Goal: Task Accomplishment & Management: Use online tool/utility

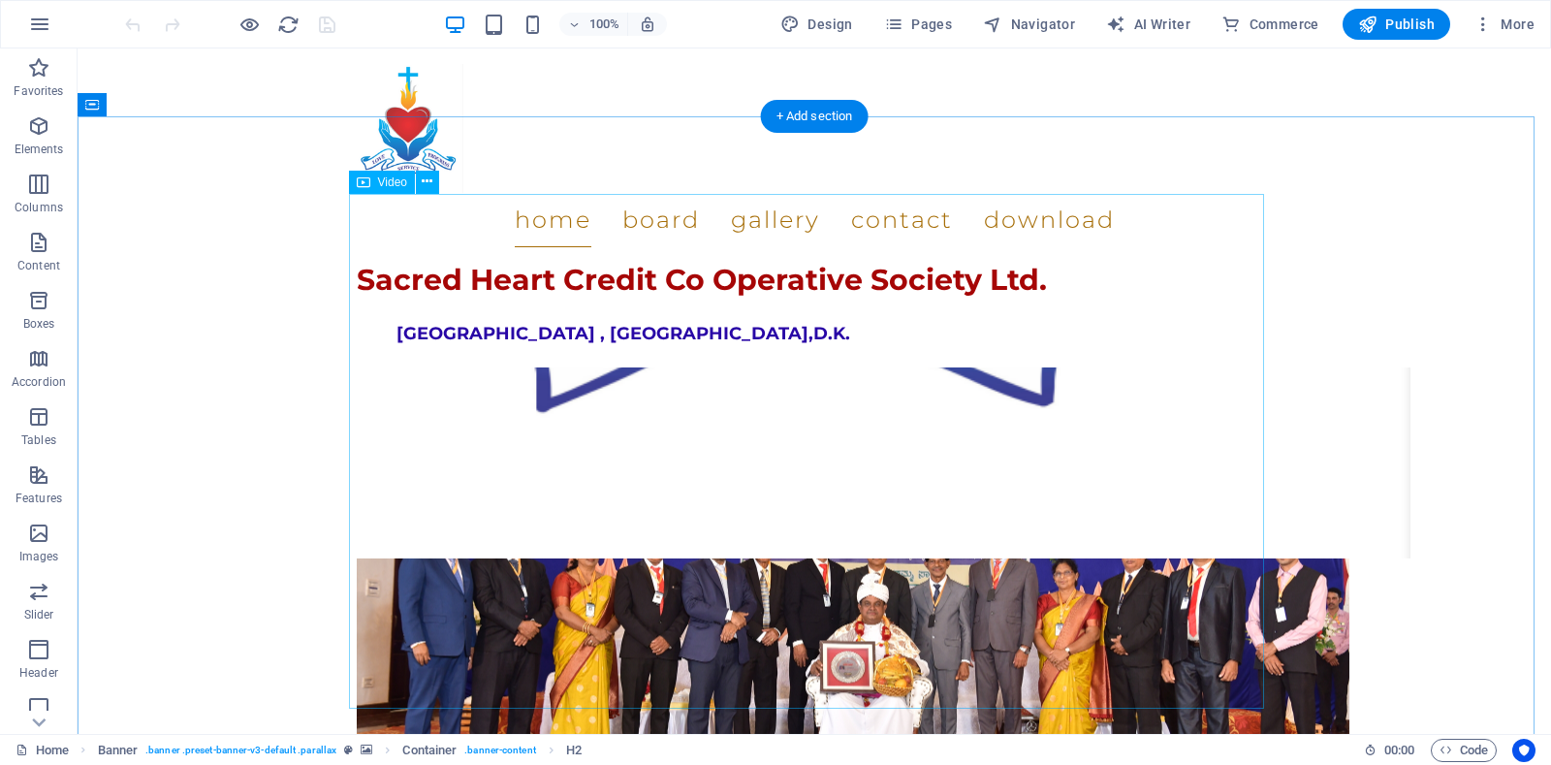
scroll to position [2460, 0]
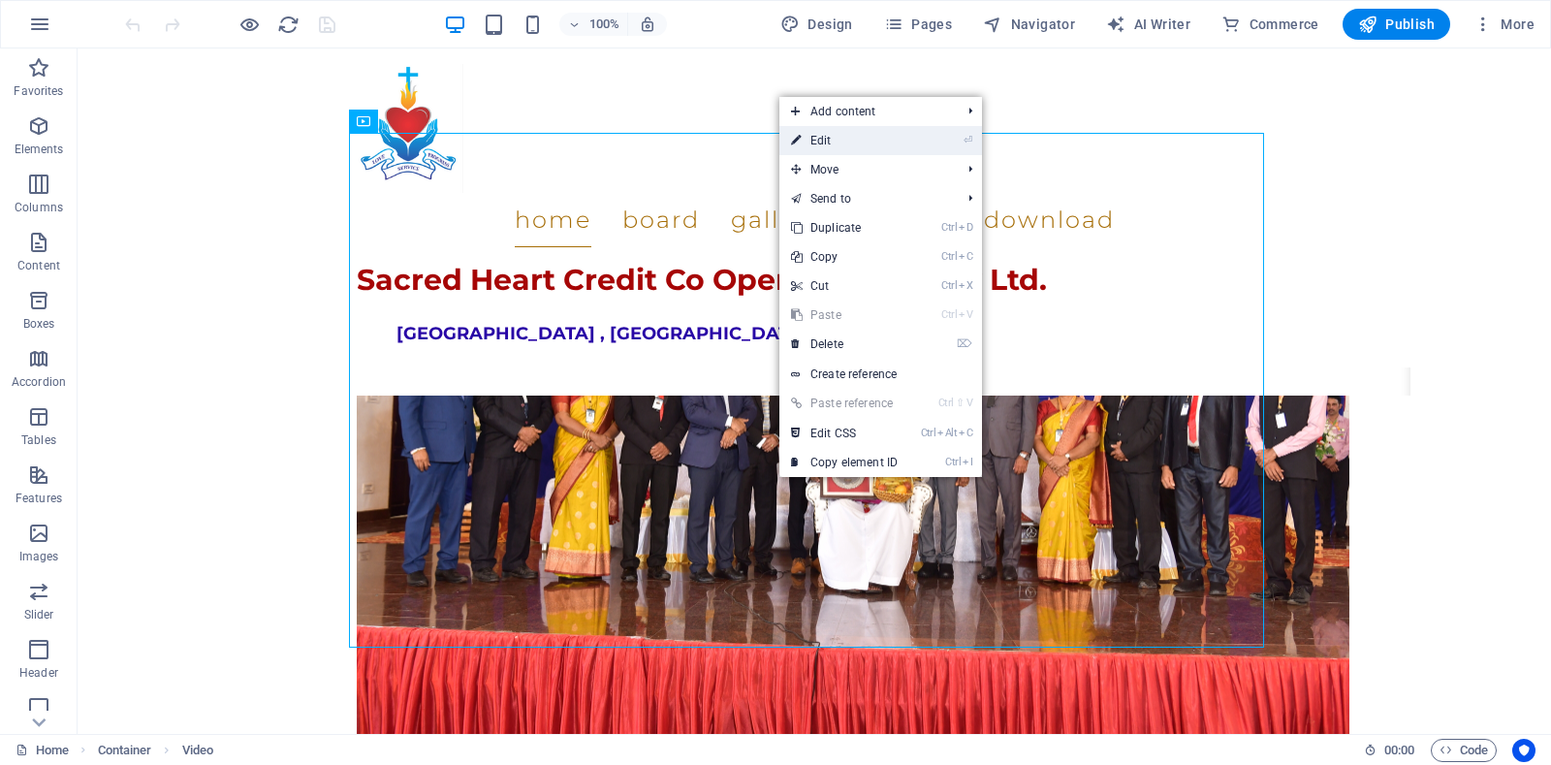
click at [821, 133] on link "⏎ Edit" at bounding box center [844, 140] width 130 height 29
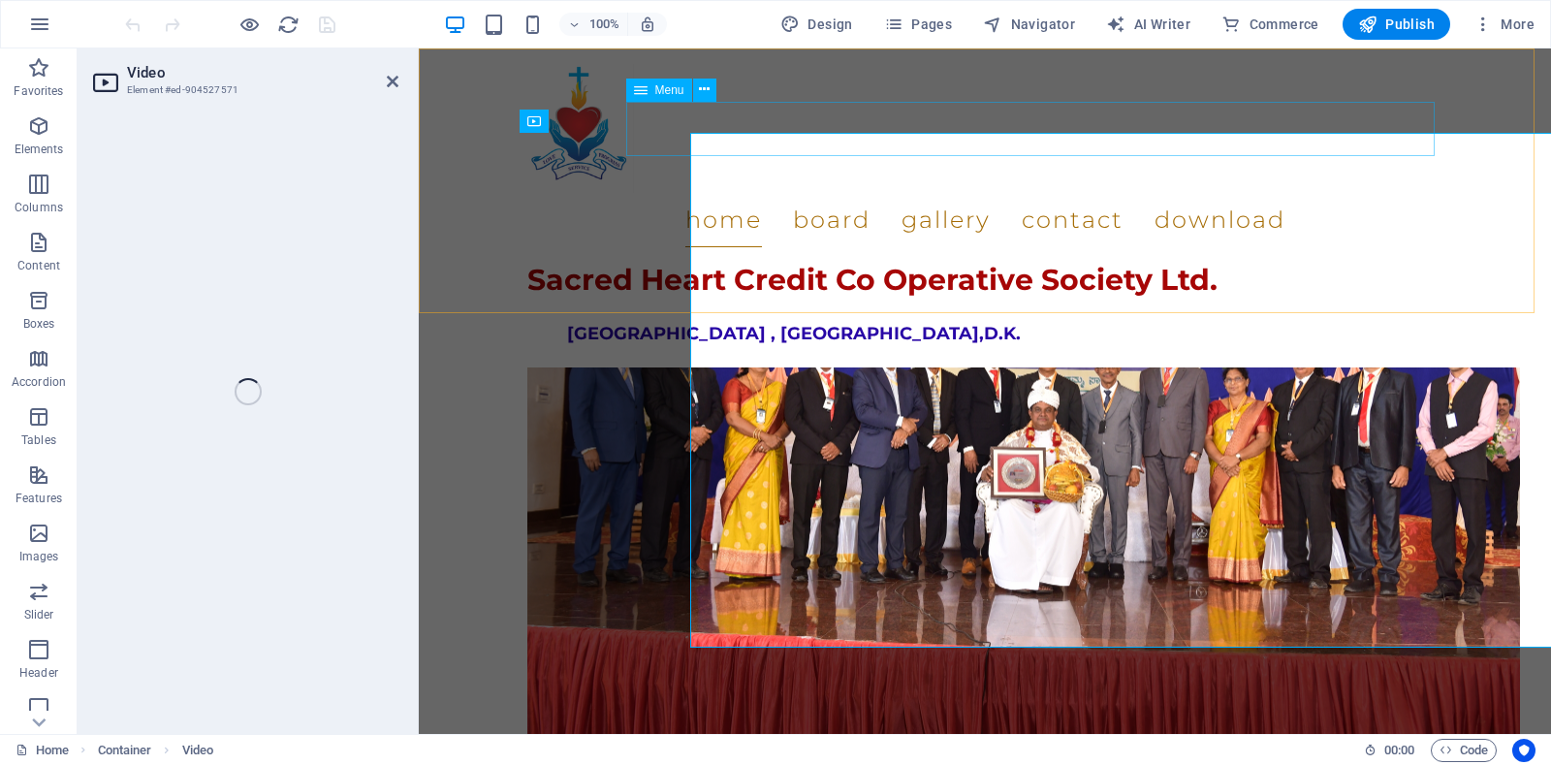
select select "%"
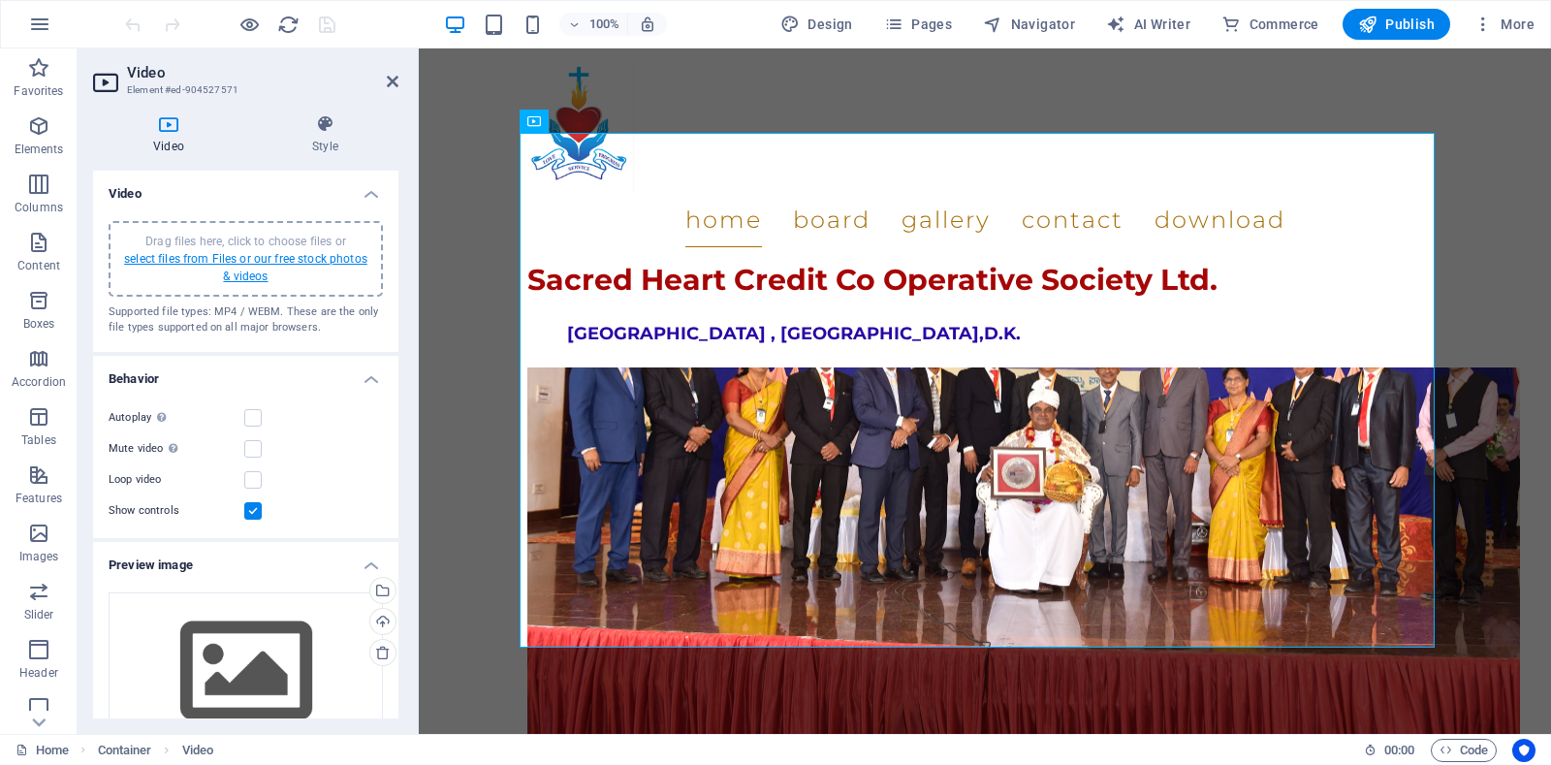
click at [245, 256] on link "select files from Files or our free stock photos & videos" at bounding box center [245, 267] width 243 height 31
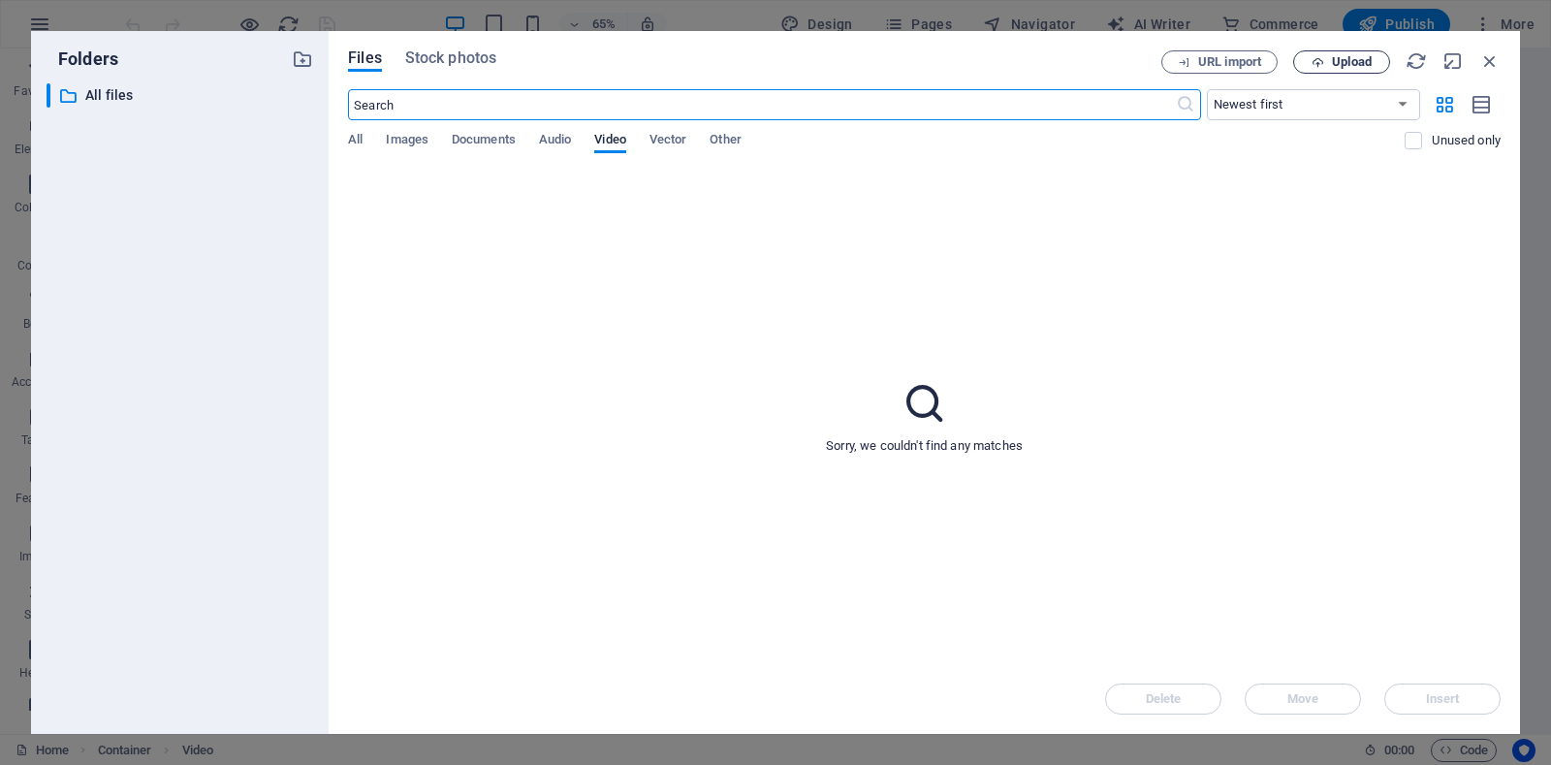
click at [1341, 62] on span "Upload" at bounding box center [1352, 62] width 40 height 12
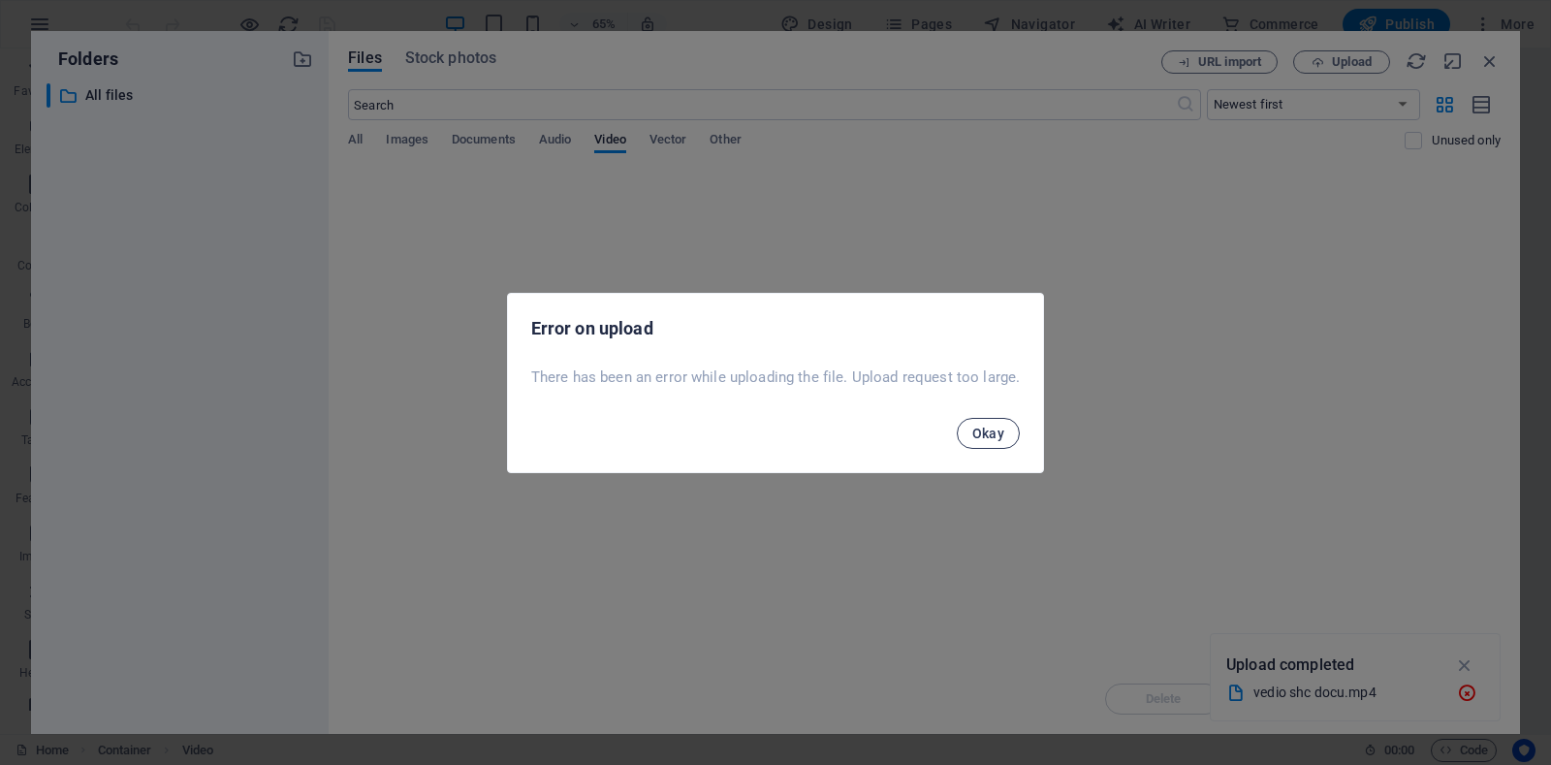
click at [994, 432] on span "Okay" at bounding box center [988, 434] width 33 height 16
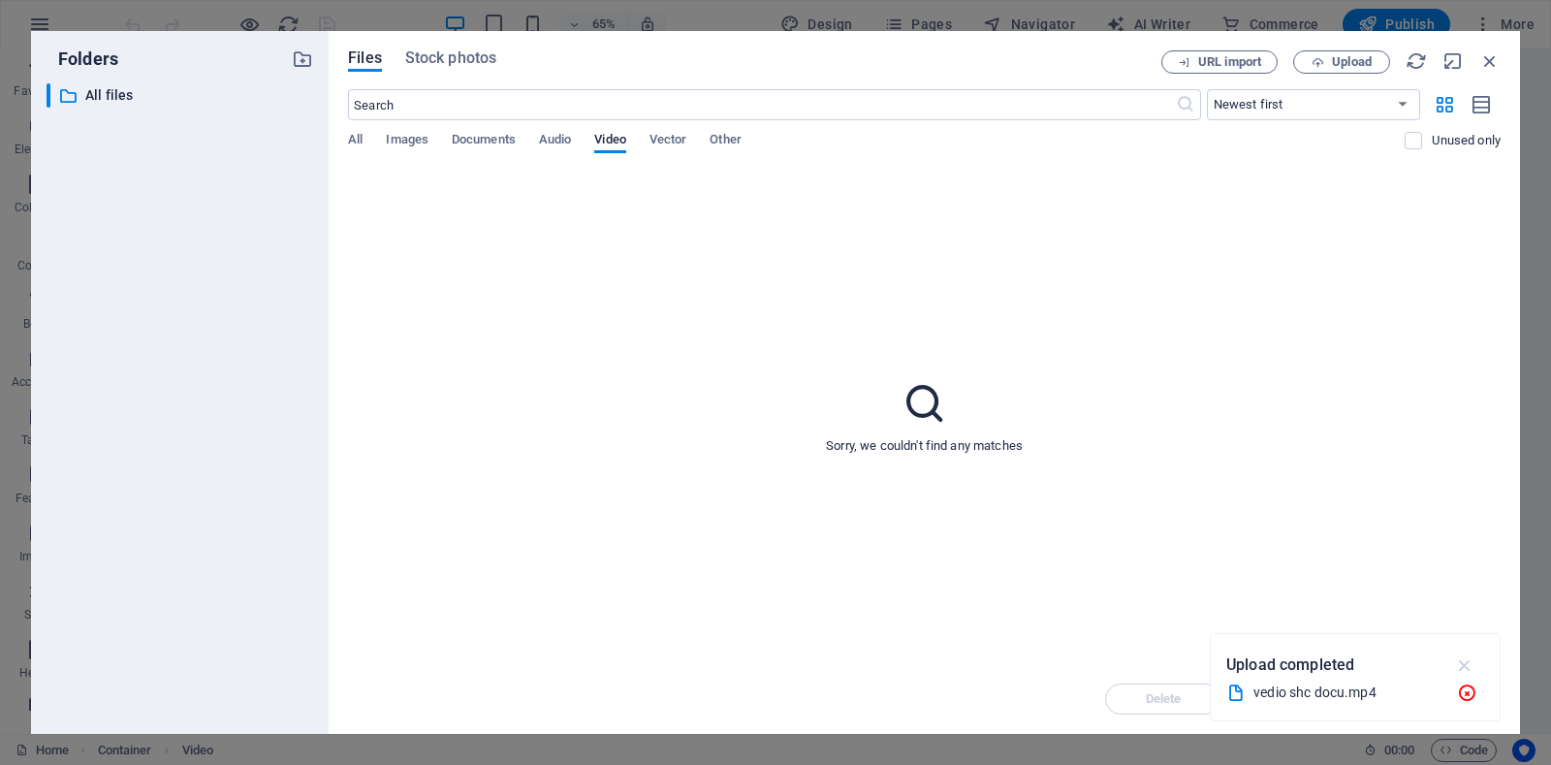
click at [1461, 668] on icon "button" at bounding box center [1465, 664] width 22 height 21
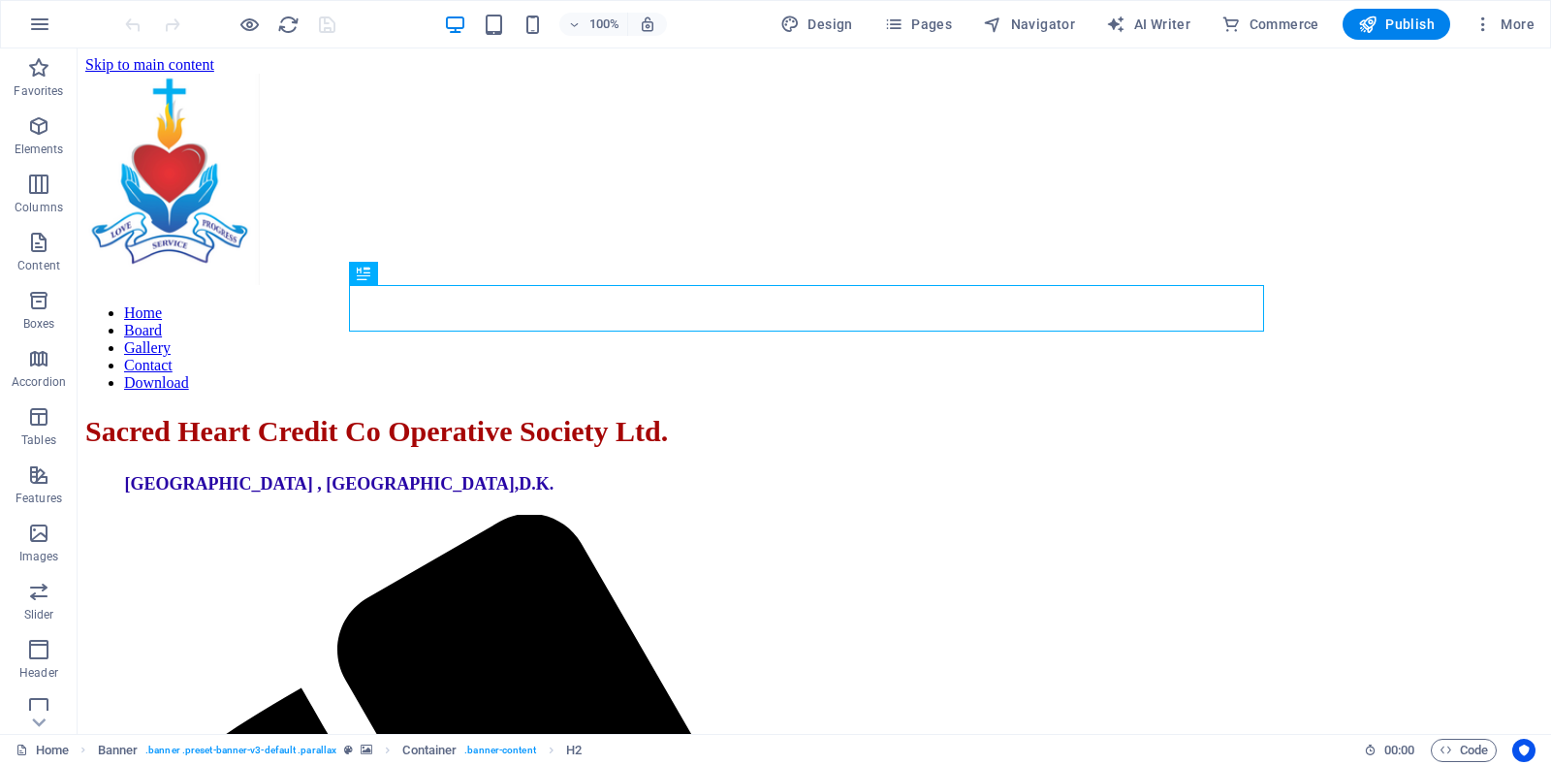
scroll to position [715, 0]
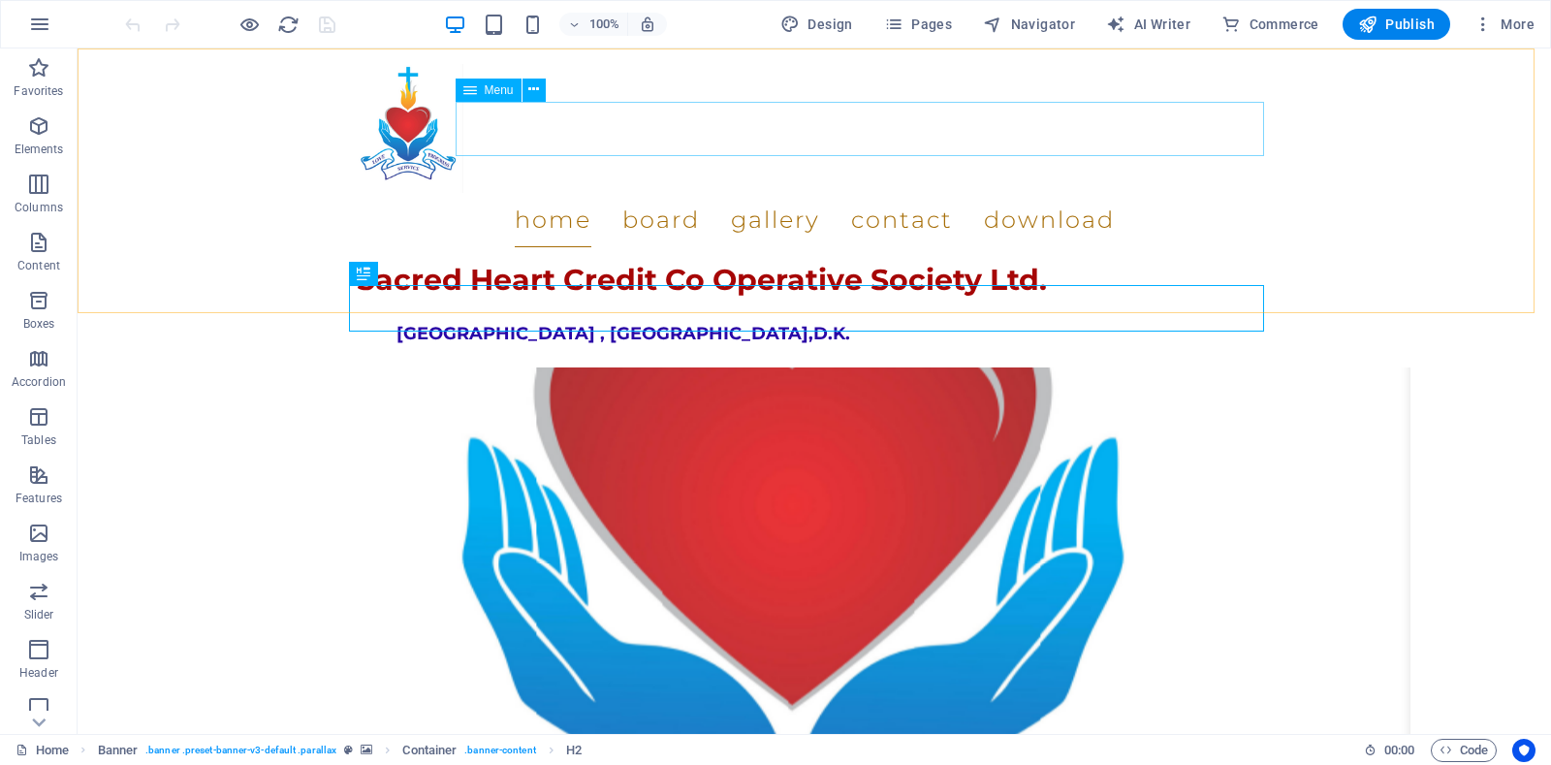
click at [719, 193] on nav "Home Board Gallery Contact Download" at bounding box center [814, 220] width 915 height 54
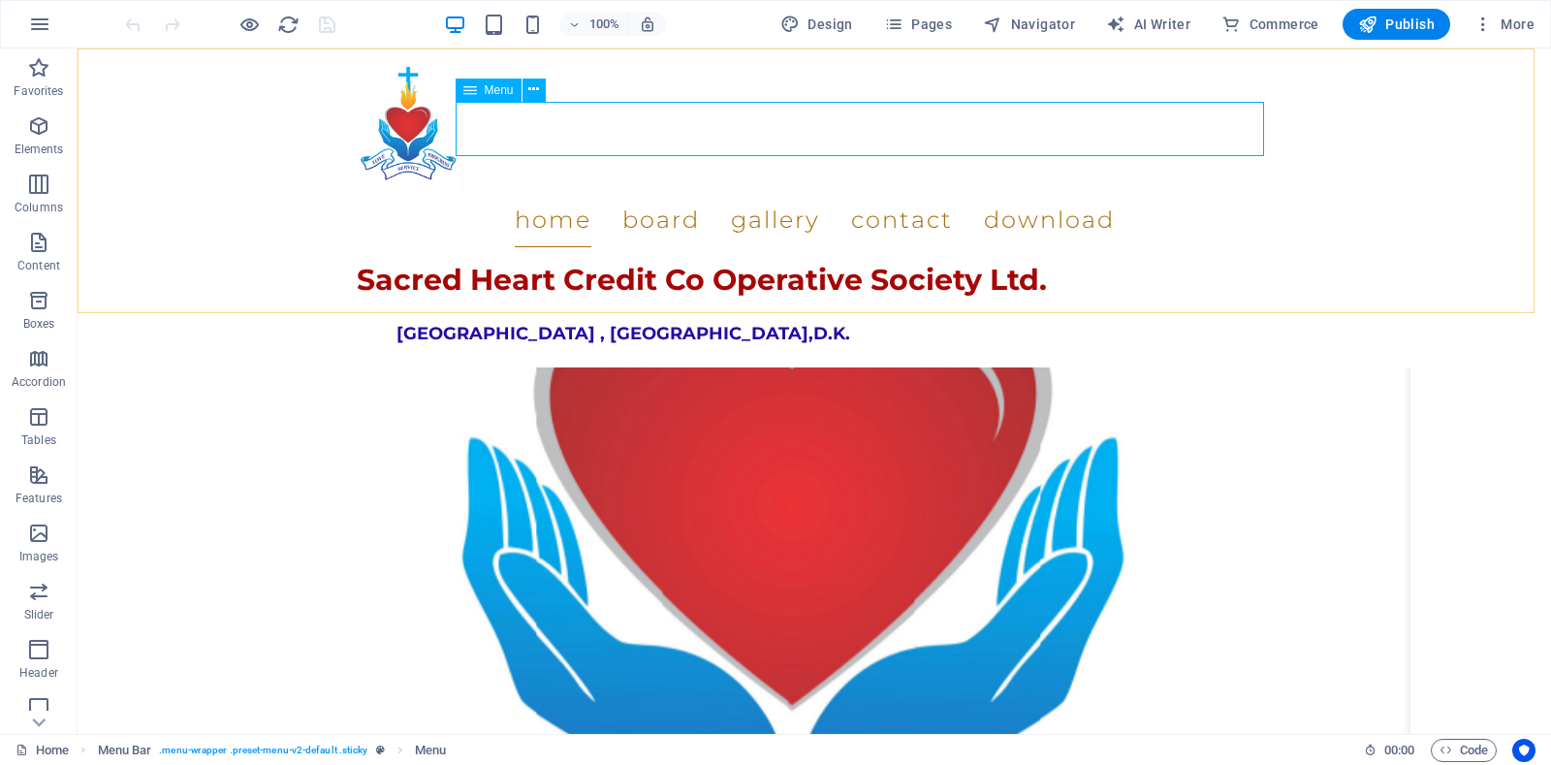
click at [852, 193] on nav "Home Board Gallery Contact Download" at bounding box center [814, 220] width 915 height 54
click at [599, 193] on nav "Home Board Gallery Contact Download" at bounding box center [814, 220] width 915 height 54
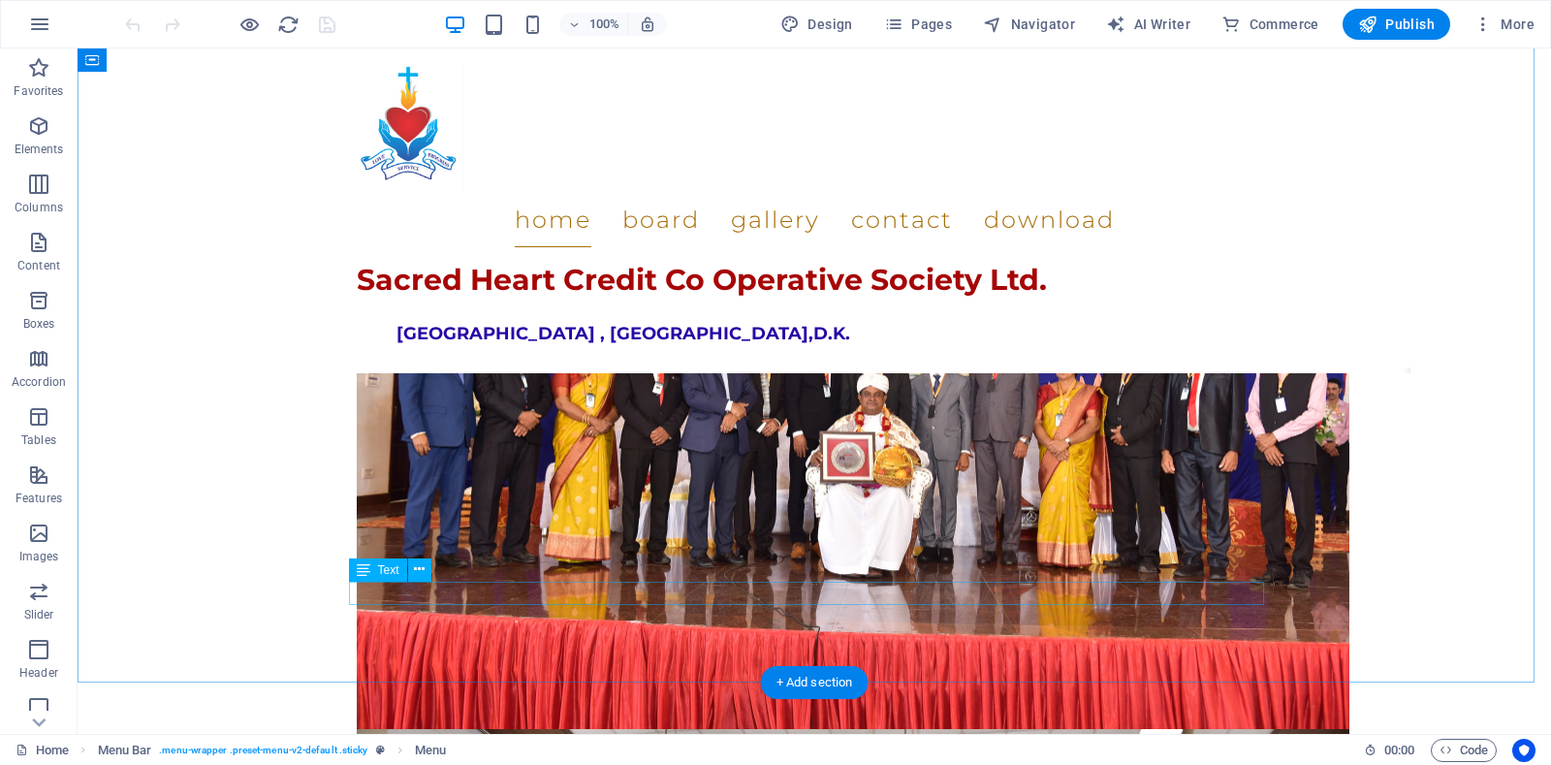
scroll to position [2557, 0]
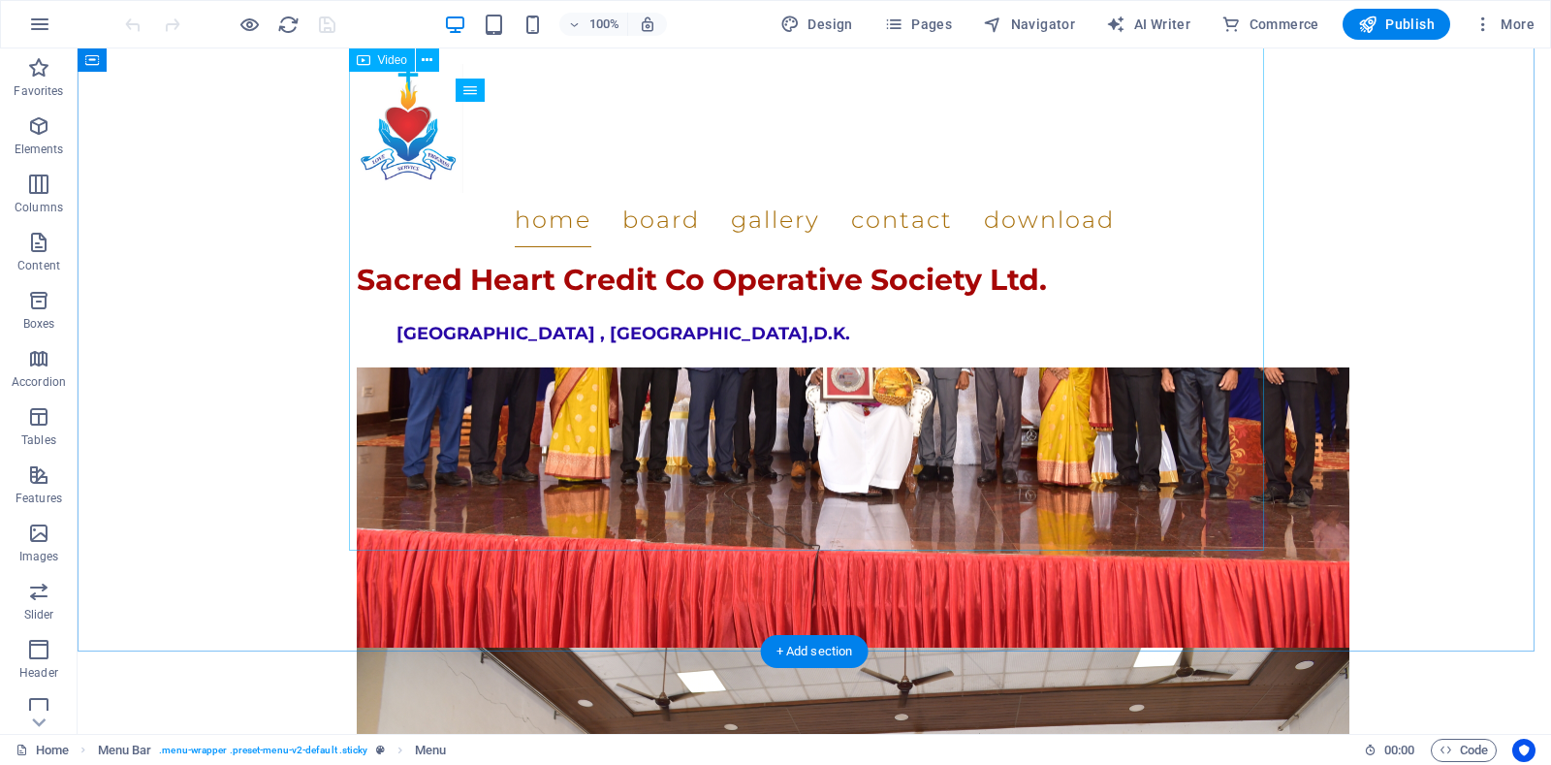
select select "%"
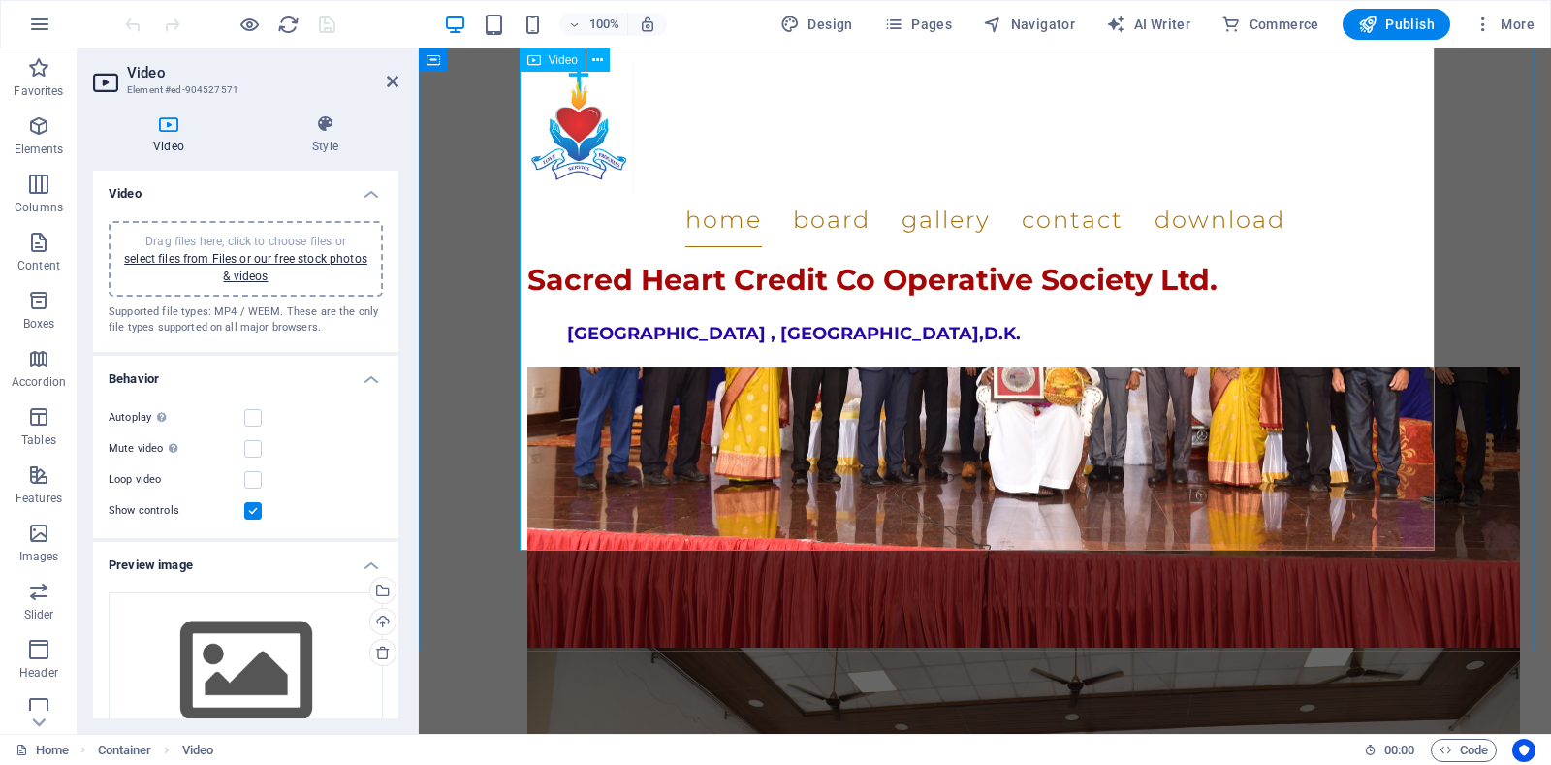
click at [253, 416] on label at bounding box center [252, 417] width 17 height 17
click at [0, 0] on input "Autoplay Autoplay is only available if muted is checked" at bounding box center [0, 0] width 0 height 0
click at [253, 422] on label at bounding box center [252, 417] width 17 height 17
click at [0, 0] on input "Autoplay Autoplay is only available if muted is checked" at bounding box center [0, 0] width 0 height 0
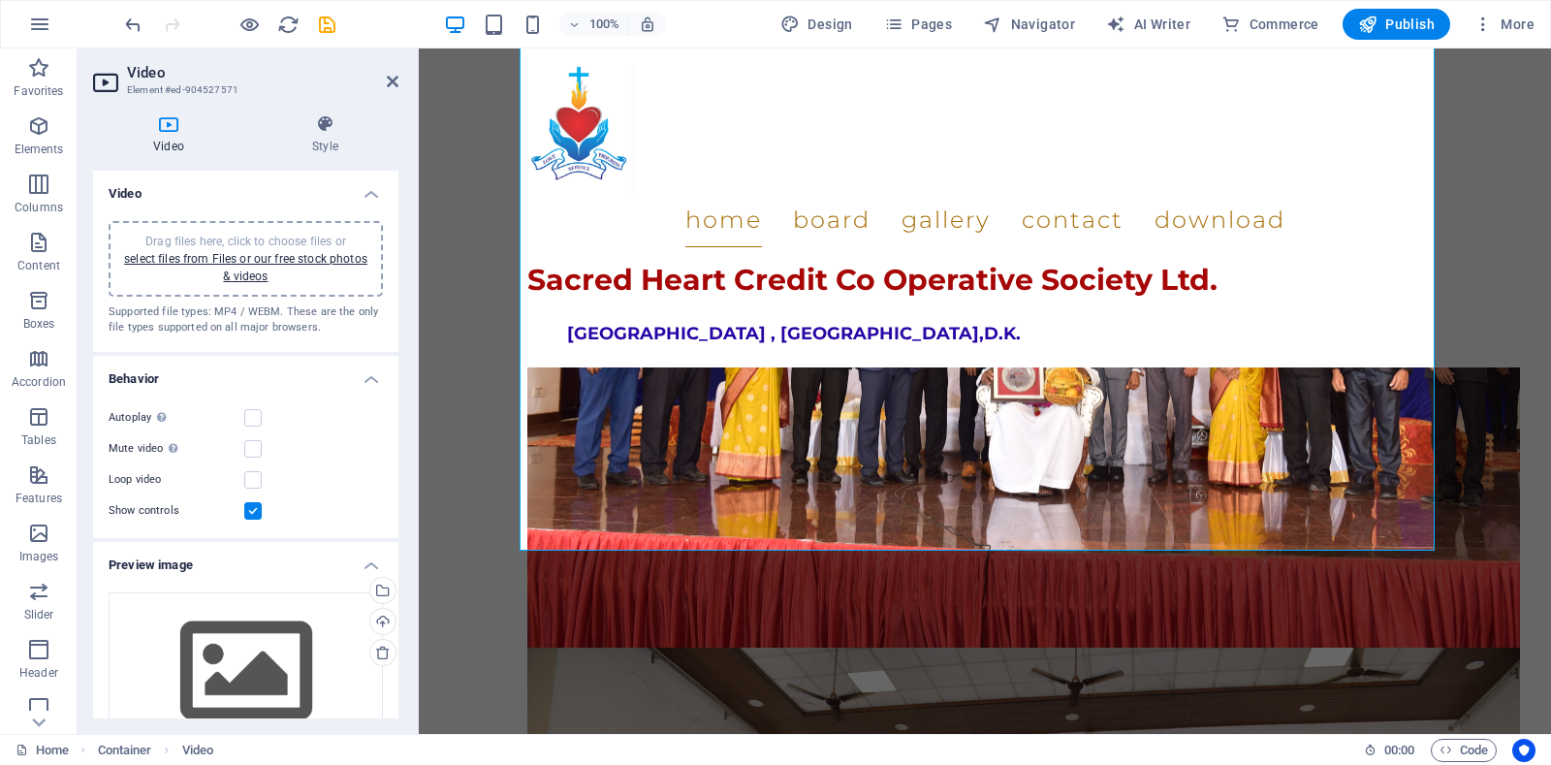
click at [253, 512] on label at bounding box center [252, 510] width 17 height 17
click at [0, 0] on input "Show controls" at bounding box center [0, 0] width 0 height 0
click at [250, 412] on label at bounding box center [252, 417] width 17 height 17
click at [0, 0] on input "Autoplay Autoplay is only available if muted is checked" at bounding box center [0, 0] width 0 height 0
click at [250, 422] on label at bounding box center [252, 417] width 17 height 17
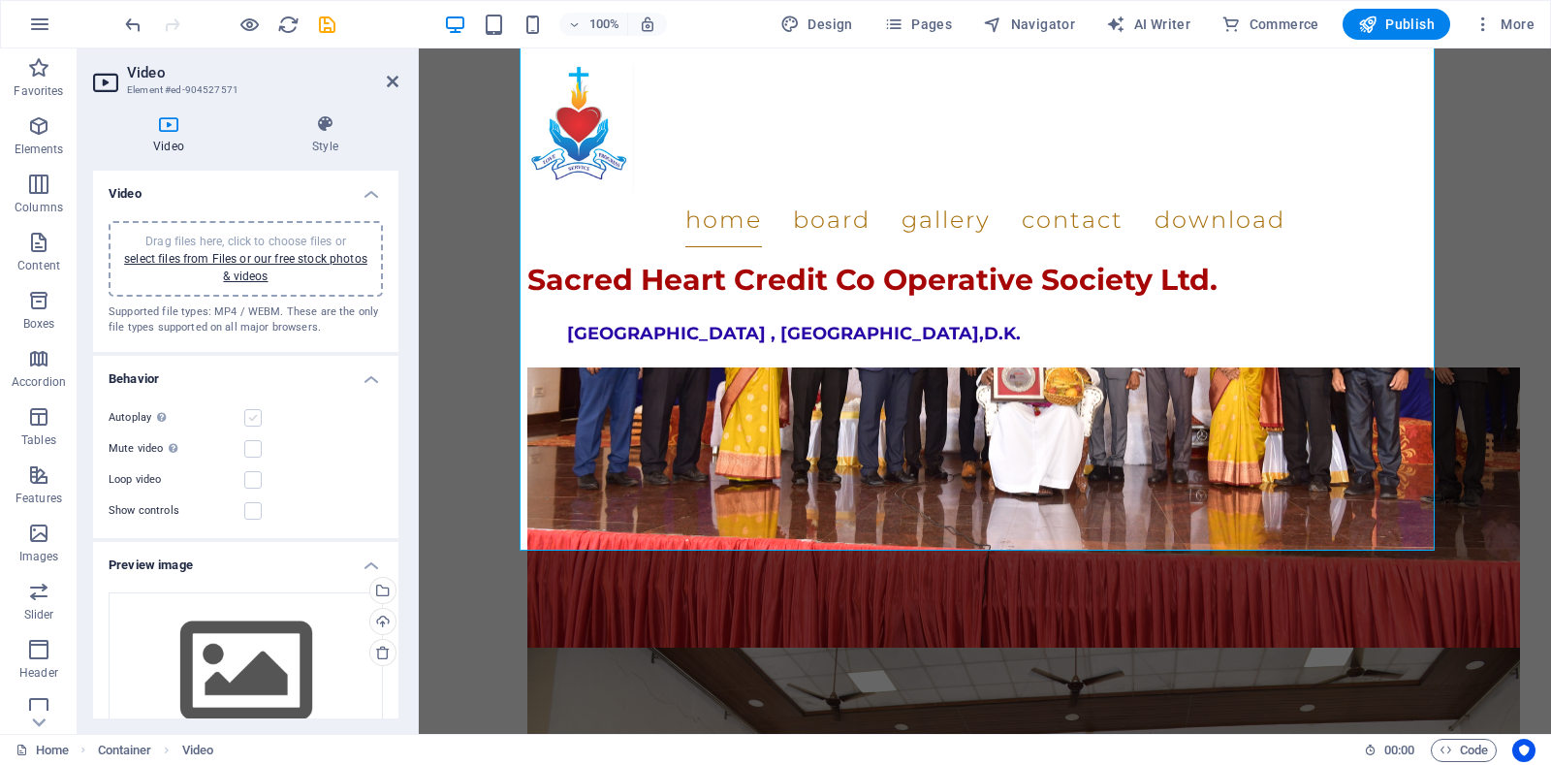
click at [0, 0] on input "Autoplay Autoplay is only available if muted is checked" at bounding box center [0, 0] width 0 height 0
click at [252, 509] on label at bounding box center [252, 510] width 17 height 17
click at [0, 0] on input "Show controls" at bounding box center [0, 0] width 0 height 0
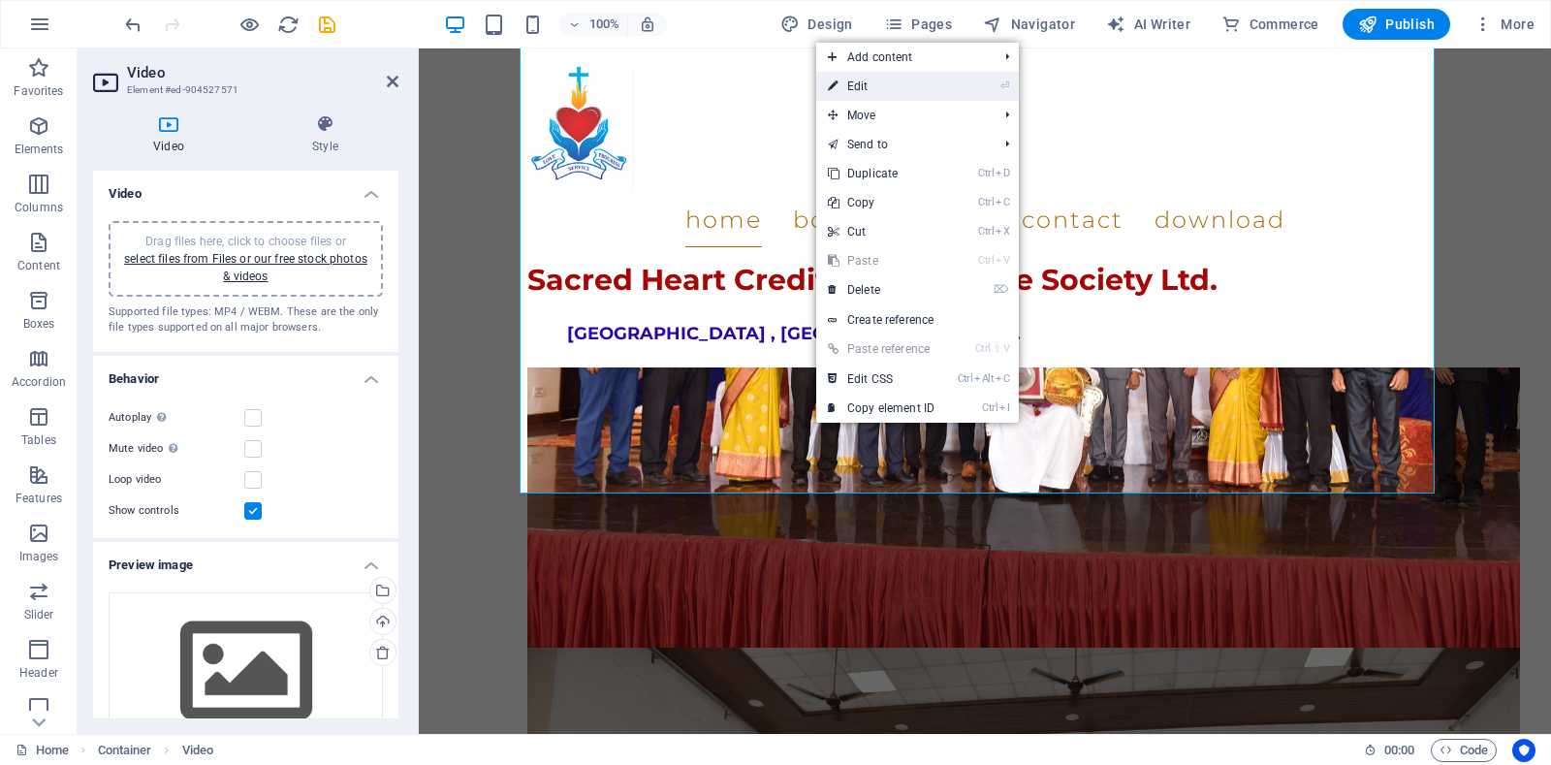
click at [863, 85] on link "⏎ Edit" at bounding box center [881, 86] width 130 height 29
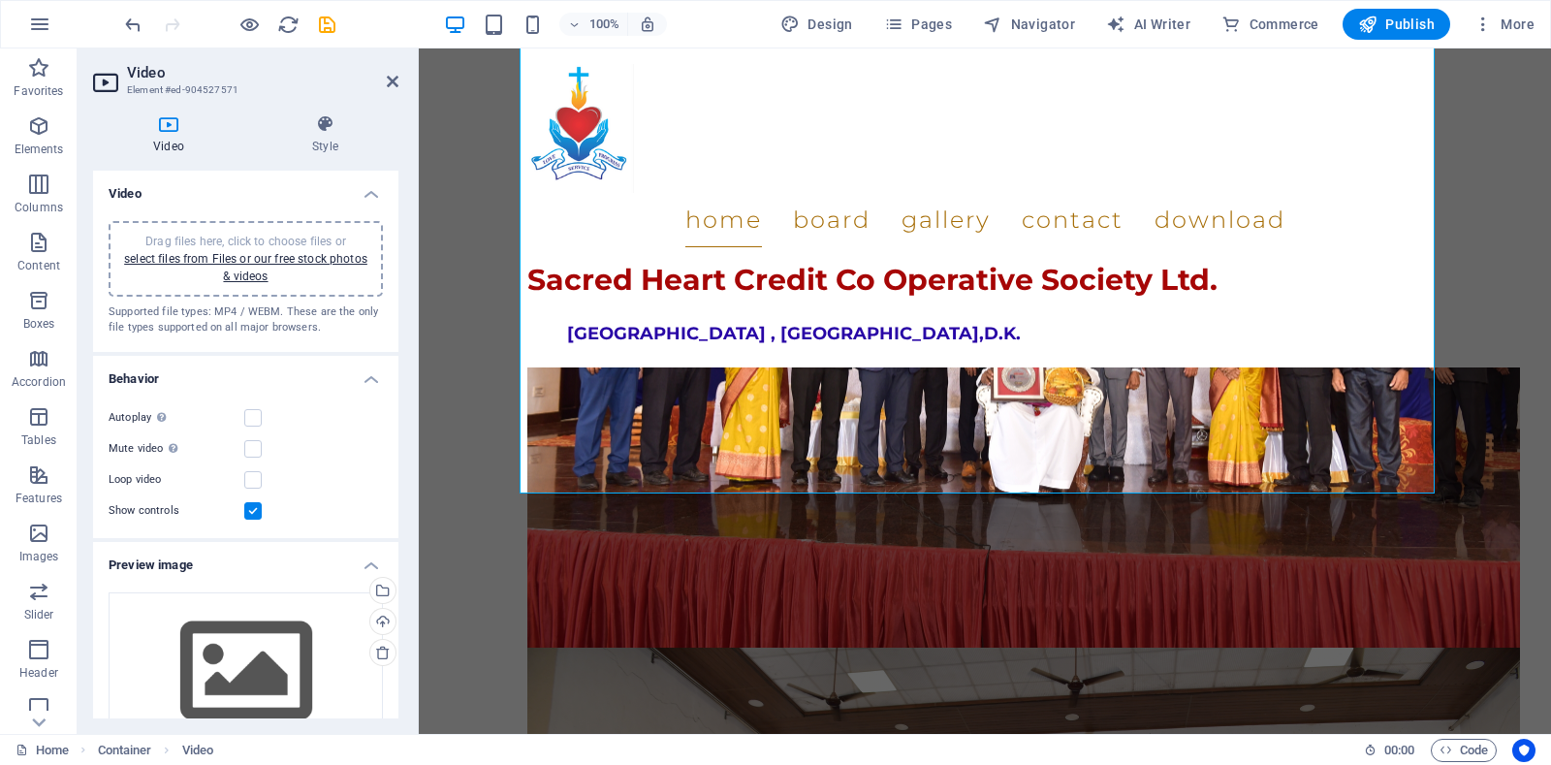
click at [251, 266] on div "Drag files here, click to choose files or select files from Files or our free s…" at bounding box center [245, 259] width 251 height 52
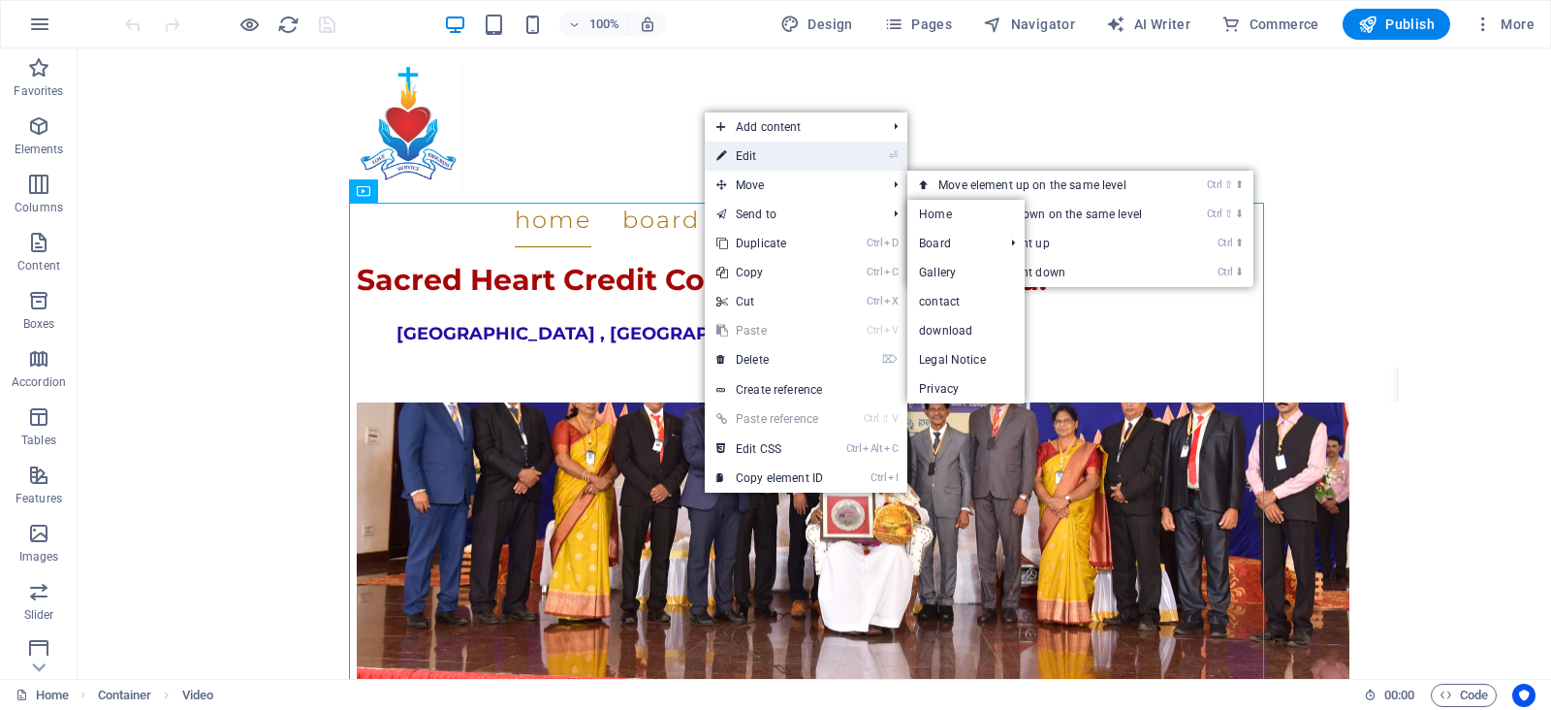
click at [766, 159] on link "⏎ Edit" at bounding box center [770, 156] width 130 height 29
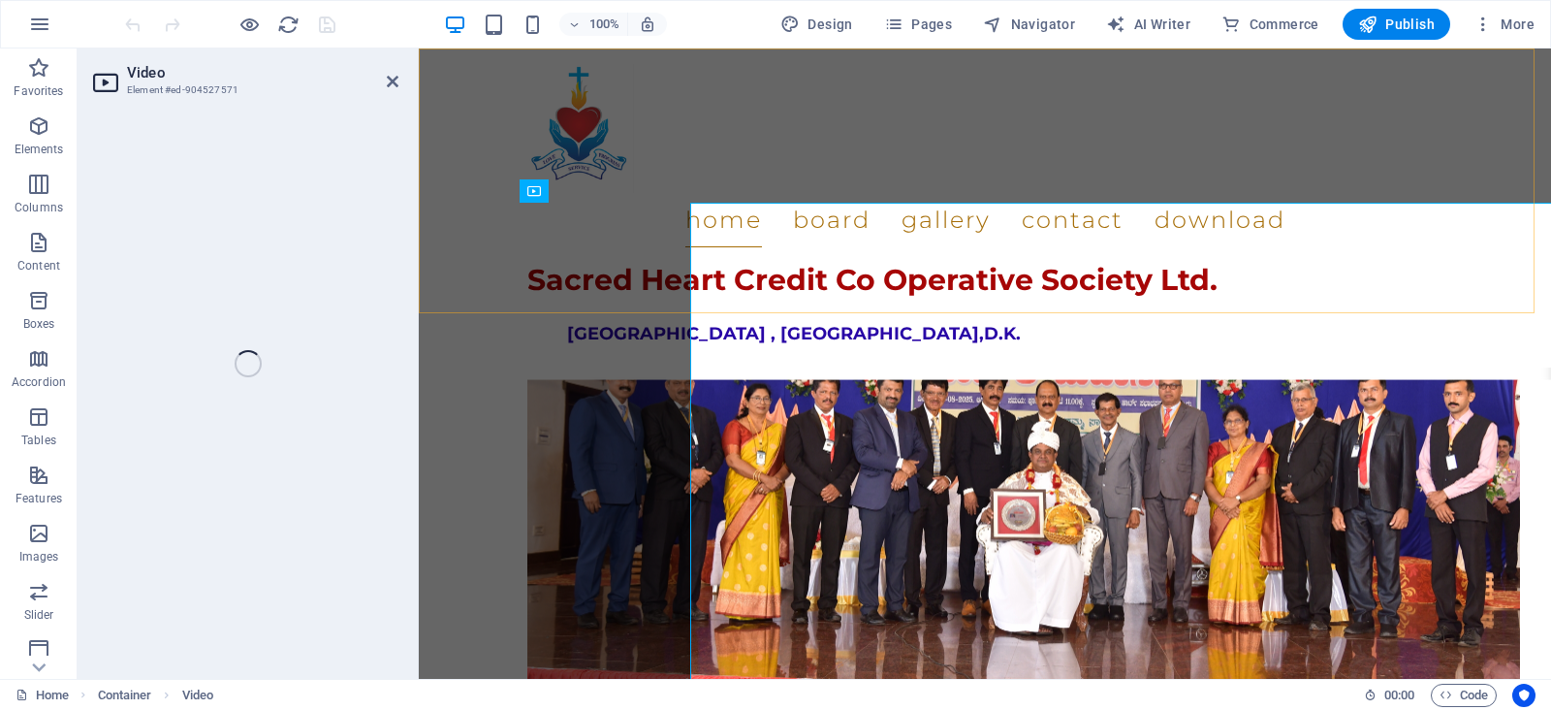
select select "%"
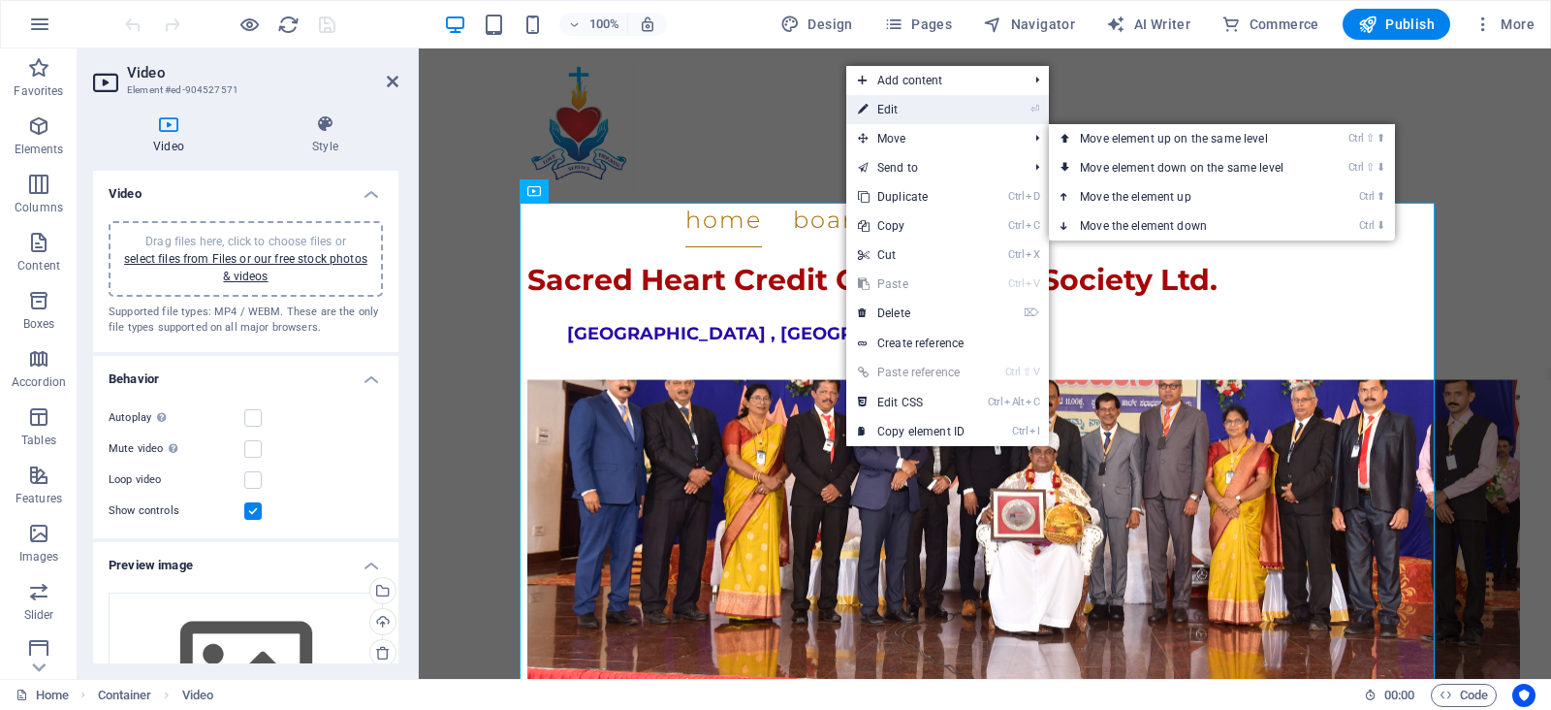
click at [881, 114] on link "⏎ Edit" at bounding box center [911, 109] width 130 height 29
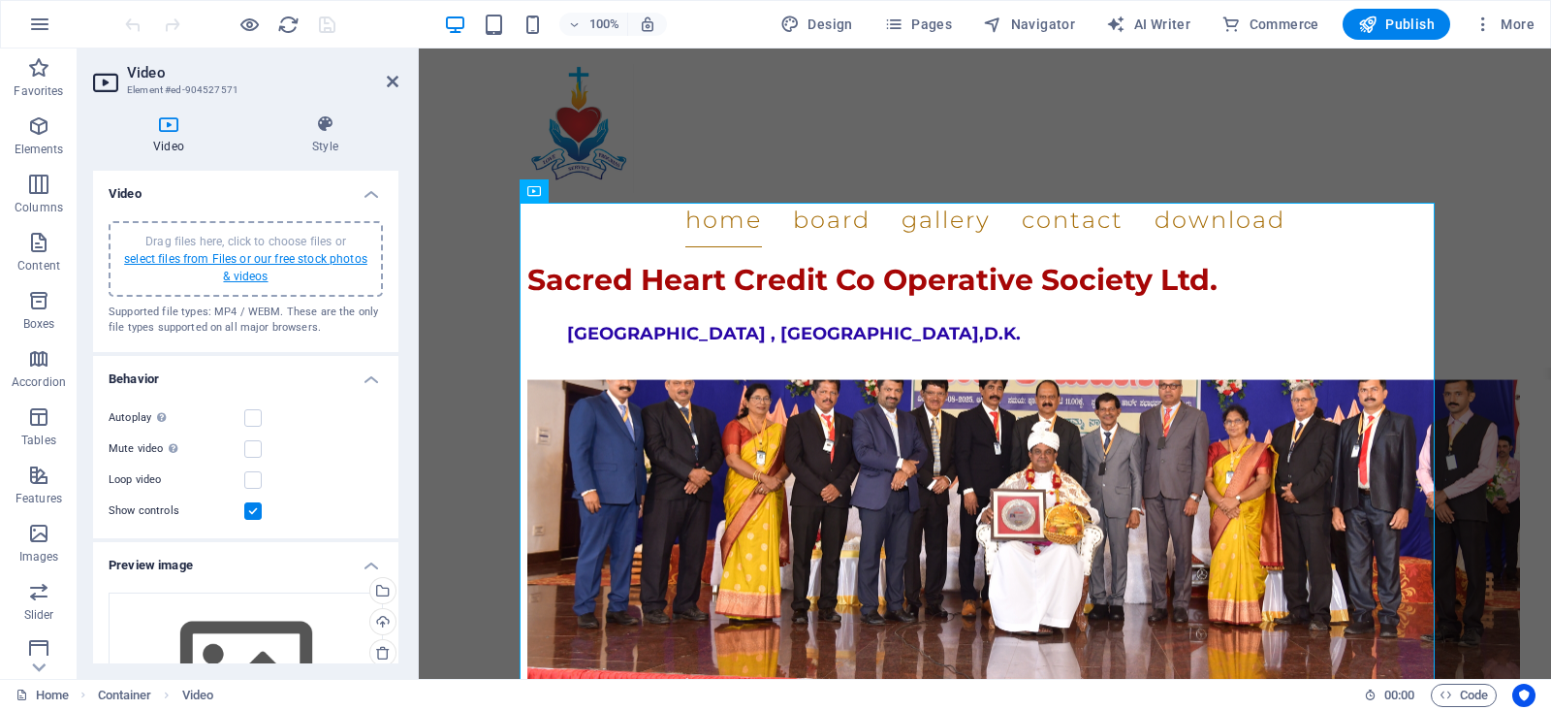
click at [234, 269] on link "select files from Files or our free stock photos & videos" at bounding box center [245, 267] width 243 height 31
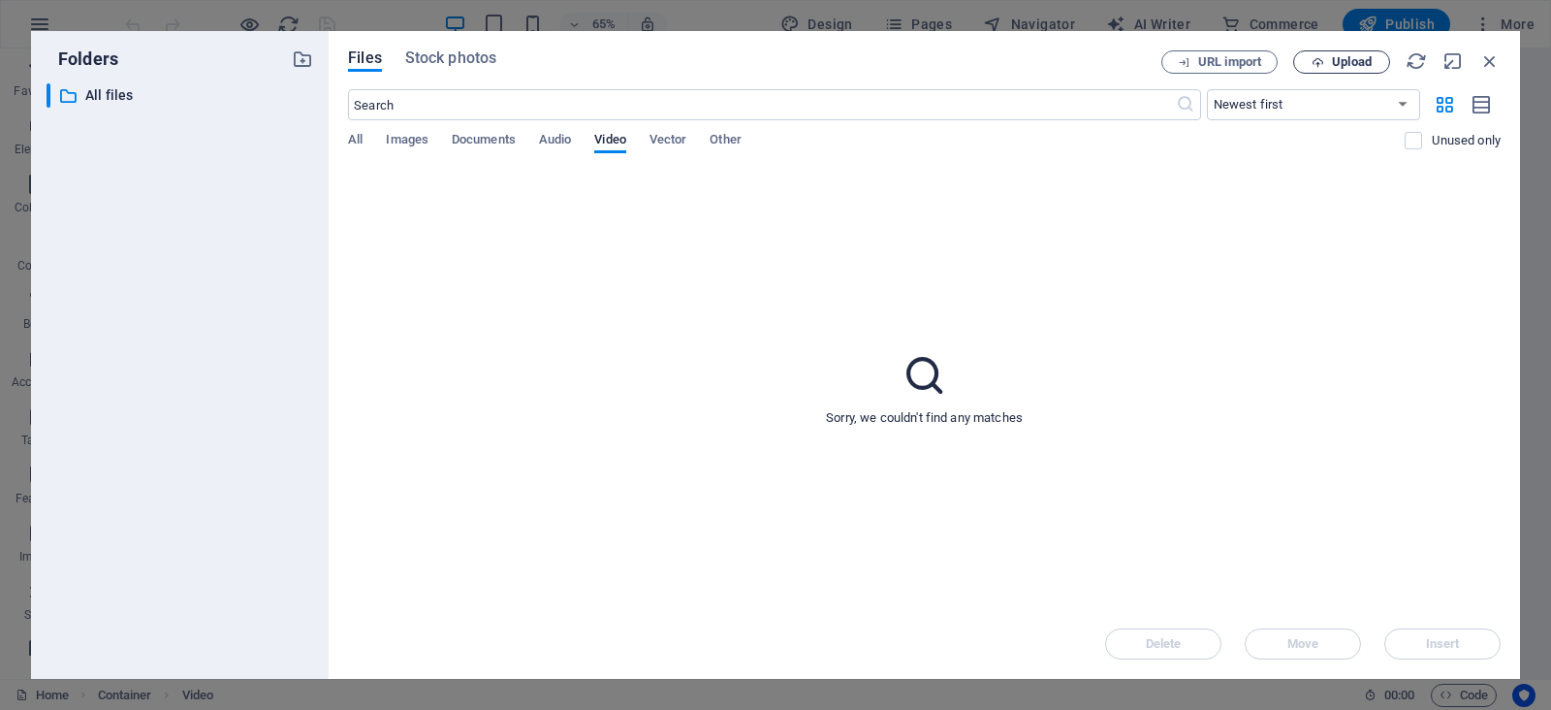
click at [1343, 64] on span "Upload" at bounding box center [1352, 62] width 40 height 12
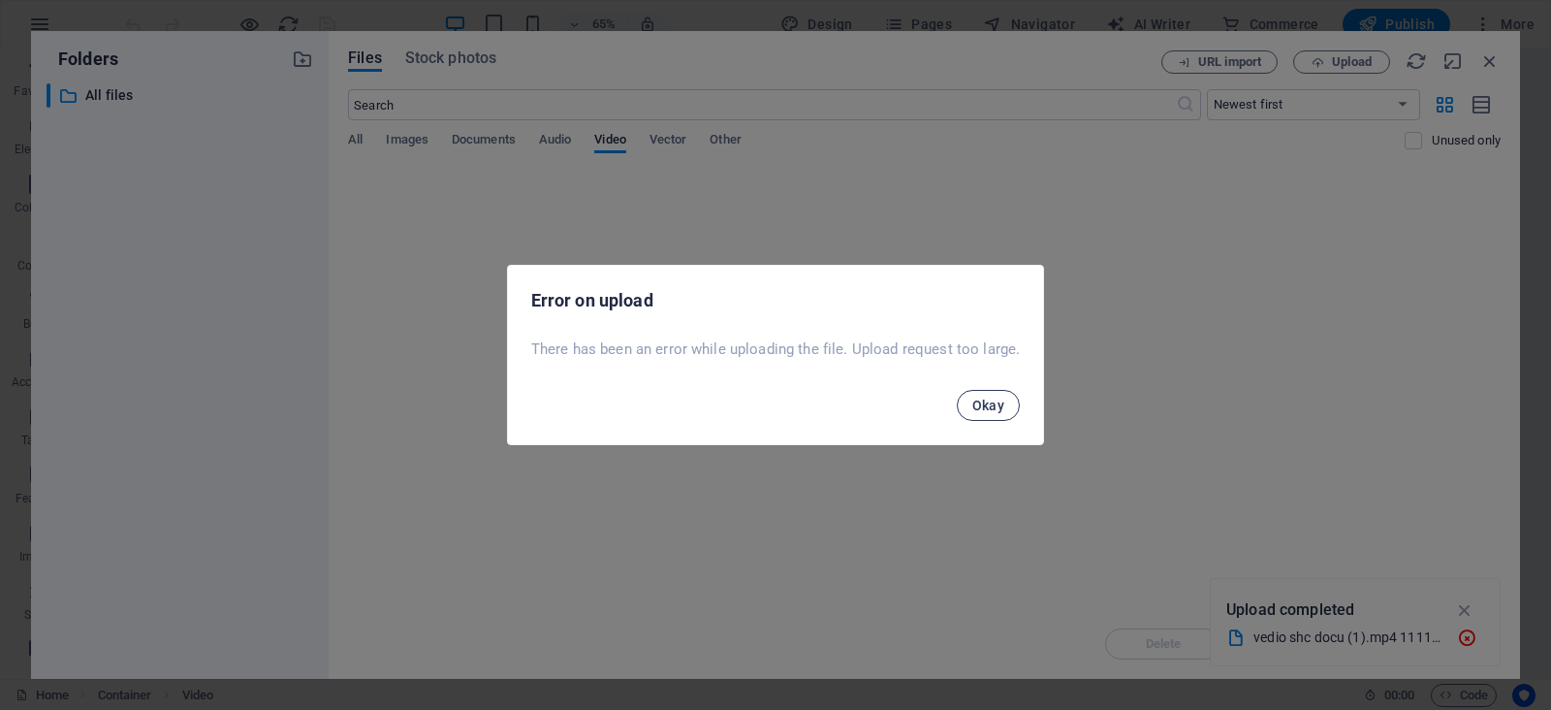
click at [997, 404] on span "Okay" at bounding box center [988, 405] width 33 height 16
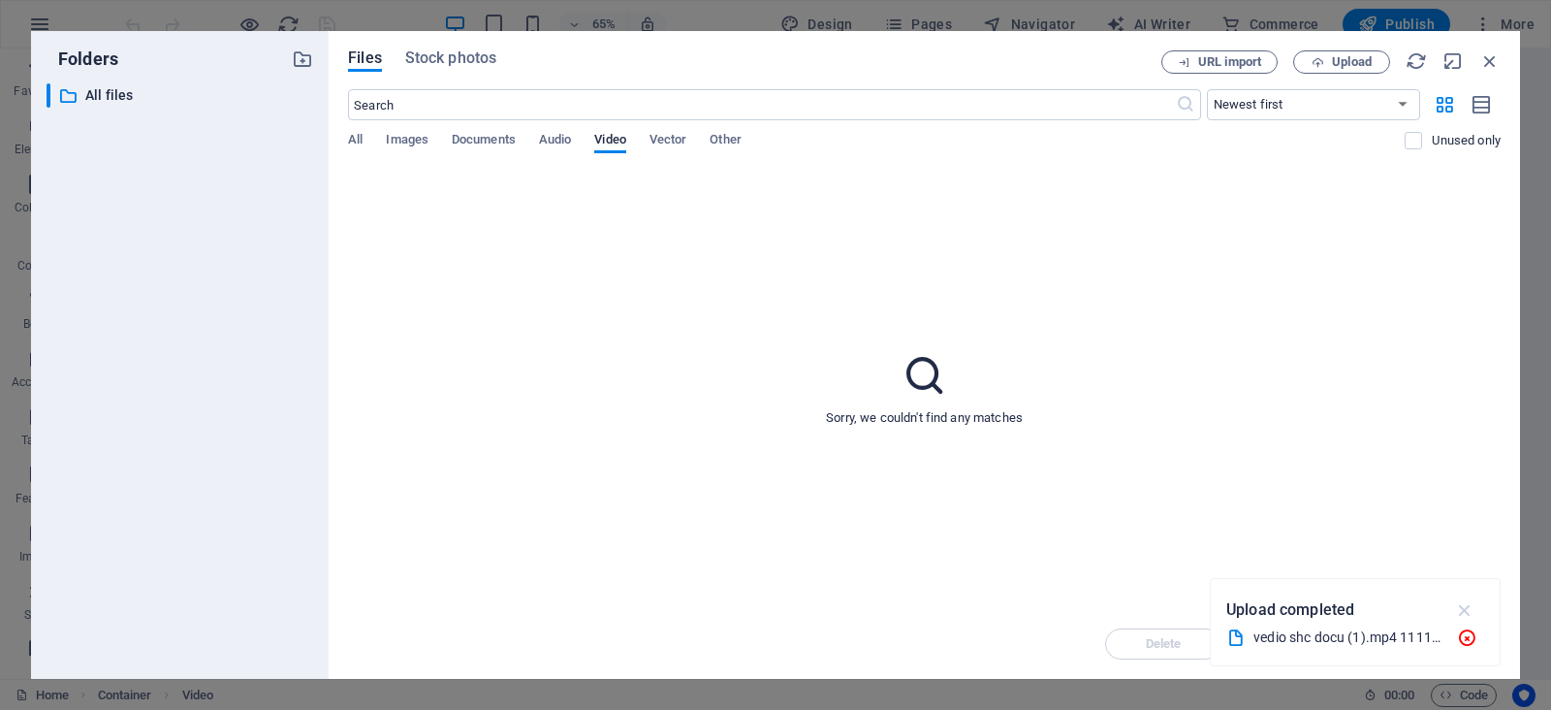
click at [1466, 608] on icon "button" at bounding box center [1465, 609] width 22 height 21
click at [1363, 62] on span "Upload" at bounding box center [1352, 62] width 40 height 12
click at [610, 145] on span "Video" at bounding box center [609, 141] width 31 height 27
click at [1366, 56] on span "Upload" at bounding box center [1352, 62] width 40 height 12
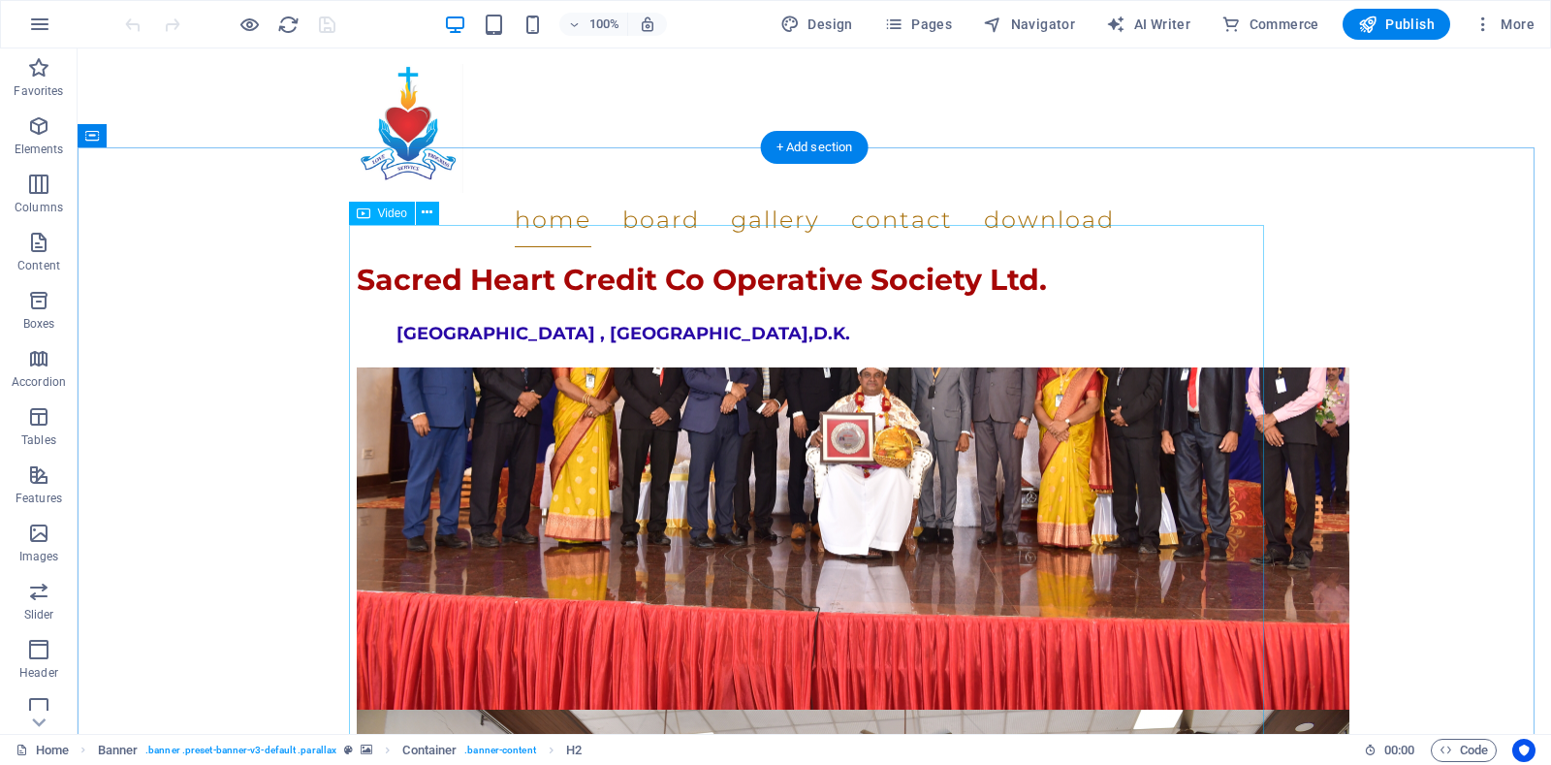
scroll to position [2557, 0]
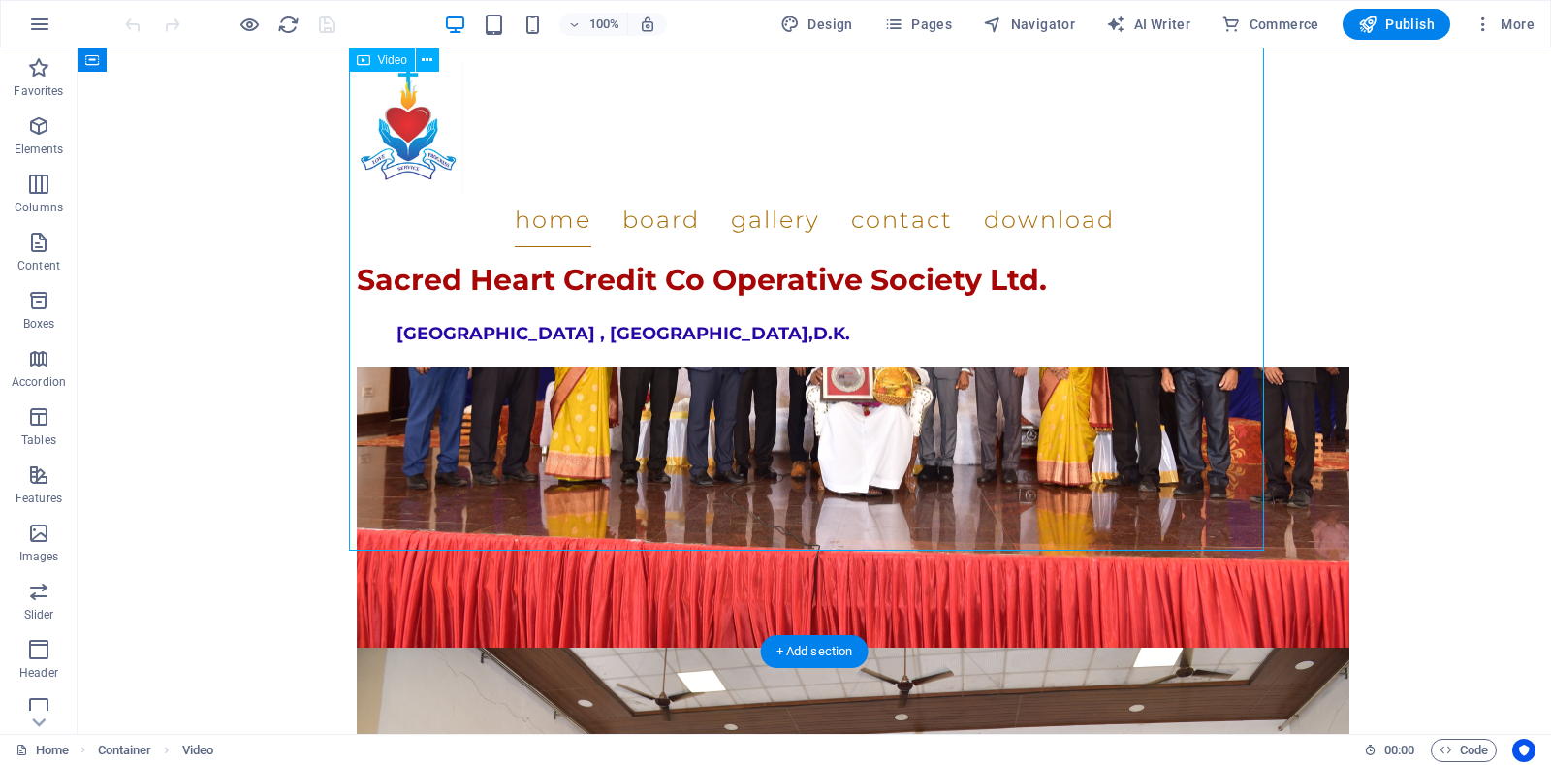
select select "%"
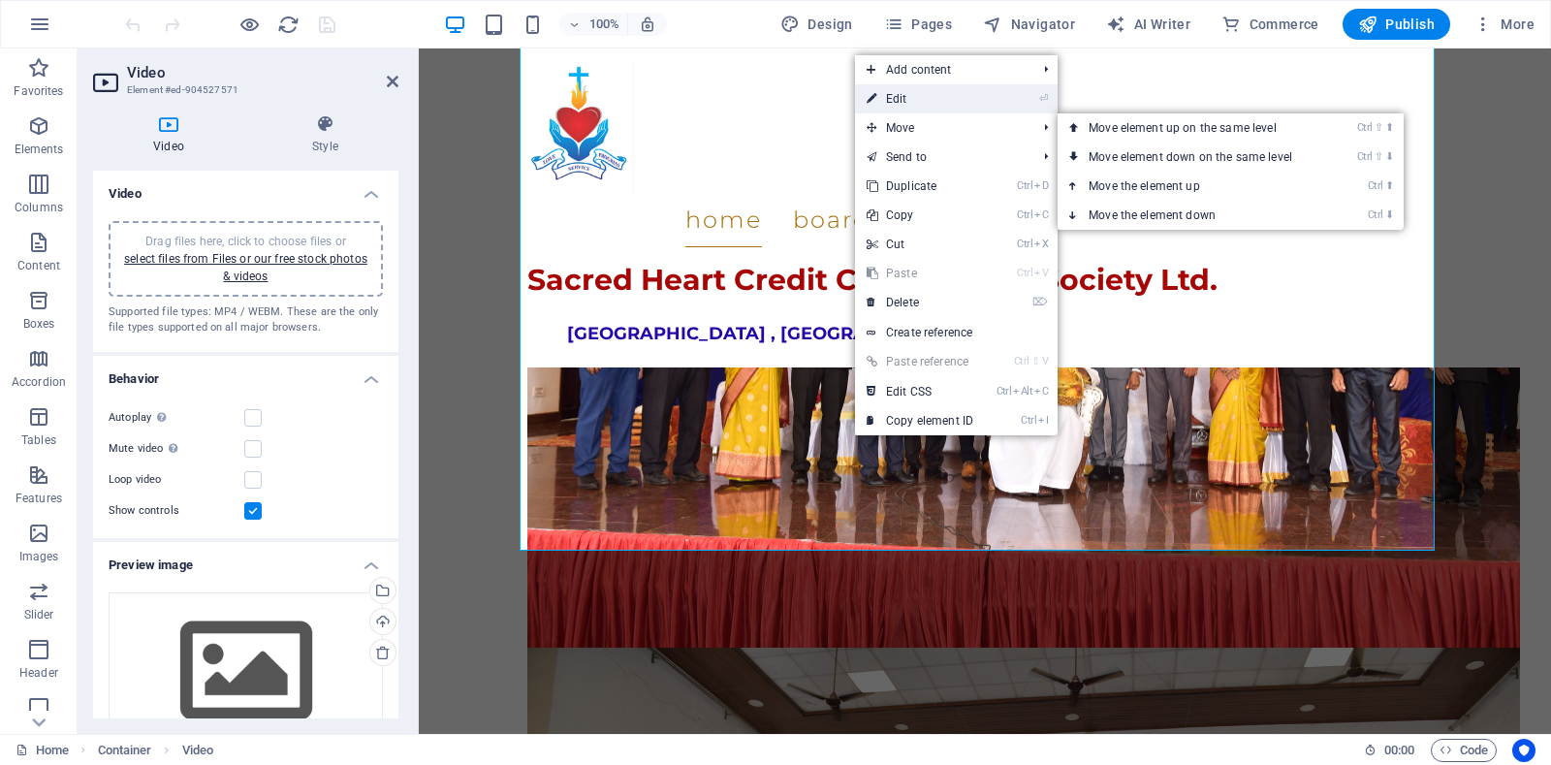
click at [889, 103] on link "⏎ Edit" at bounding box center [920, 98] width 130 height 29
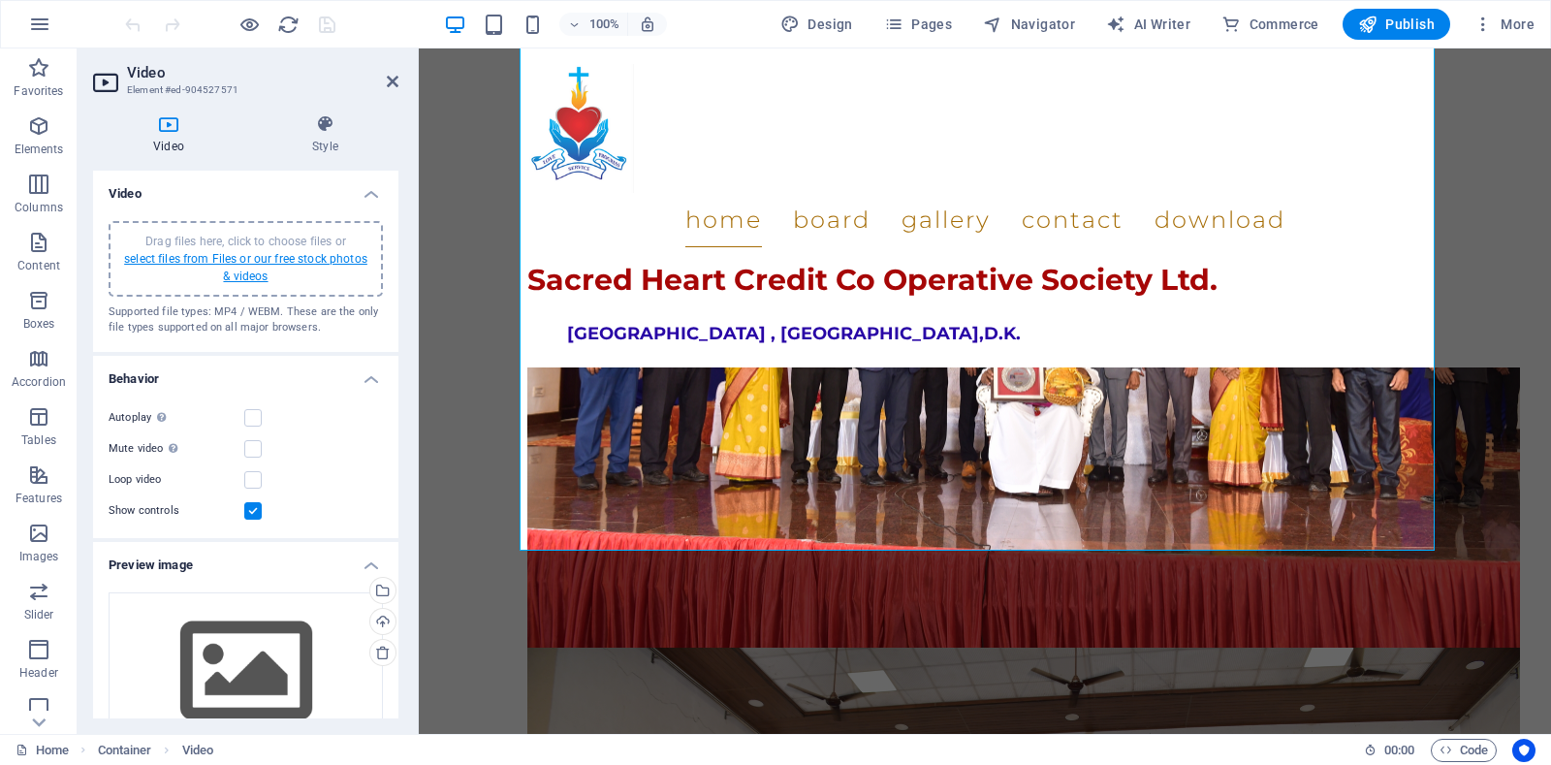
click at [253, 258] on link "select files from Files or our free stock photos & videos" at bounding box center [245, 267] width 243 height 31
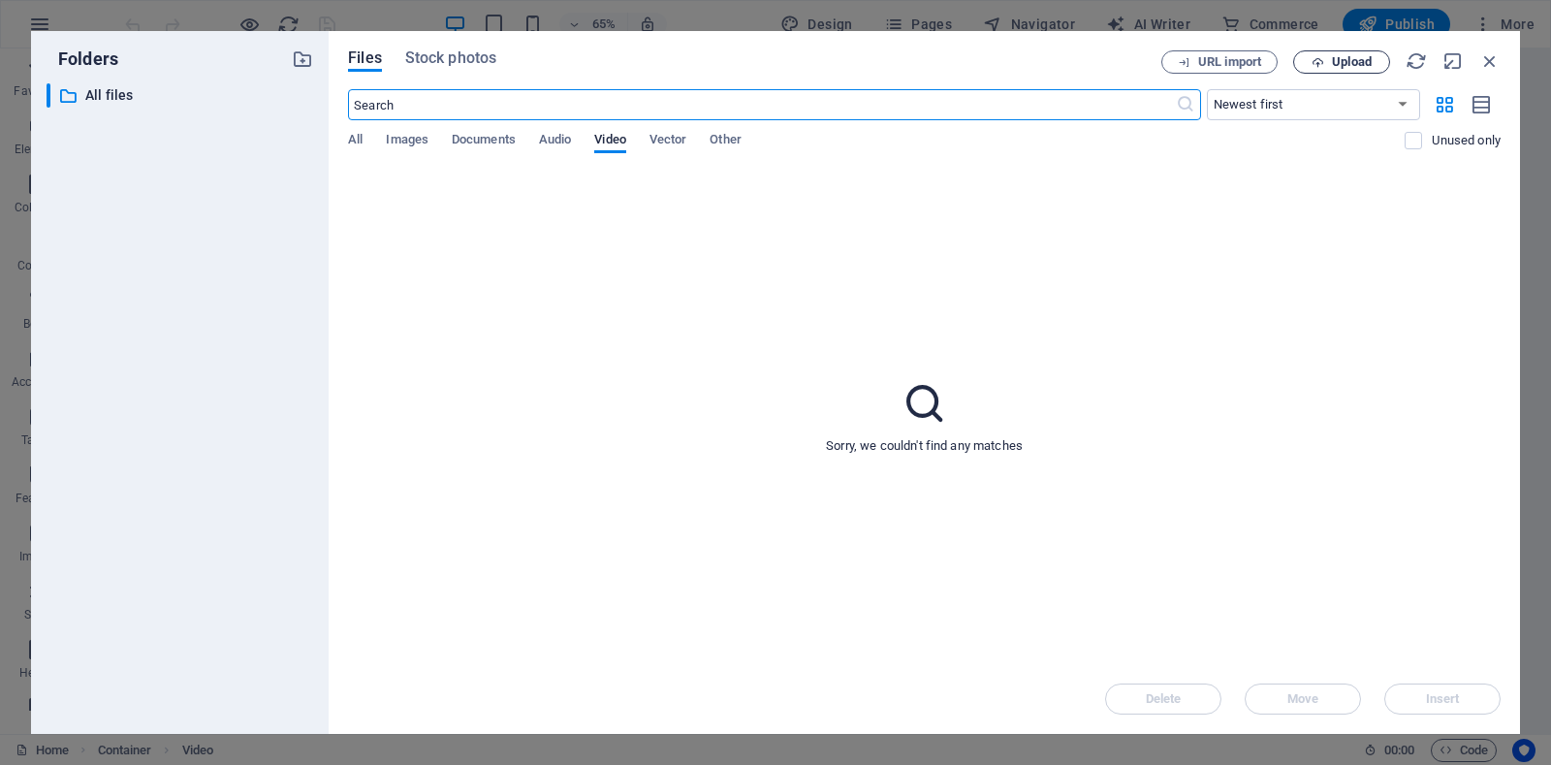
click at [1348, 57] on span "Upload" at bounding box center [1352, 62] width 40 height 12
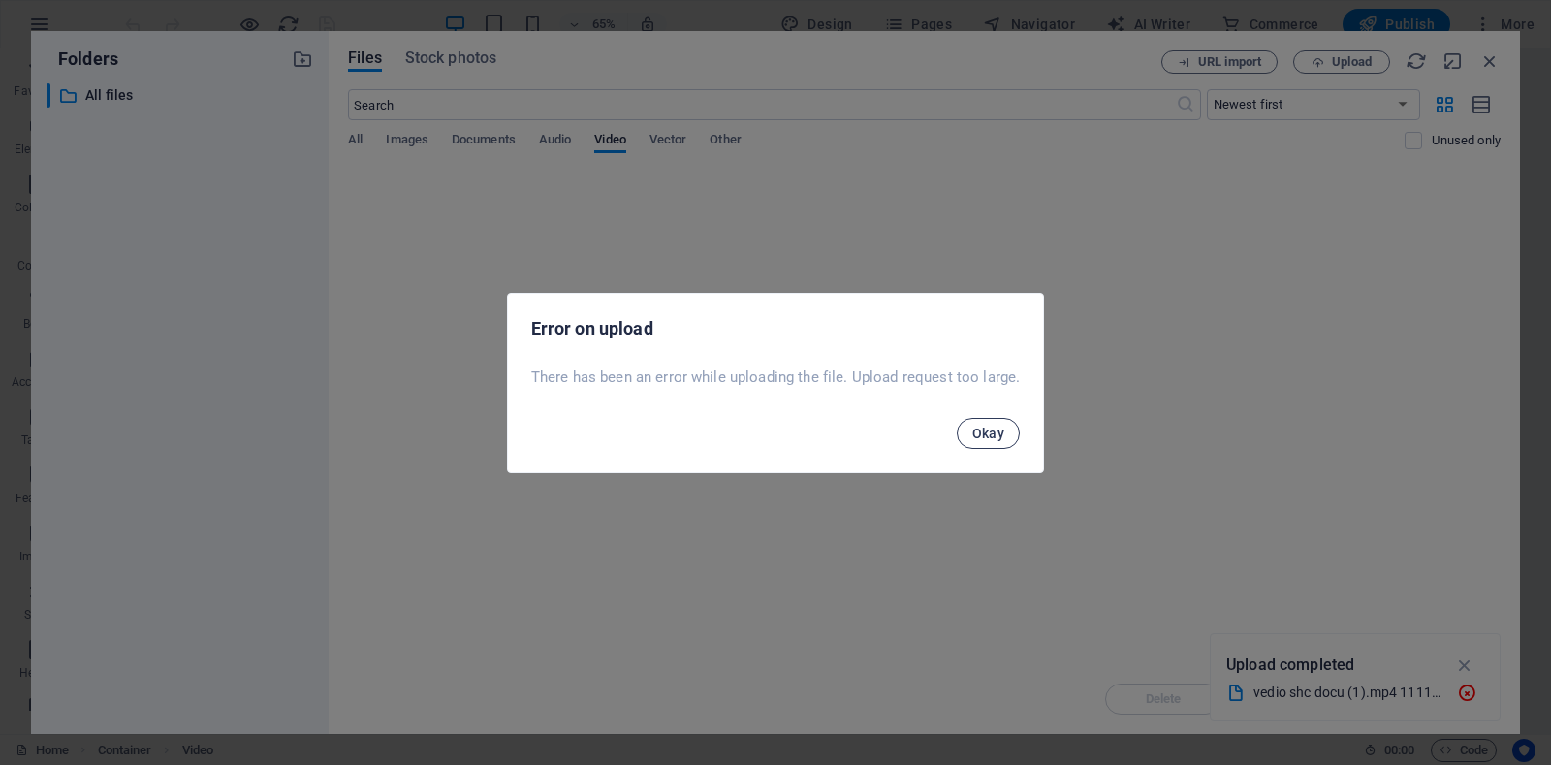
click at [980, 434] on span "Okay" at bounding box center [988, 434] width 33 height 16
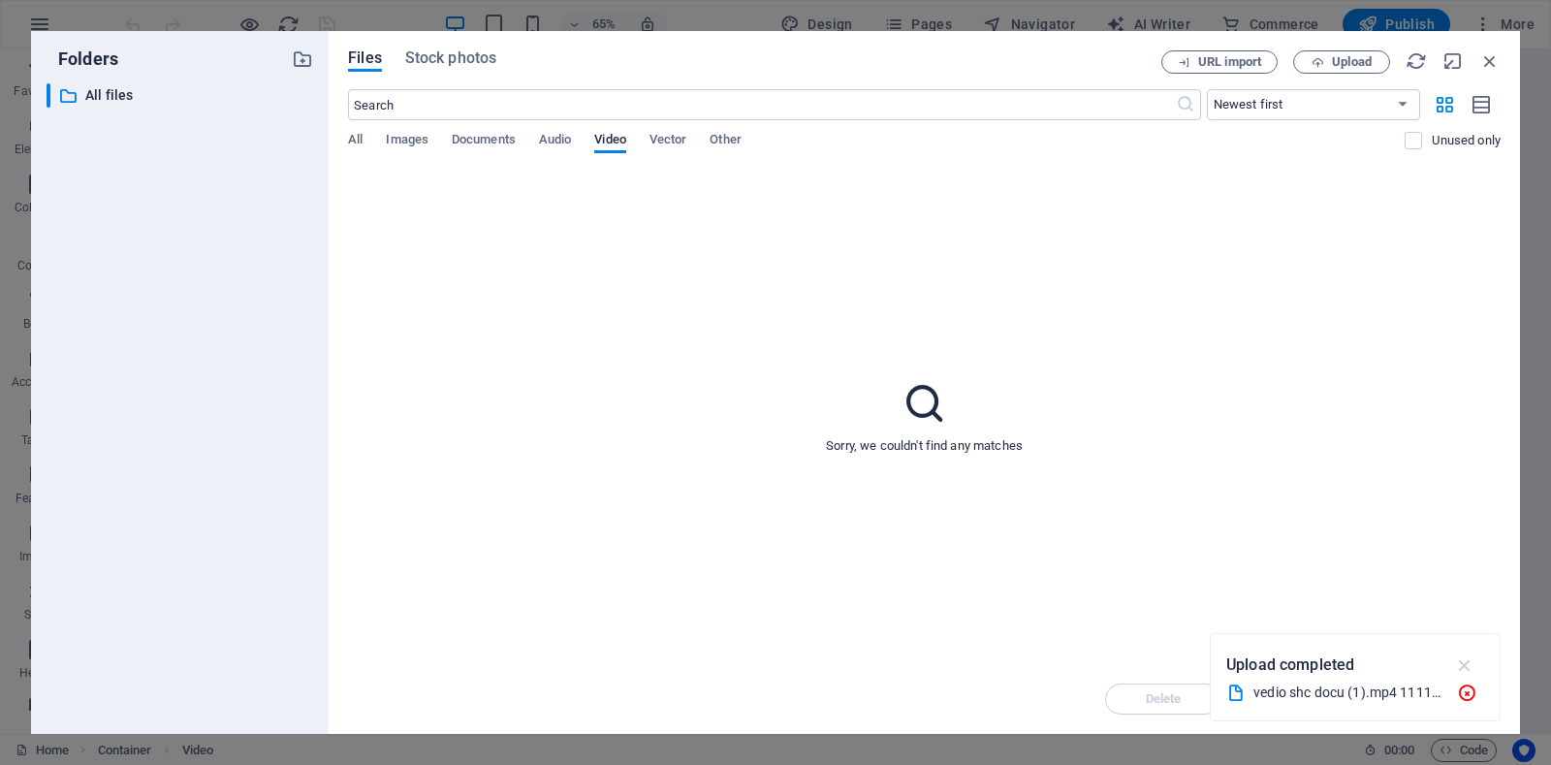
click at [1465, 667] on icon "button" at bounding box center [1465, 664] width 22 height 21
click at [1246, 59] on span "URL import" at bounding box center [1229, 62] width 63 height 12
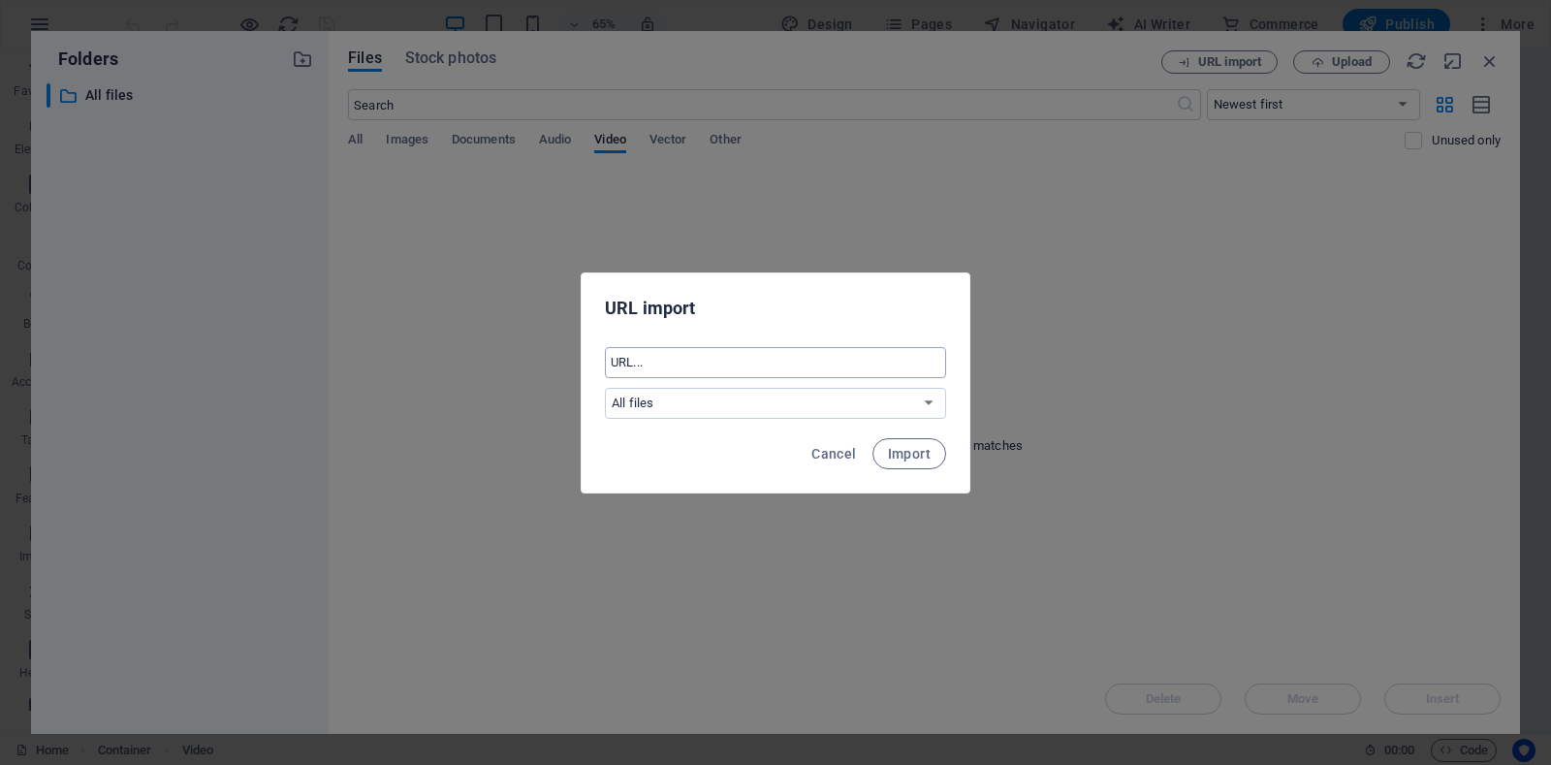
click at [653, 363] on input "text" at bounding box center [775, 362] width 341 height 31
click at [654, 399] on select "All files" at bounding box center [775, 403] width 341 height 31
click at [605, 388] on select "All files" at bounding box center [775, 403] width 341 height 31
click at [914, 459] on span "Import" at bounding box center [909, 454] width 43 height 16
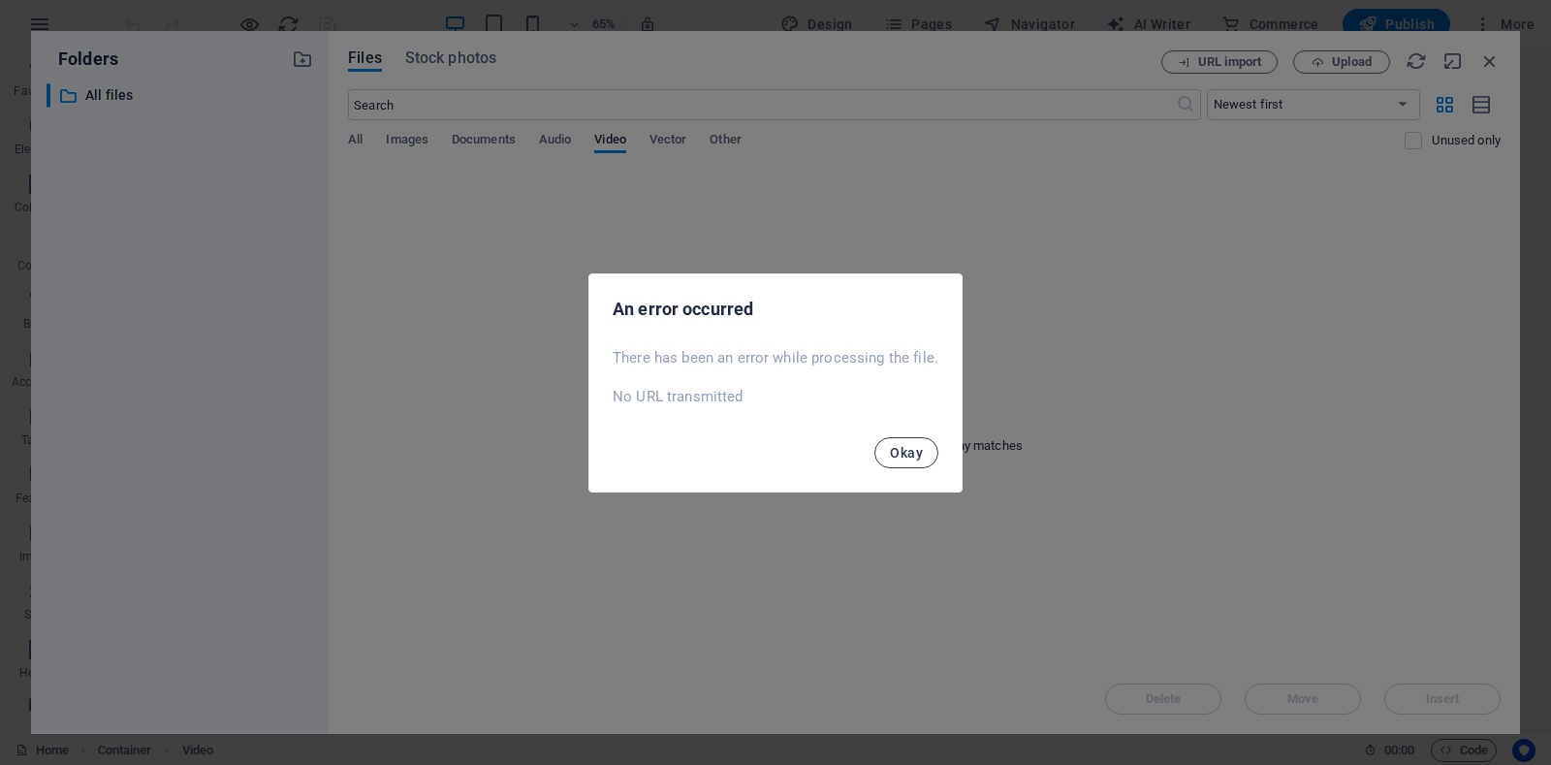
click at [909, 459] on span "Okay" at bounding box center [906, 453] width 33 height 16
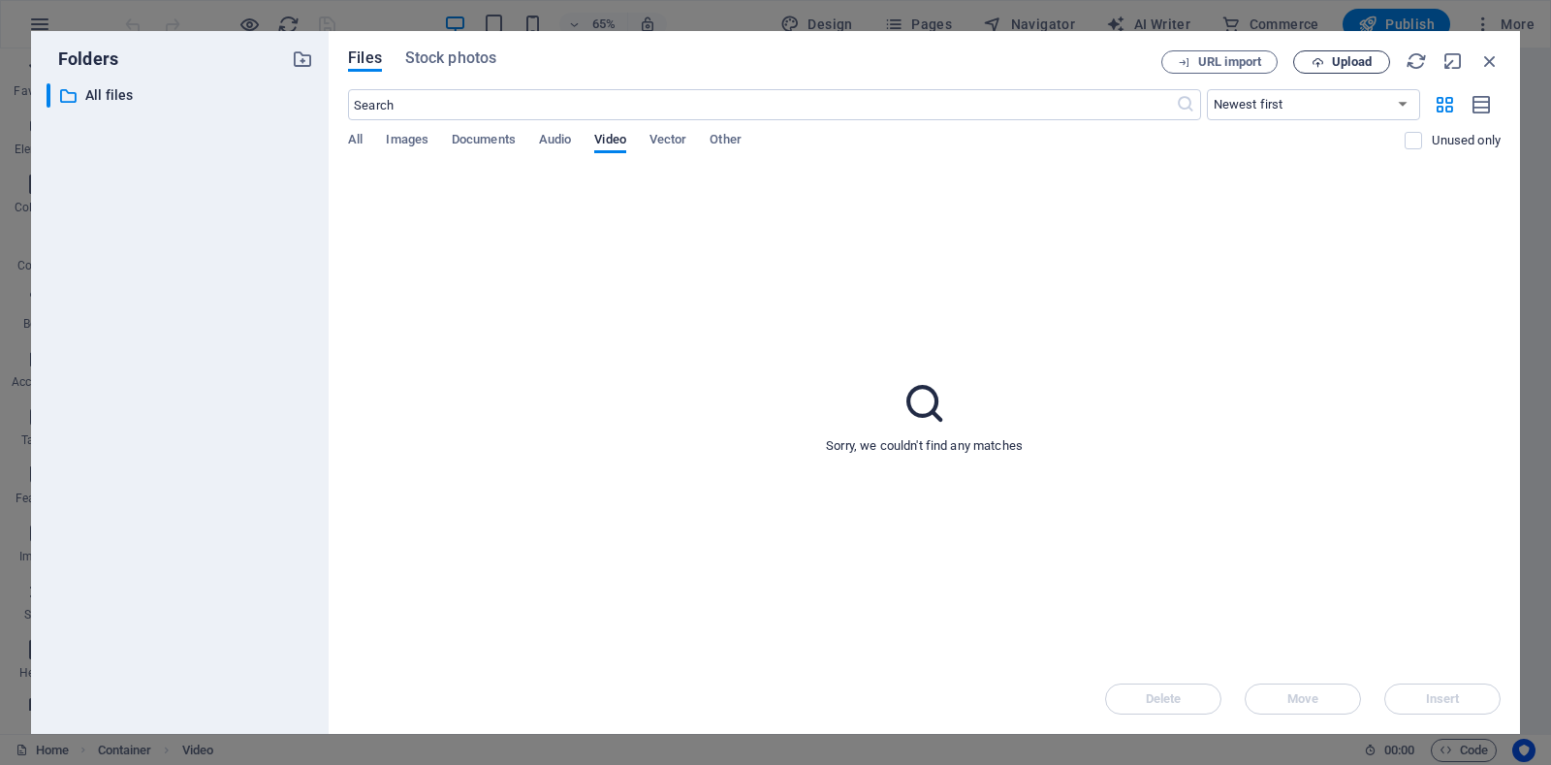
click at [1351, 57] on span "Upload" at bounding box center [1352, 62] width 40 height 12
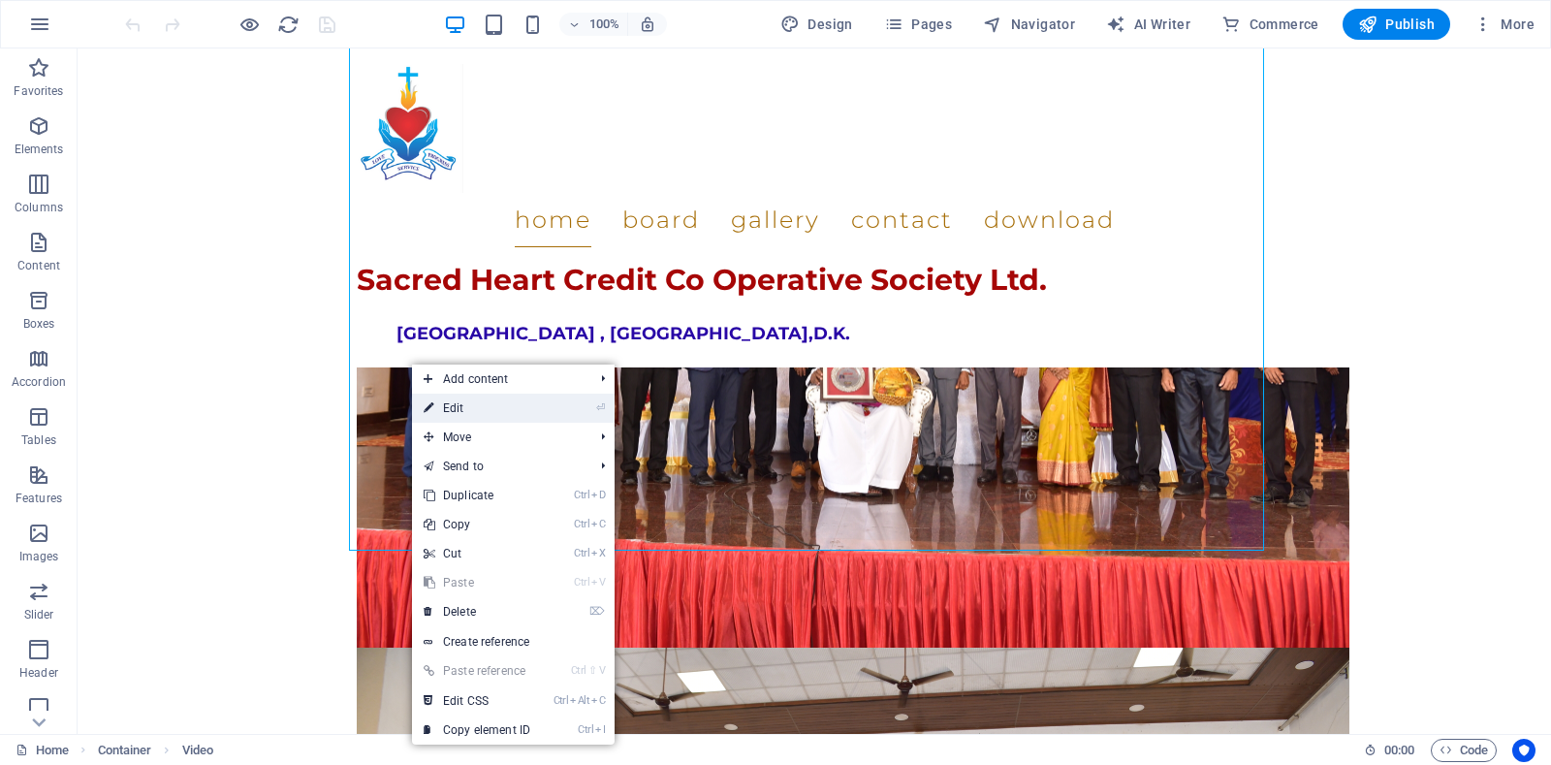
click at [461, 400] on link "⏎ Edit" at bounding box center [477, 408] width 130 height 29
select select "%"
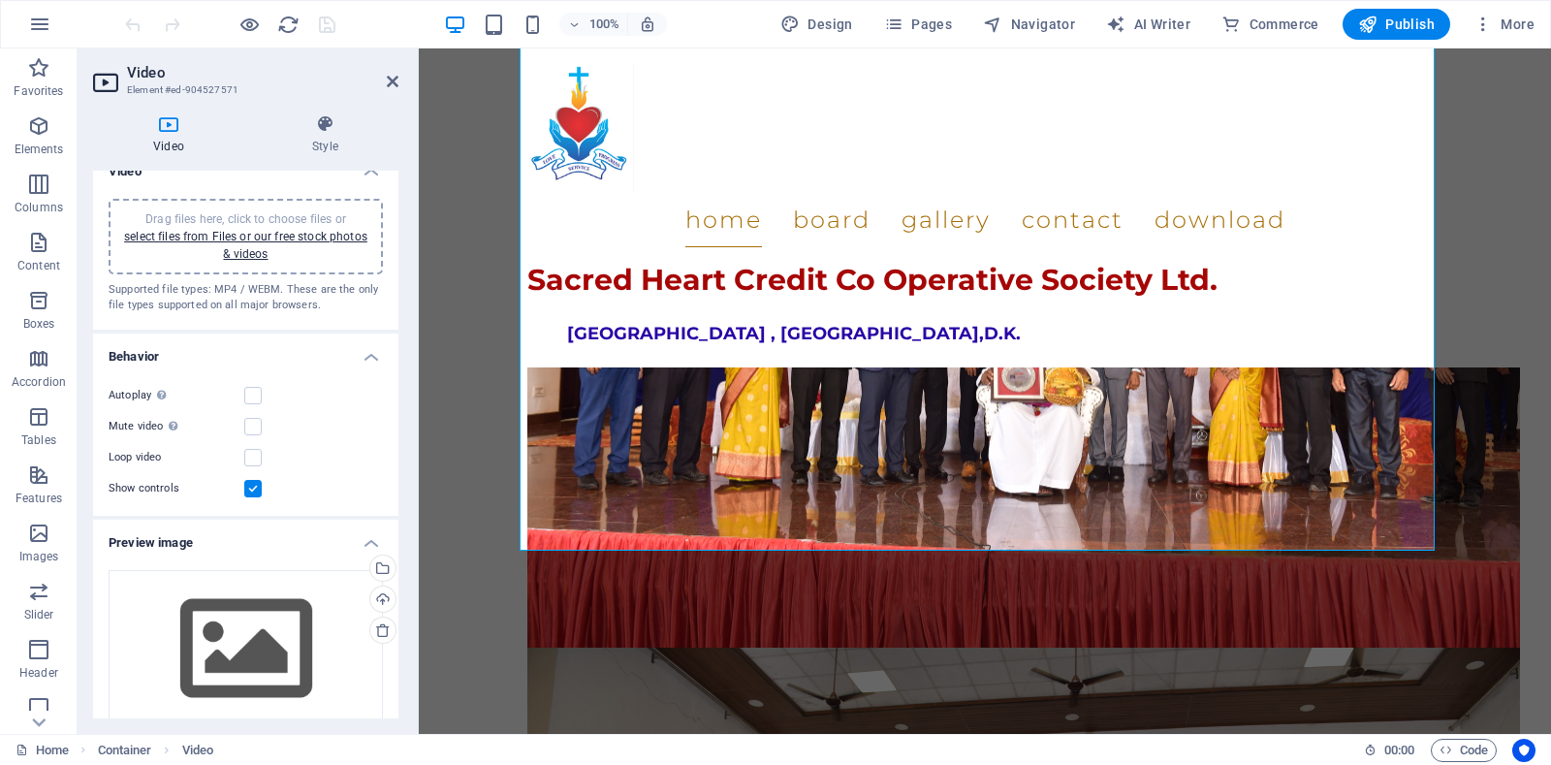
scroll to position [0, 0]
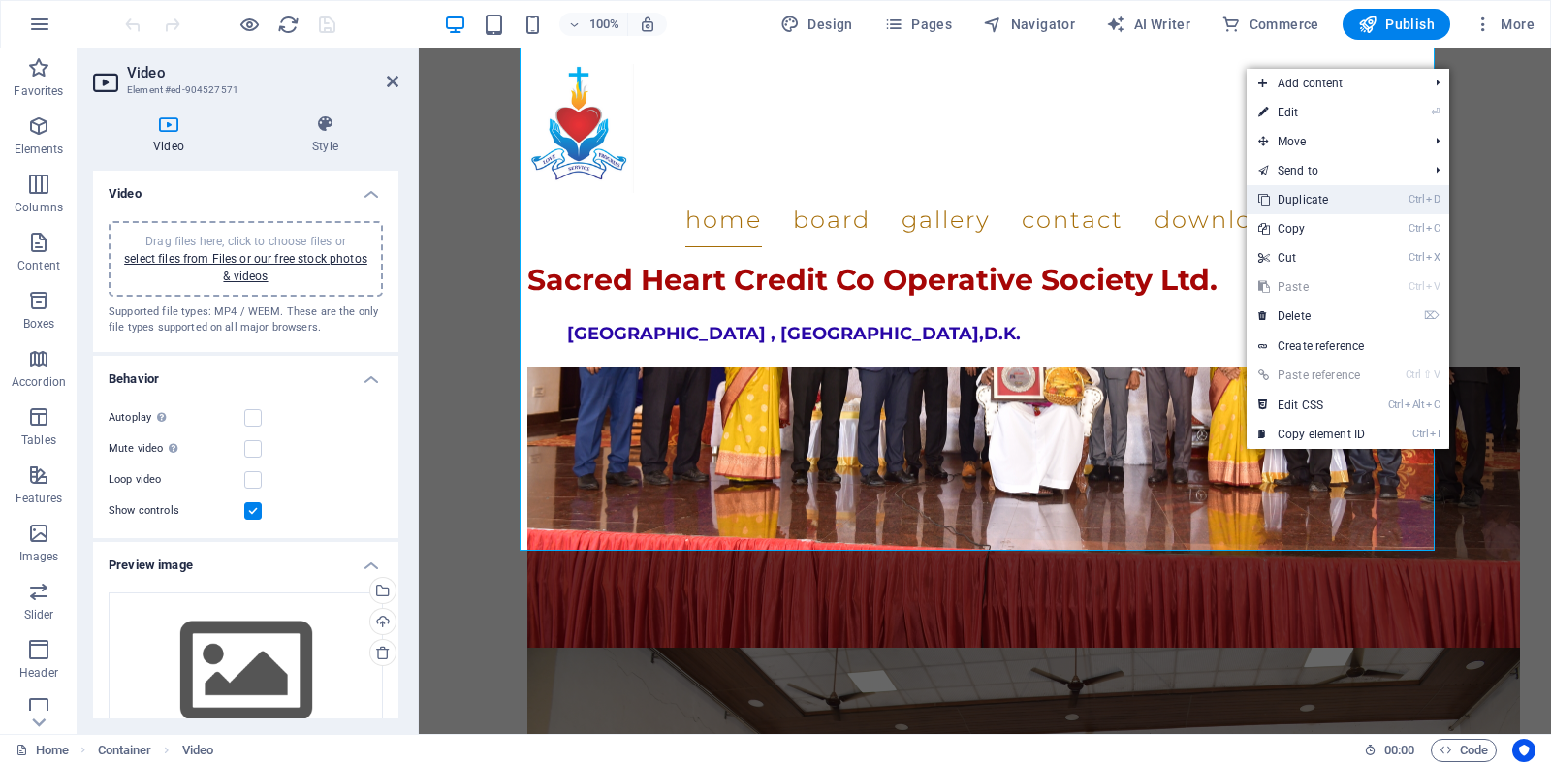
click at [1316, 199] on link "Ctrl D Duplicate" at bounding box center [1312, 199] width 130 height 29
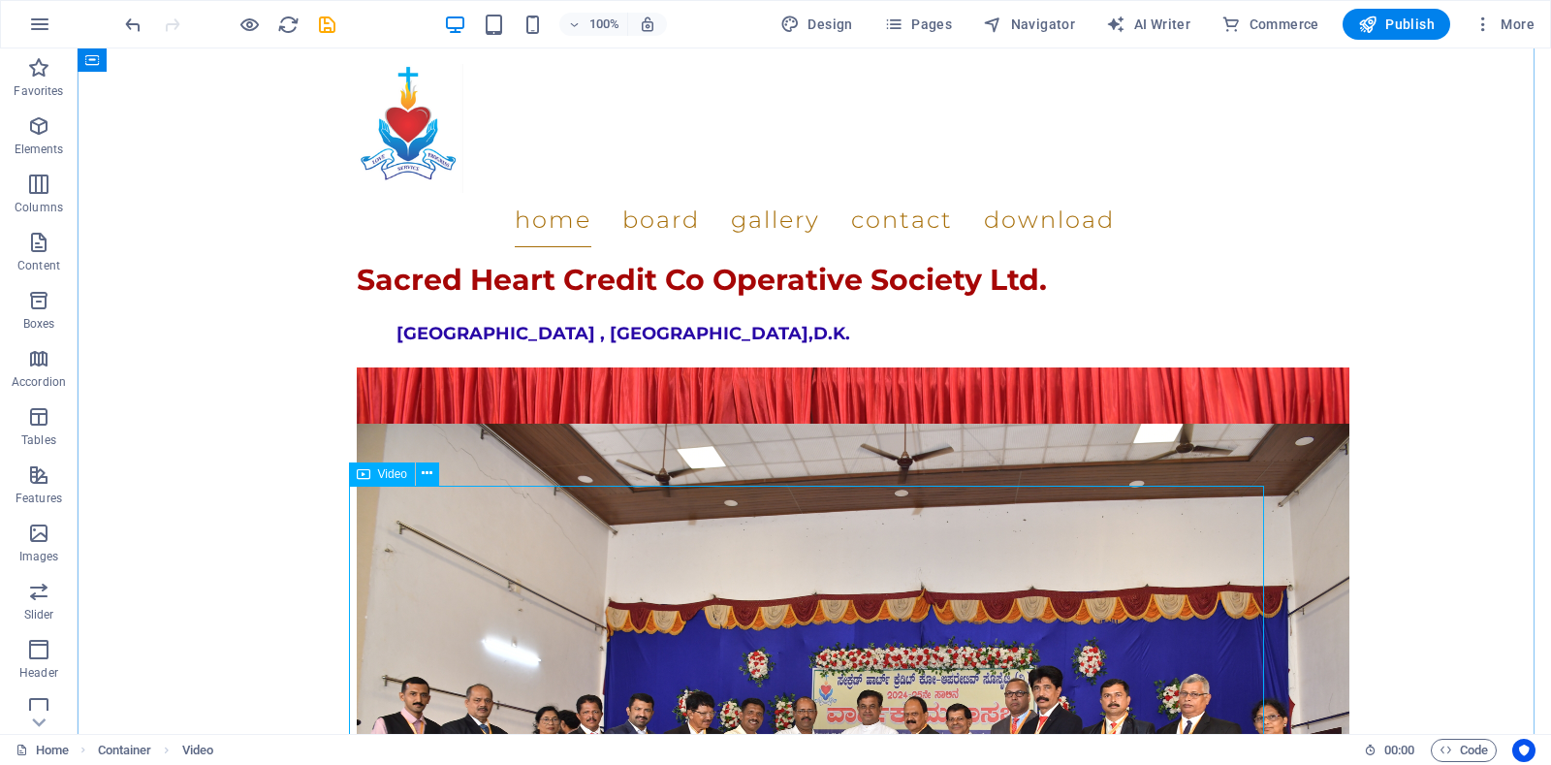
scroll to position [2848, 0]
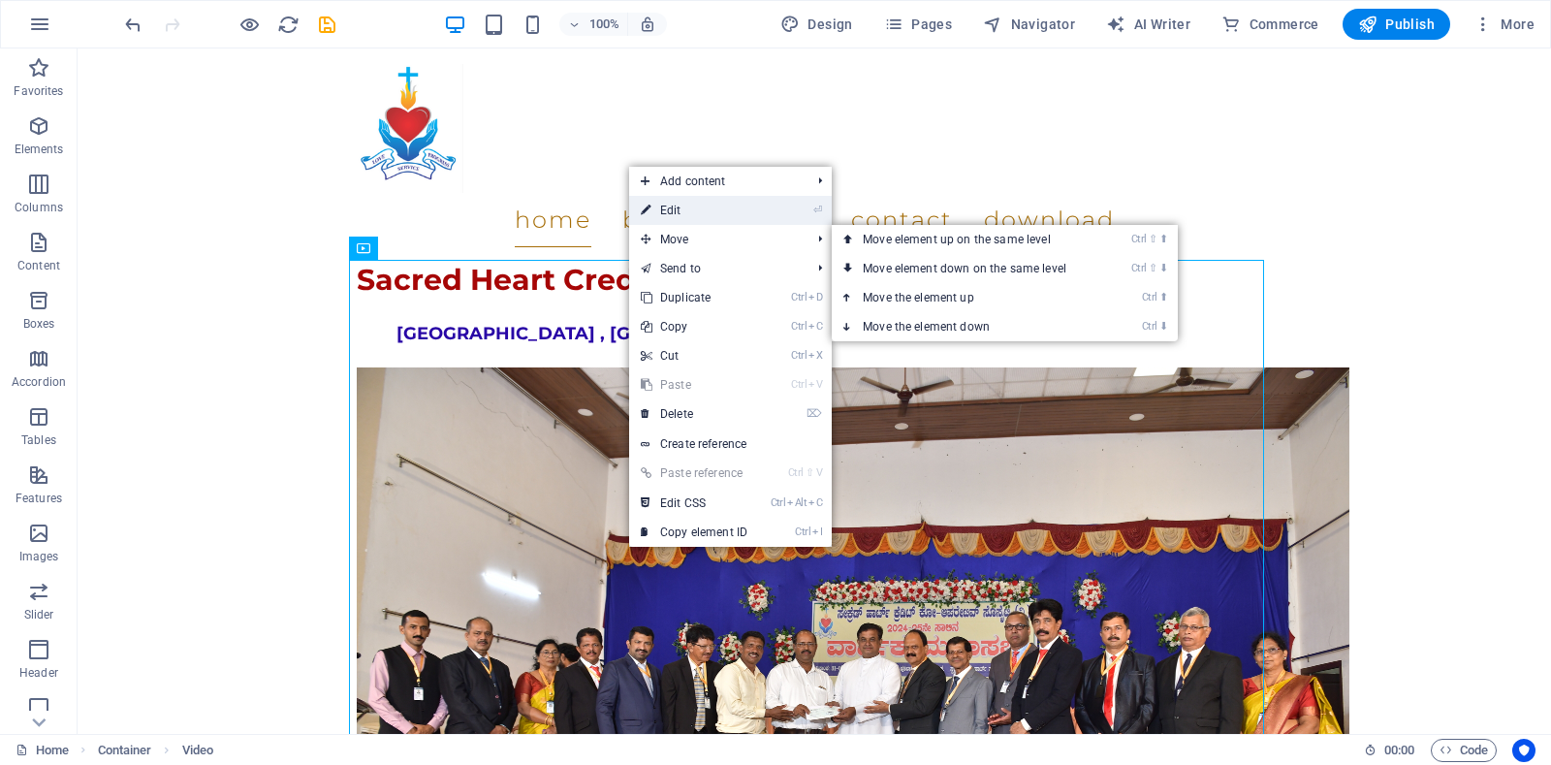
click at [675, 214] on link "⏎ Edit" at bounding box center [694, 210] width 130 height 29
select select "%"
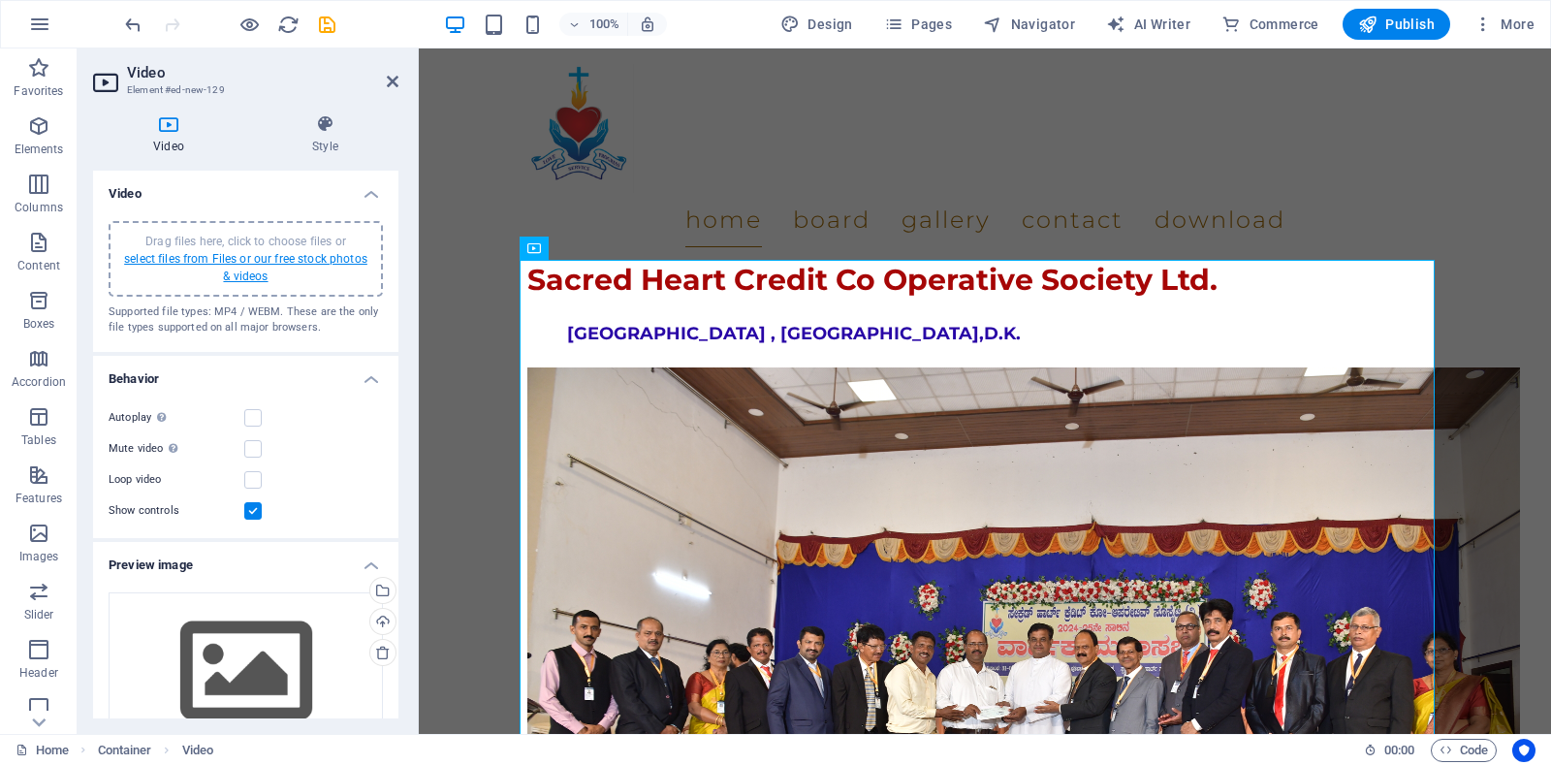
click at [232, 264] on link "select files from Files or our free stock photos & videos" at bounding box center [245, 267] width 243 height 31
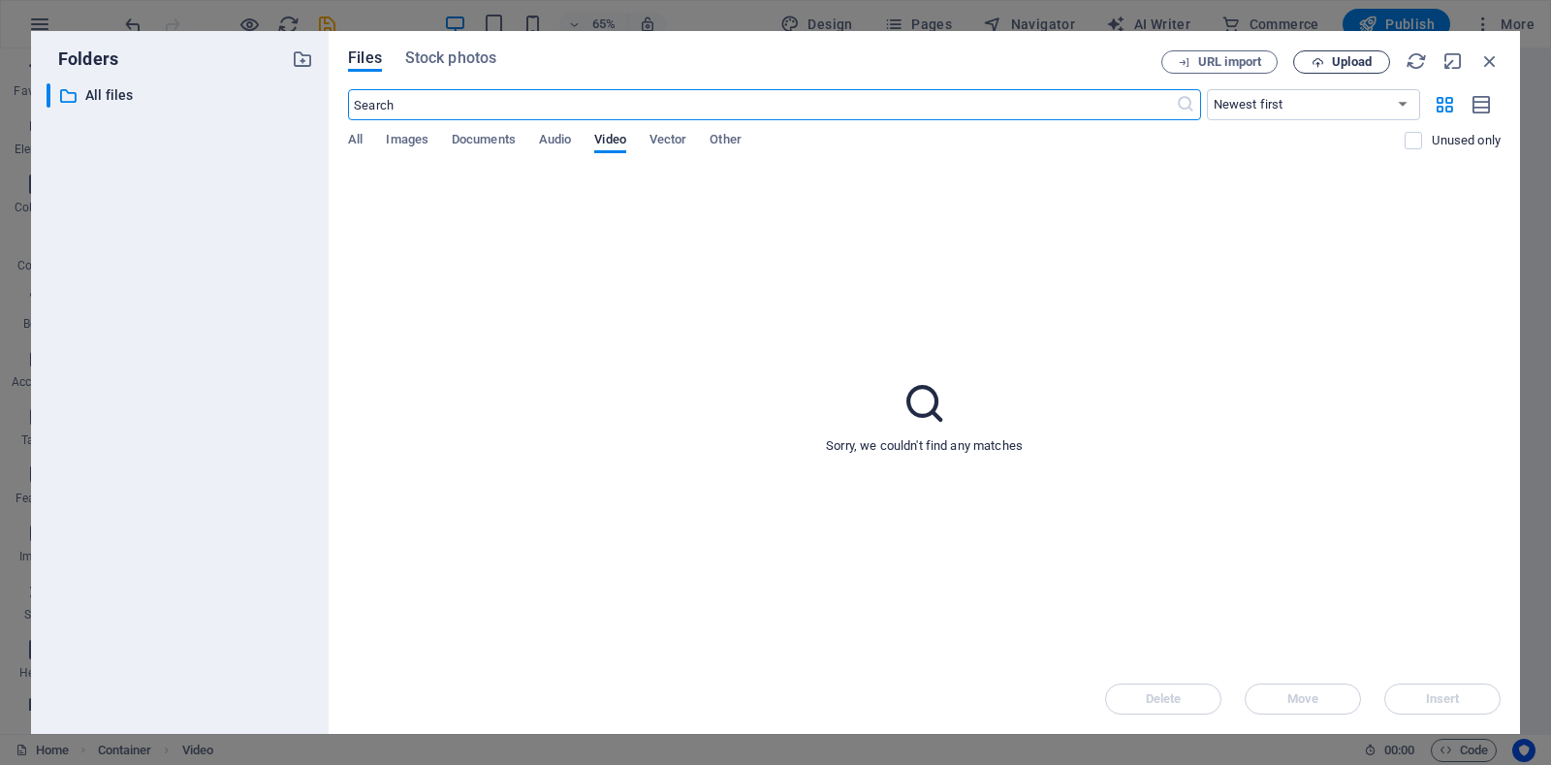
click at [1343, 51] on button "Upload" at bounding box center [1341, 61] width 97 height 23
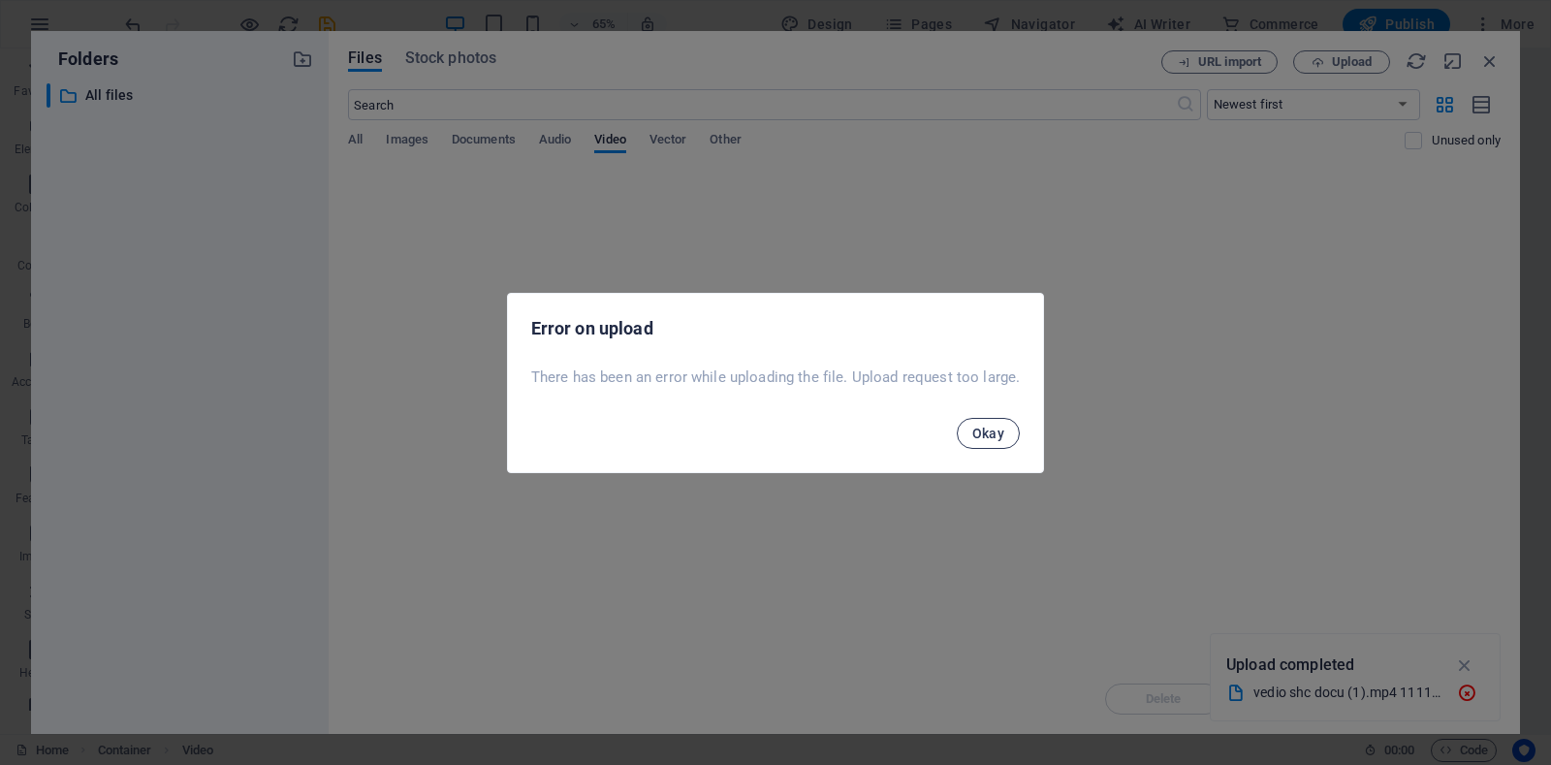
click at [992, 439] on span "Okay" at bounding box center [988, 434] width 33 height 16
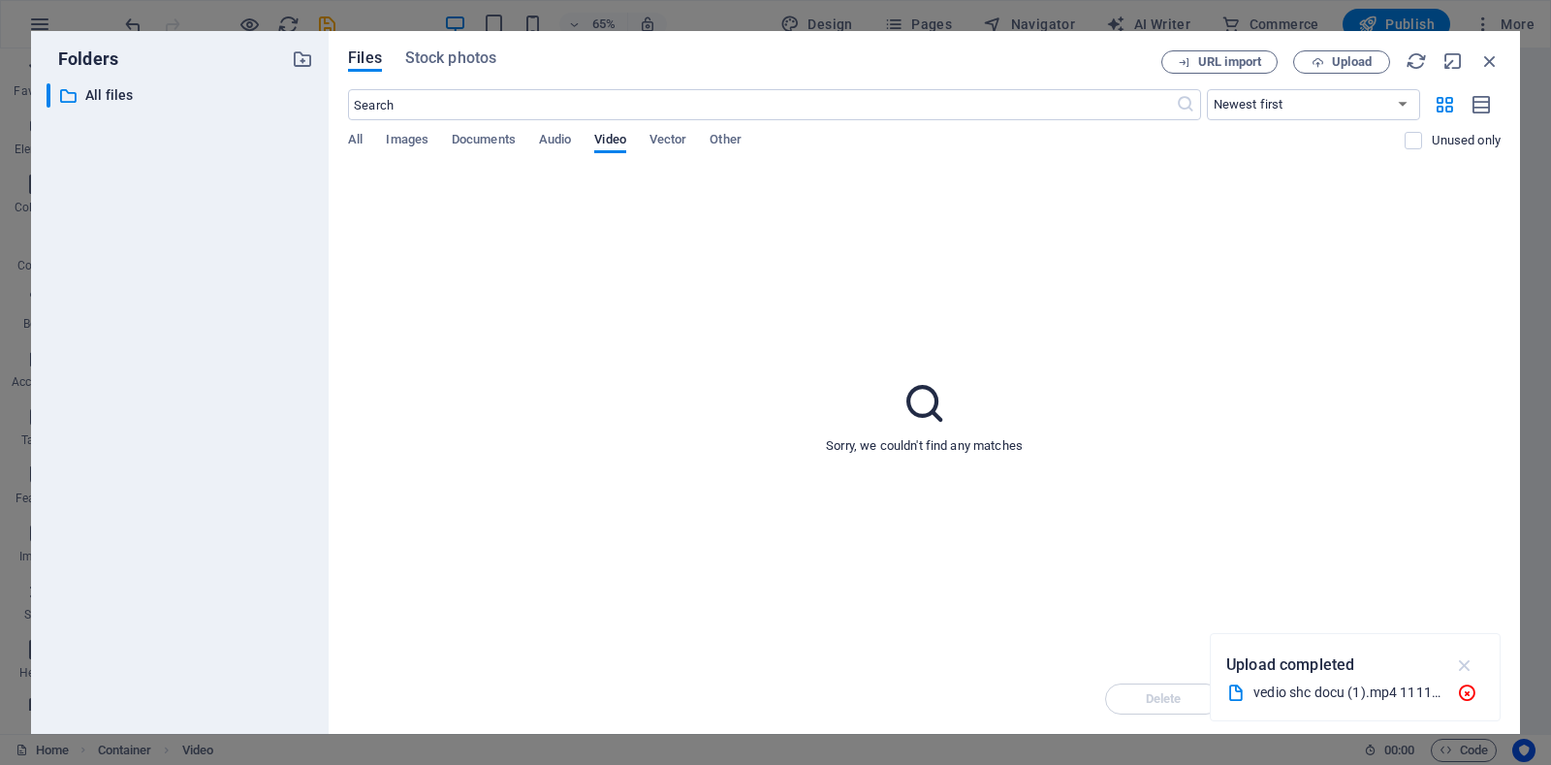
click at [1461, 668] on icon "button" at bounding box center [1465, 664] width 22 height 21
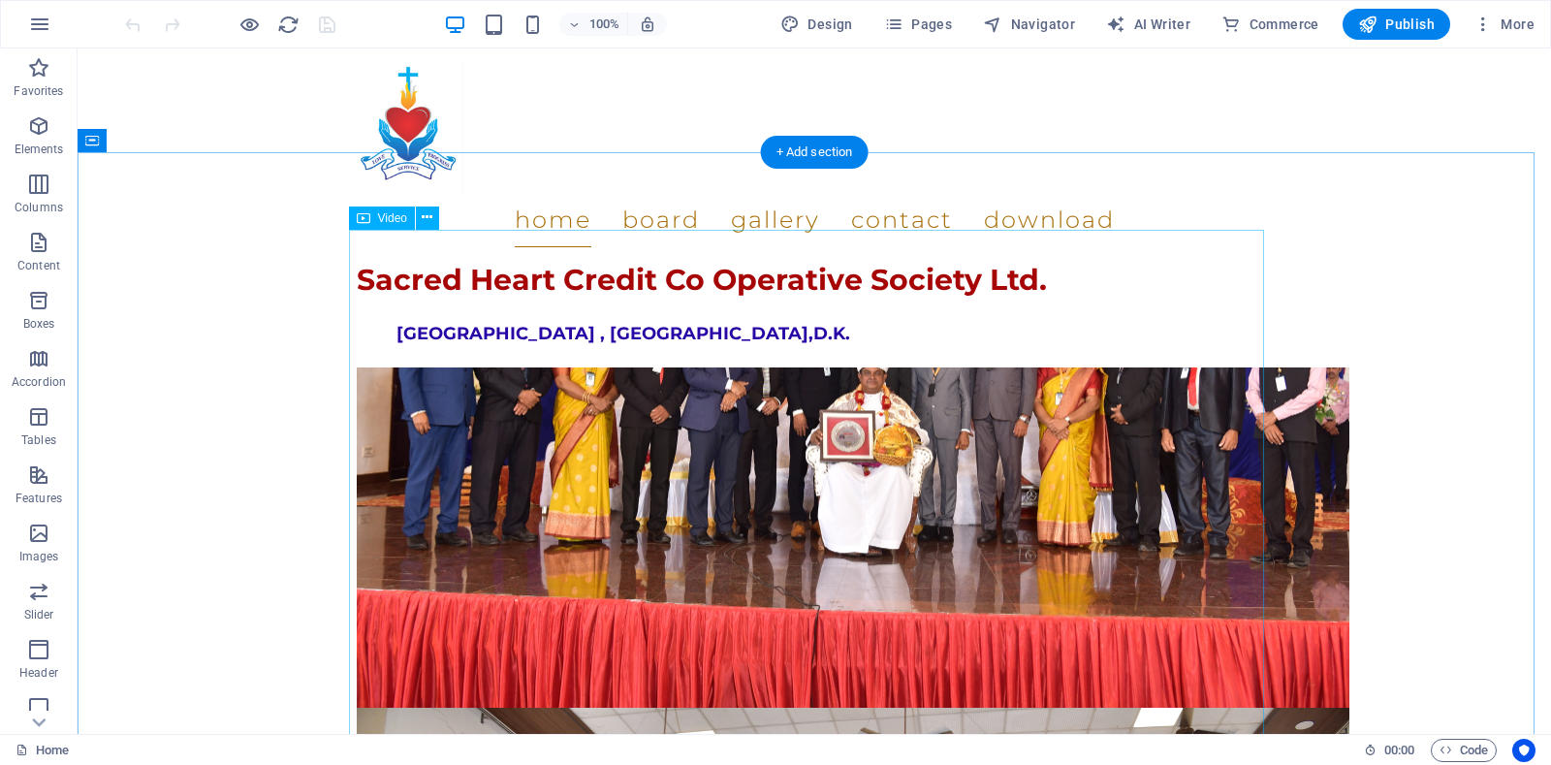
scroll to position [2363, 0]
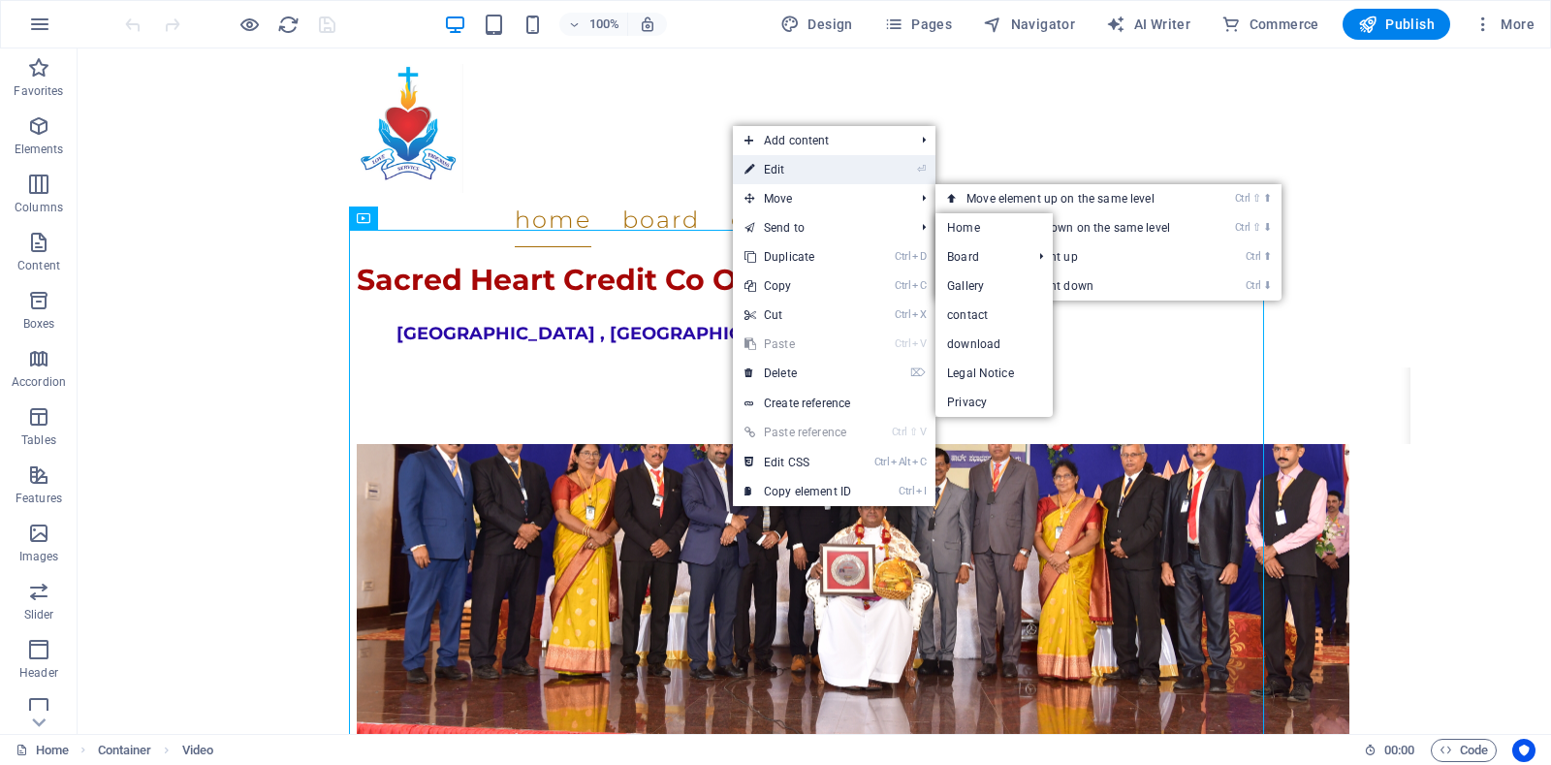
click at [776, 164] on link "⏎ Edit" at bounding box center [798, 169] width 130 height 29
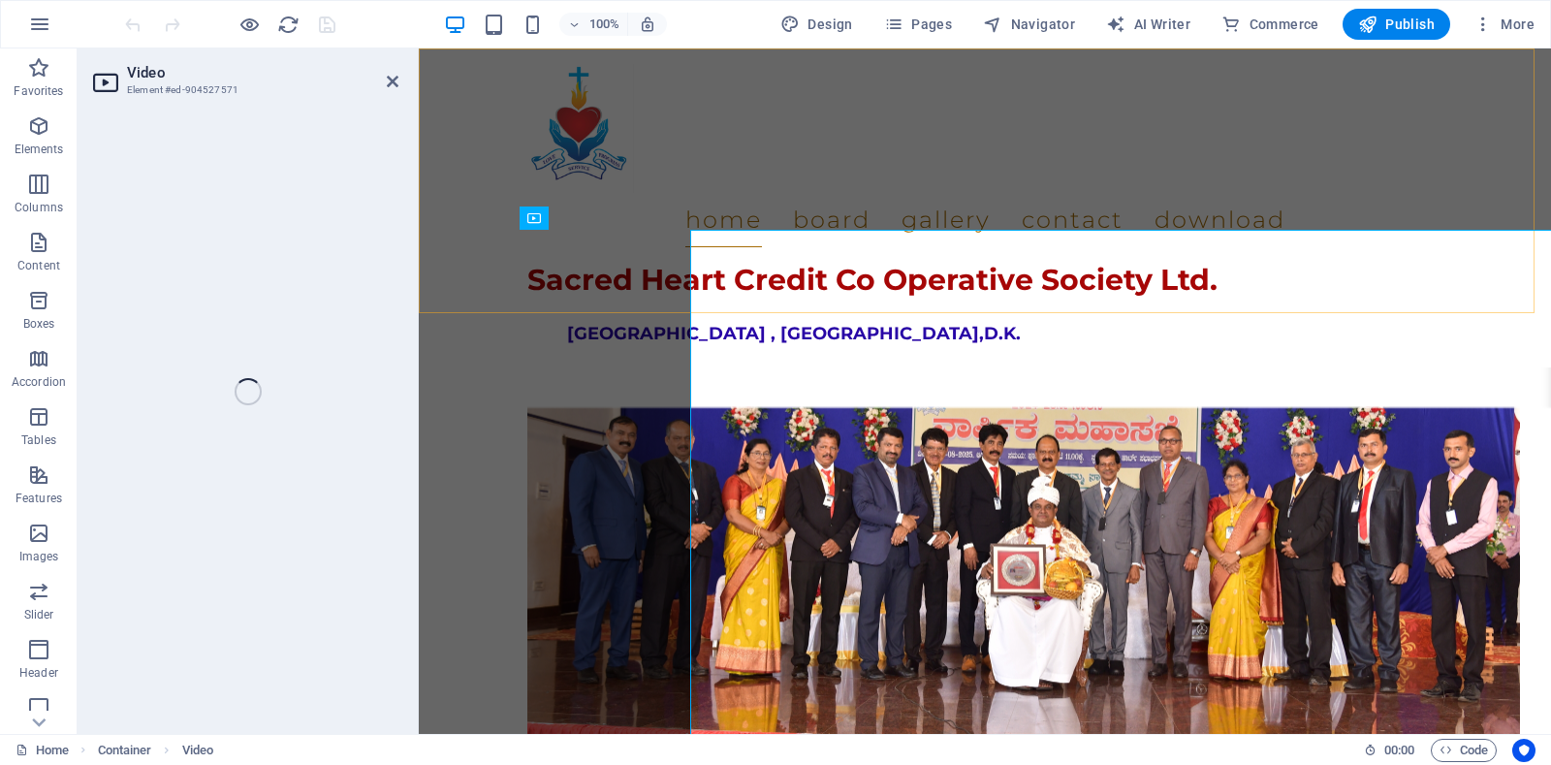
select select "%"
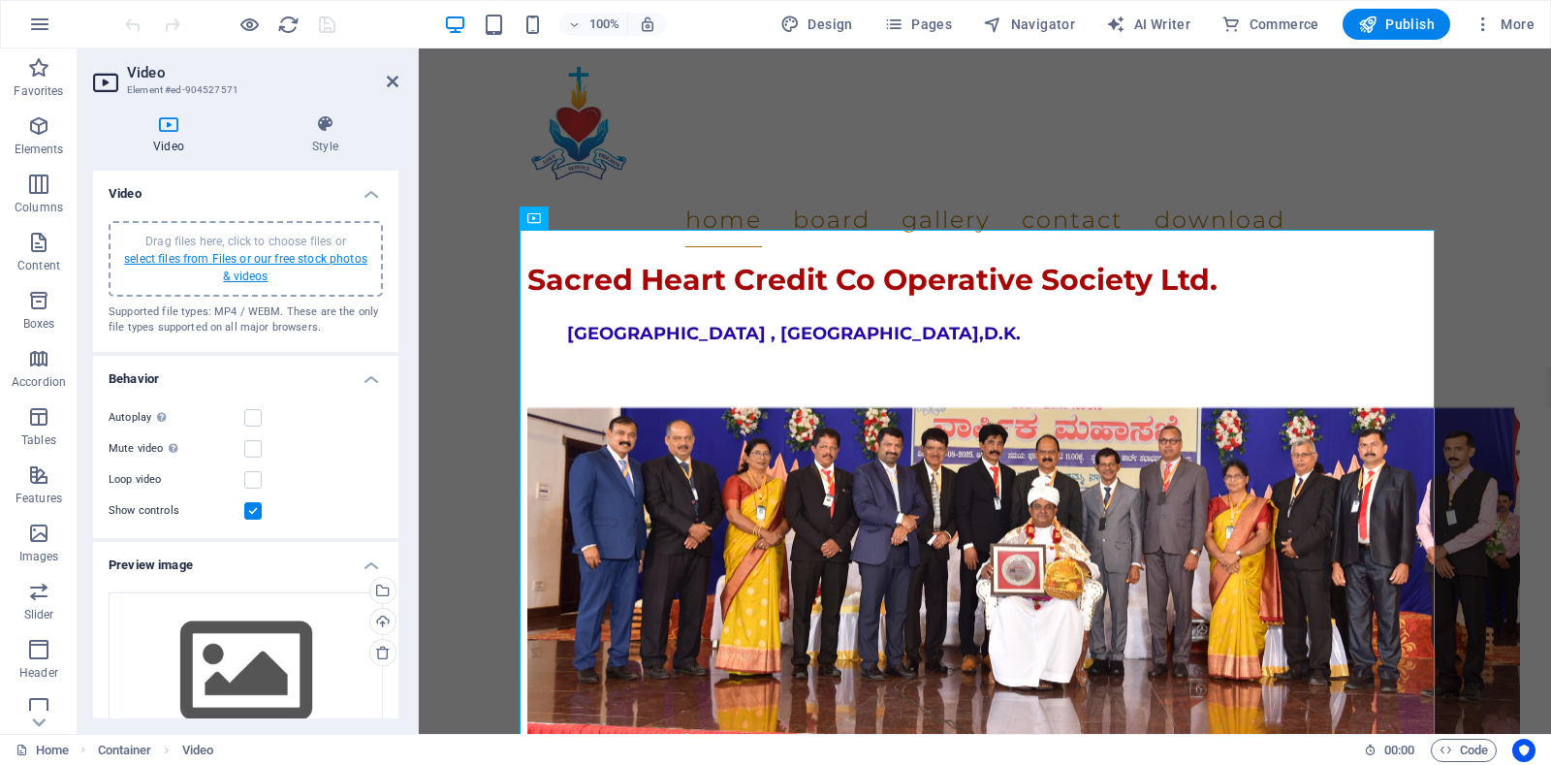
click at [233, 269] on link "select files from Files or our free stock photos & videos" at bounding box center [245, 267] width 243 height 31
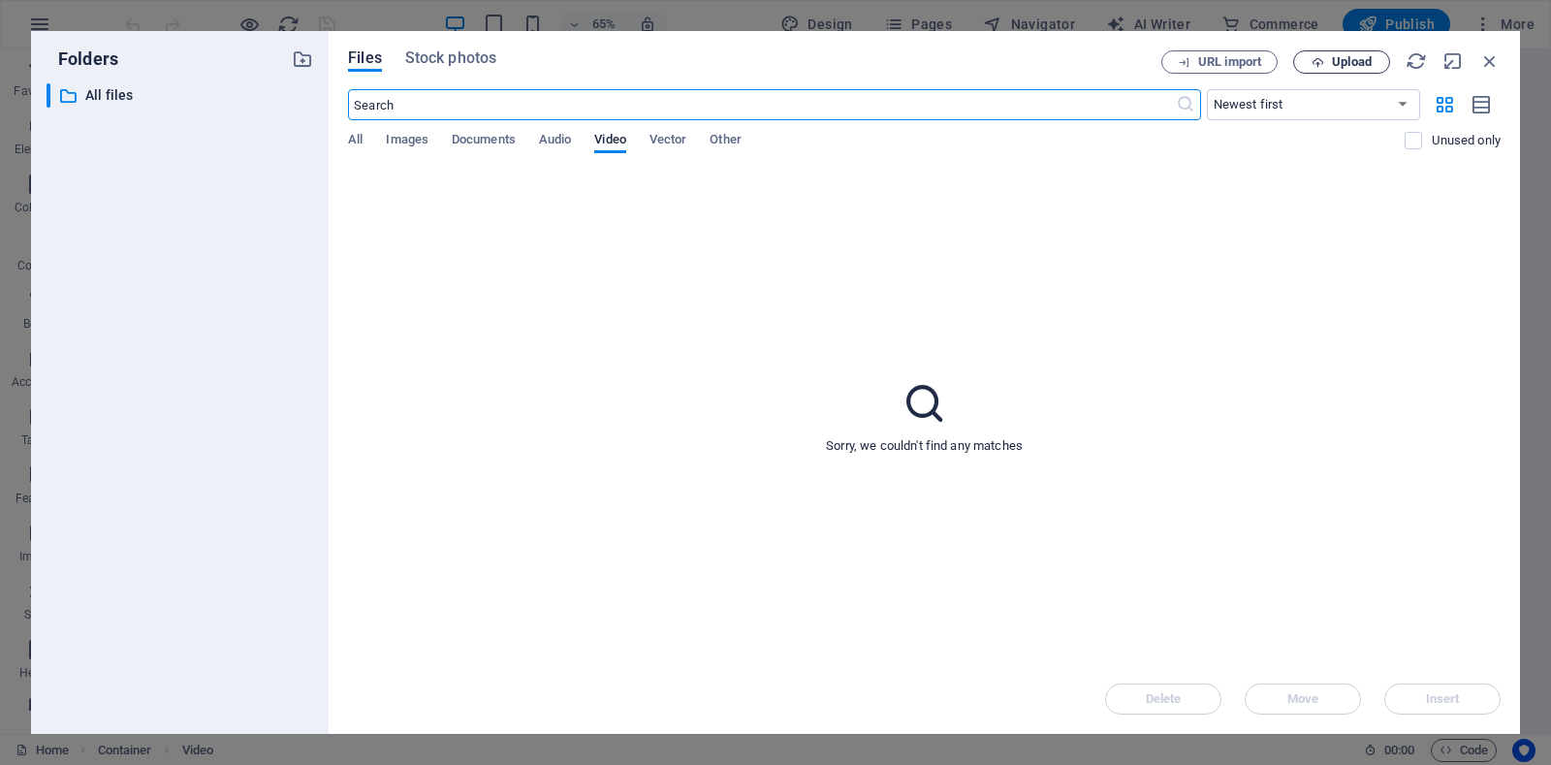
click at [1351, 59] on span "Upload" at bounding box center [1352, 62] width 40 height 12
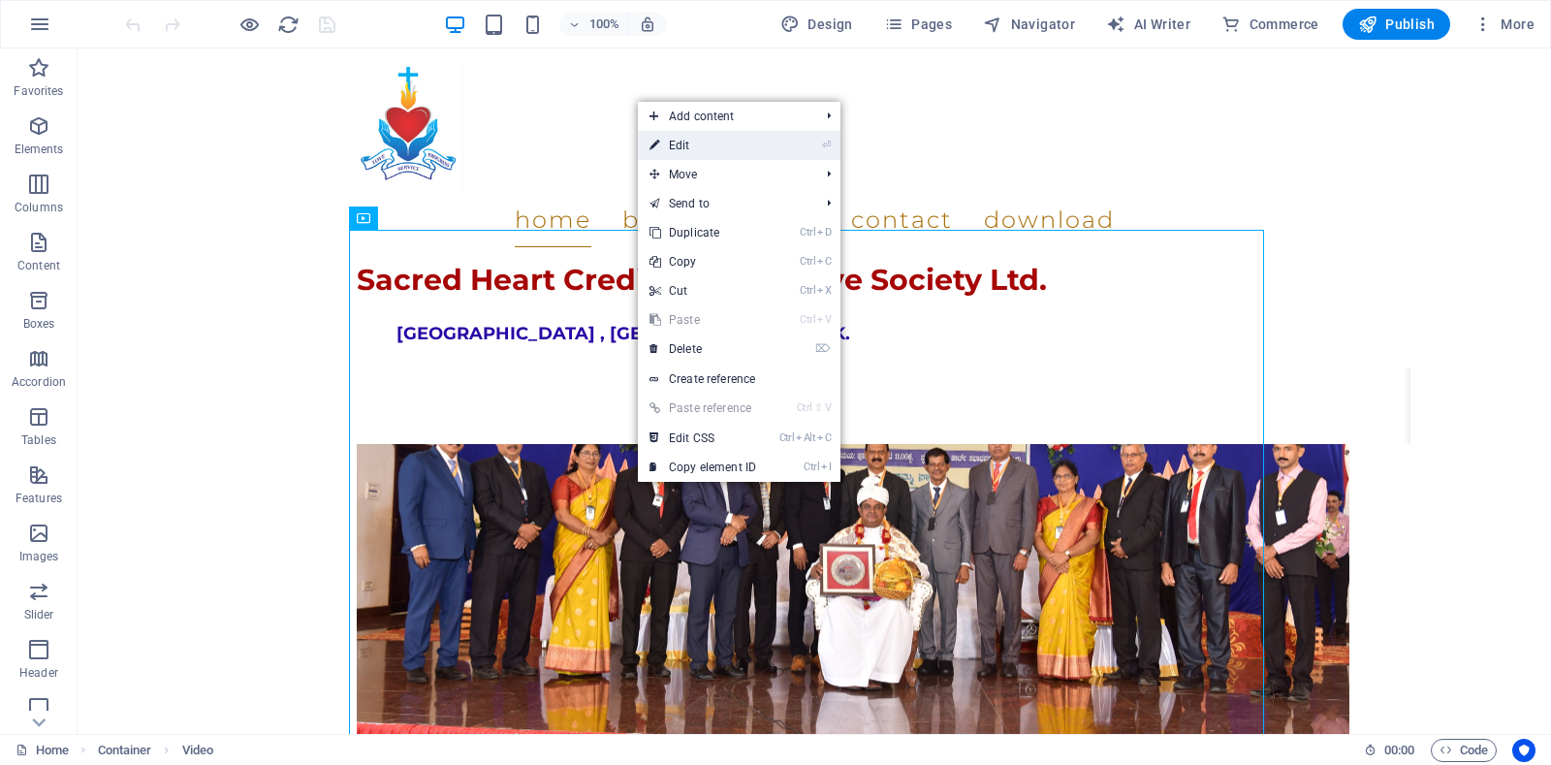
click at [700, 149] on link "⏎ Edit" at bounding box center [703, 145] width 130 height 29
select select "%"
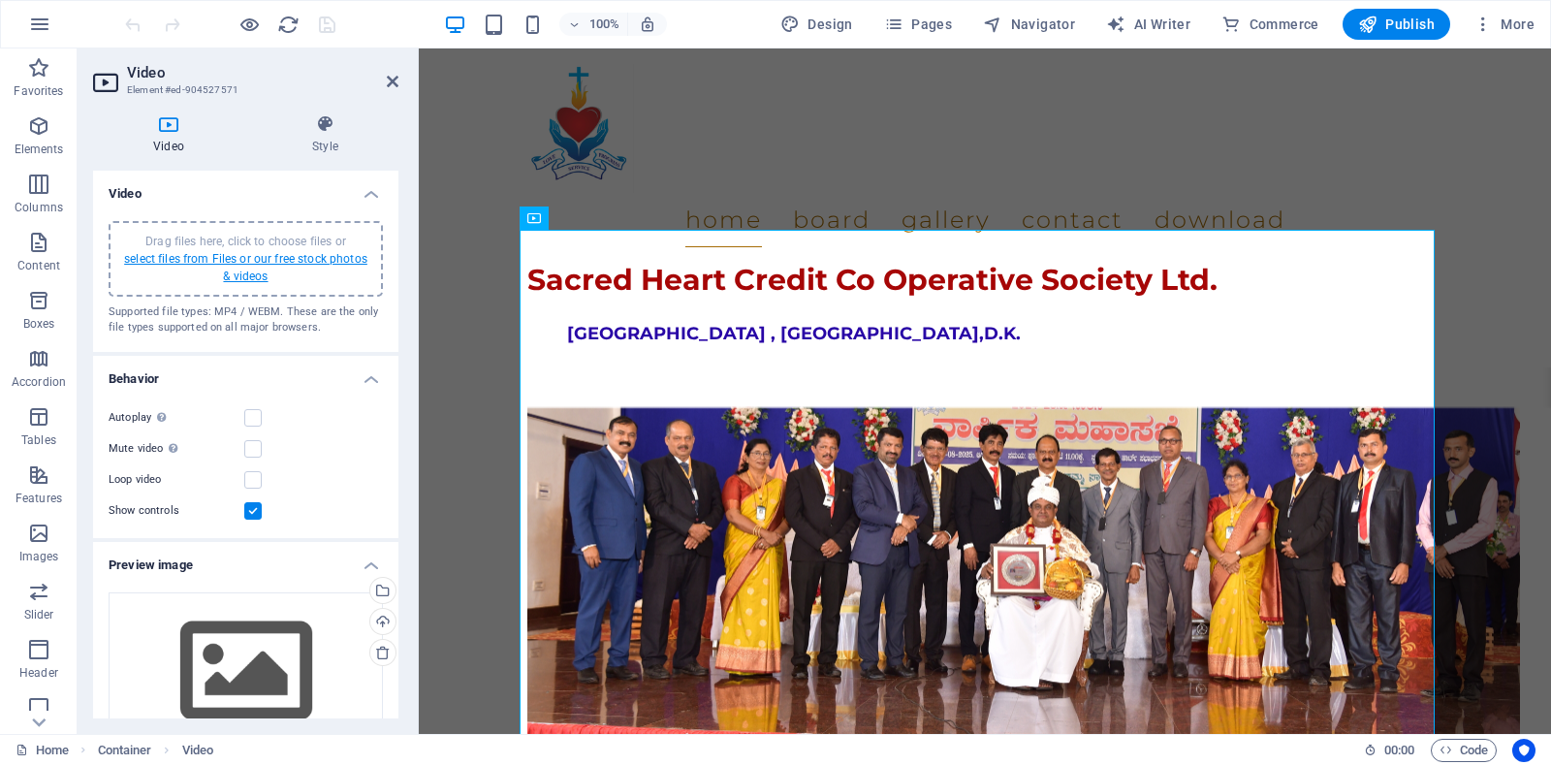
click at [250, 271] on link "select files from Files or our free stock photos & videos" at bounding box center [245, 267] width 243 height 31
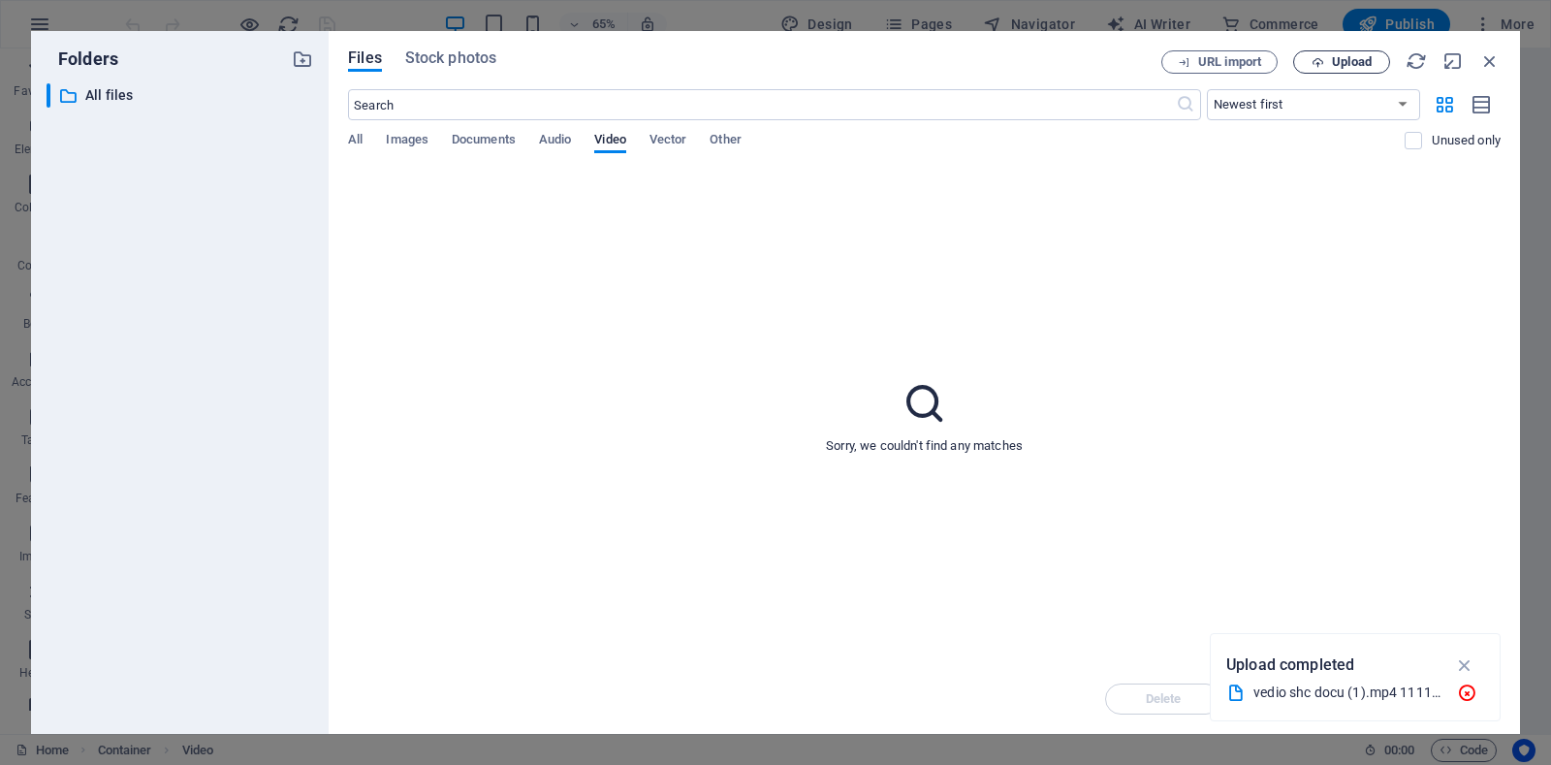
click at [1335, 59] on span "Upload" at bounding box center [1352, 62] width 40 height 12
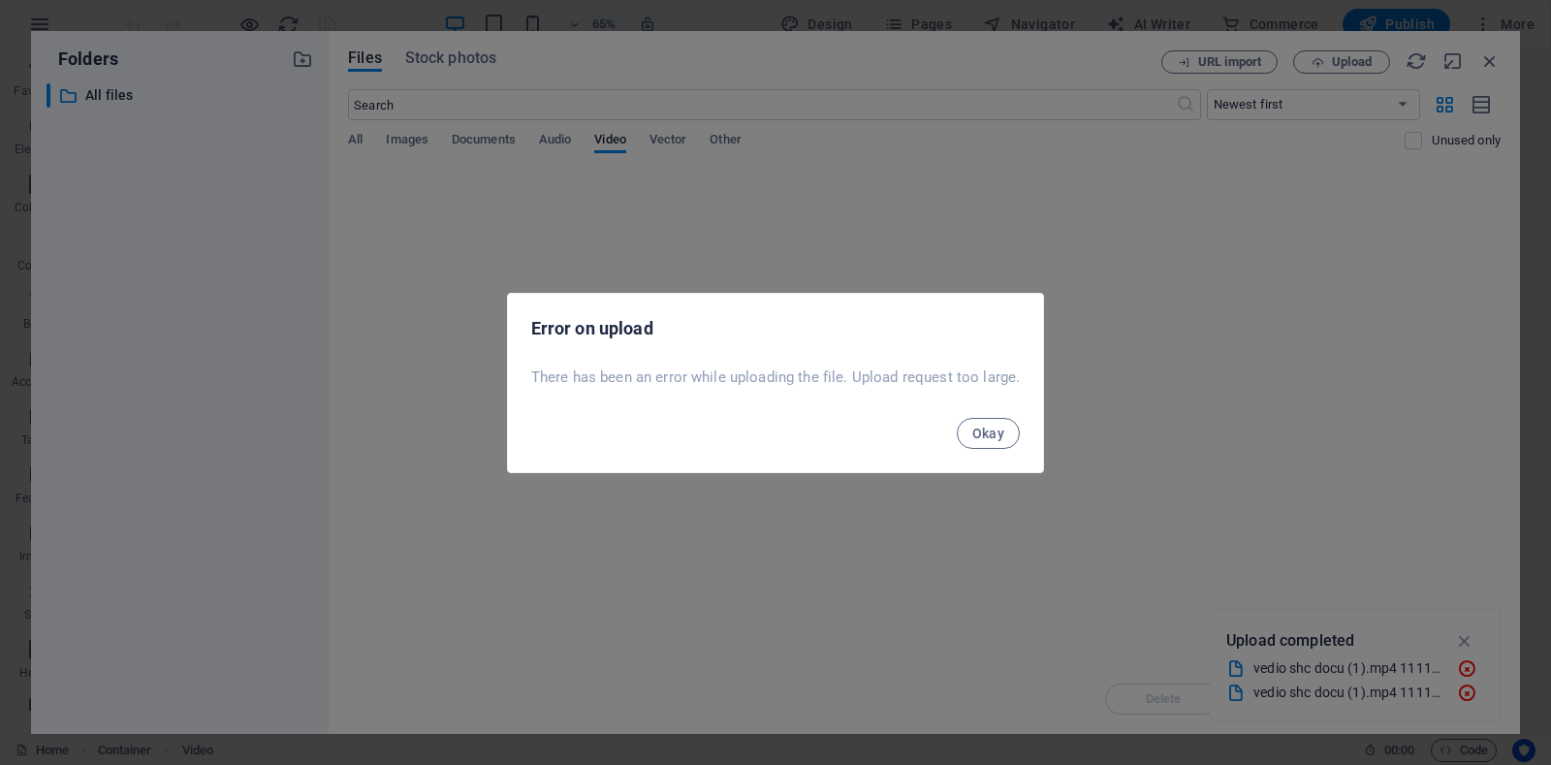
click at [1469, 697] on div "Error on upload There has been an error while uploading the file. Upload reques…" at bounding box center [775, 382] width 1551 height 765
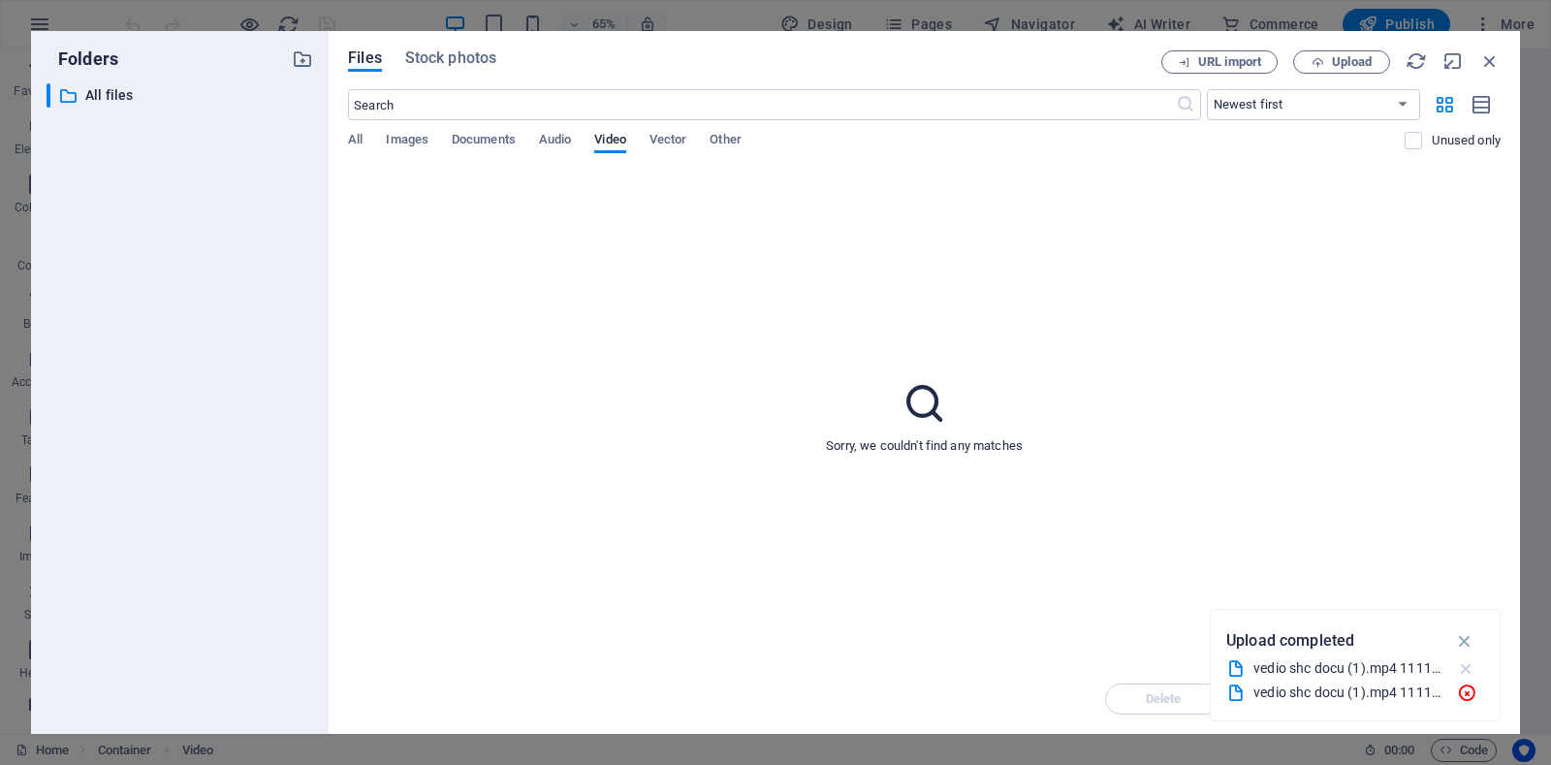
click at [1469, 673] on icon "button" at bounding box center [1466, 668] width 20 height 19
click at [1349, 70] on button "Upload" at bounding box center [1341, 61] width 97 height 23
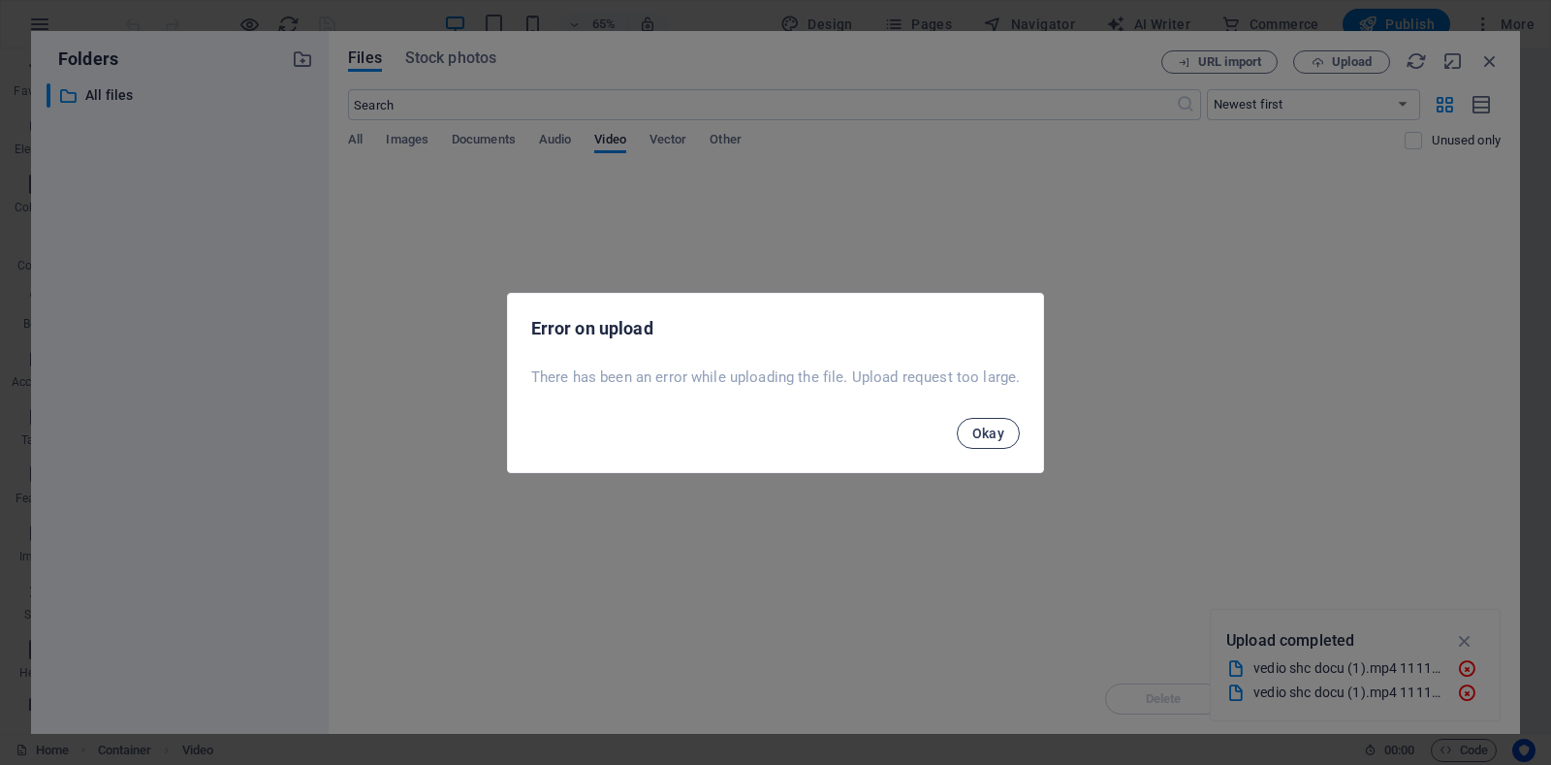
click at [996, 434] on span "Okay" at bounding box center [988, 434] width 33 height 16
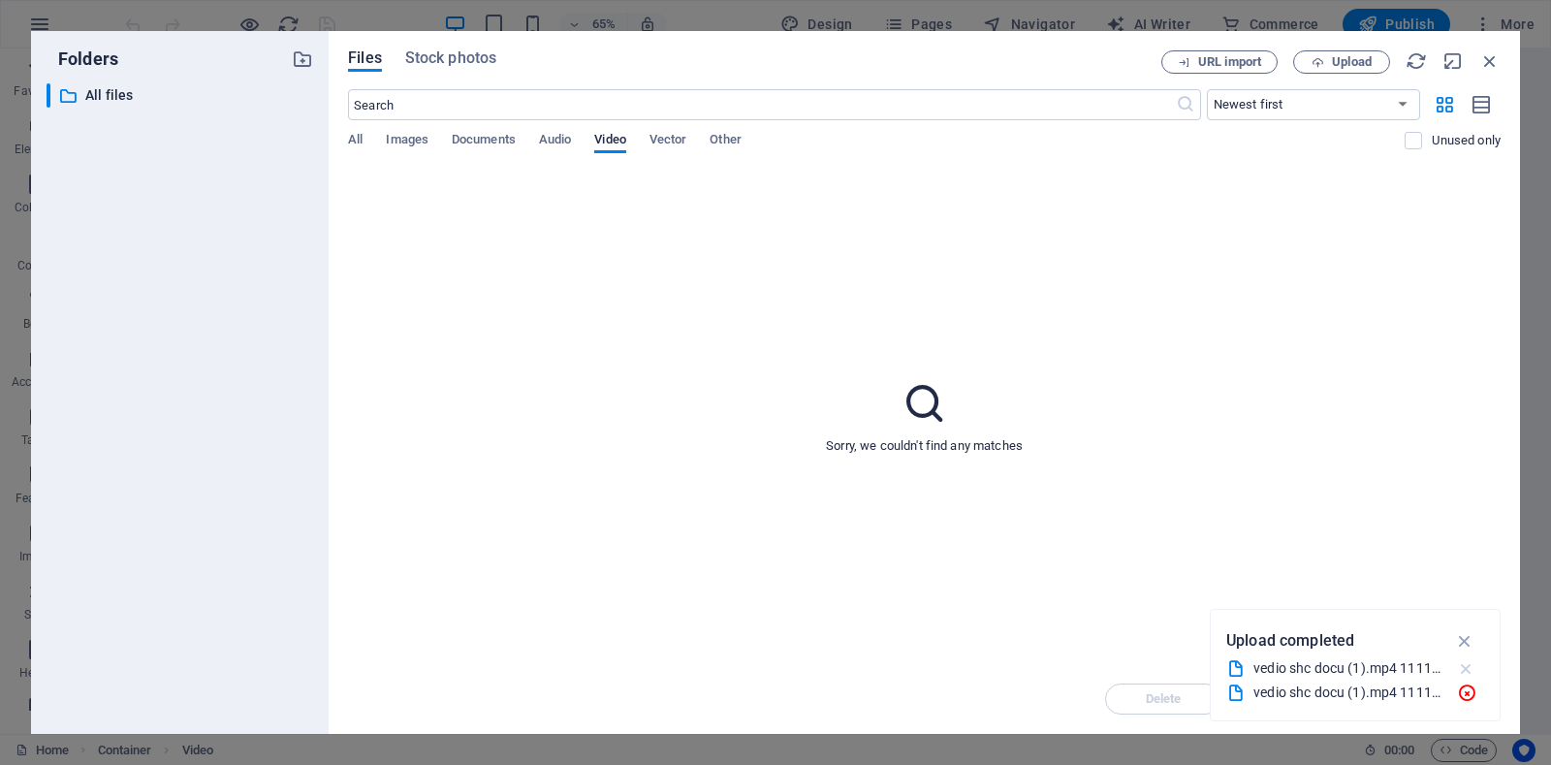
click at [1465, 670] on icon "button" at bounding box center [1466, 668] width 20 height 19
click at [1466, 694] on icon "button" at bounding box center [1466, 692] width 20 height 19
click at [1422, 57] on icon "button" at bounding box center [1416, 60] width 21 height 21
click at [484, 142] on span "Documents" at bounding box center [484, 141] width 64 height 27
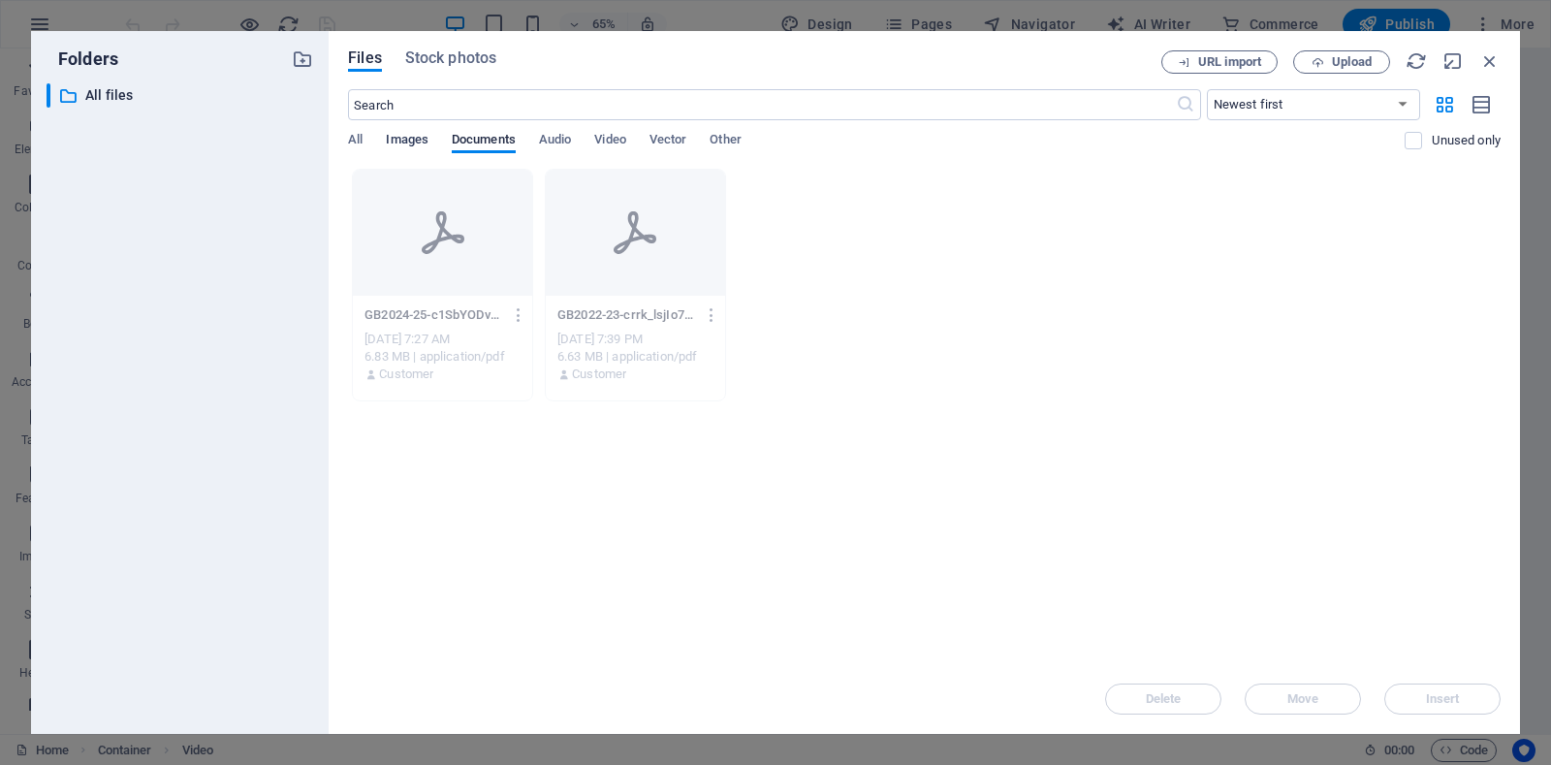
click at [414, 143] on span "Images" at bounding box center [407, 141] width 43 height 27
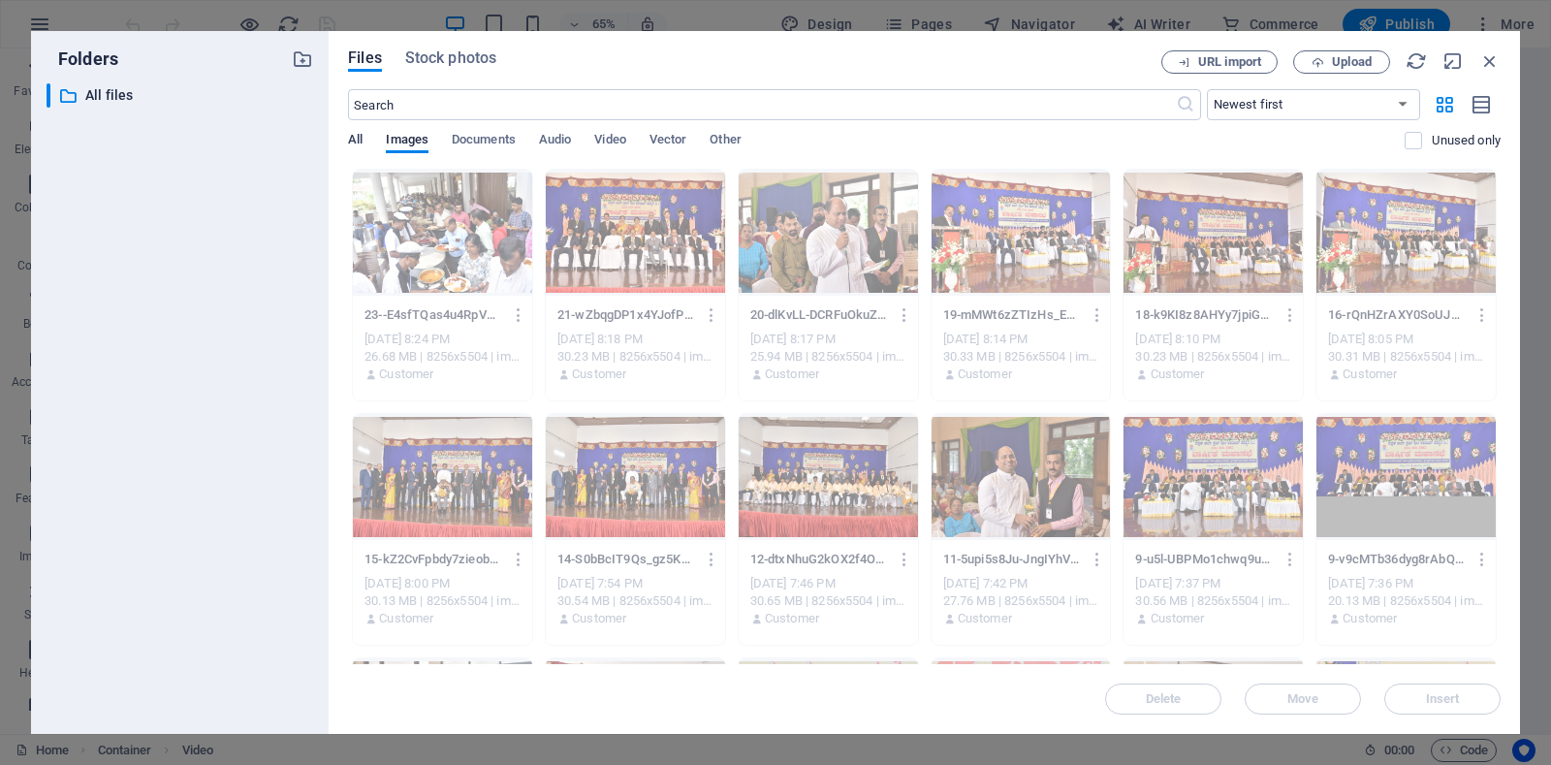
click at [363, 137] on span "All" at bounding box center [355, 141] width 15 height 27
click at [549, 144] on span "Audio" at bounding box center [555, 141] width 32 height 27
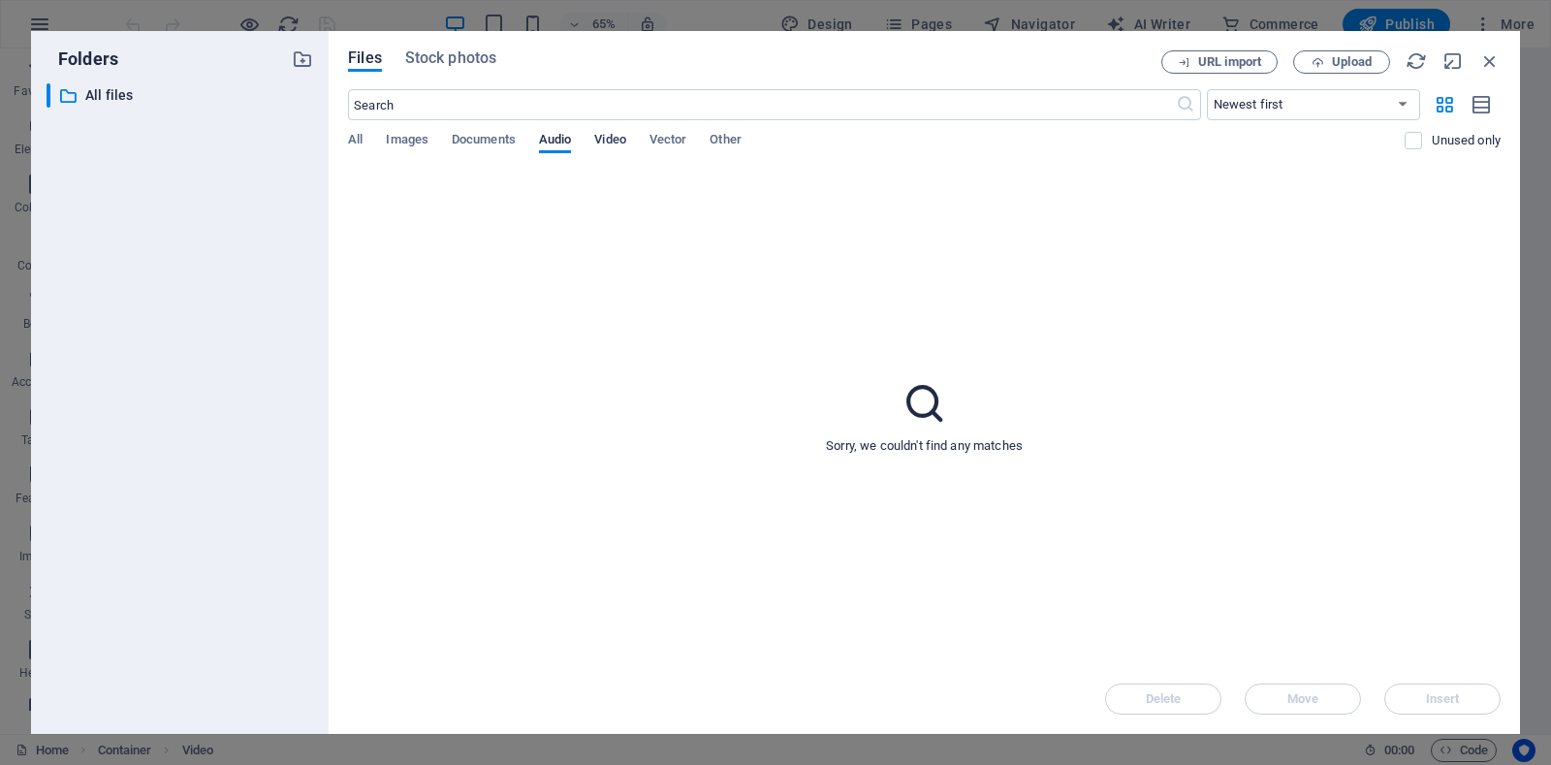
click at [600, 136] on span "Video" at bounding box center [609, 141] width 31 height 27
click at [90, 96] on p "All files" at bounding box center [181, 95] width 192 height 22
click at [111, 88] on p "All files" at bounding box center [181, 95] width 192 height 22
click at [1324, 65] on icon "button" at bounding box center [1318, 62] width 13 height 13
click at [1424, 139] on span at bounding box center [1427, 141] width 10 height 10
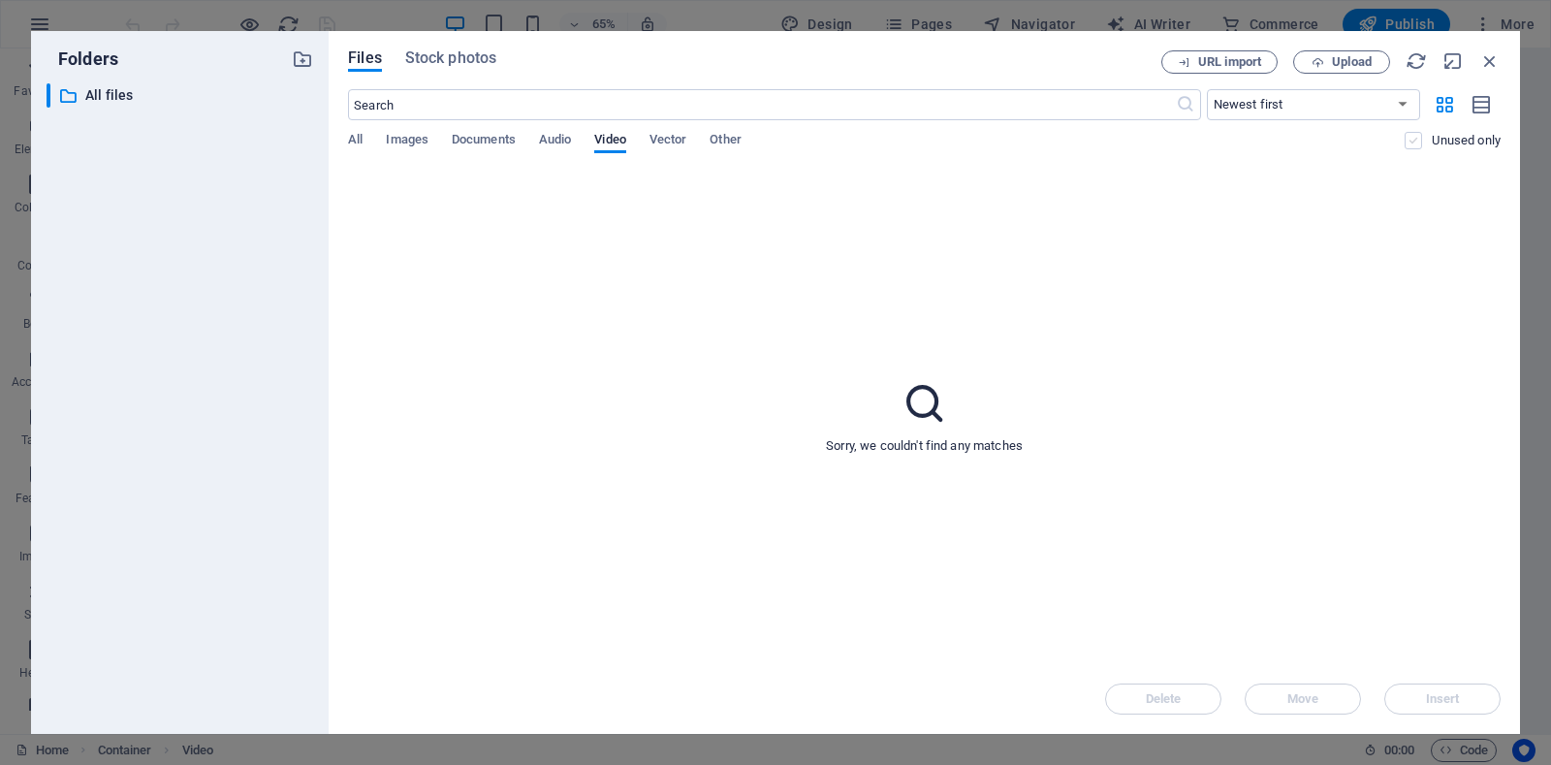
click at [1416, 137] on label at bounding box center [1413, 140] width 17 height 17
click at [0, 0] on input "checkbox" at bounding box center [0, 0] width 0 height 0
click at [1365, 67] on span "Upload" at bounding box center [1352, 62] width 40 height 12
click at [1408, 141] on label at bounding box center [1413, 140] width 17 height 17
click at [0, 0] on input "checkbox" at bounding box center [0, 0] width 0 height 0
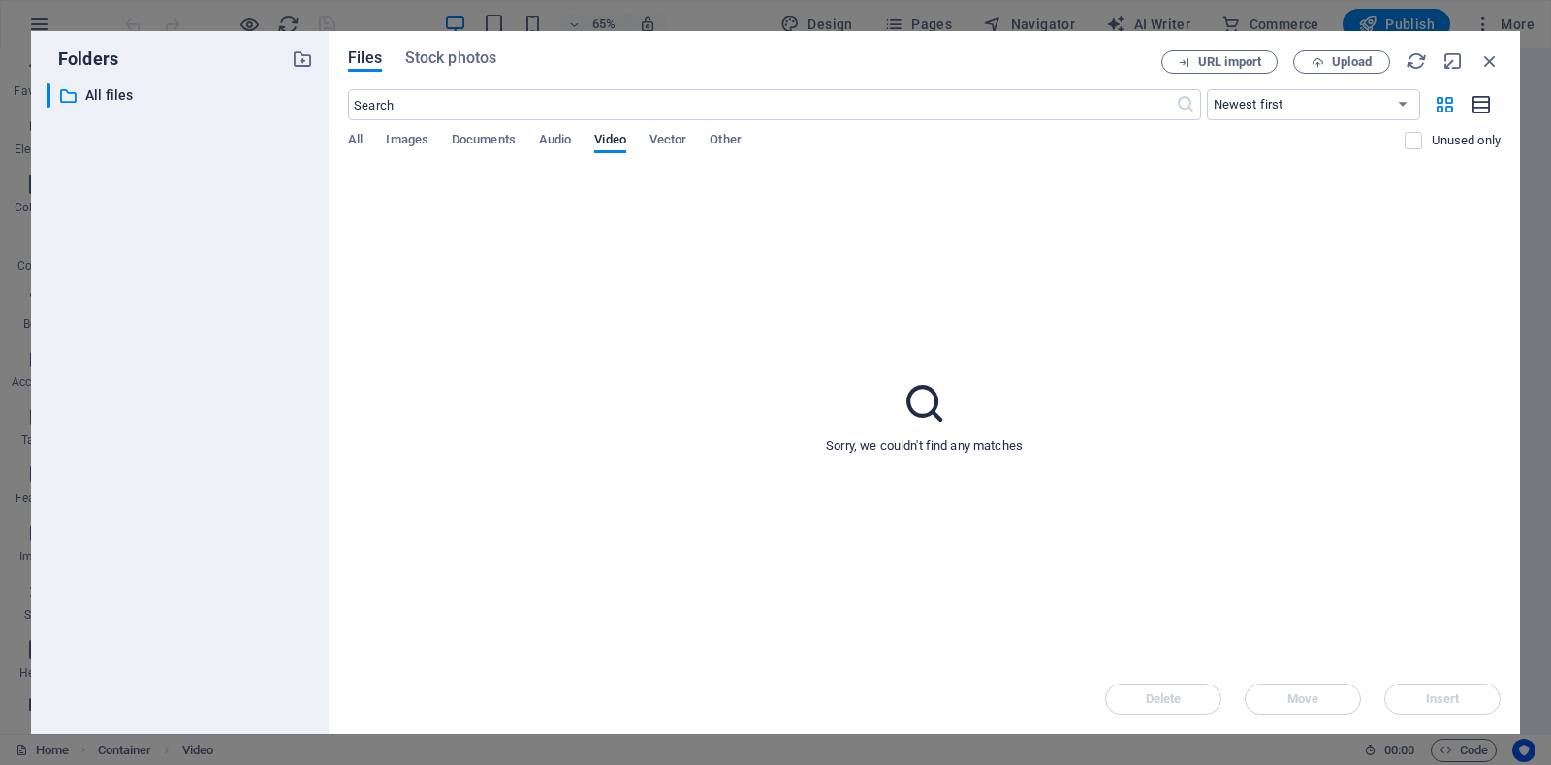
click at [1482, 110] on icon "button" at bounding box center [1482, 105] width 21 height 22
click at [1444, 112] on icon "button" at bounding box center [1445, 104] width 22 height 21
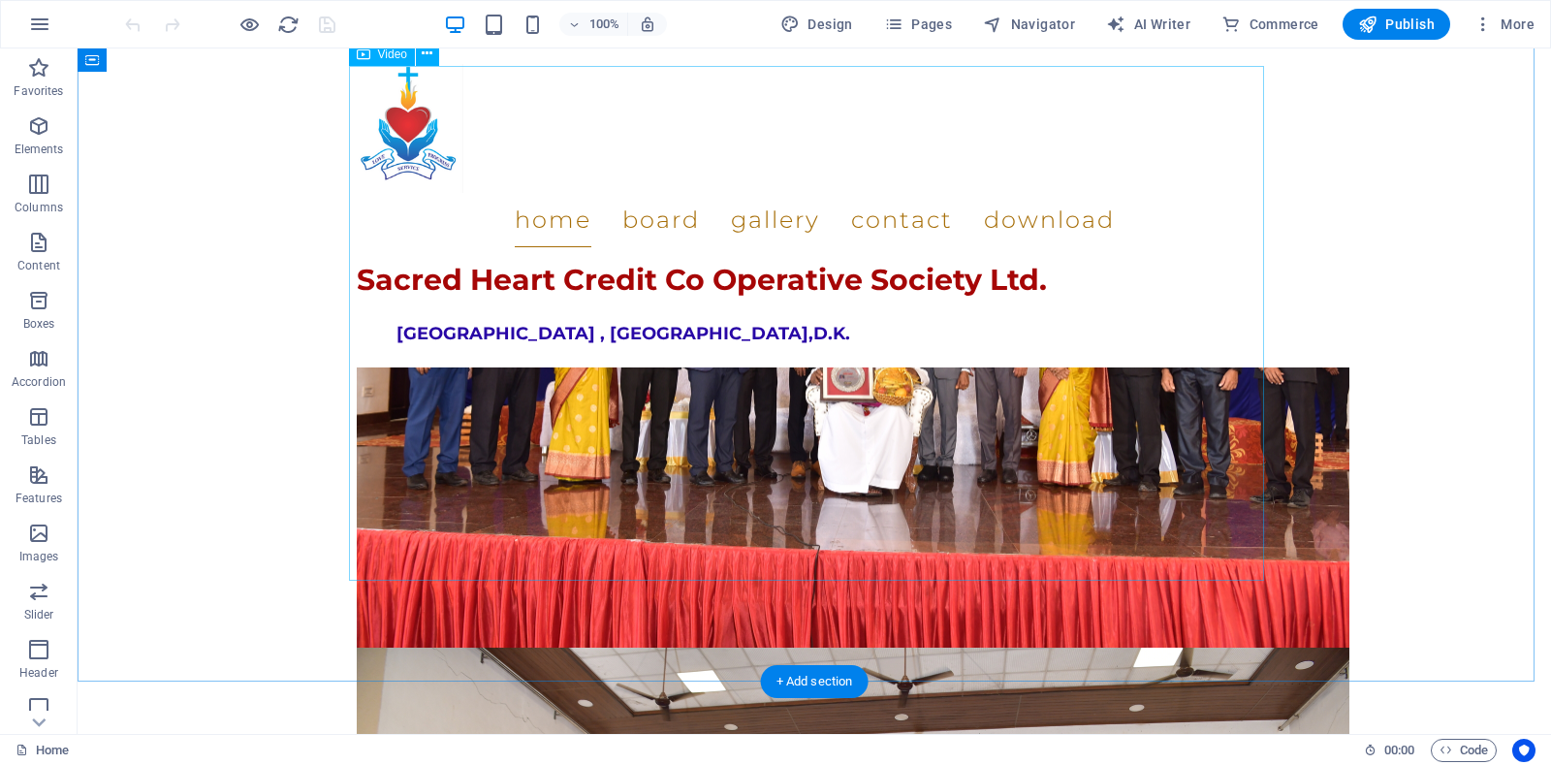
scroll to position [2363, 0]
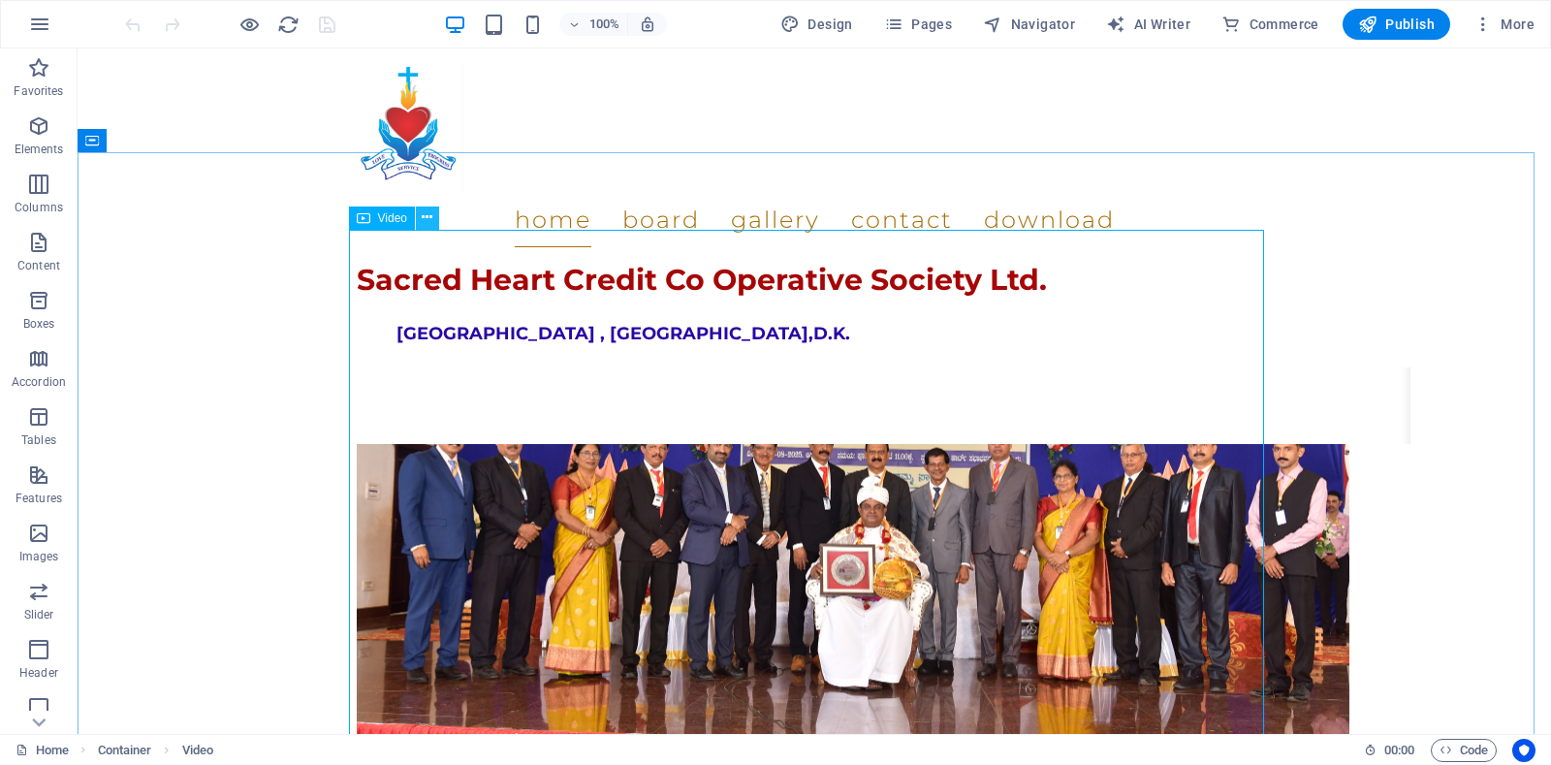
click at [419, 216] on button at bounding box center [427, 217] width 23 height 23
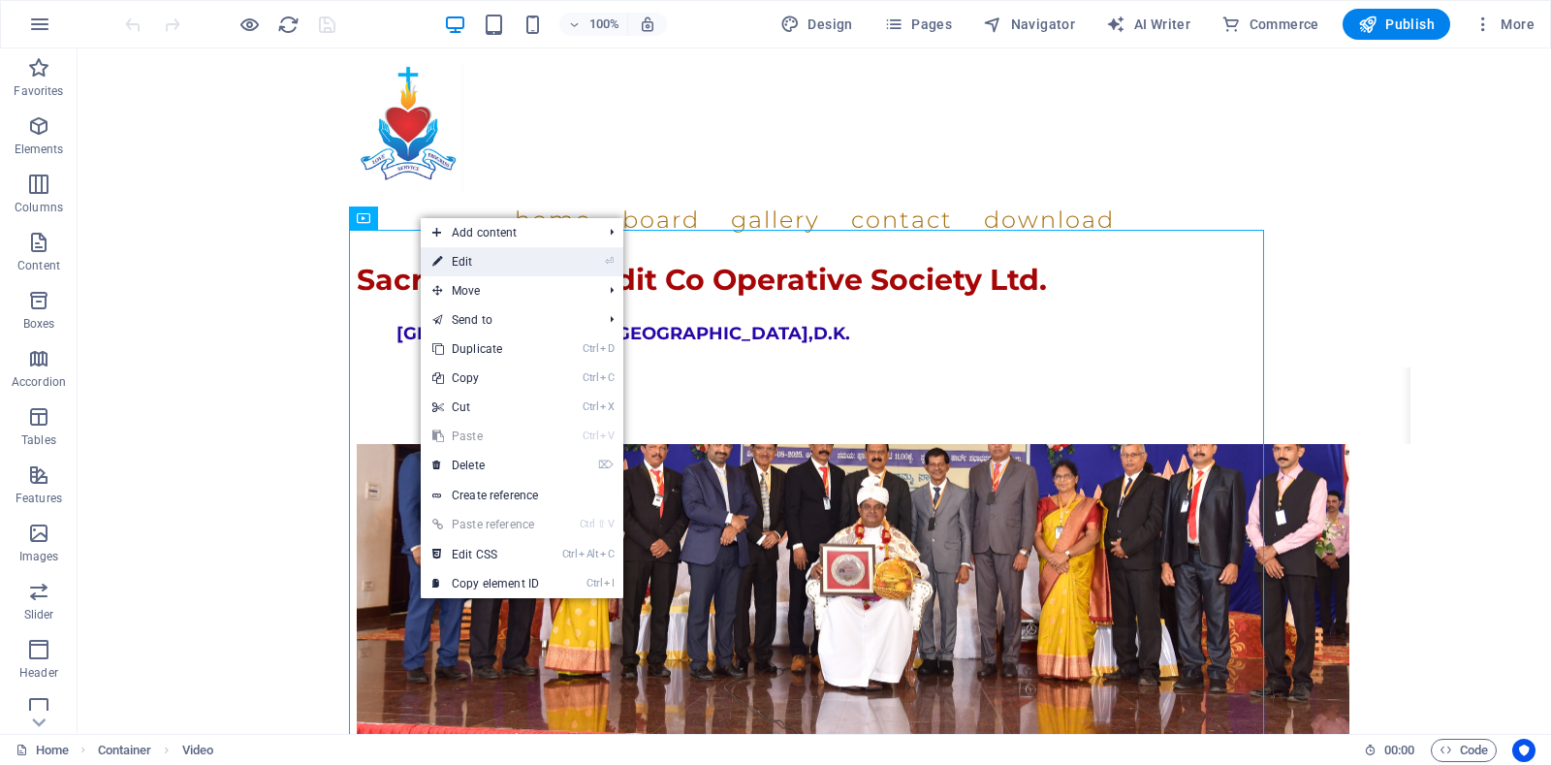
drag, startPoint x: 474, startPoint y: 268, endPoint x: 57, endPoint y: 234, distance: 418.2
click at [474, 268] on link "⏎ Edit" at bounding box center [486, 261] width 130 height 29
select select "%"
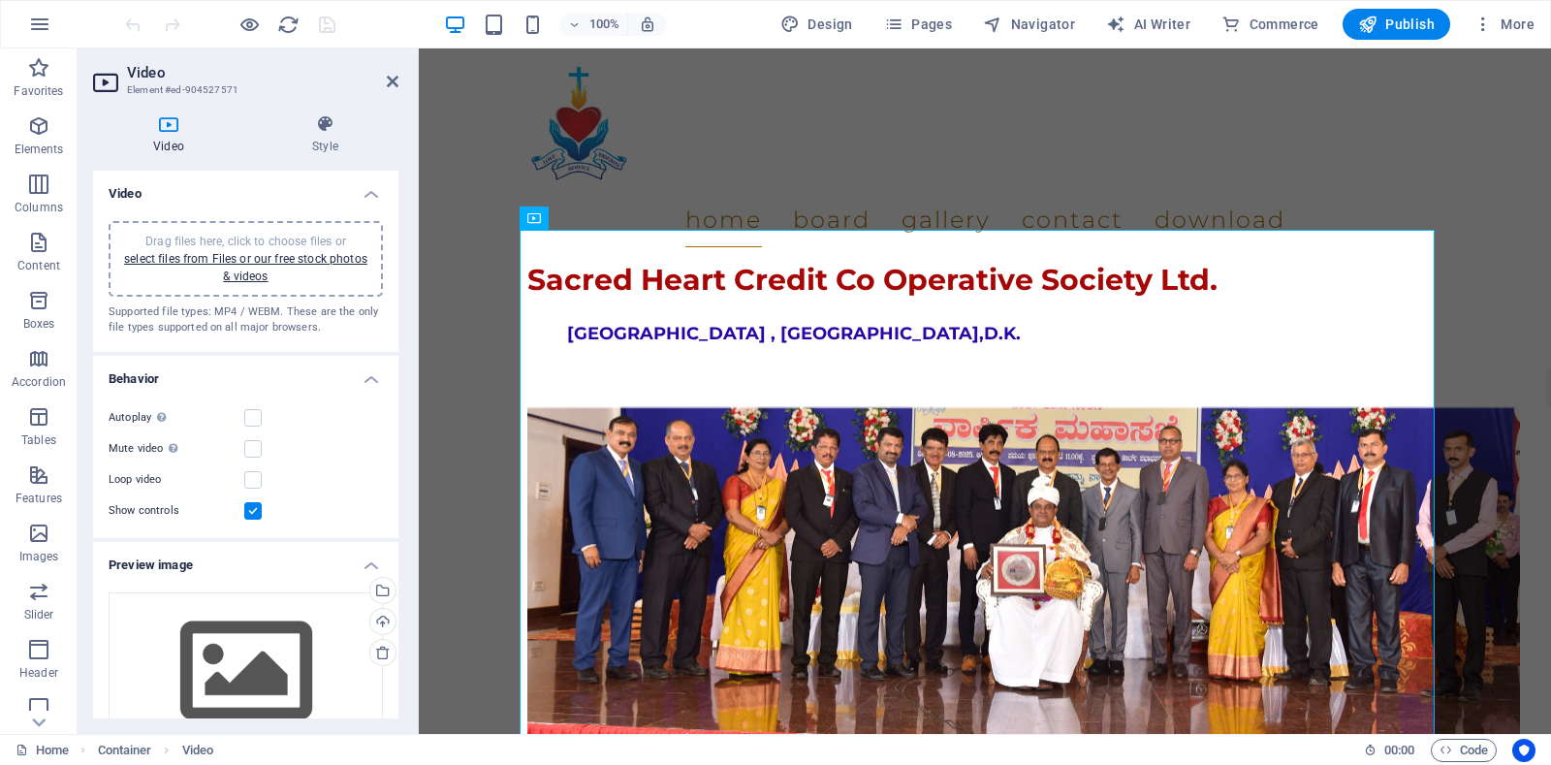
click at [247, 268] on div "Drag files here, click to choose files or select files from Files or our free s…" at bounding box center [245, 259] width 251 height 52
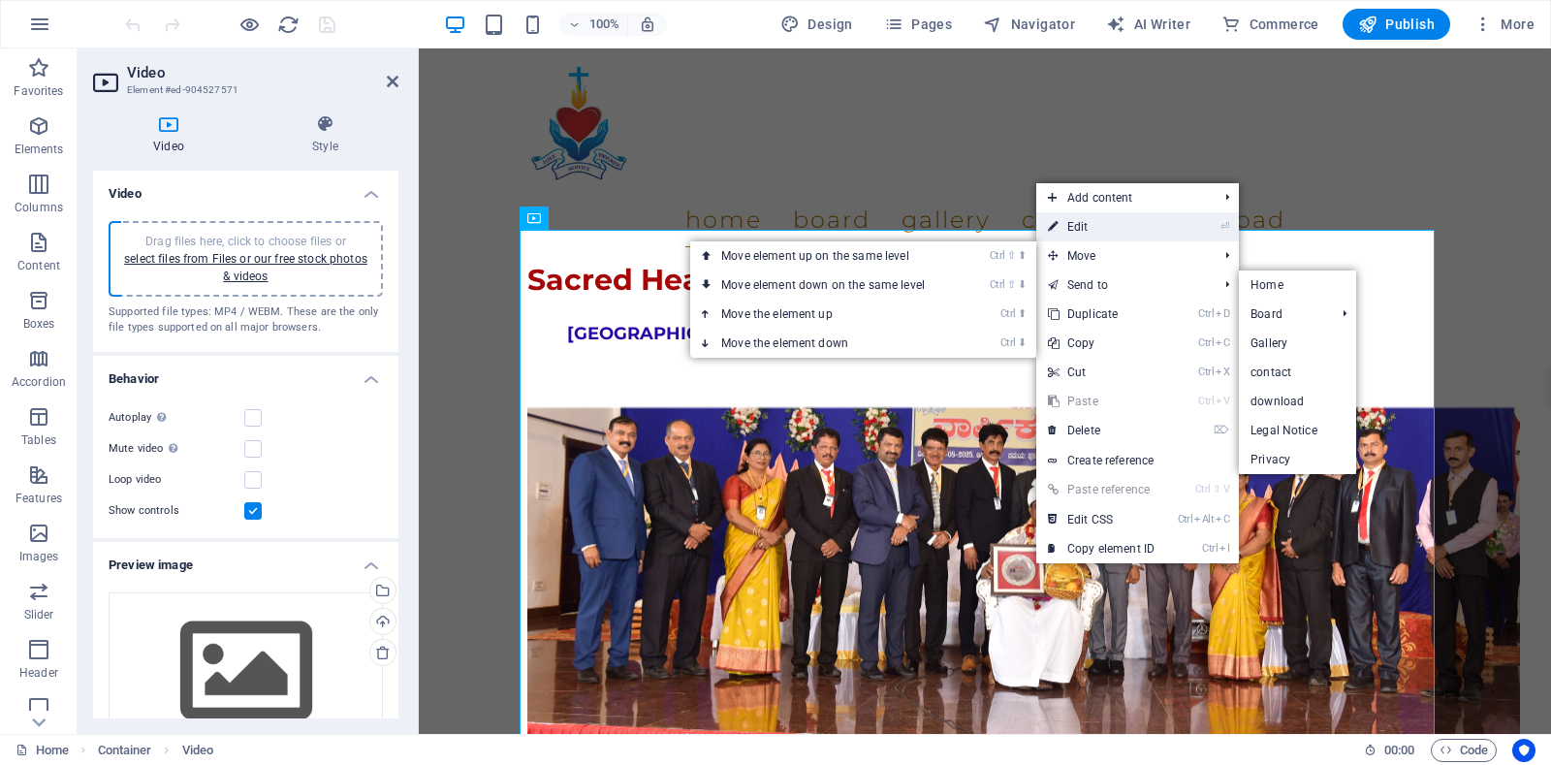
click at [1092, 221] on link "⏎ Edit" at bounding box center [1101, 226] width 130 height 29
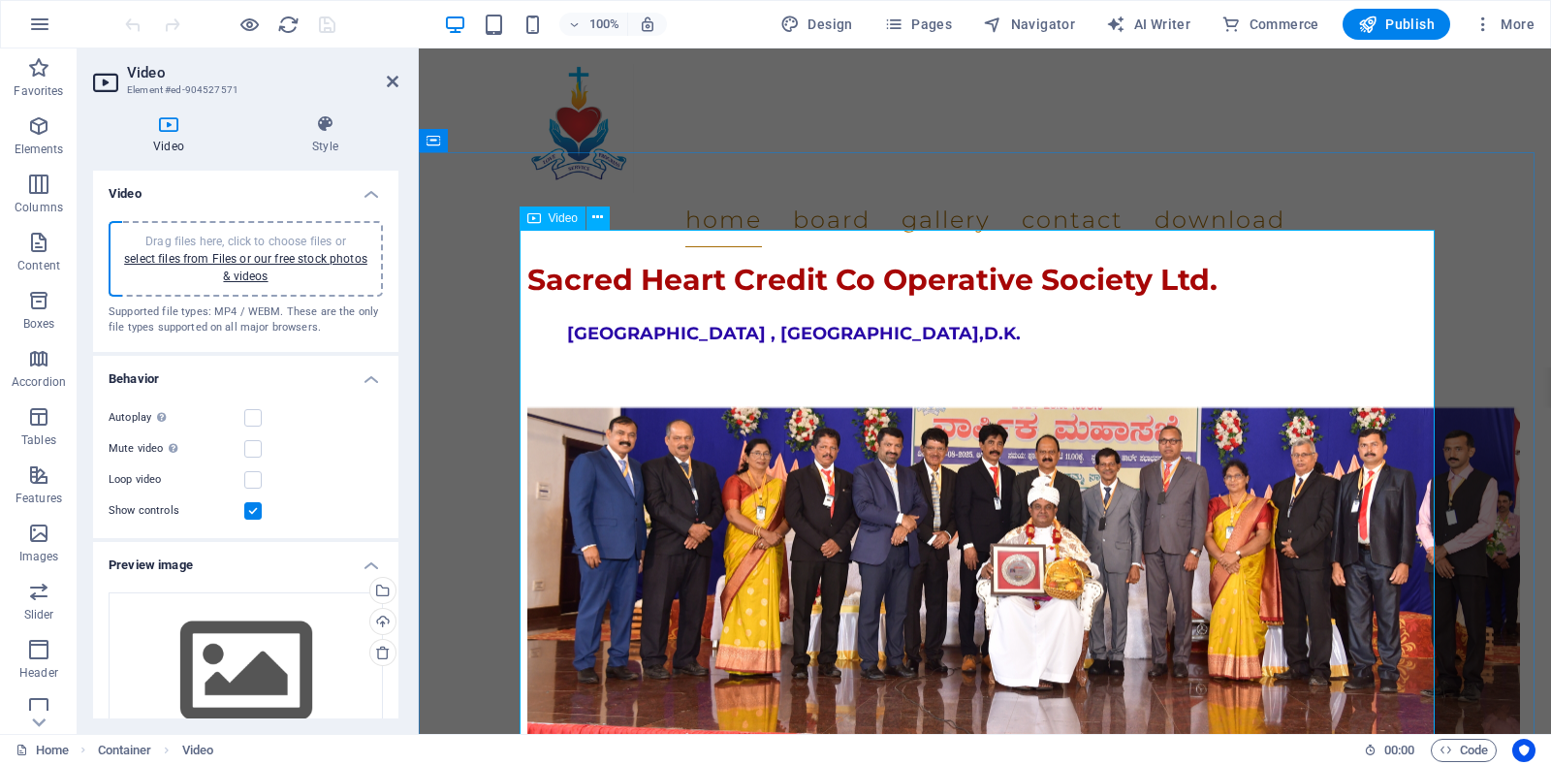
click at [549, 217] on span "Video" at bounding box center [563, 218] width 29 height 12
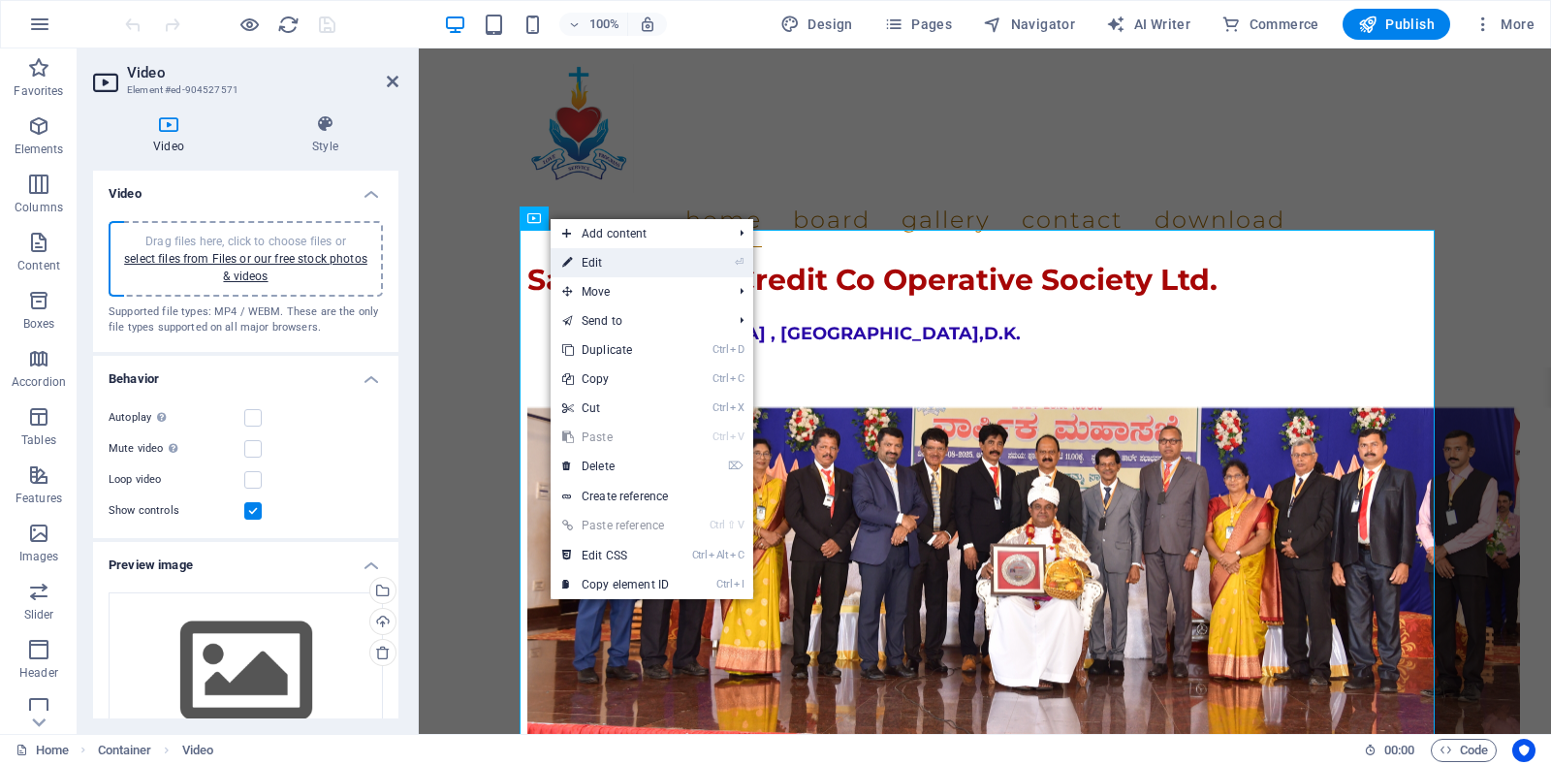
click at [591, 260] on link "⏎ Edit" at bounding box center [616, 262] width 130 height 29
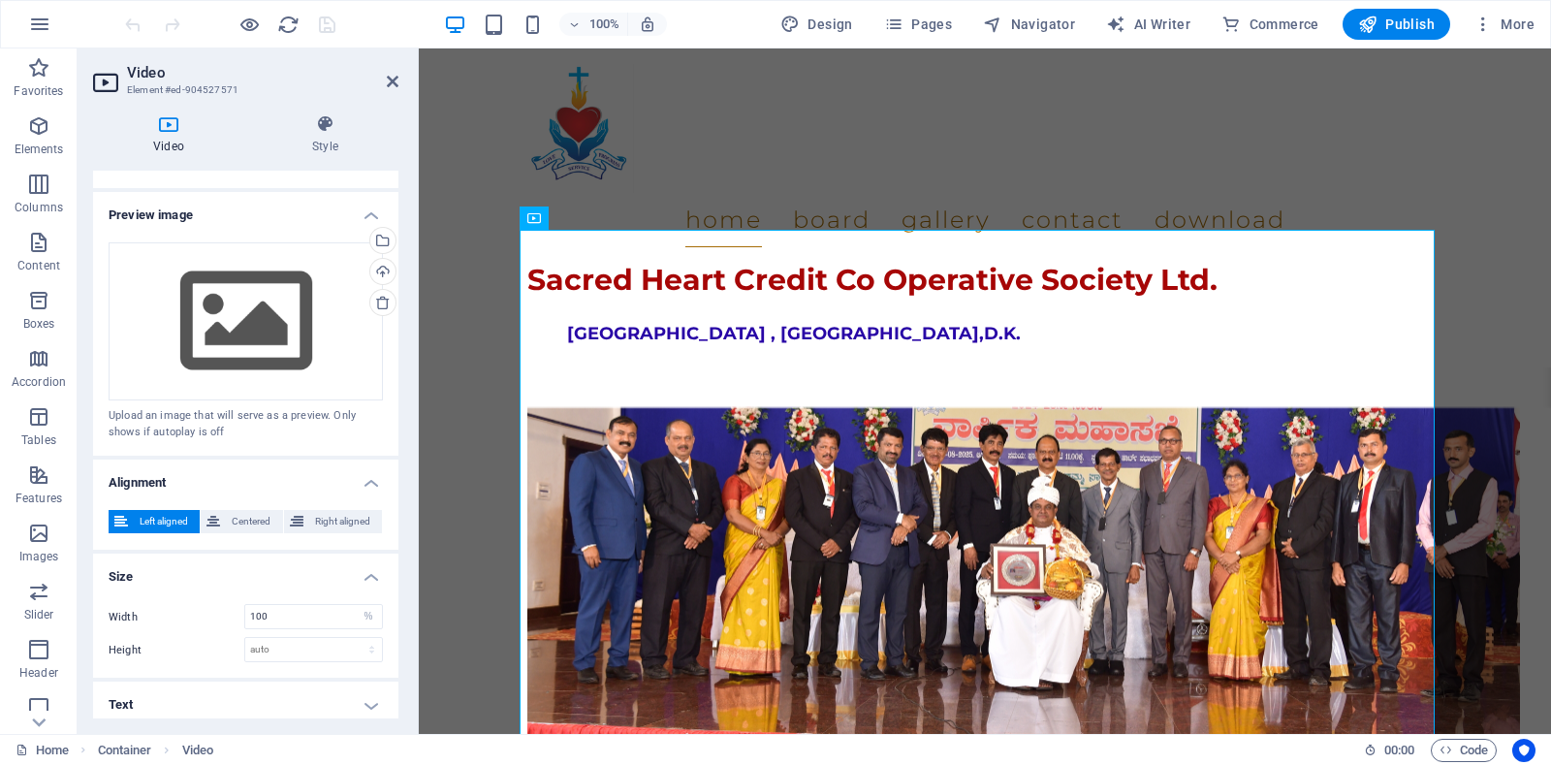
scroll to position [358, 0]
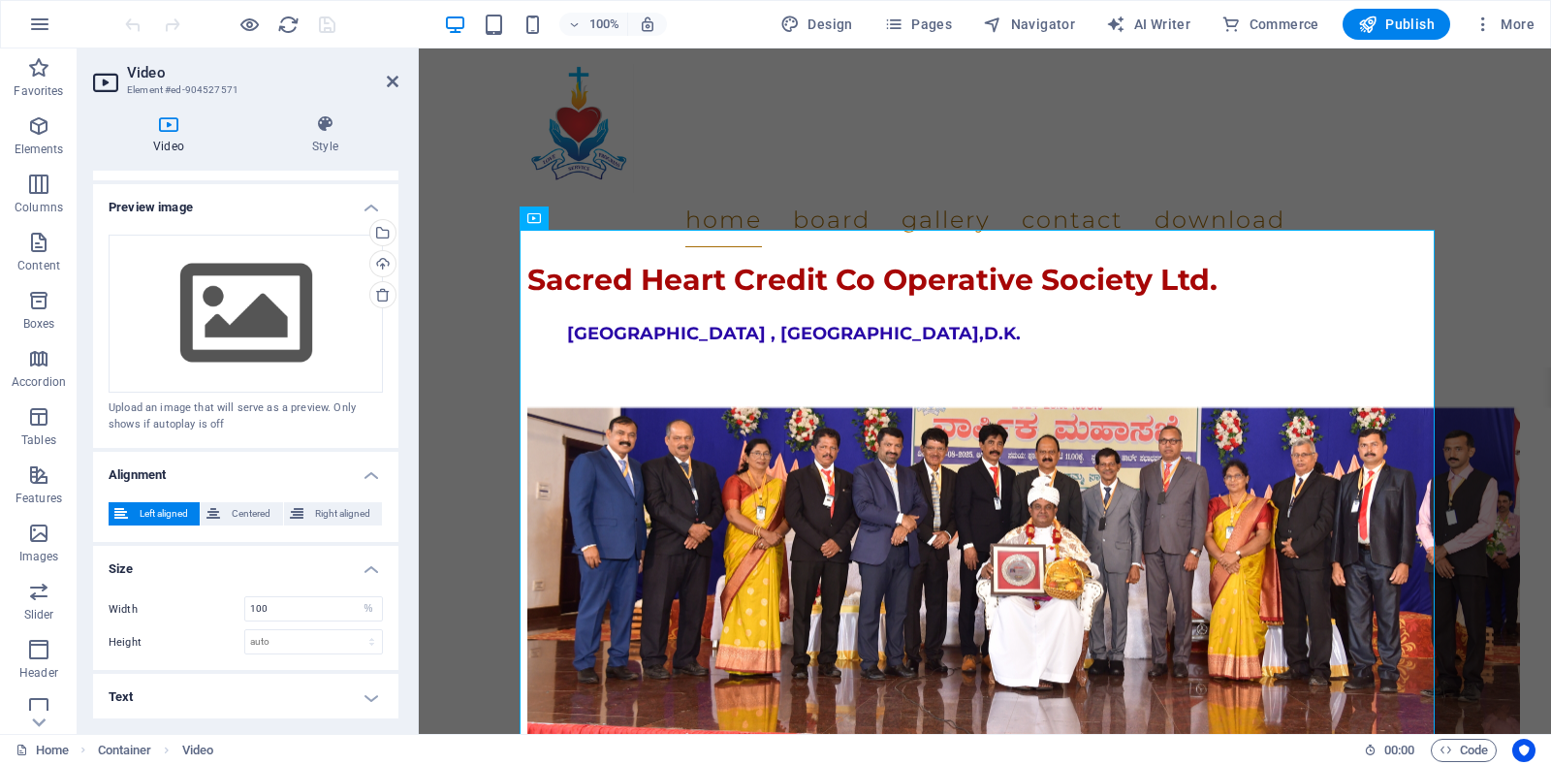
click at [367, 567] on h4 "Size" at bounding box center [245, 563] width 305 height 35
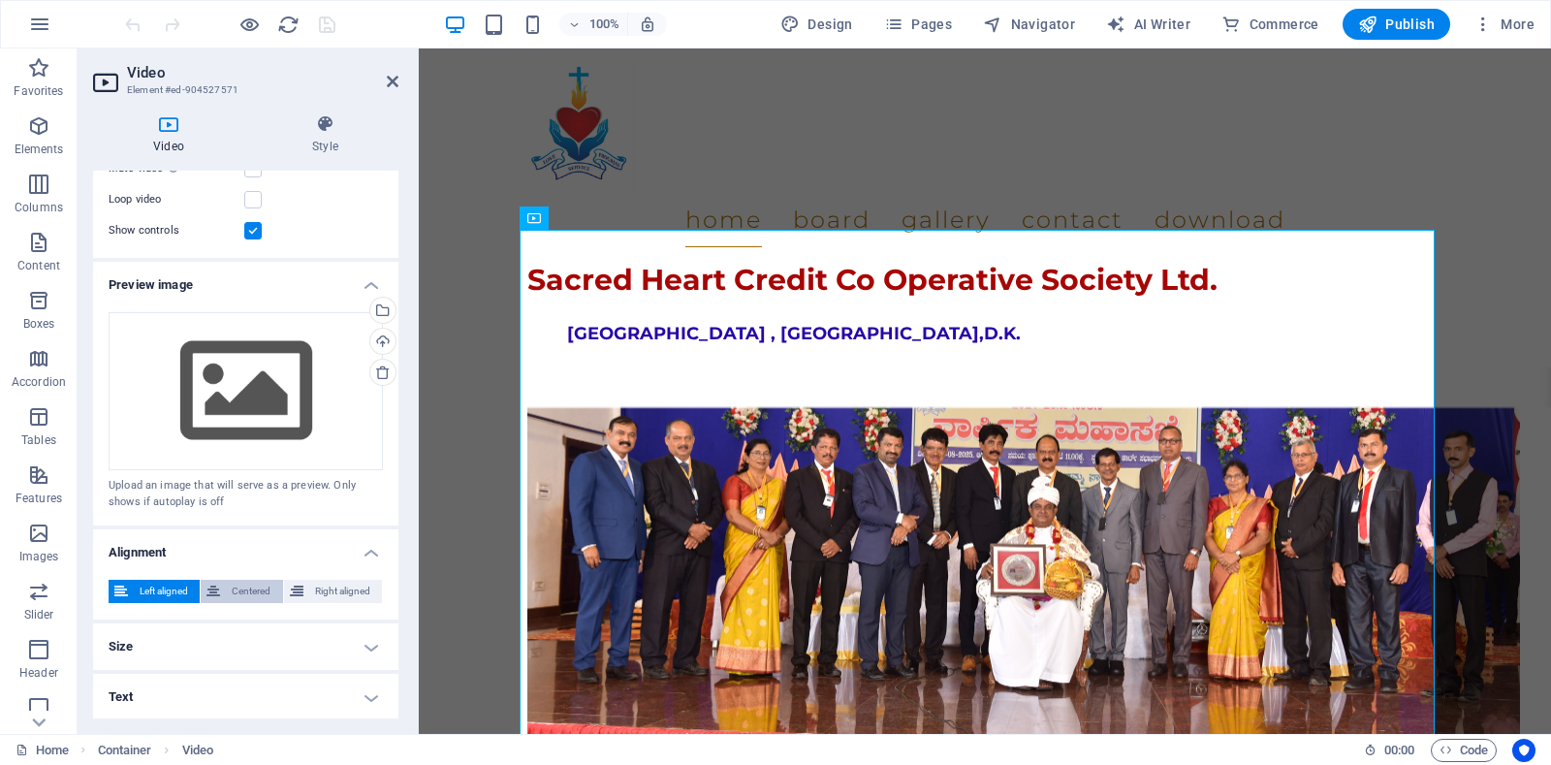
click at [237, 592] on span "Centered" at bounding box center [251, 591] width 50 height 23
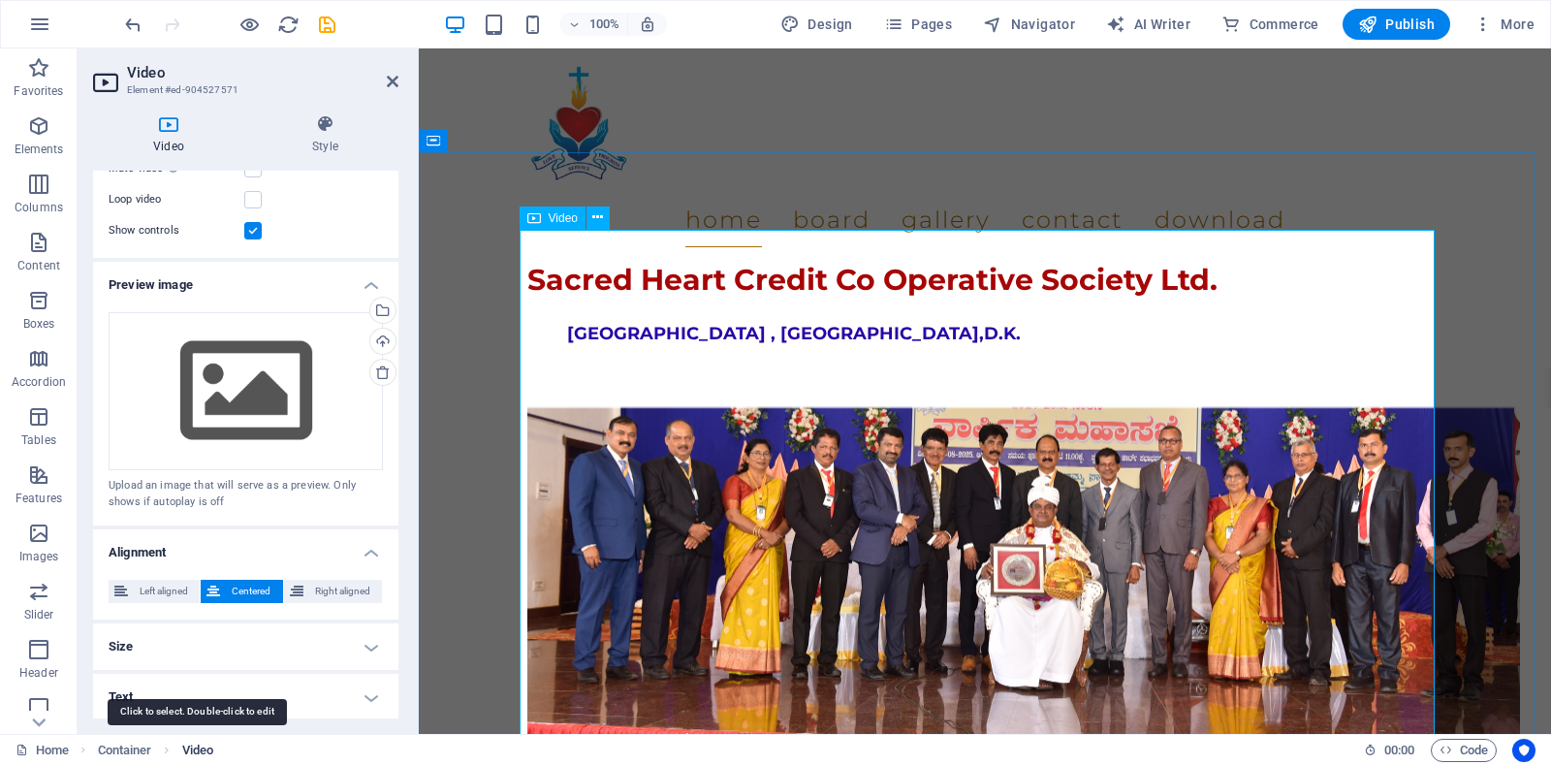
click at [194, 754] on span "Video" at bounding box center [197, 750] width 31 height 23
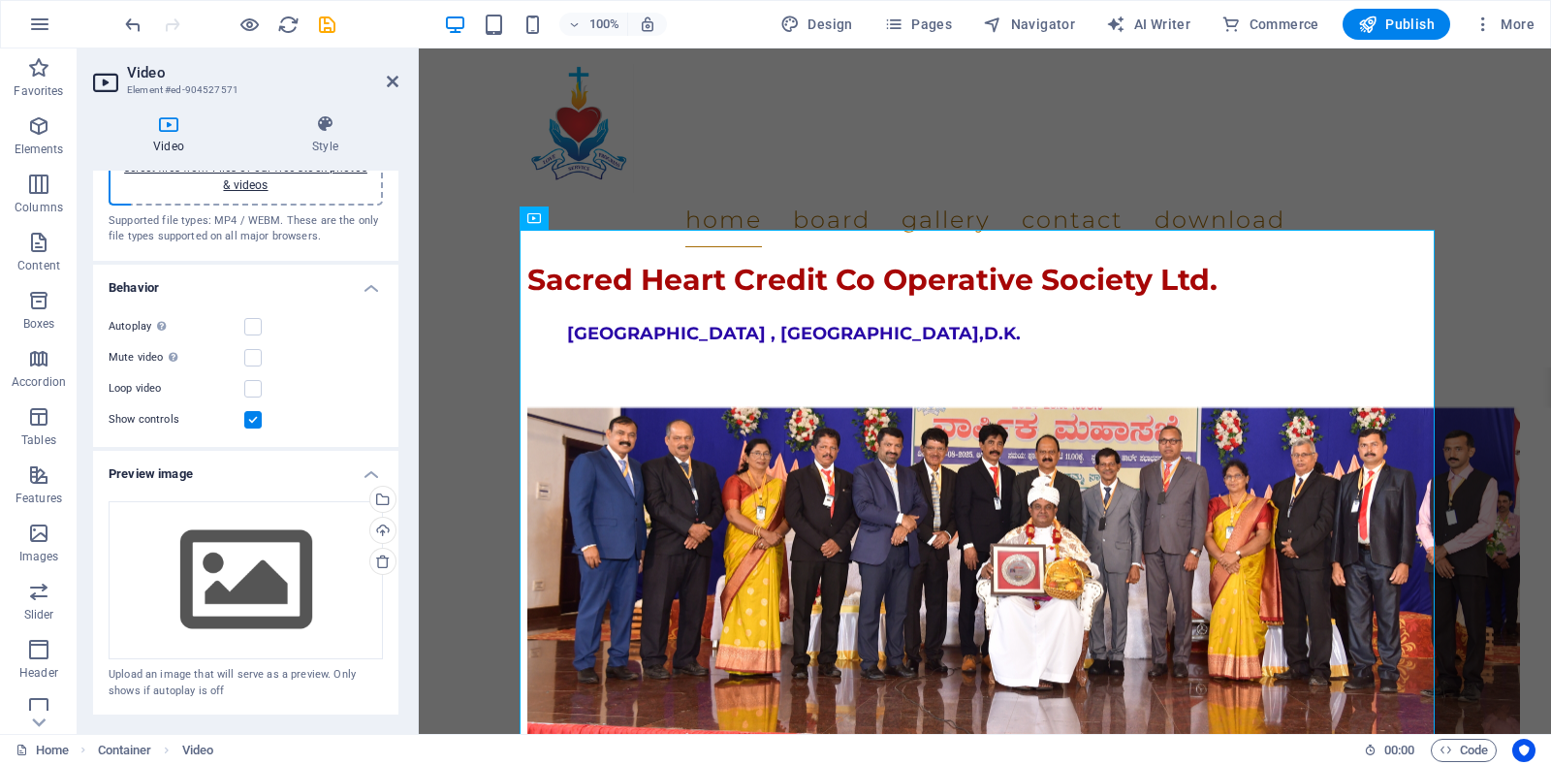
scroll to position [86, 0]
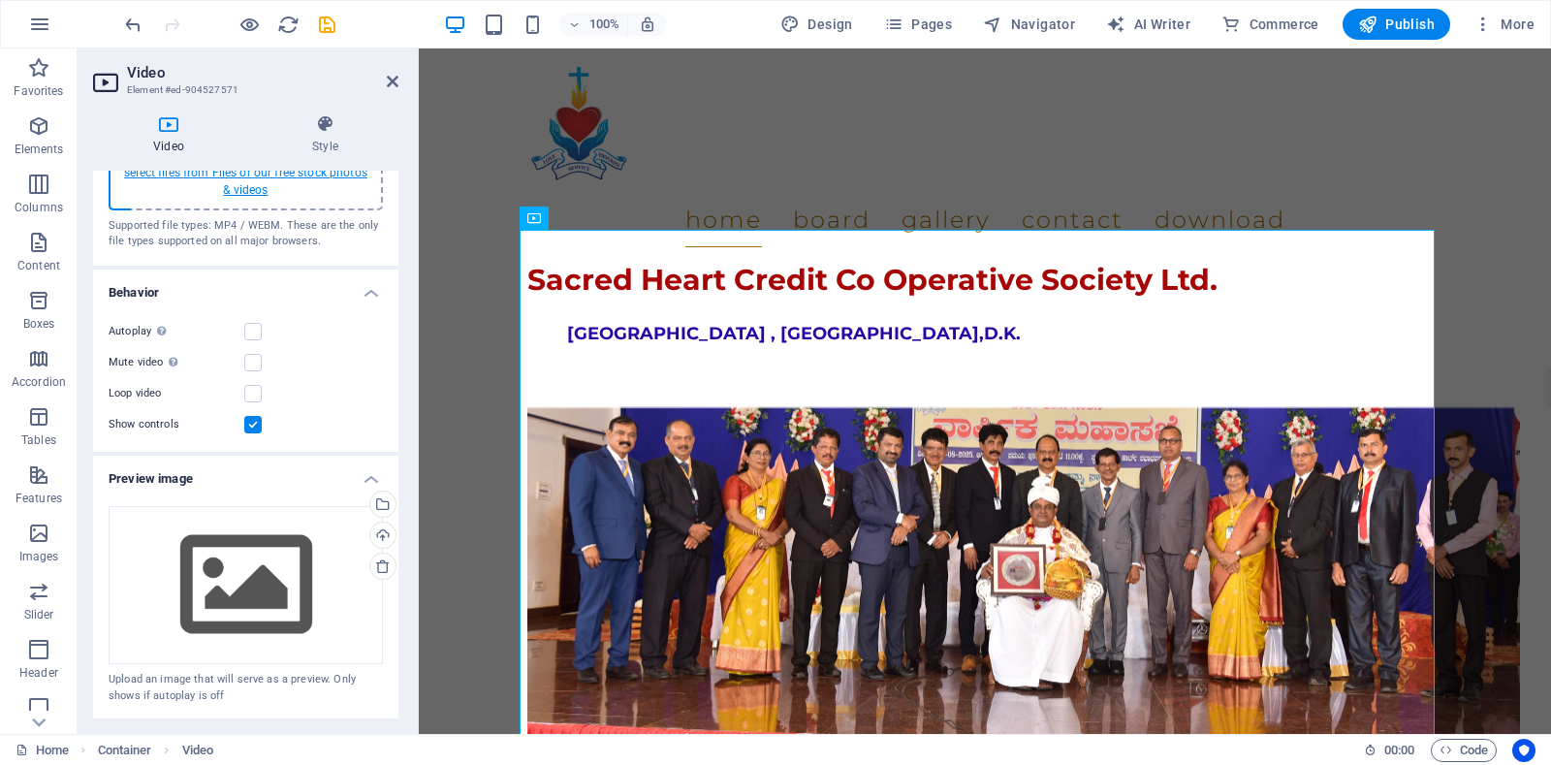
click at [229, 192] on link "select files from Files or our free stock photos & videos" at bounding box center [245, 181] width 243 height 31
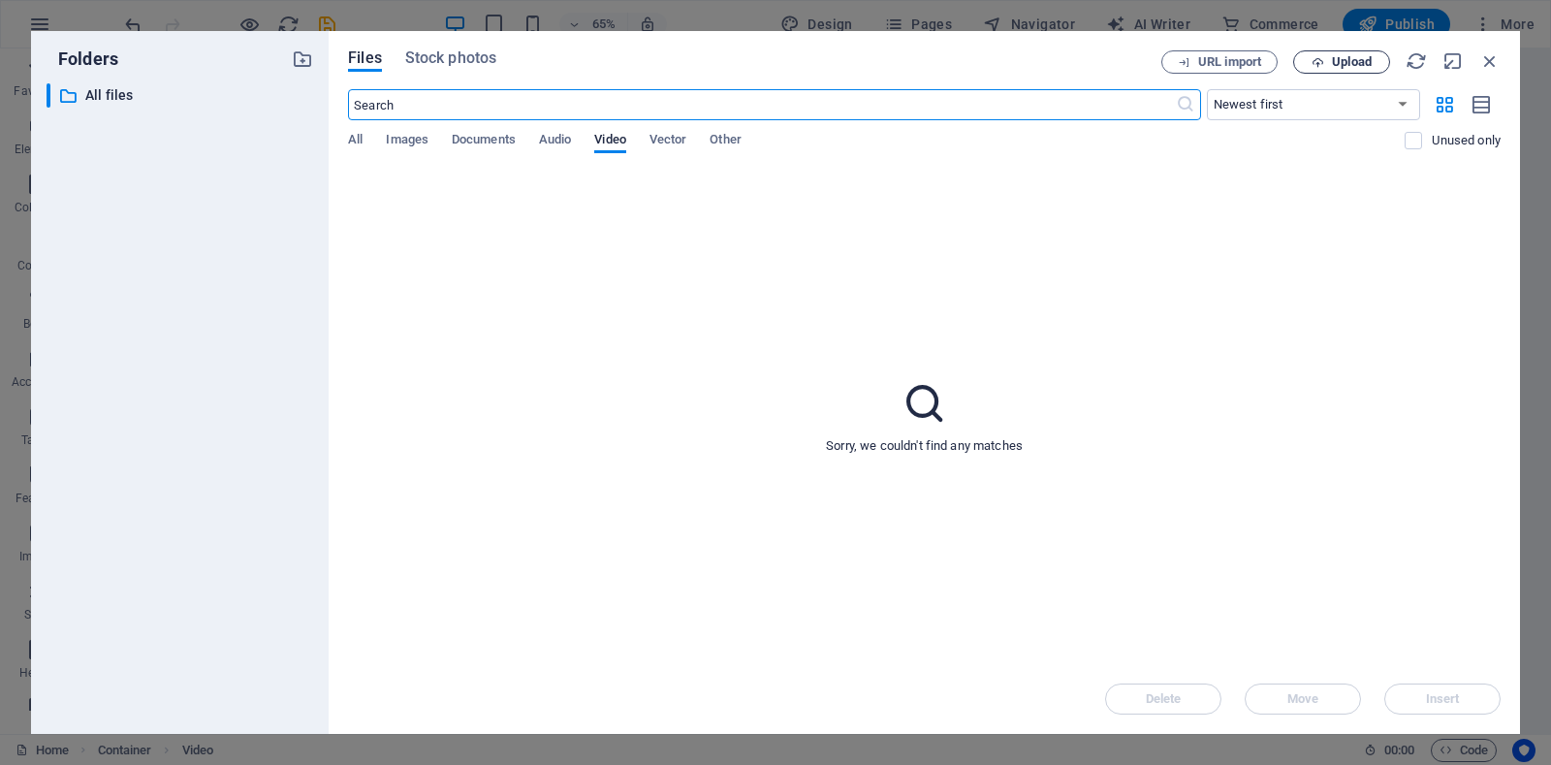
click at [1359, 56] on span "Upload" at bounding box center [1352, 62] width 40 height 12
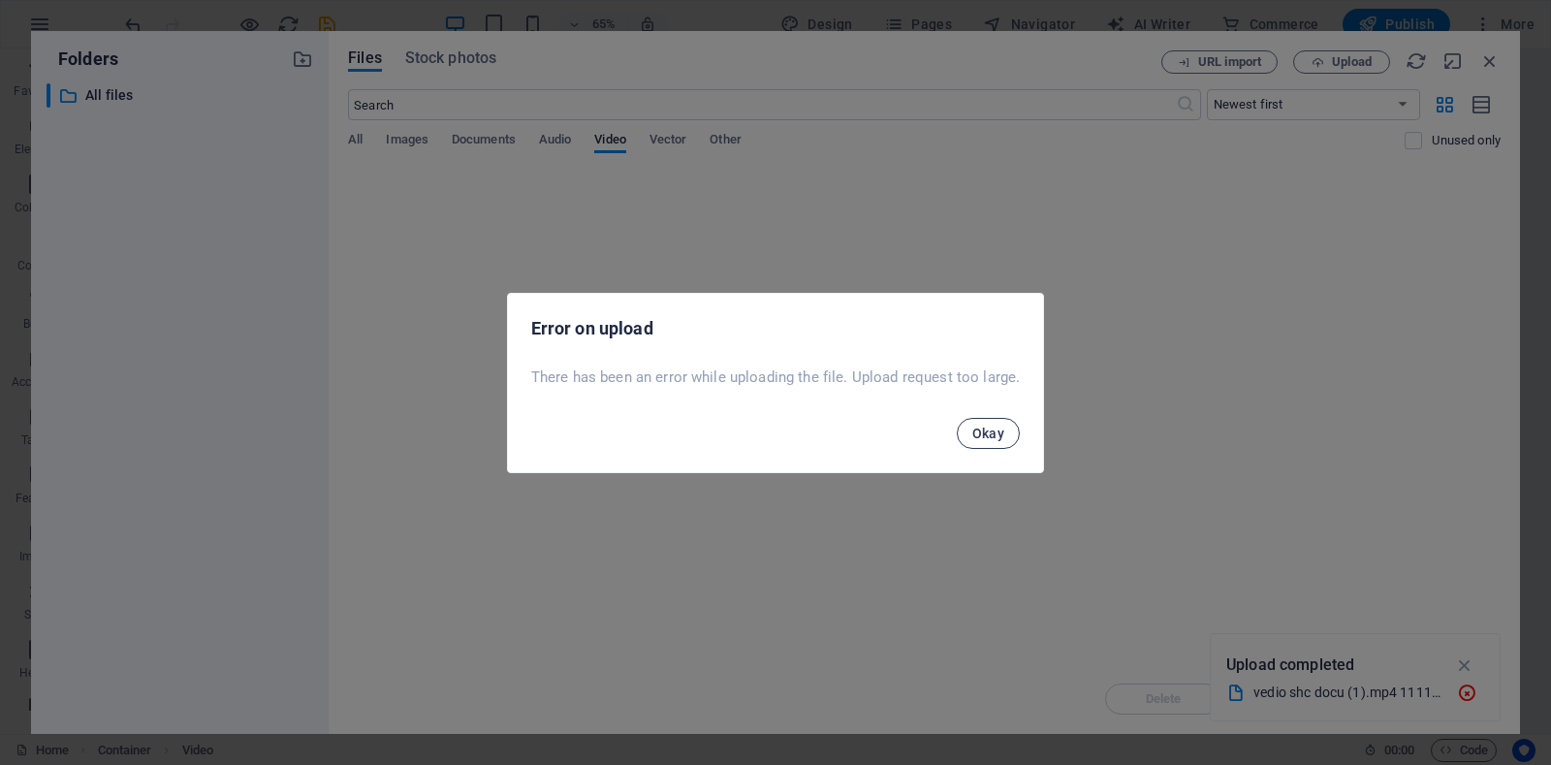
click at [986, 437] on span "Okay" at bounding box center [988, 434] width 33 height 16
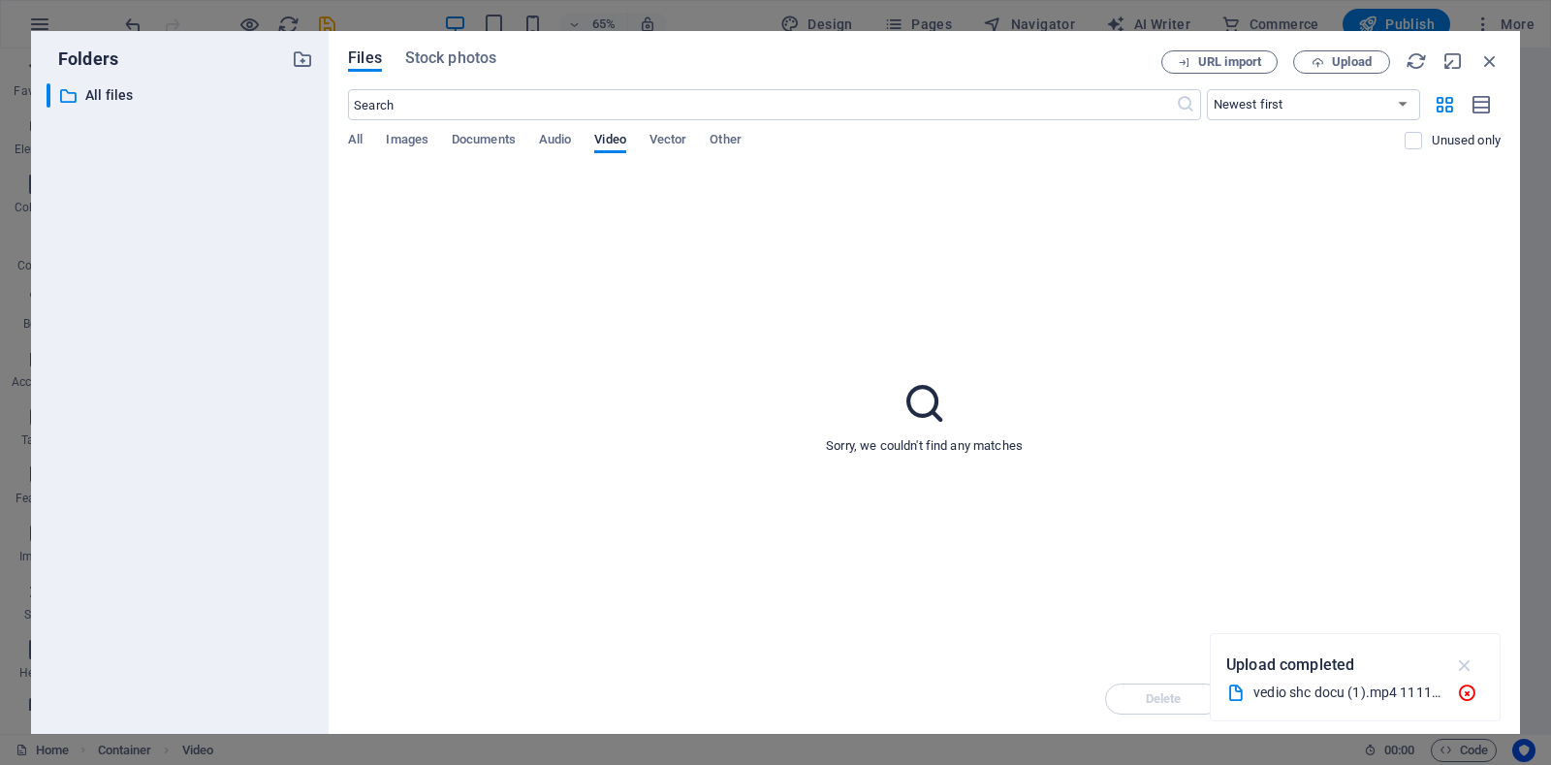
click at [1472, 663] on icon "button" at bounding box center [1465, 664] width 22 height 21
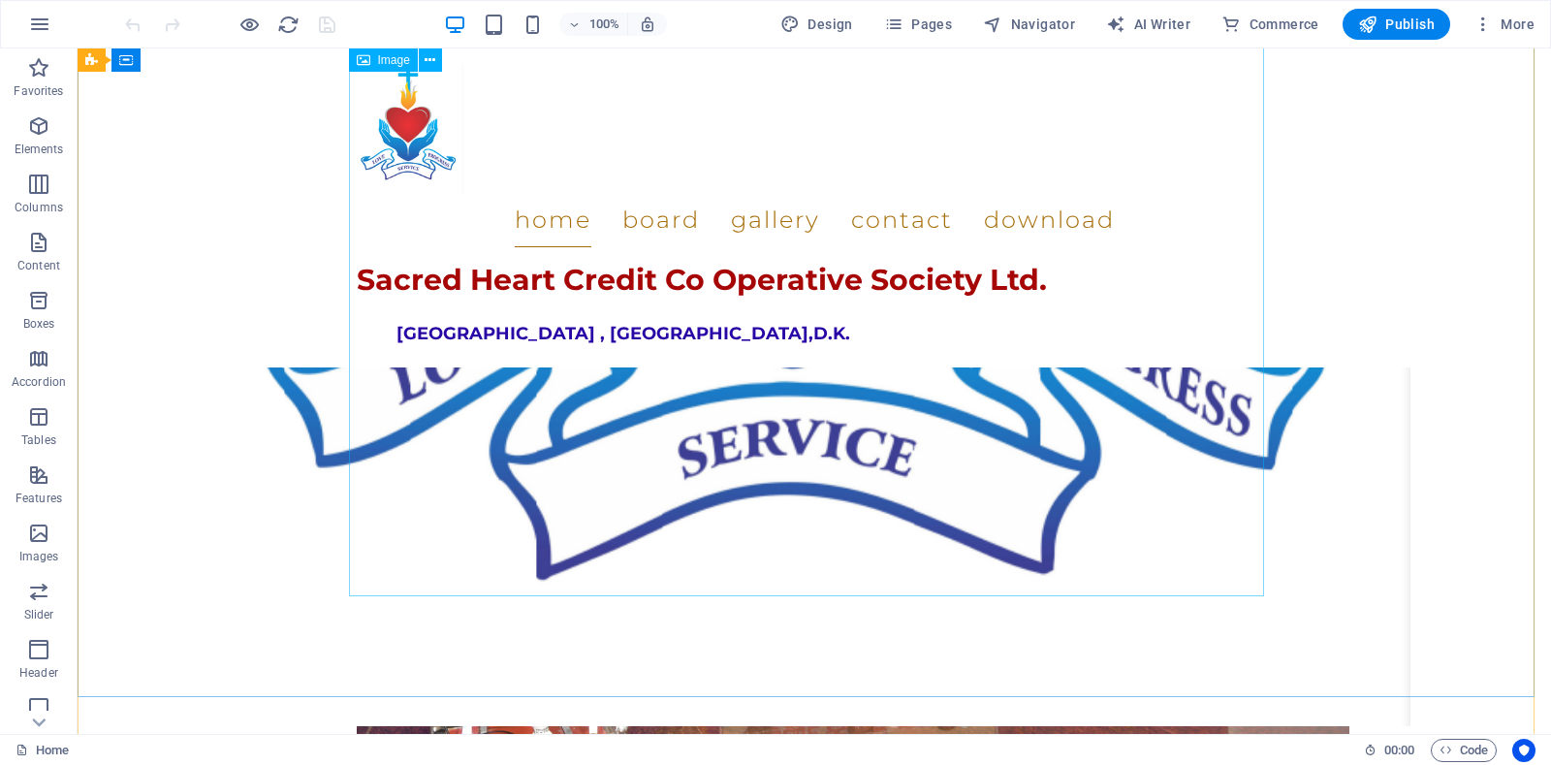
scroll to position [1260, 0]
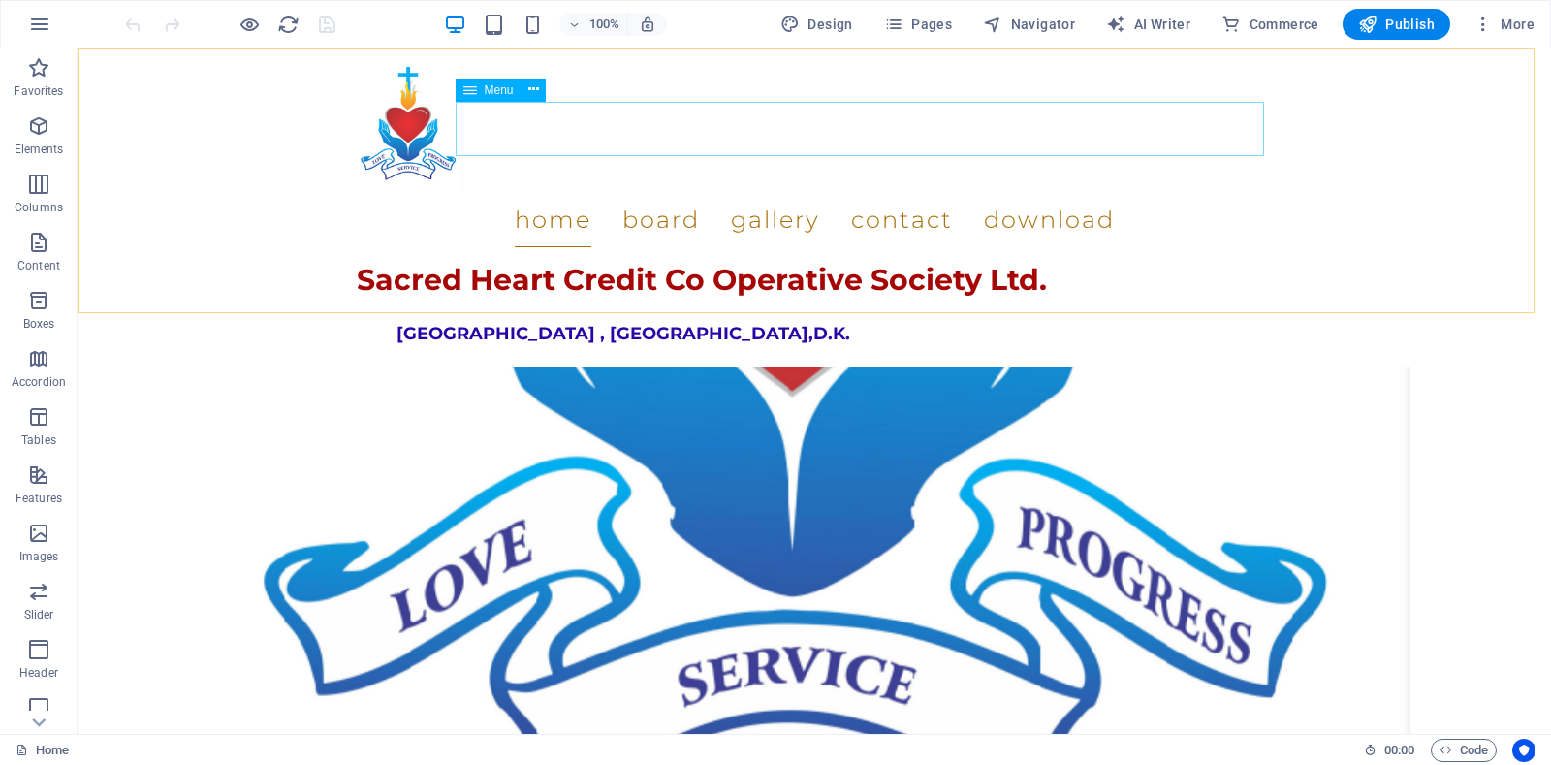
click at [734, 193] on nav "Home Board Gallery Contact Download" at bounding box center [814, 220] width 915 height 54
click at [852, 193] on nav "Home Board Gallery Contact Download" at bounding box center [814, 220] width 915 height 54
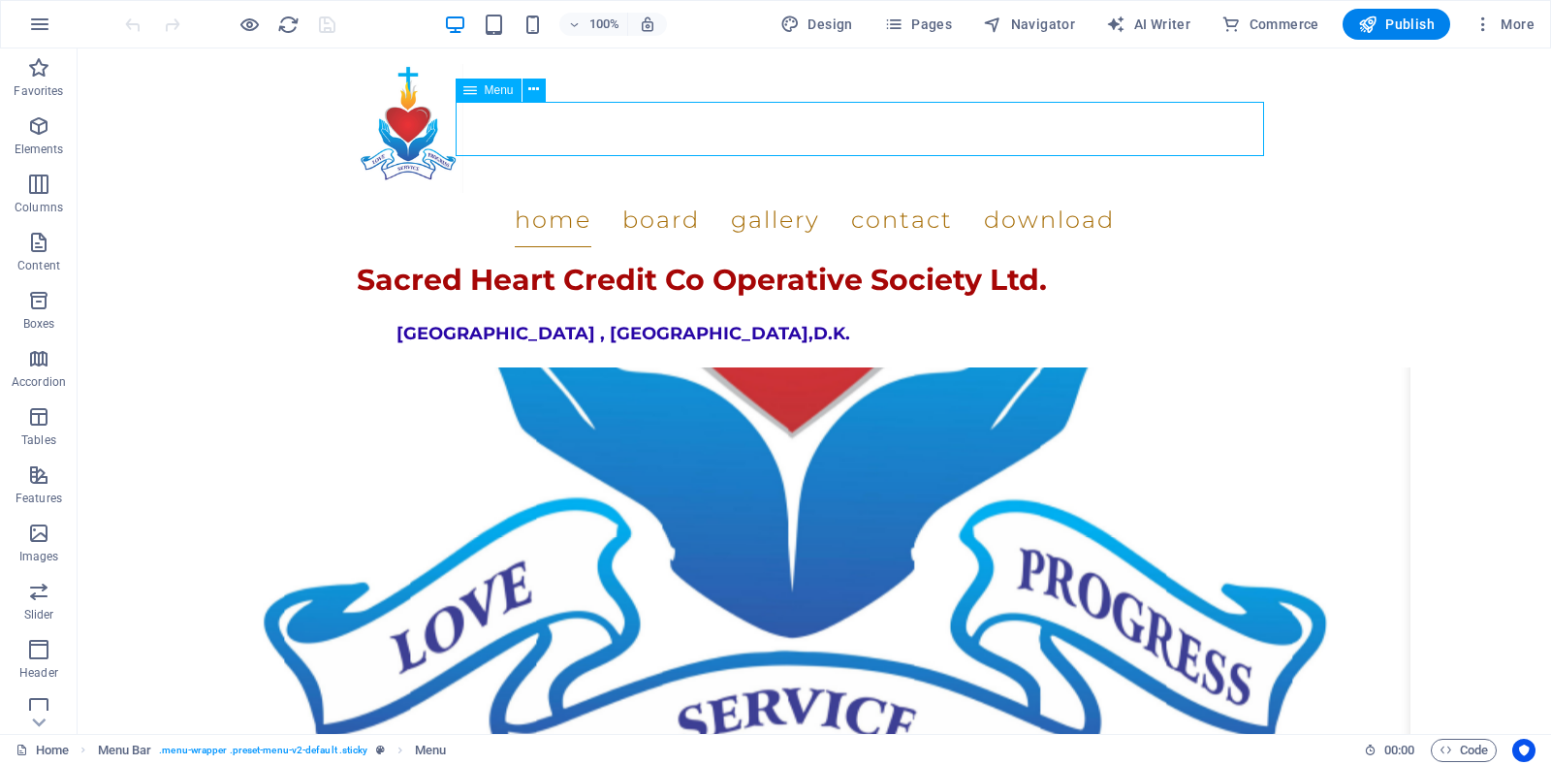
select select
select select "1"
select select
select select "11"
select select
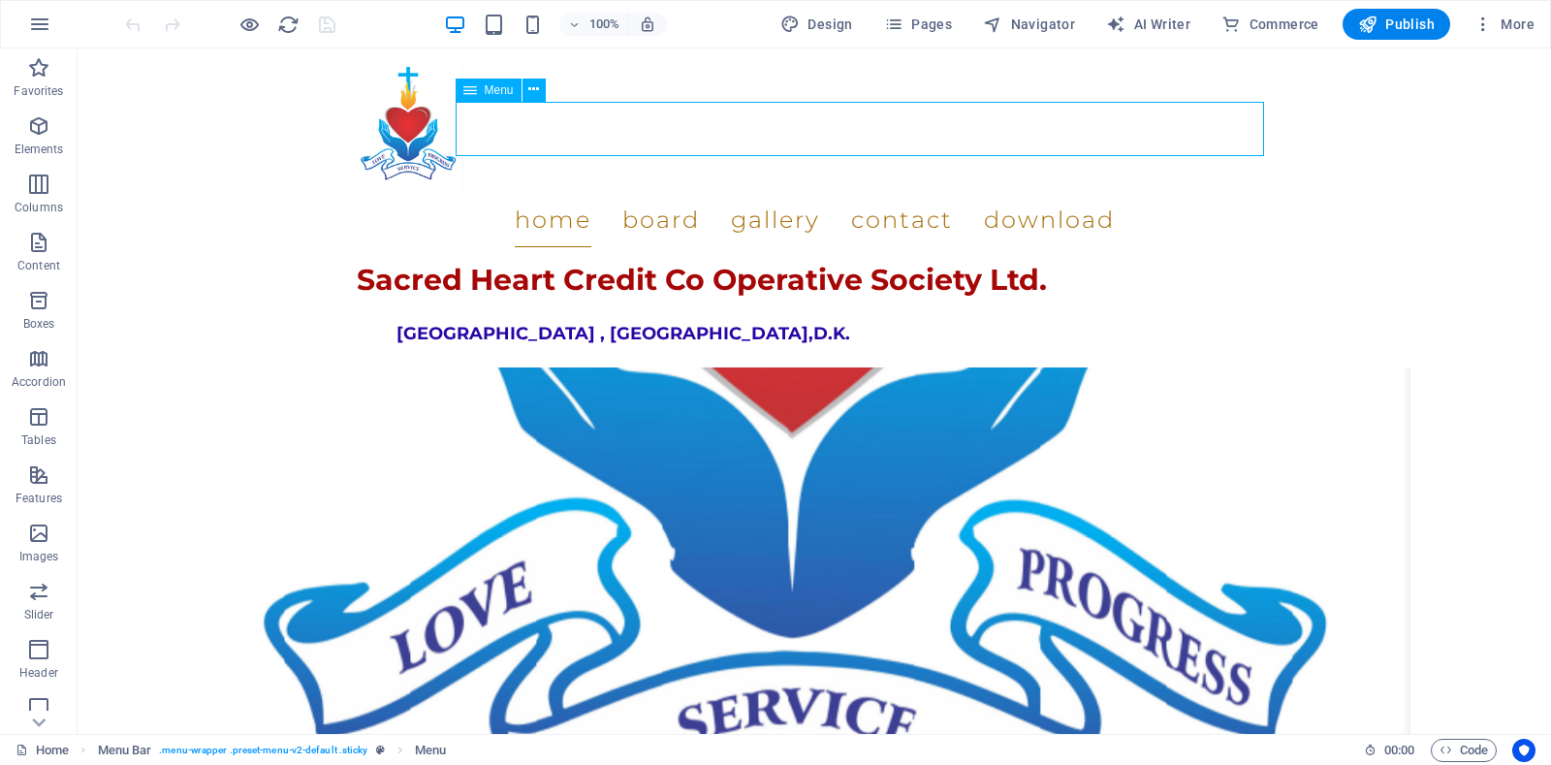
select select "12"
select select
select select "13"
select select
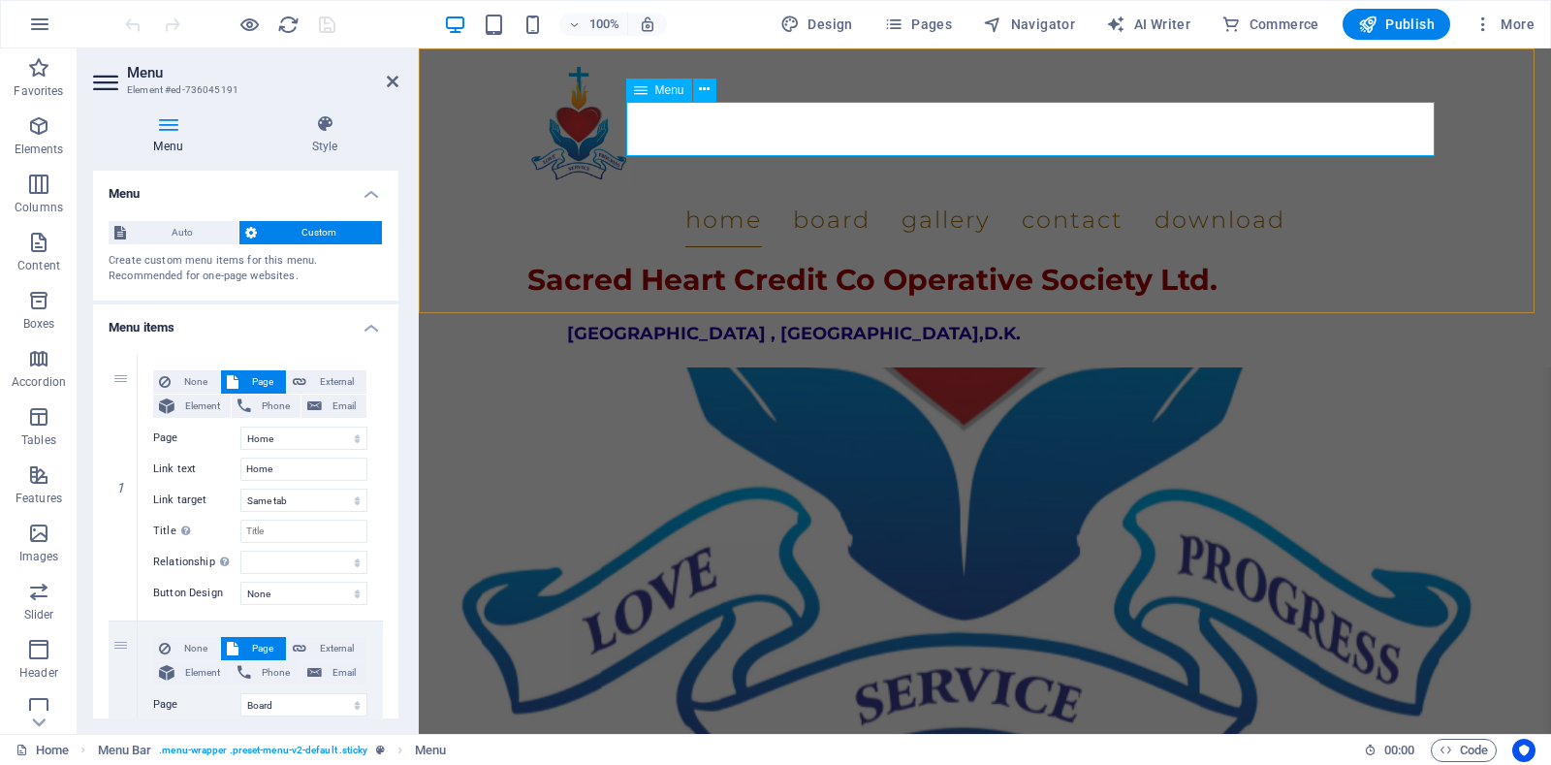
click at [1000, 193] on nav "Home Board Gallery Contact Download" at bounding box center [984, 220] width 915 height 54
click at [1290, 193] on nav "Home Board Gallery Contact Download" at bounding box center [984, 220] width 915 height 54
click at [166, 124] on icon at bounding box center [168, 123] width 150 height 19
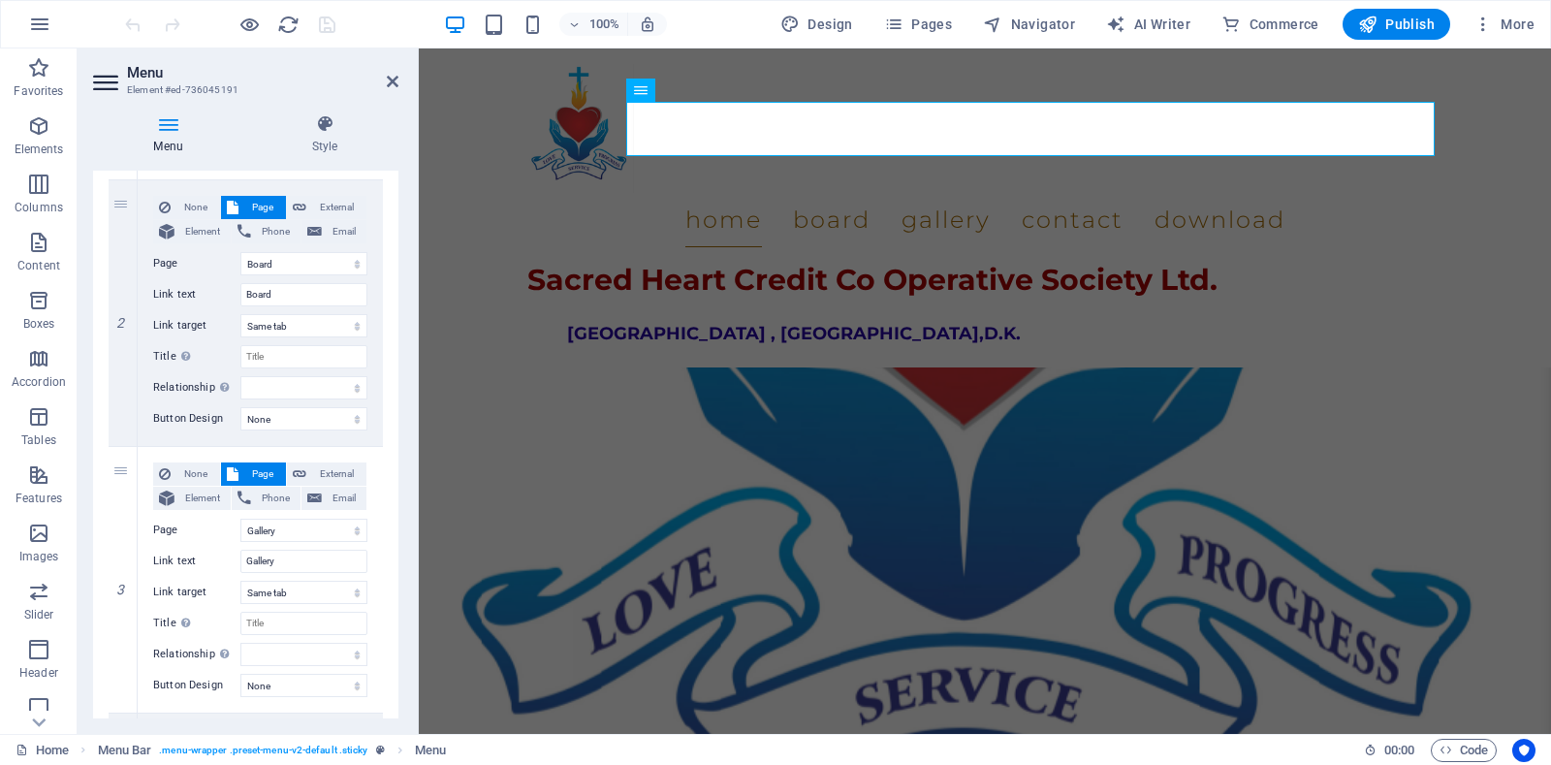
scroll to position [0, 0]
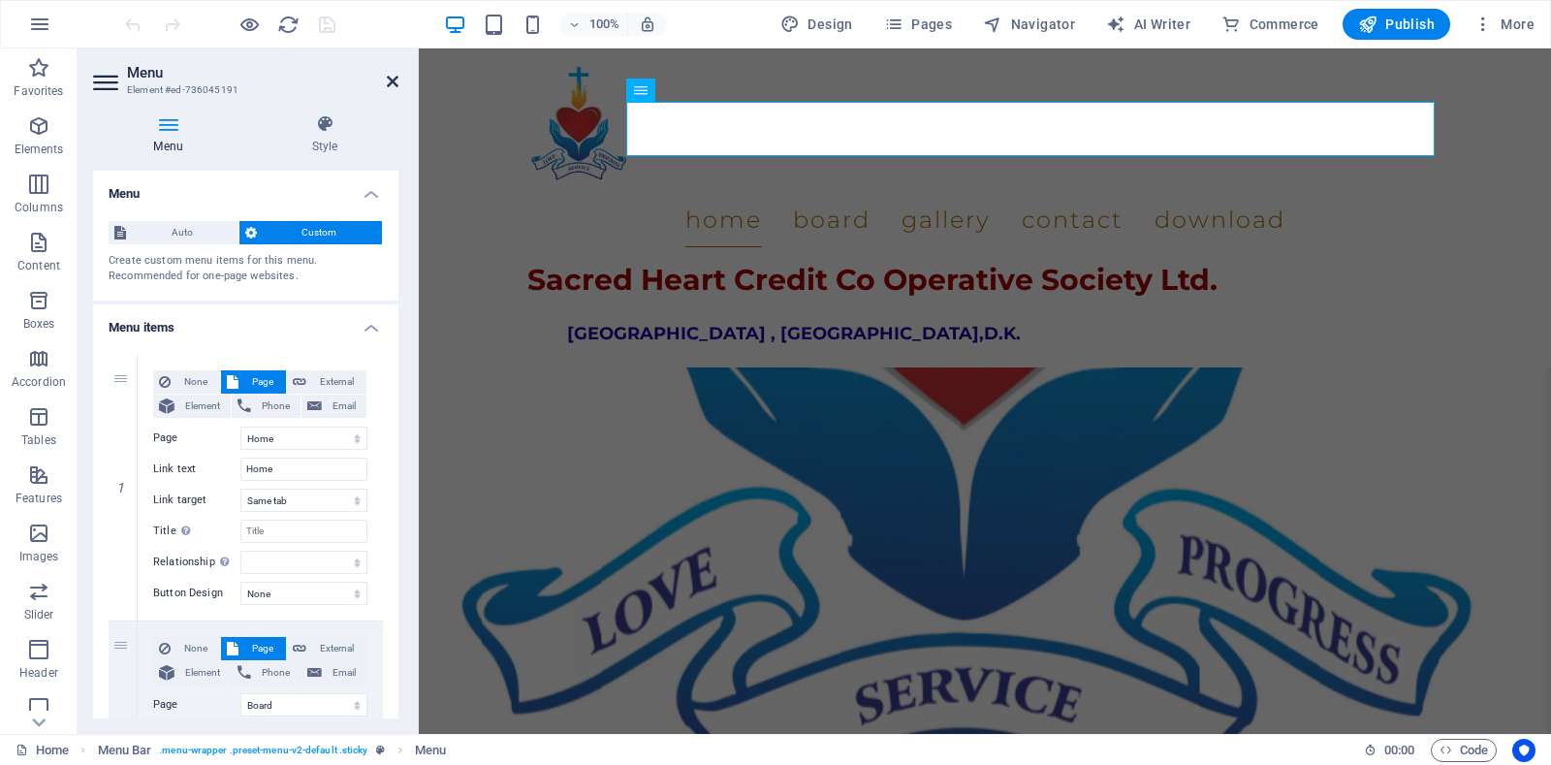
drag, startPoint x: 396, startPoint y: 79, endPoint x: 319, endPoint y: 29, distance: 91.2
click at [396, 78] on icon at bounding box center [393, 82] width 12 height 16
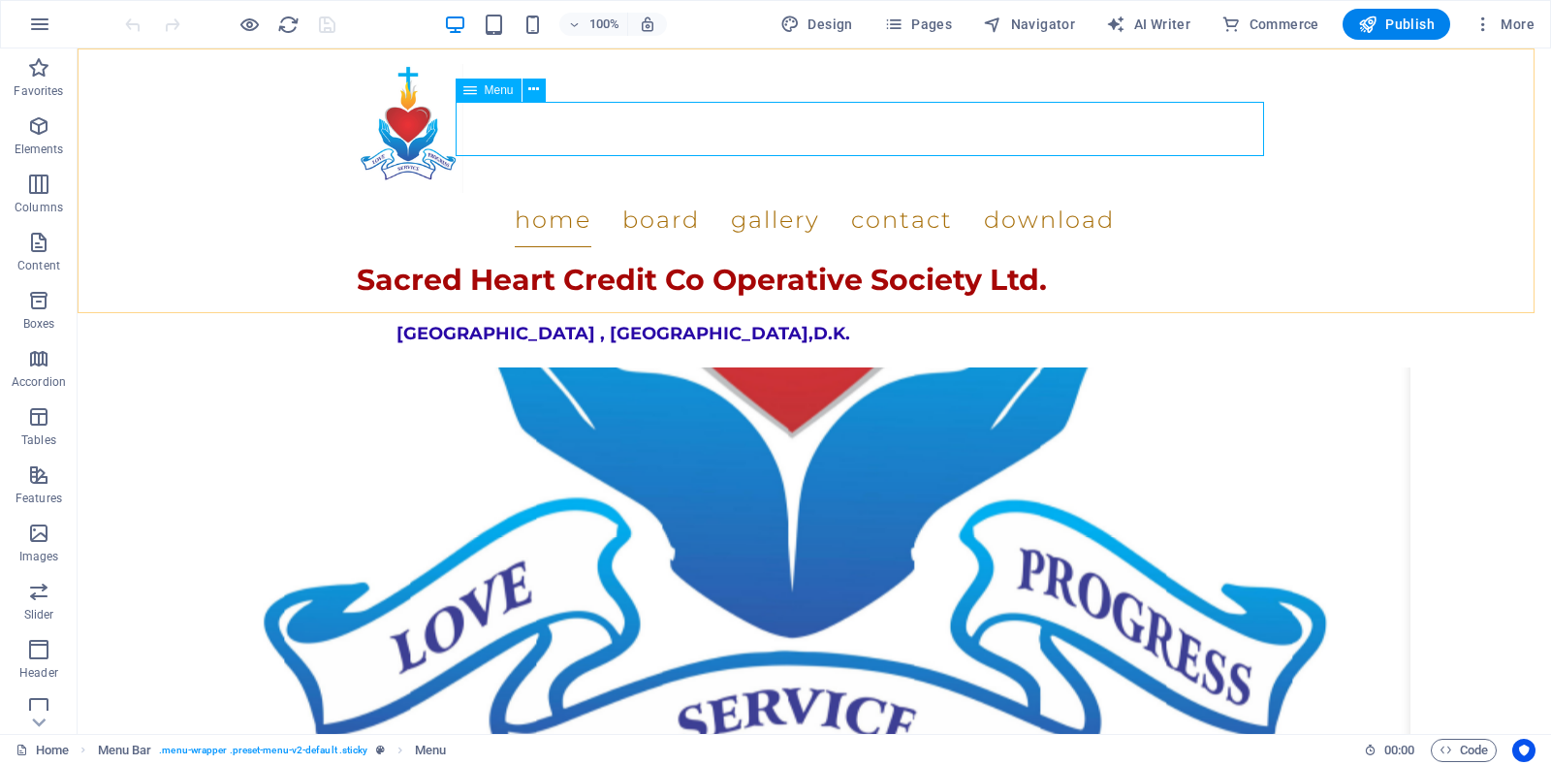
click at [807, 193] on nav "Home Board Gallery Contact Download" at bounding box center [814, 220] width 915 height 54
click at [530, 82] on icon at bounding box center [533, 89] width 11 height 20
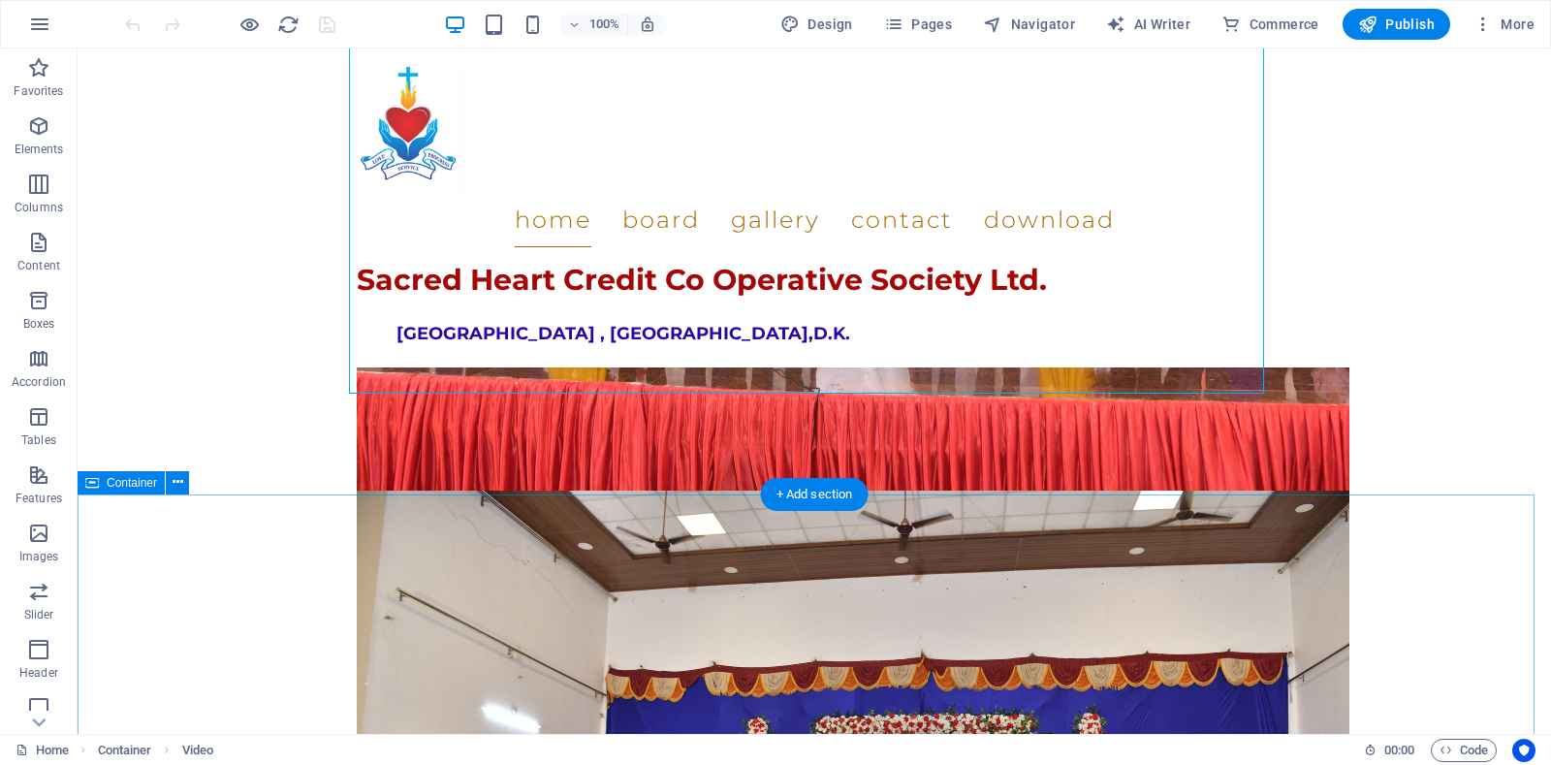
scroll to position [2423, 0]
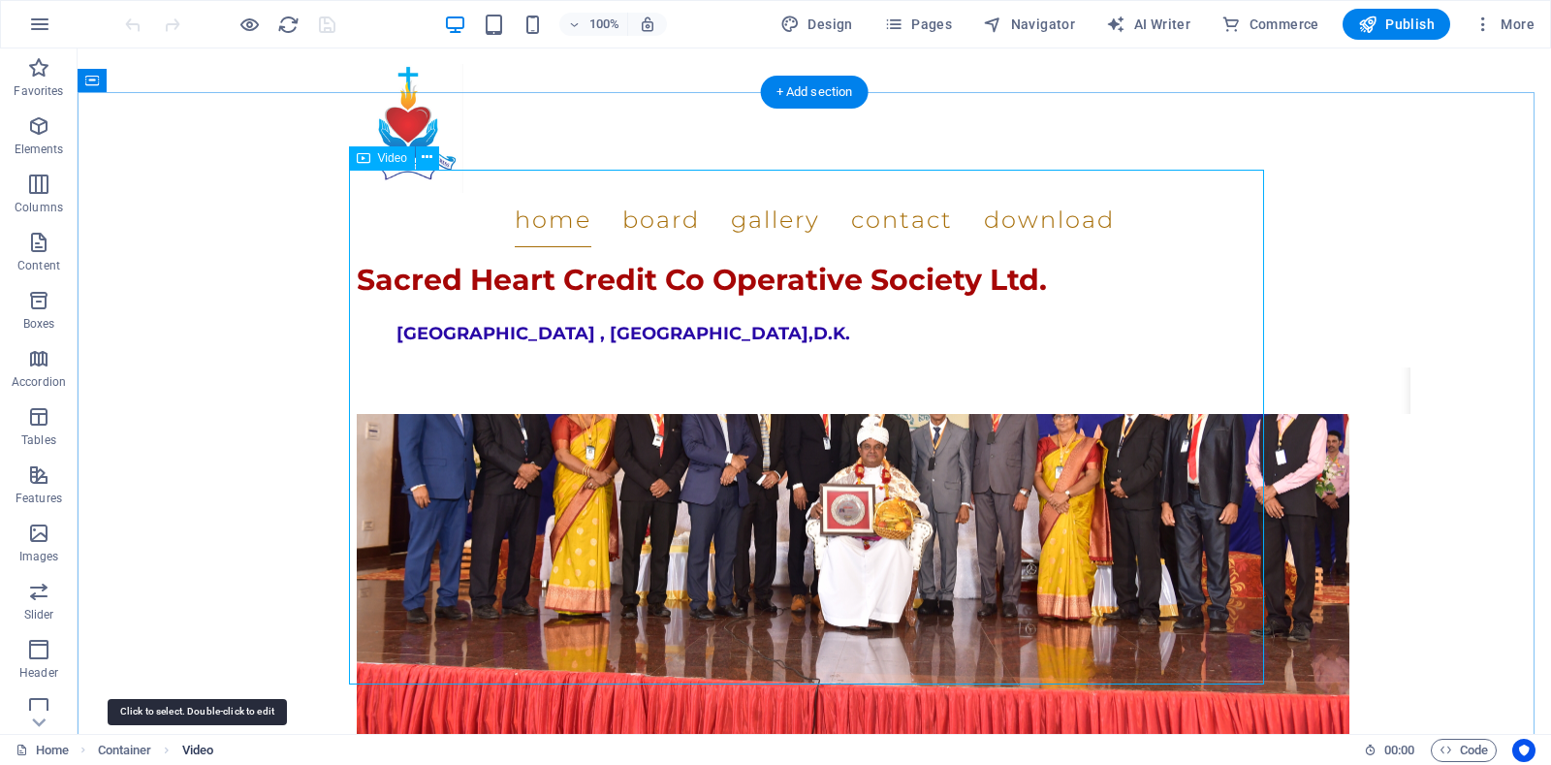
click at [198, 749] on span "Video" at bounding box center [197, 750] width 31 height 23
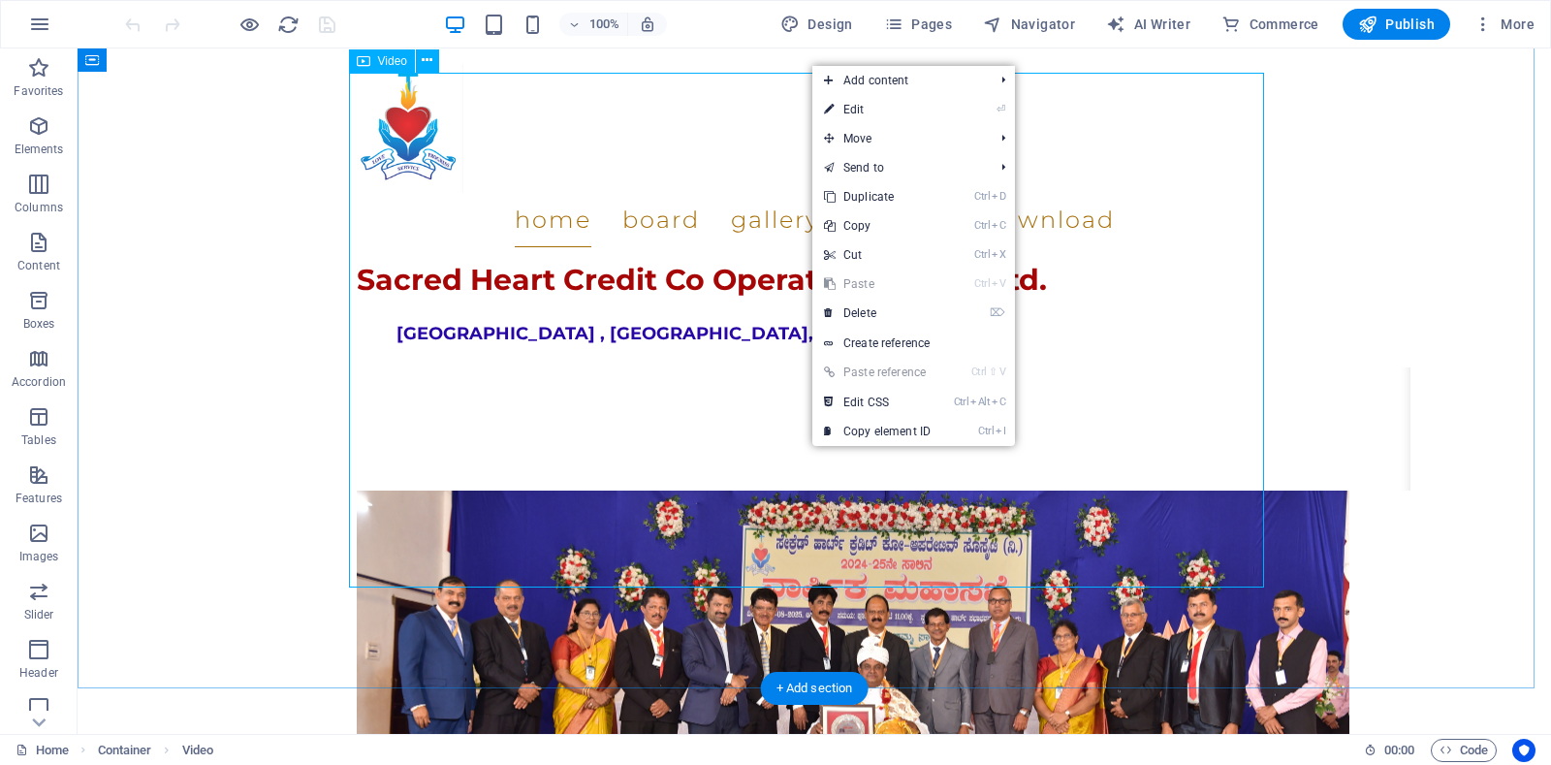
scroll to position [2133, 0]
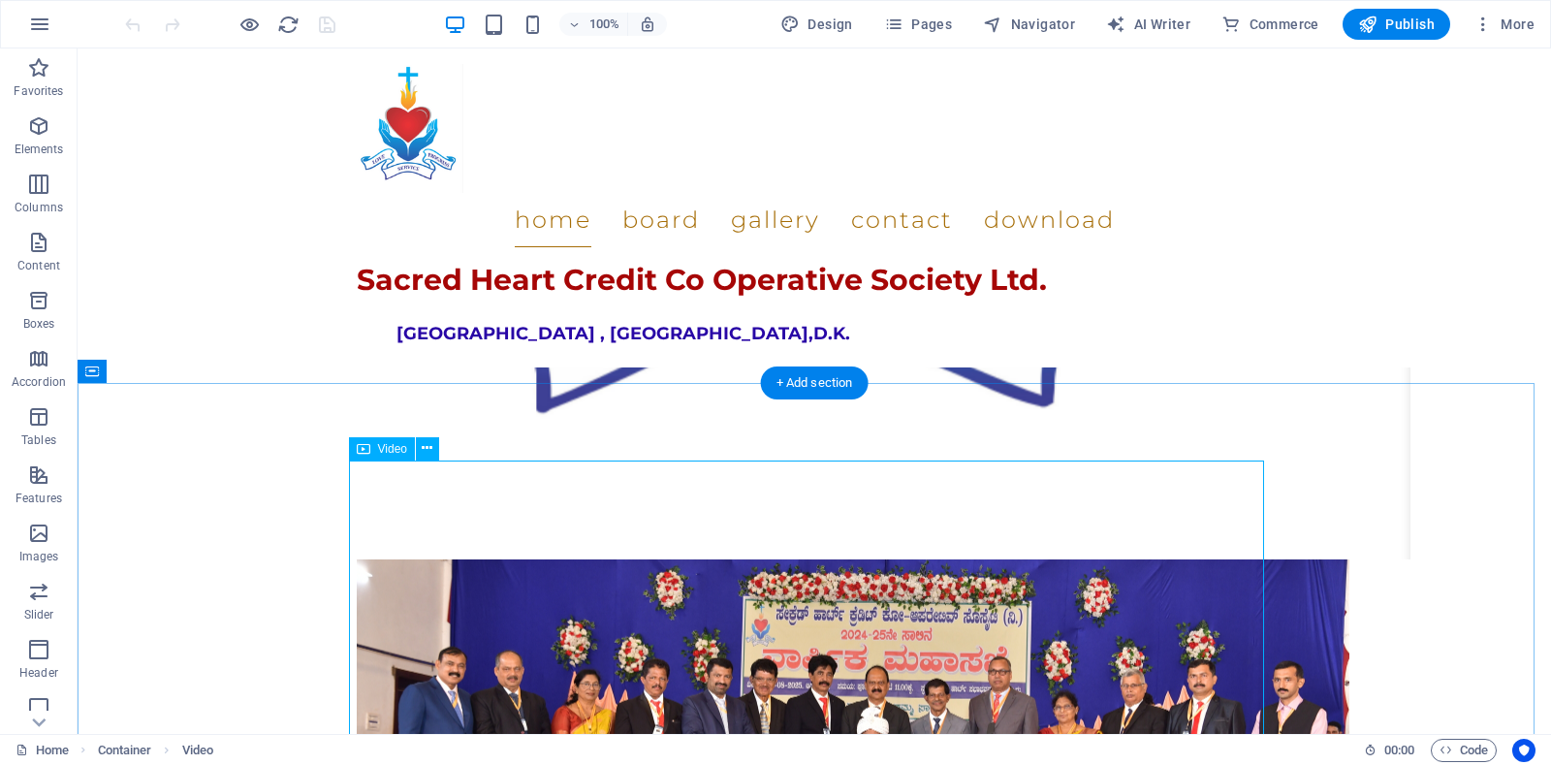
drag, startPoint x: 744, startPoint y: 583, endPoint x: 402, endPoint y: 584, distance: 341.2
select select "%"
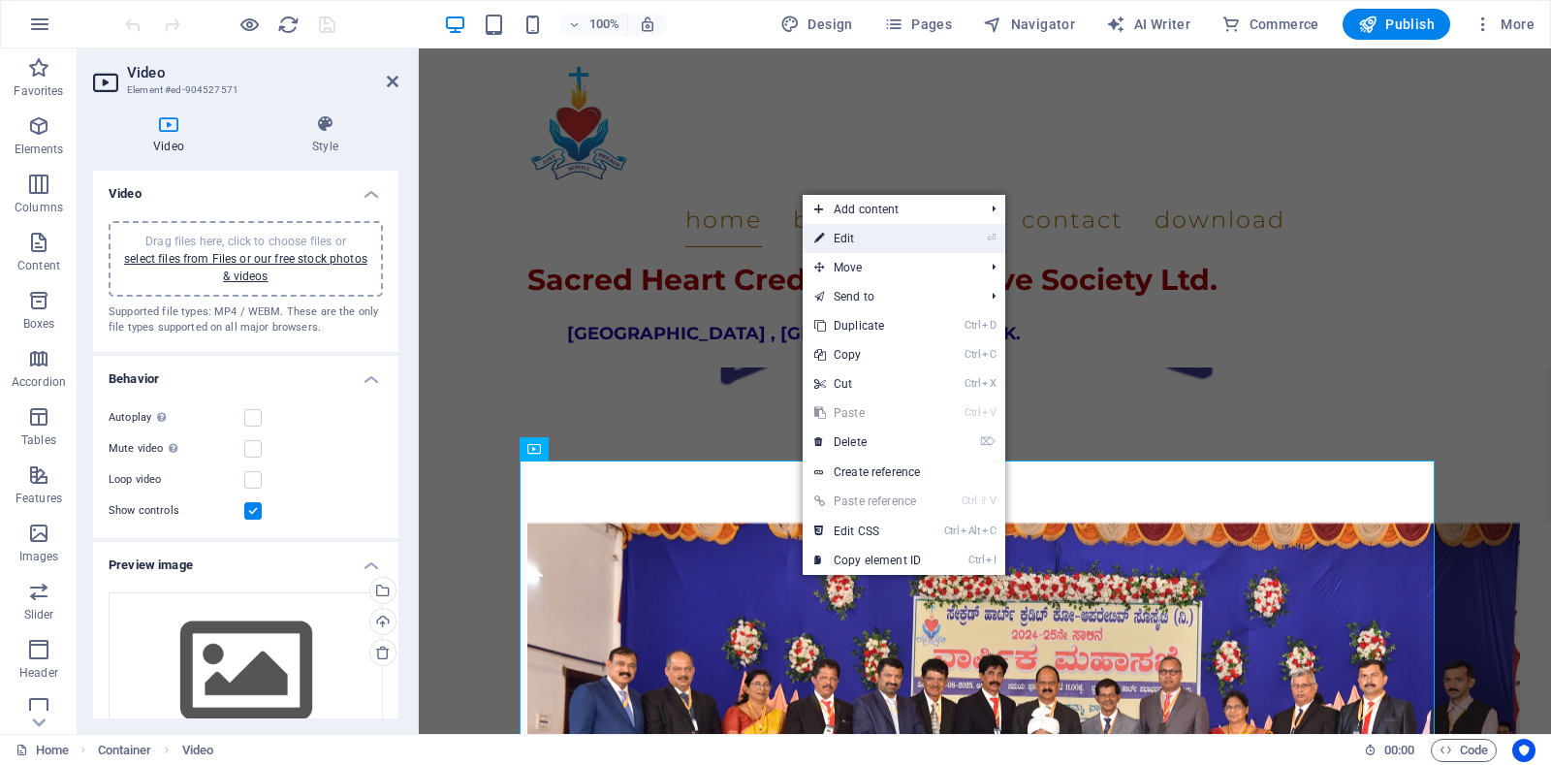
click at [835, 238] on link "⏎ Edit" at bounding box center [868, 238] width 130 height 29
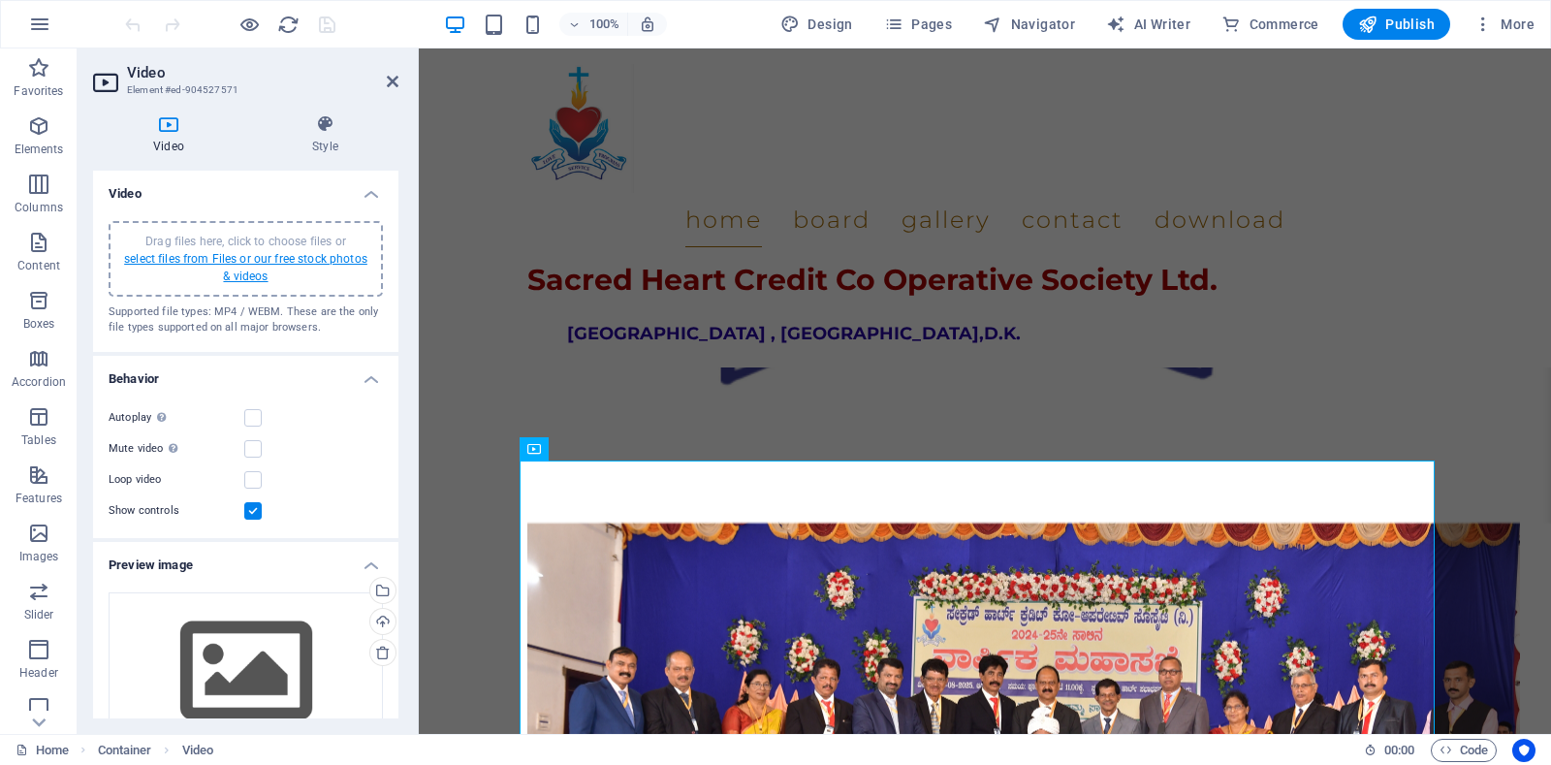
click at [232, 256] on link "select files from Files or our free stock photos & videos" at bounding box center [245, 267] width 243 height 31
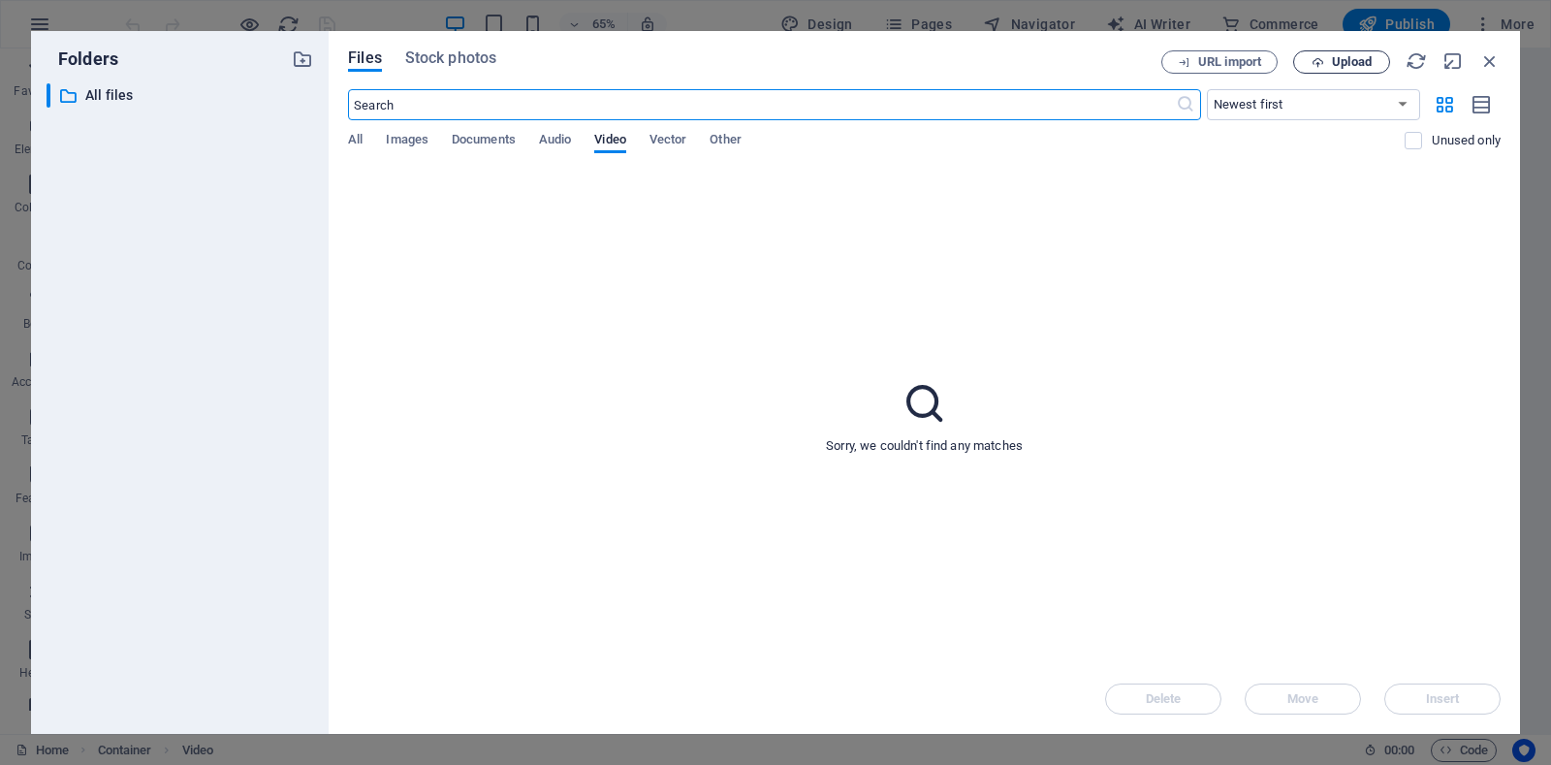
click at [1345, 59] on span "Upload" at bounding box center [1352, 62] width 40 height 12
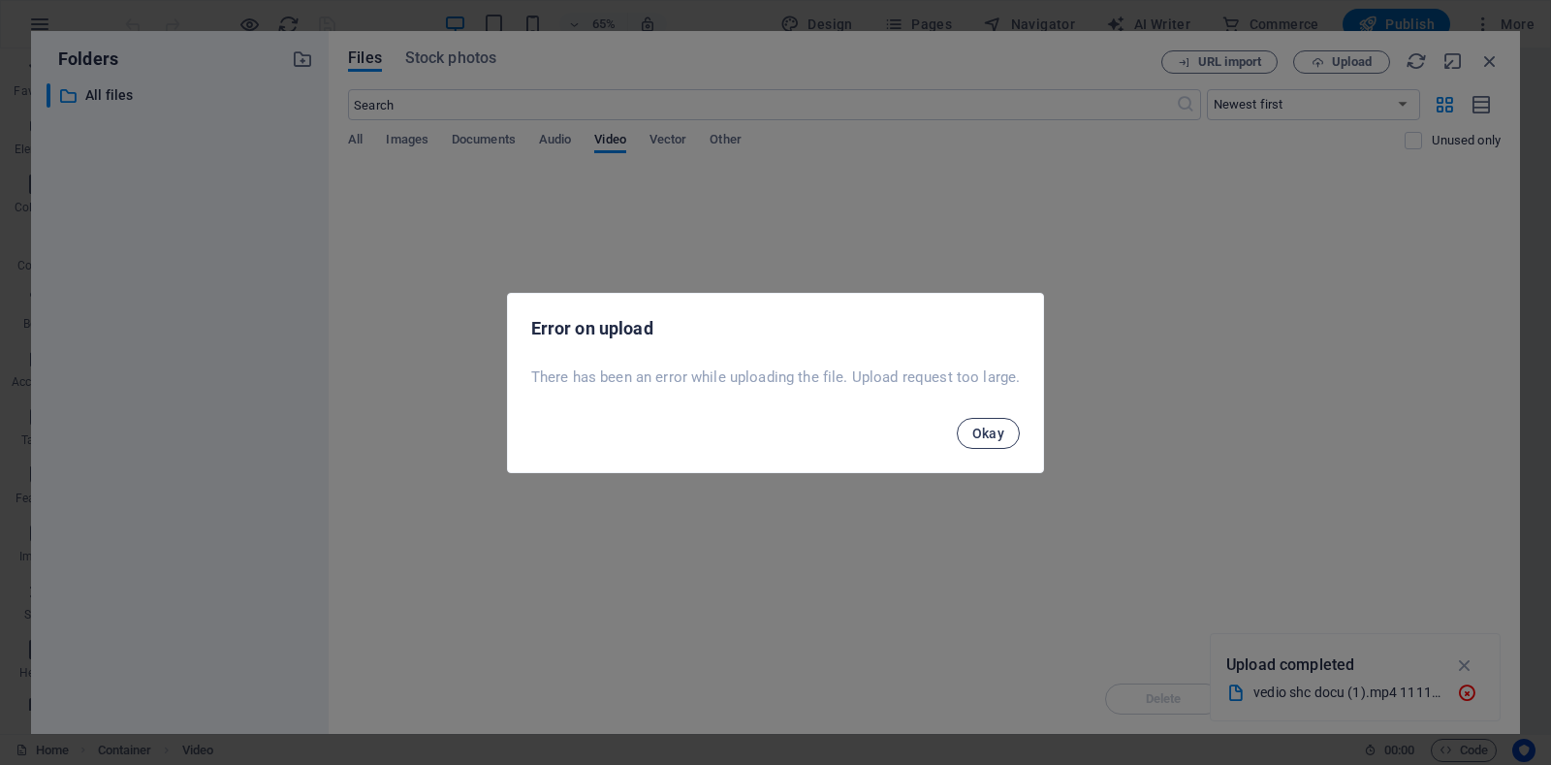
click at [993, 431] on span "Okay" at bounding box center [988, 434] width 33 height 16
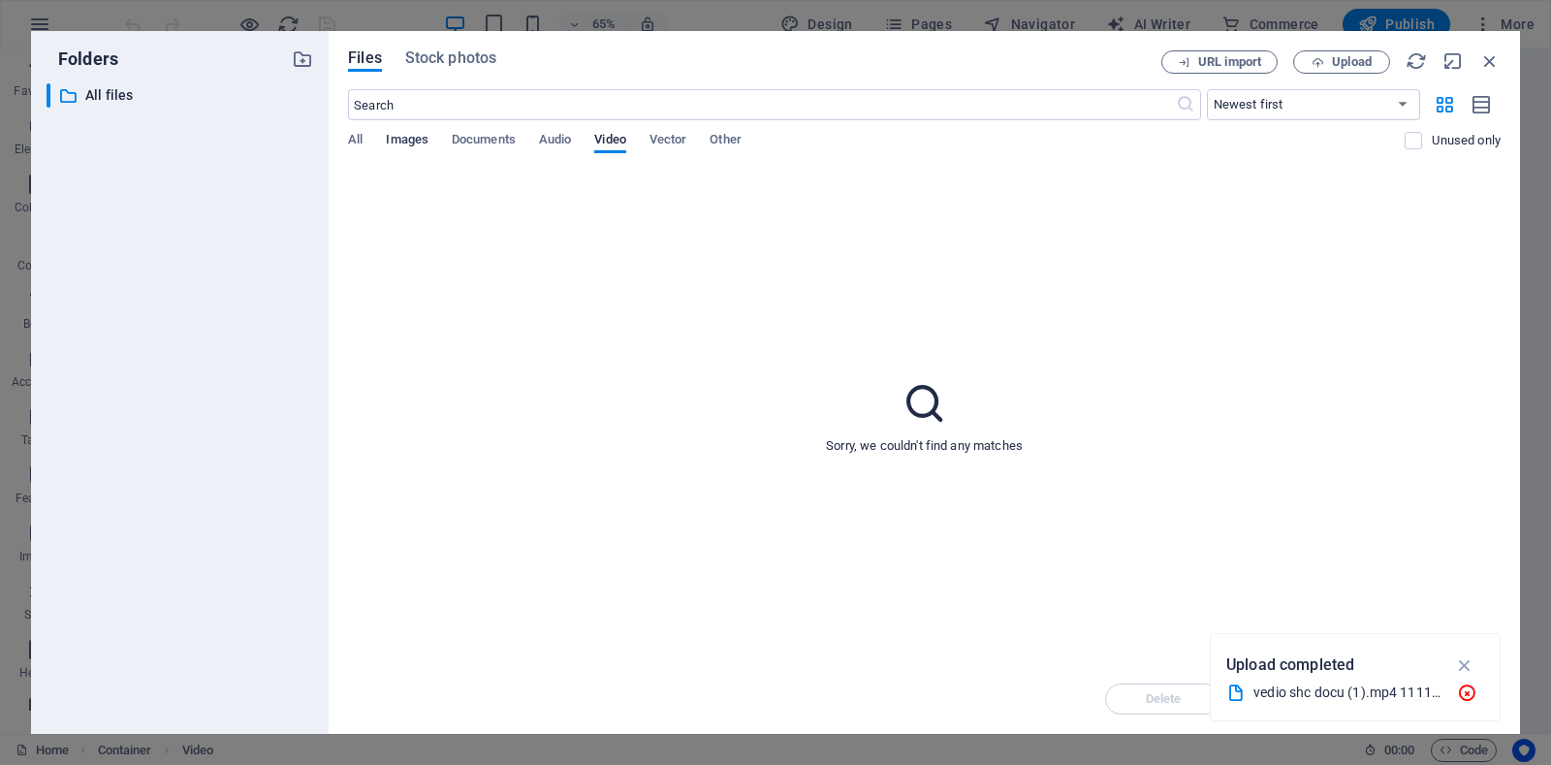
click at [398, 144] on span "Images" at bounding box center [407, 141] width 43 height 27
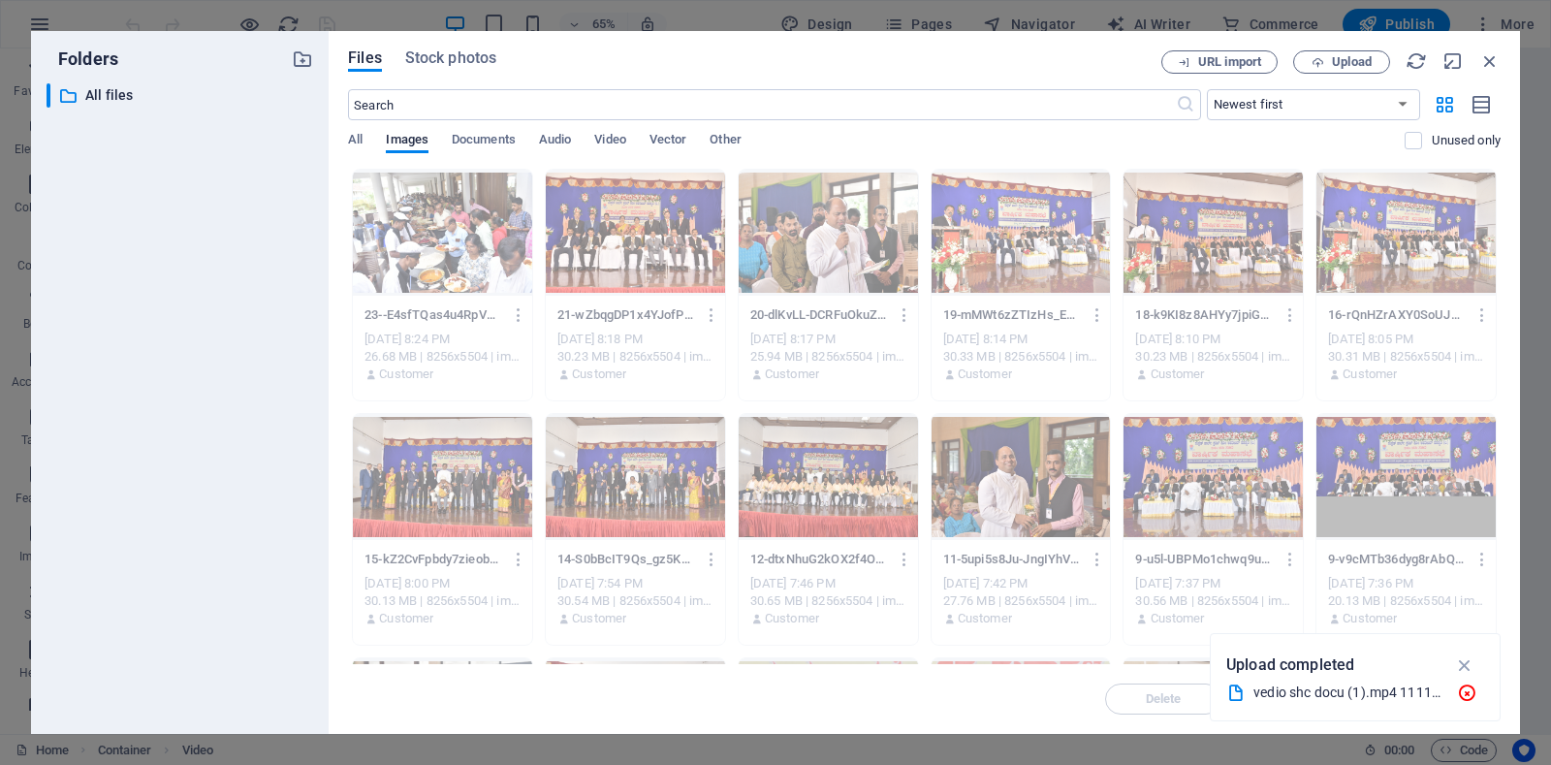
click at [366, 135] on div "All Images Documents Audio Video Vector Other" at bounding box center [876, 150] width 1057 height 37
click at [362, 139] on span "All" at bounding box center [355, 141] width 15 height 27
click at [415, 139] on span "Images" at bounding box center [407, 141] width 43 height 27
click at [493, 139] on span "Documents" at bounding box center [484, 141] width 64 height 27
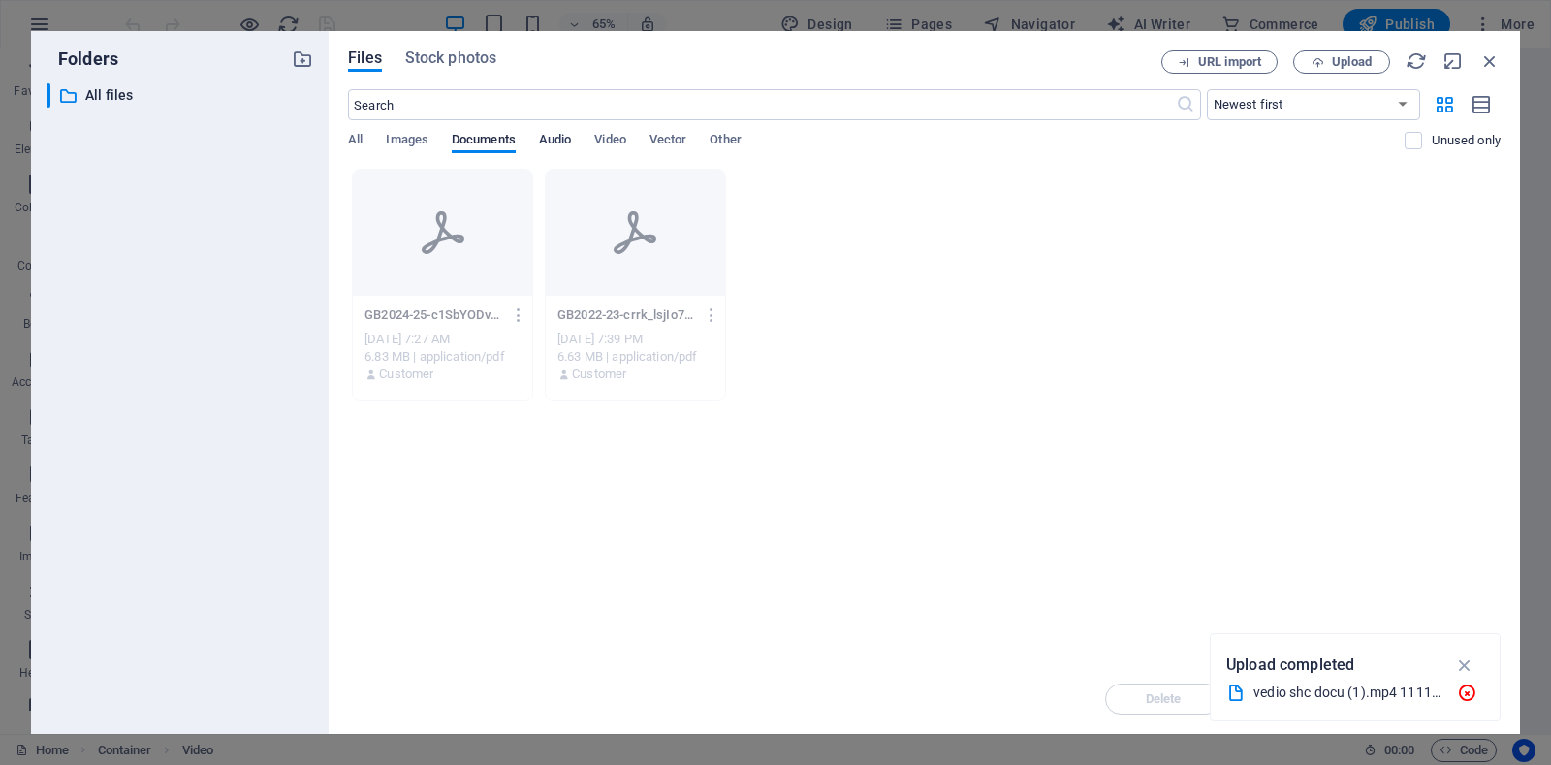
click at [557, 132] on span "Audio" at bounding box center [555, 141] width 32 height 27
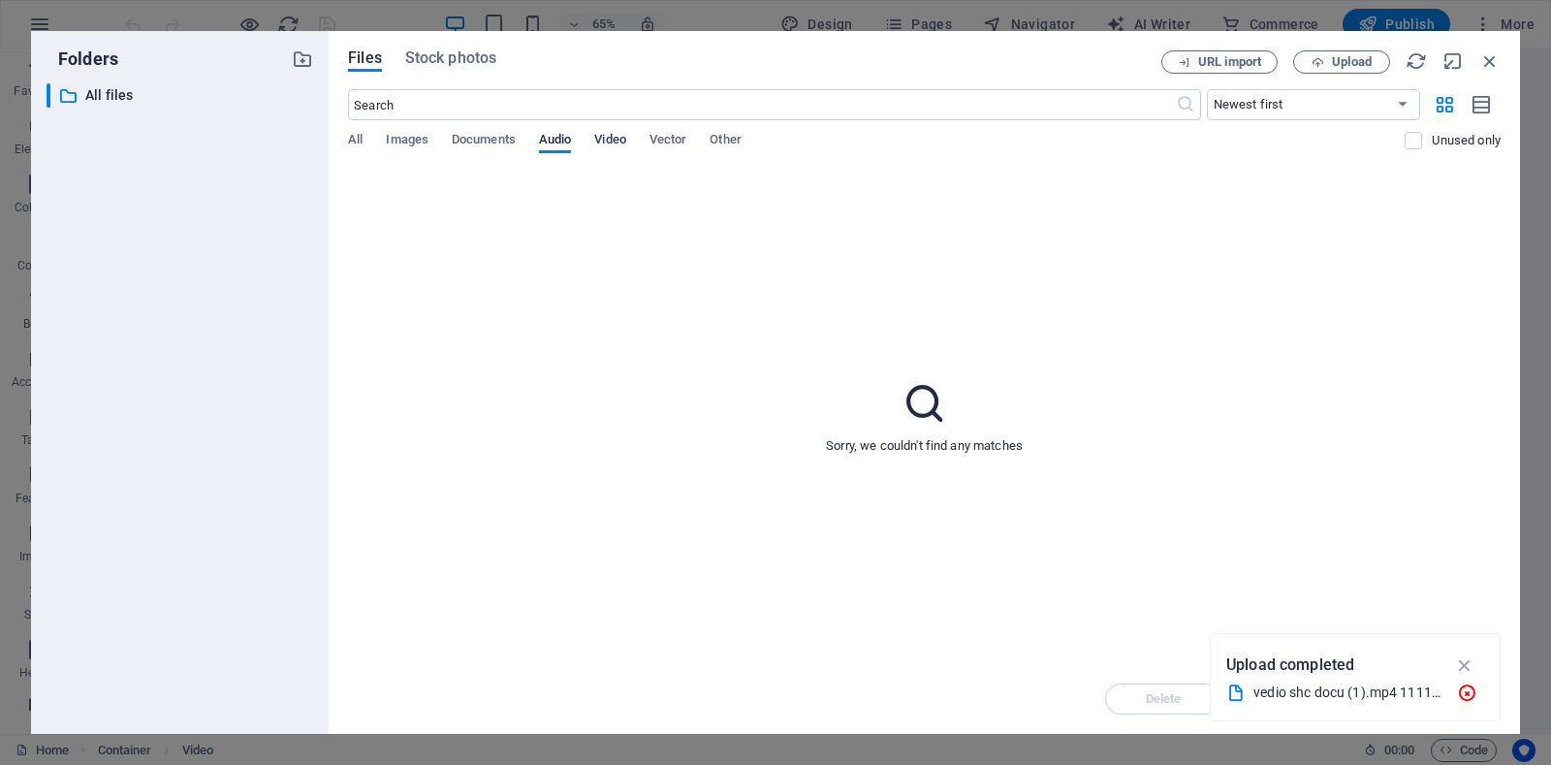
click at [617, 140] on span "Video" at bounding box center [609, 141] width 31 height 27
click at [677, 136] on span "Vector" at bounding box center [668, 141] width 38 height 27
click at [729, 143] on span "Other" at bounding box center [725, 141] width 31 height 27
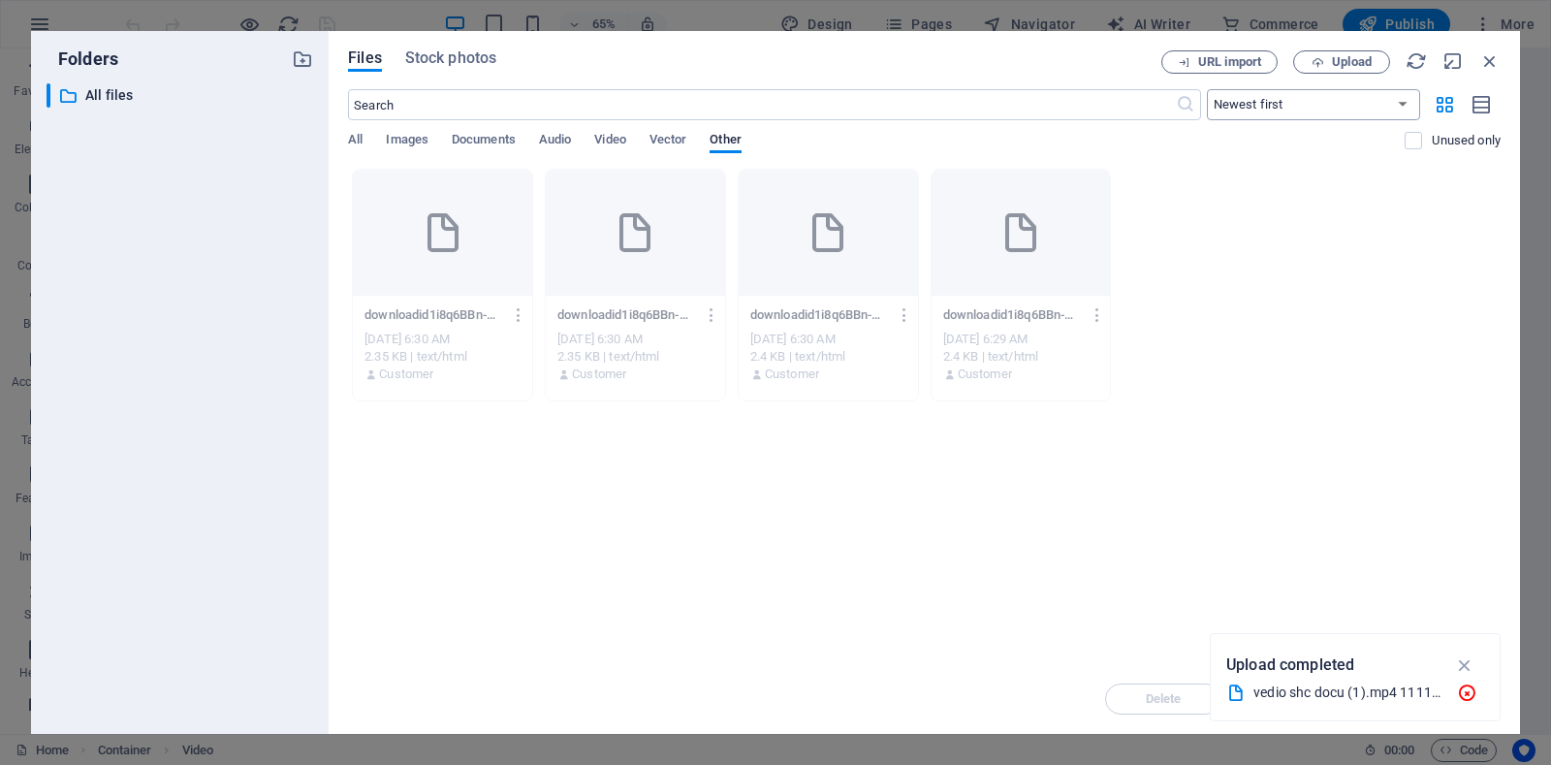
click at [1312, 109] on select "Newest first Oldest first Name (A-Z) Name (Z-A) Size (0-9) Size (9-0) Resolutio…" at bounding box center [1313, 104] width 213 height 31
click at [1362, 270] on div "downloadid1i8q6BBn-KUCDj9mhE2C_RemU1pkue6Qb-8TLuHAfLlh8EVKDKEdPWPA.html downloa…" at bounding box center [924, 285] width 1153 height 233
click at [357, 134] on span "All" at bounding box center [355, 141] width 15 height 27
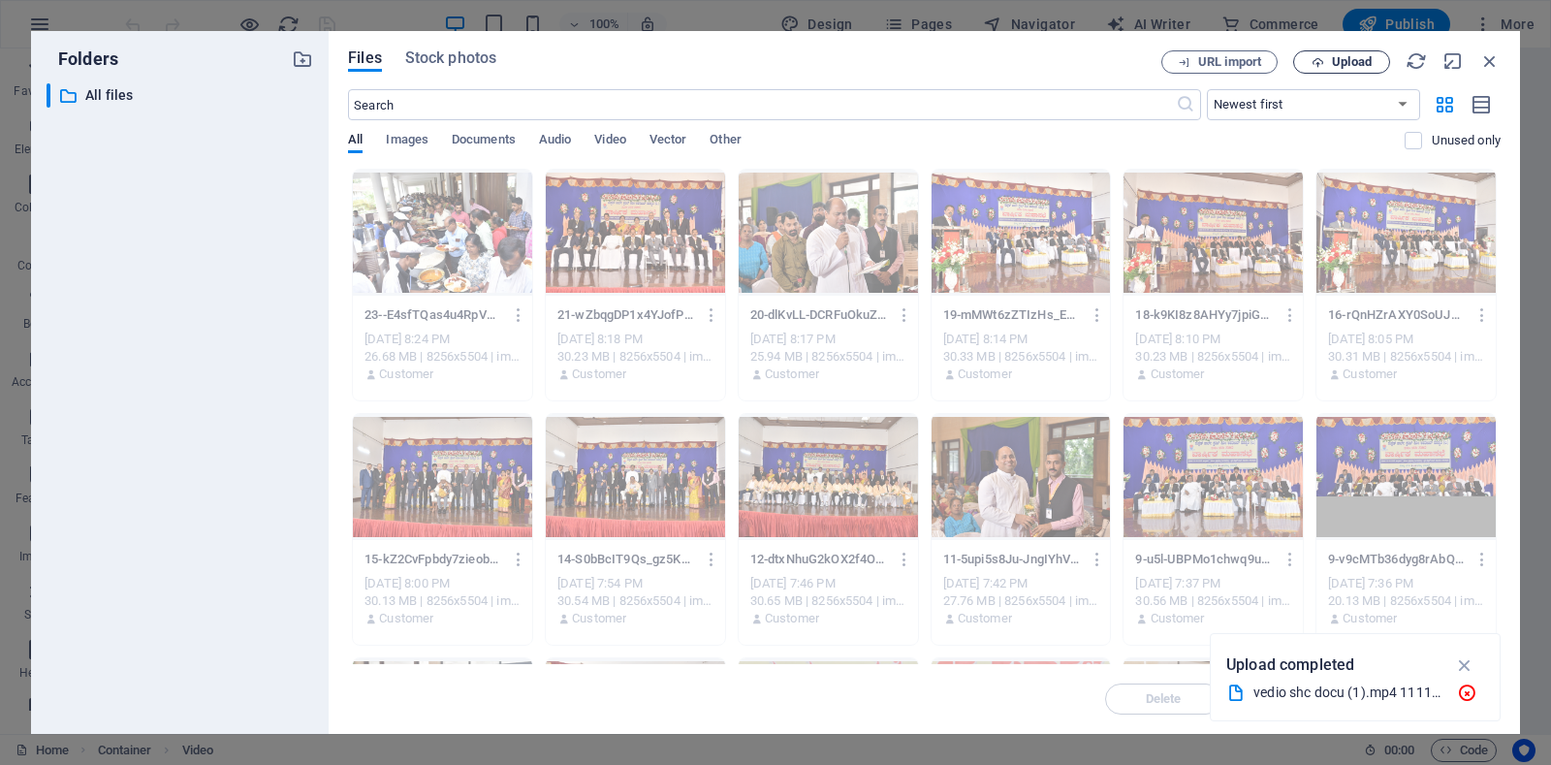
click at [1306, 68] on span "Upload" at bounding box center [1341, 62] width 79 height 13
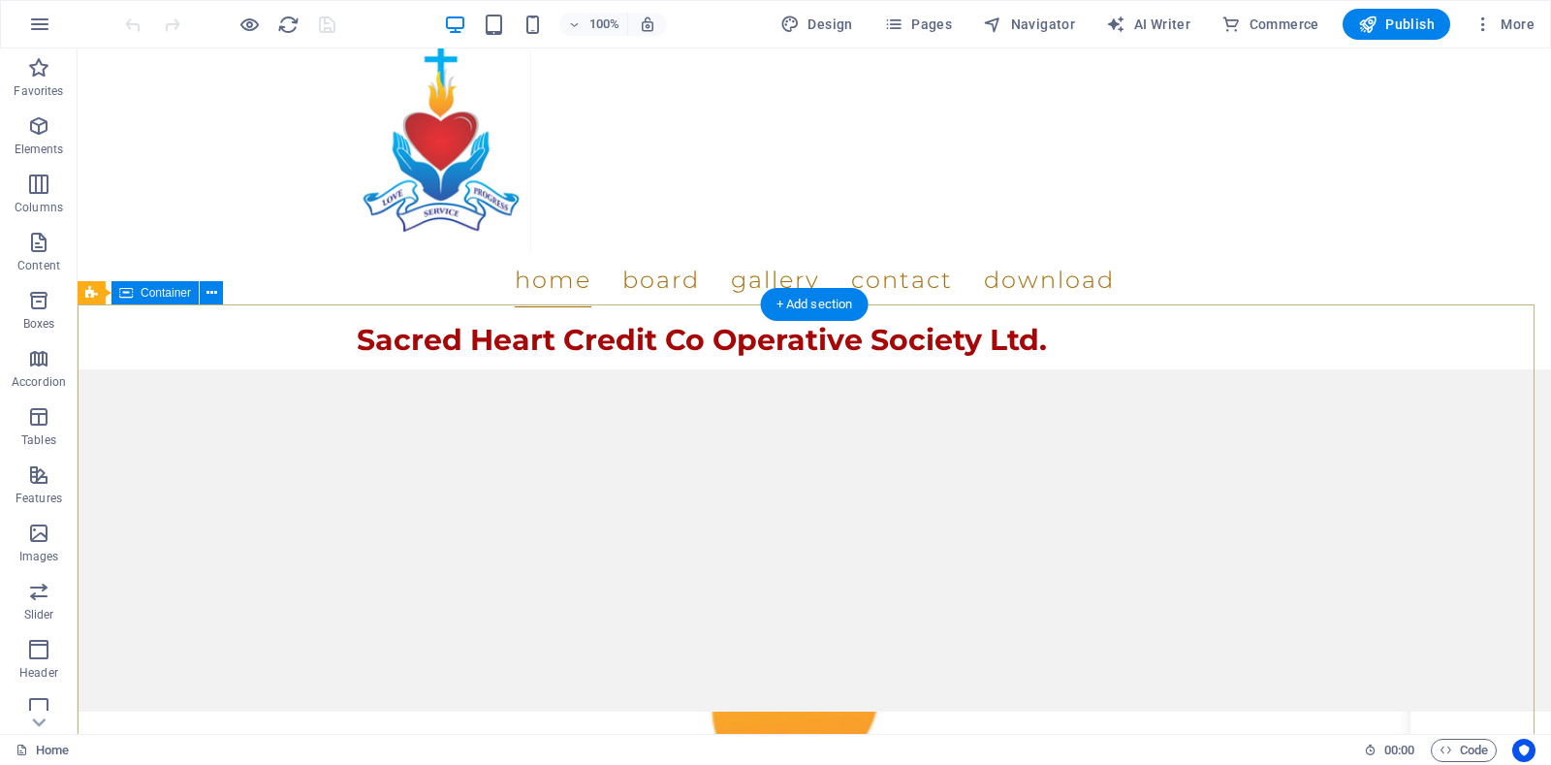
scroll to position [0, 0]
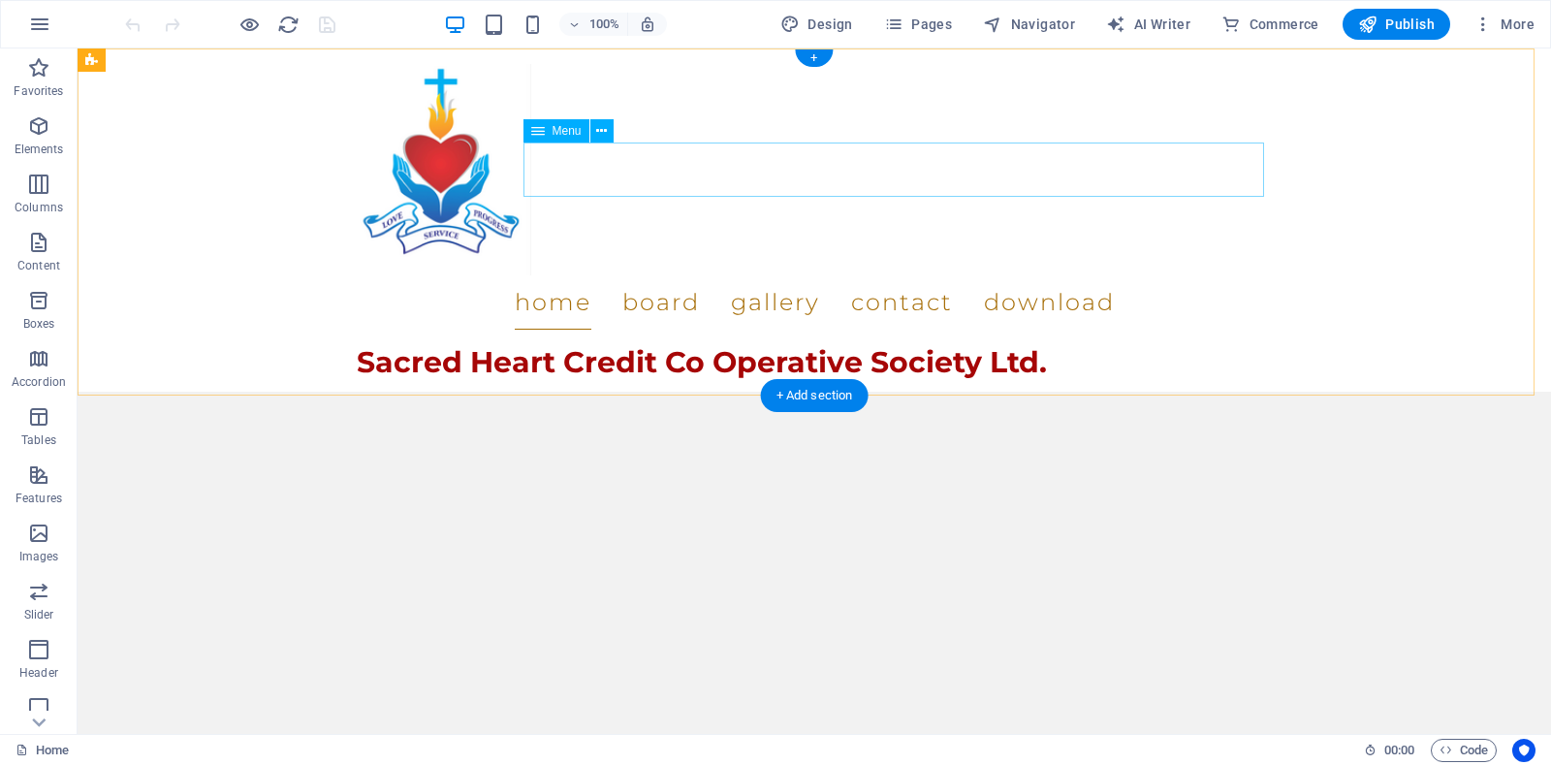
click at [634, 275] on nav "Home Board Gallery Contact Download" at bounding box center [814, 302] width 915 height 54
click at [777, 275] on nav "Home Board Gallery Contact Download" at bounding box center [814, 302] width 915 height 54
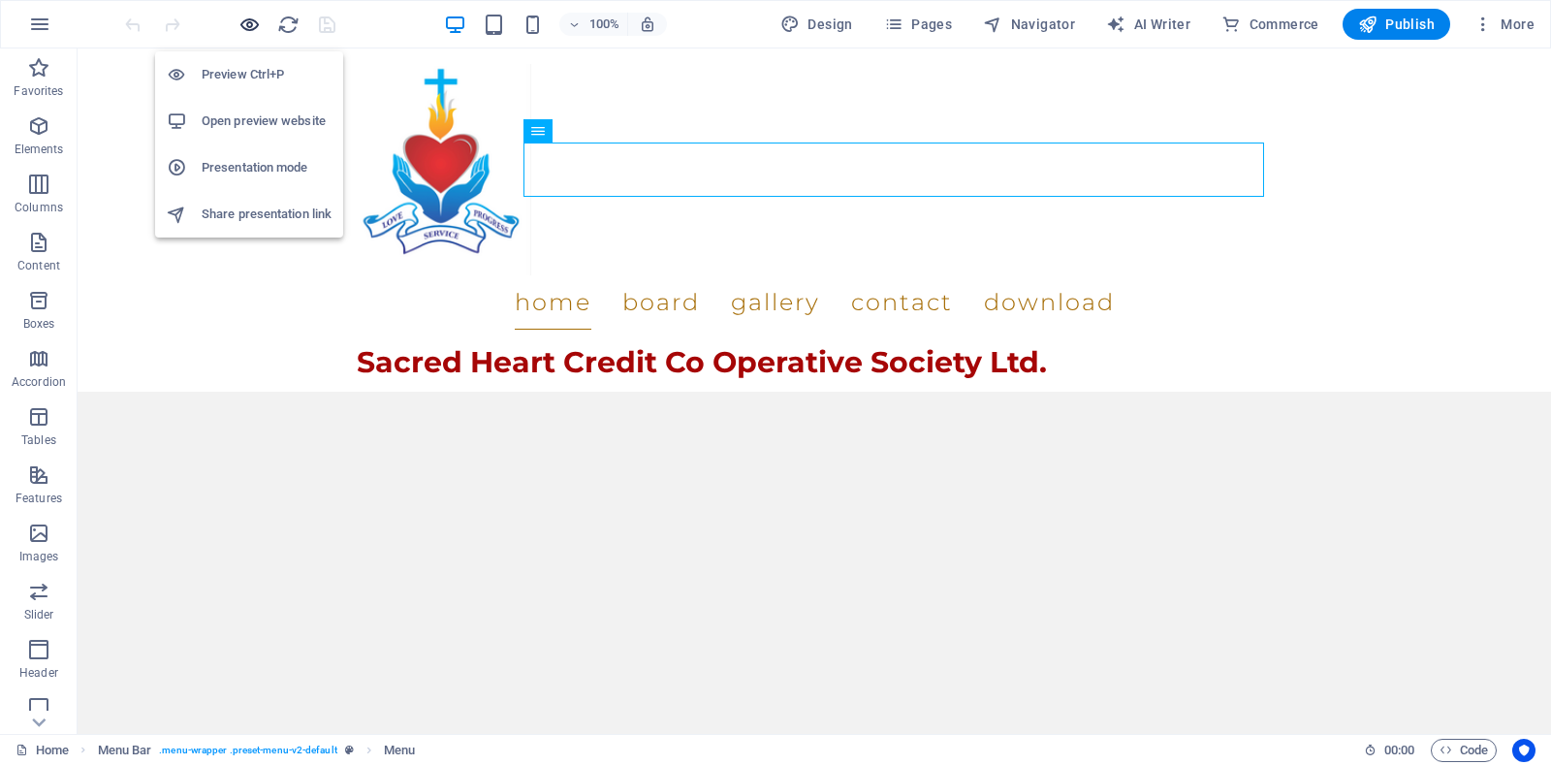
click at [253, 19] on icon "button" at bounding box center [249, 25] width 22 height 22
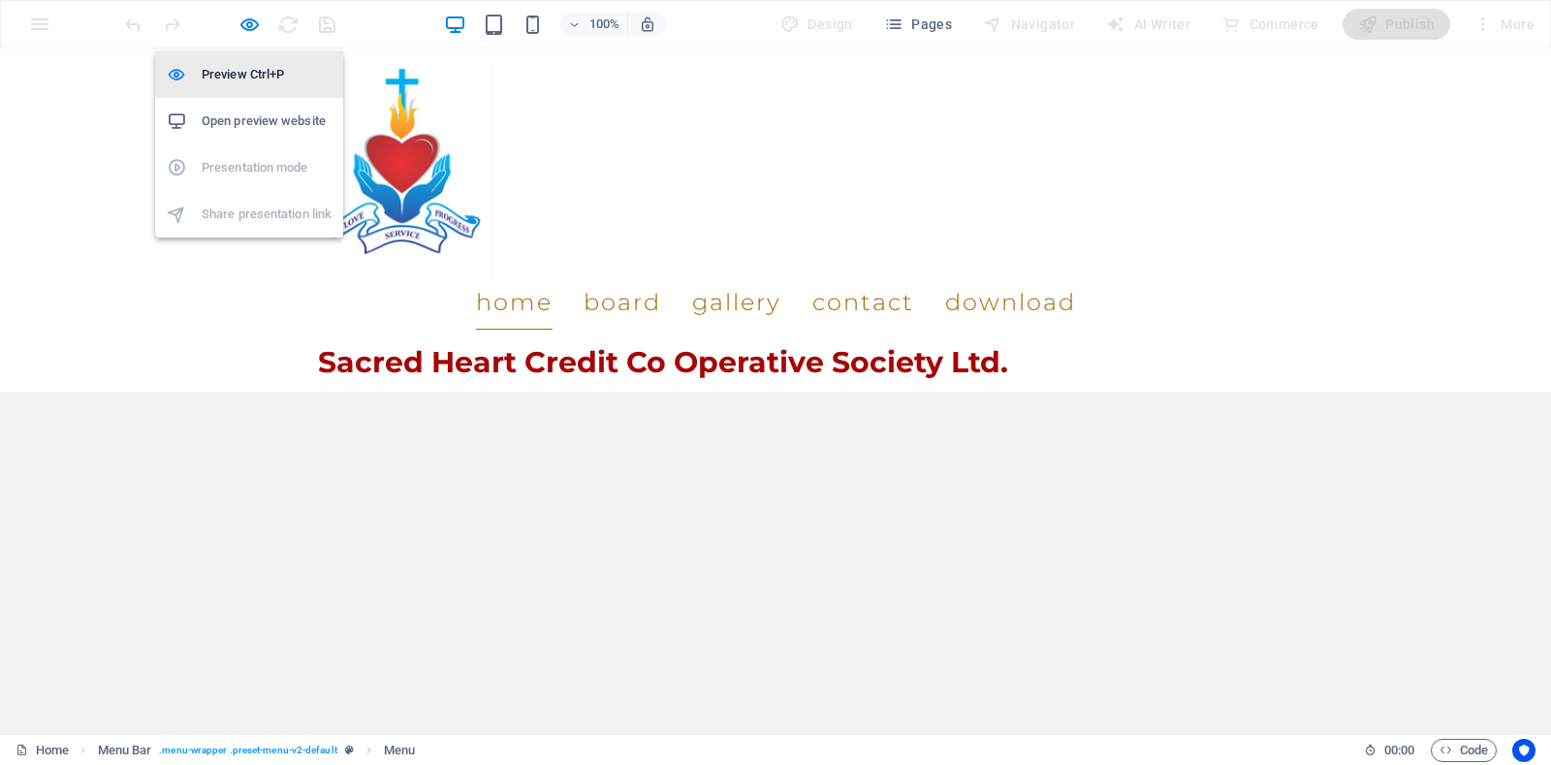
click at [244, 69] on h6 "Preview Ctrl+P" at bounding box center [267, 74] width 130 height 23
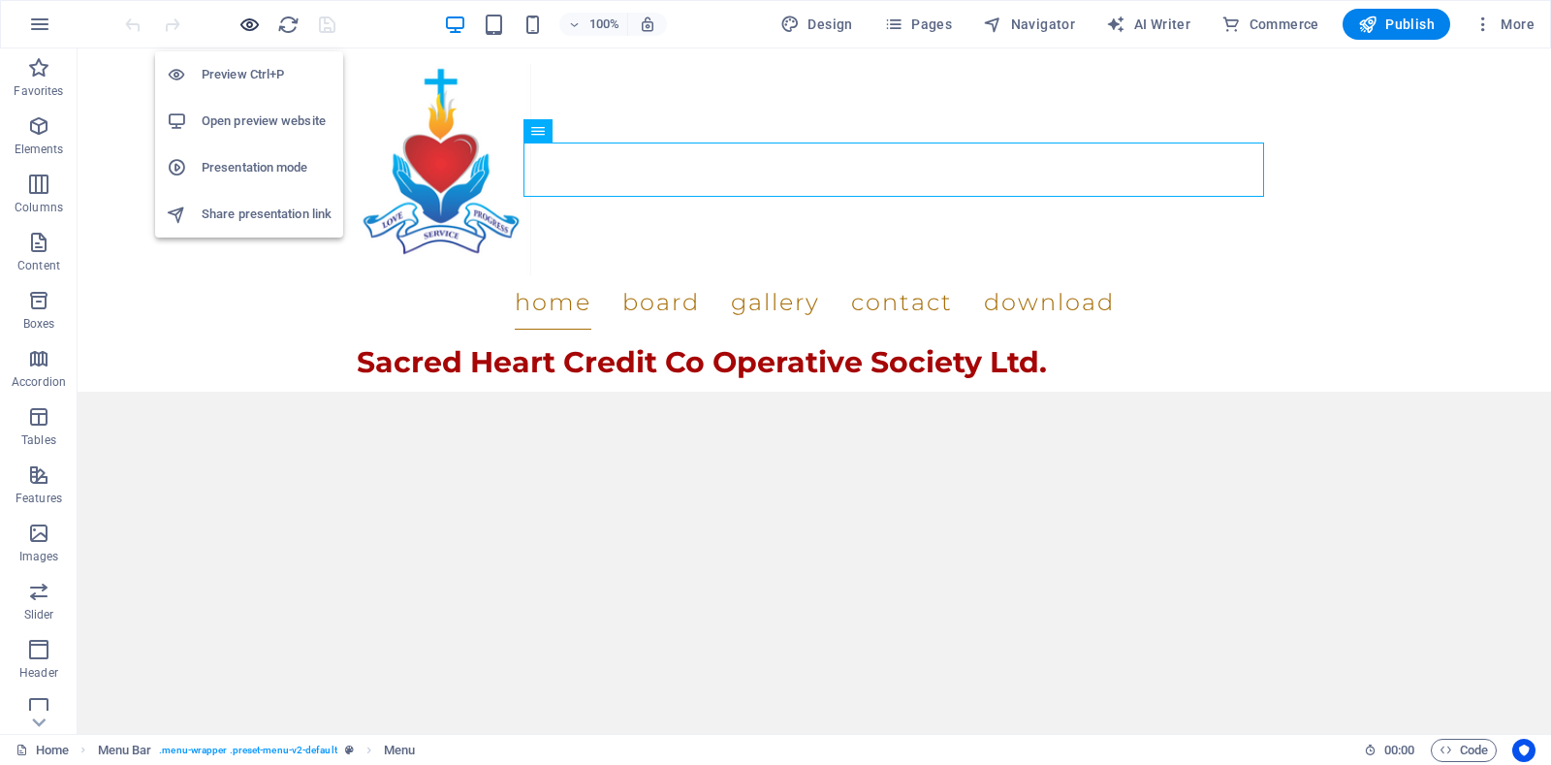
click at [249, 24] on icon "button" at bounding box center [249, 25] width 22 height 22
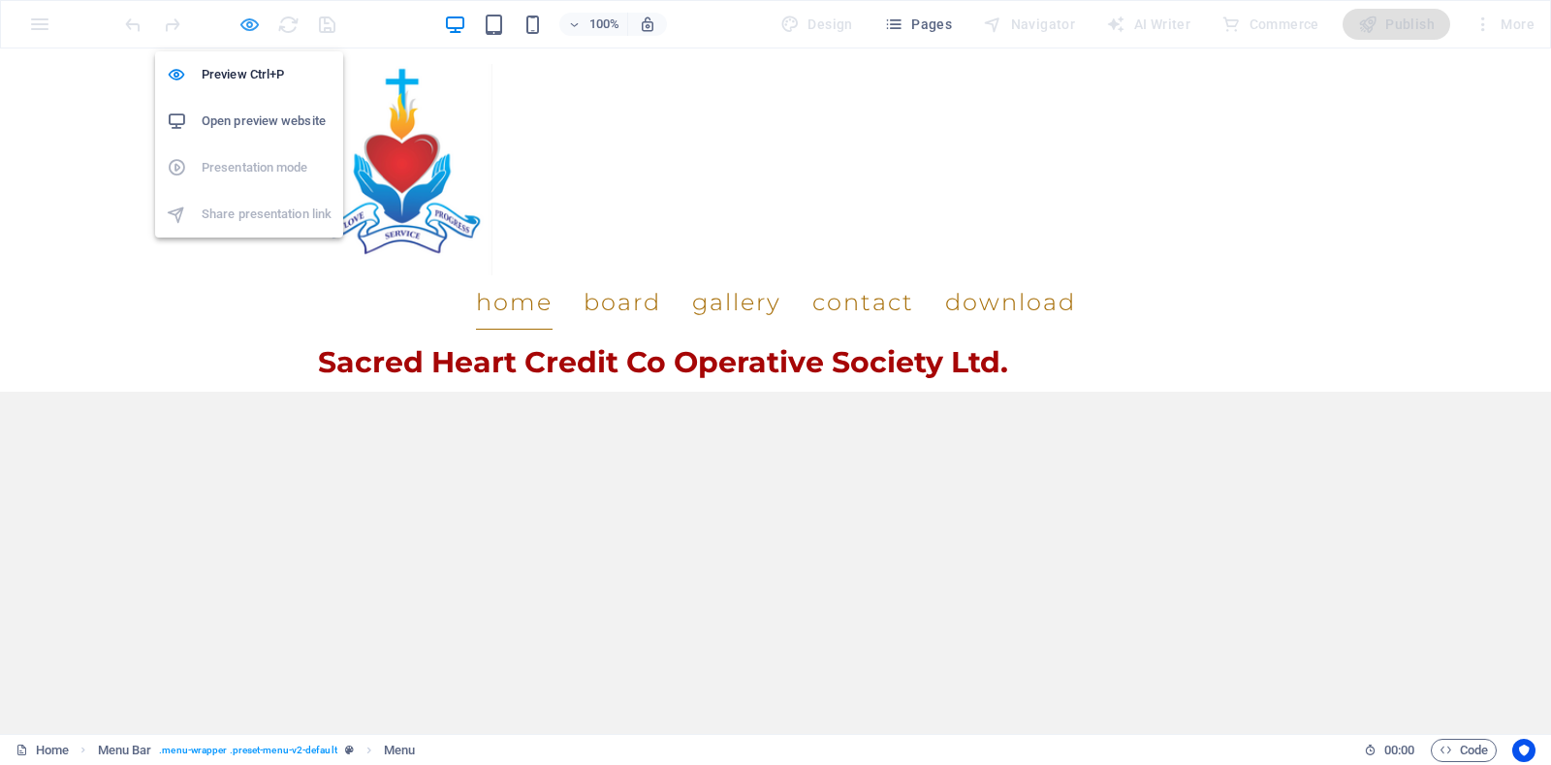
click at [253, 25] on icon "button" at bounding box center [249, 25] width 22 height 22
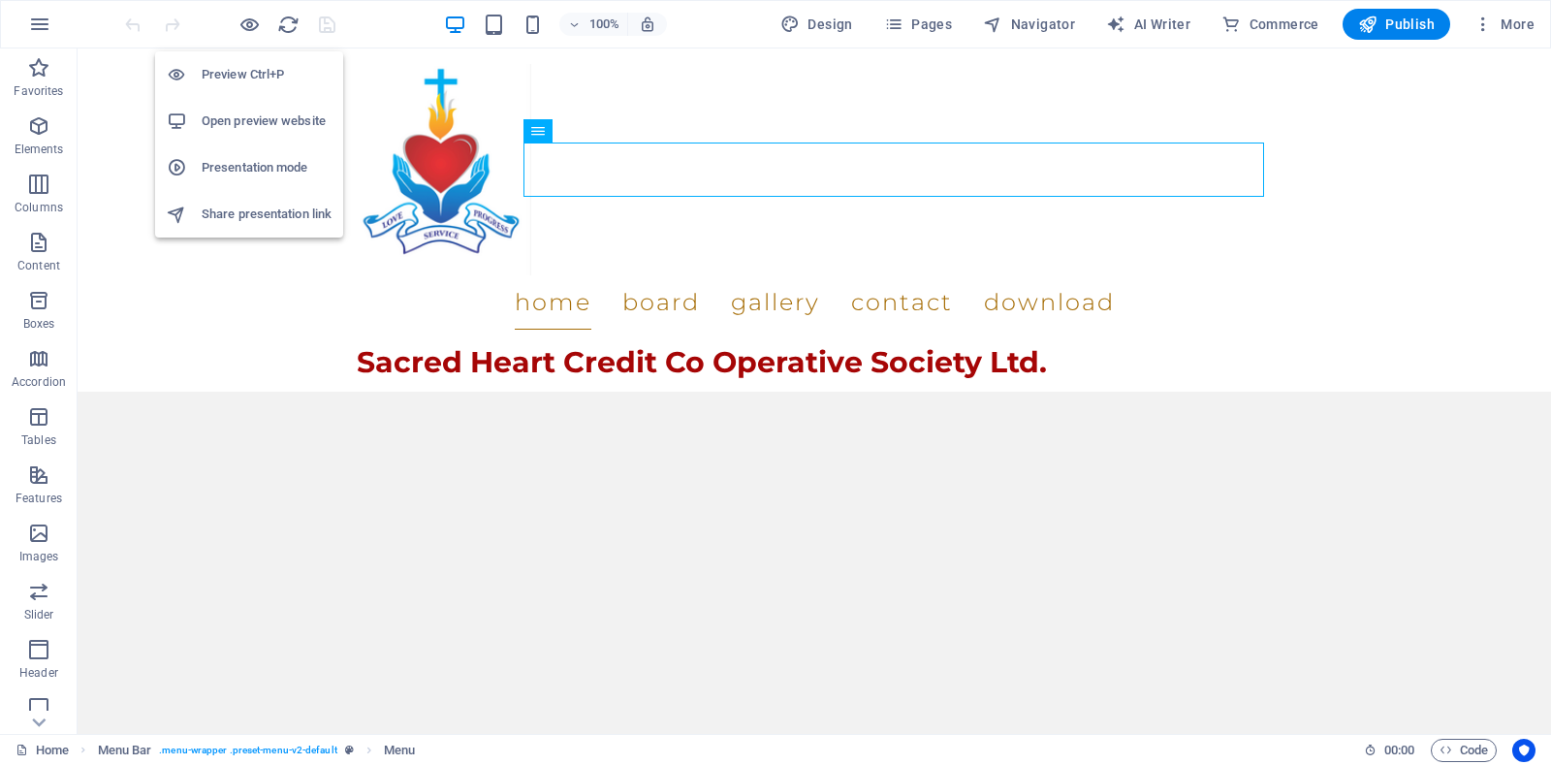
click at [271, 167] on h6 "Presentation mode" at bounding box center [267, 167] width 130 height 23
click at [242, 24] on icon "button" at bounding box center [249, 25] width 22 height 22
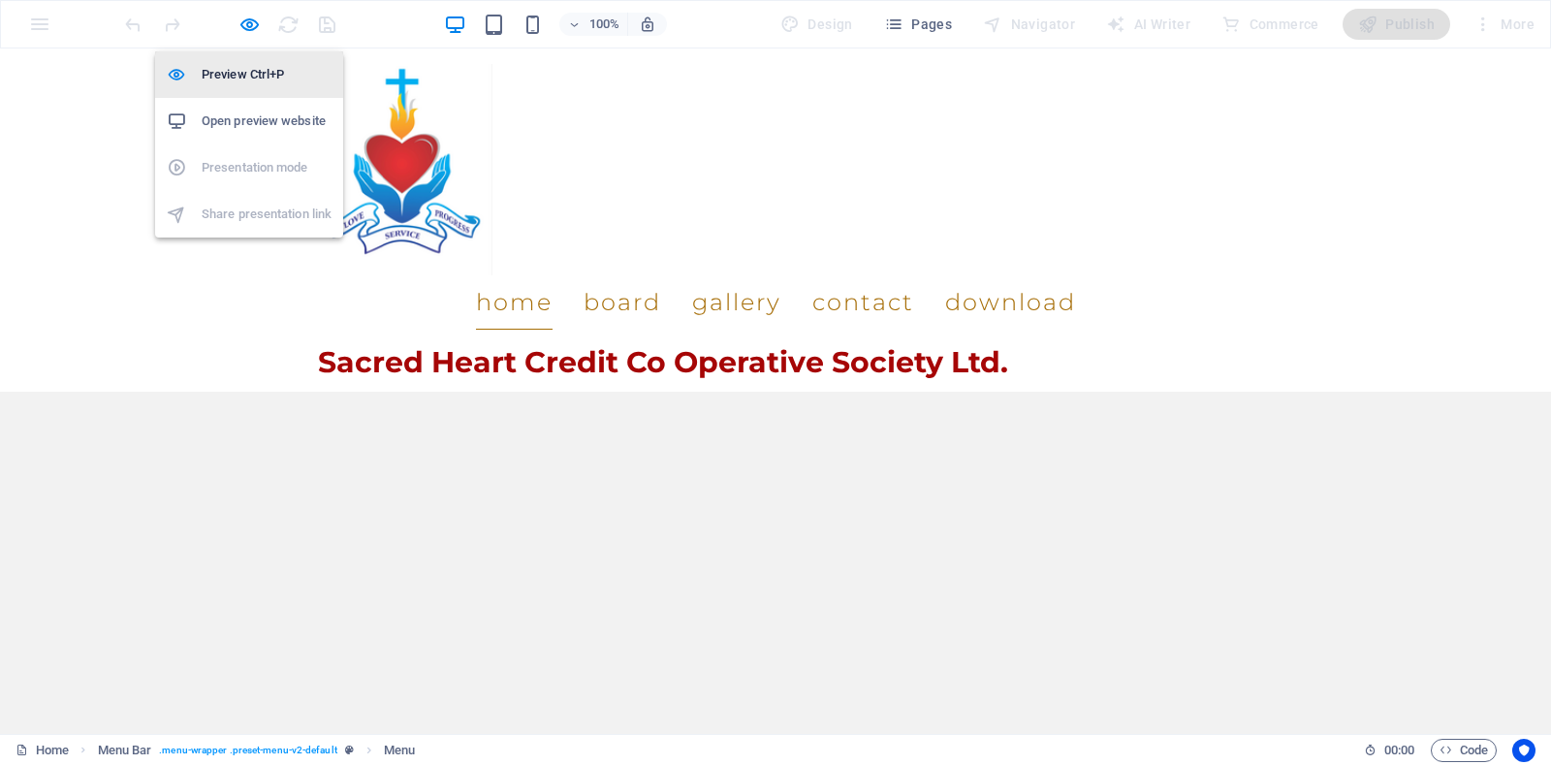
click at [258, 71] on h6 "Preview Ctrl+P" at bounding box center [267, 74] width 130 height 23
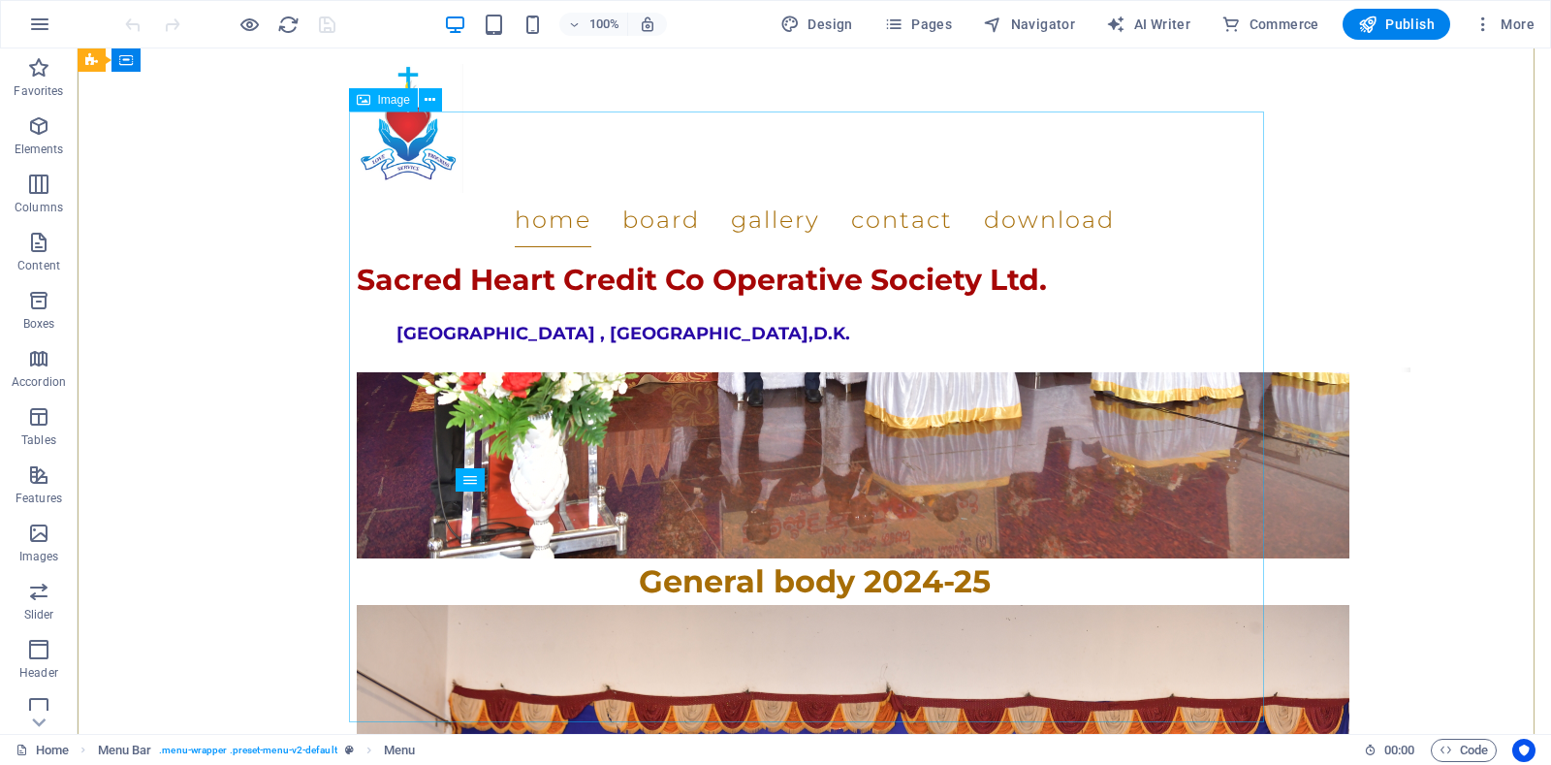
scroll to position [1454, 0]
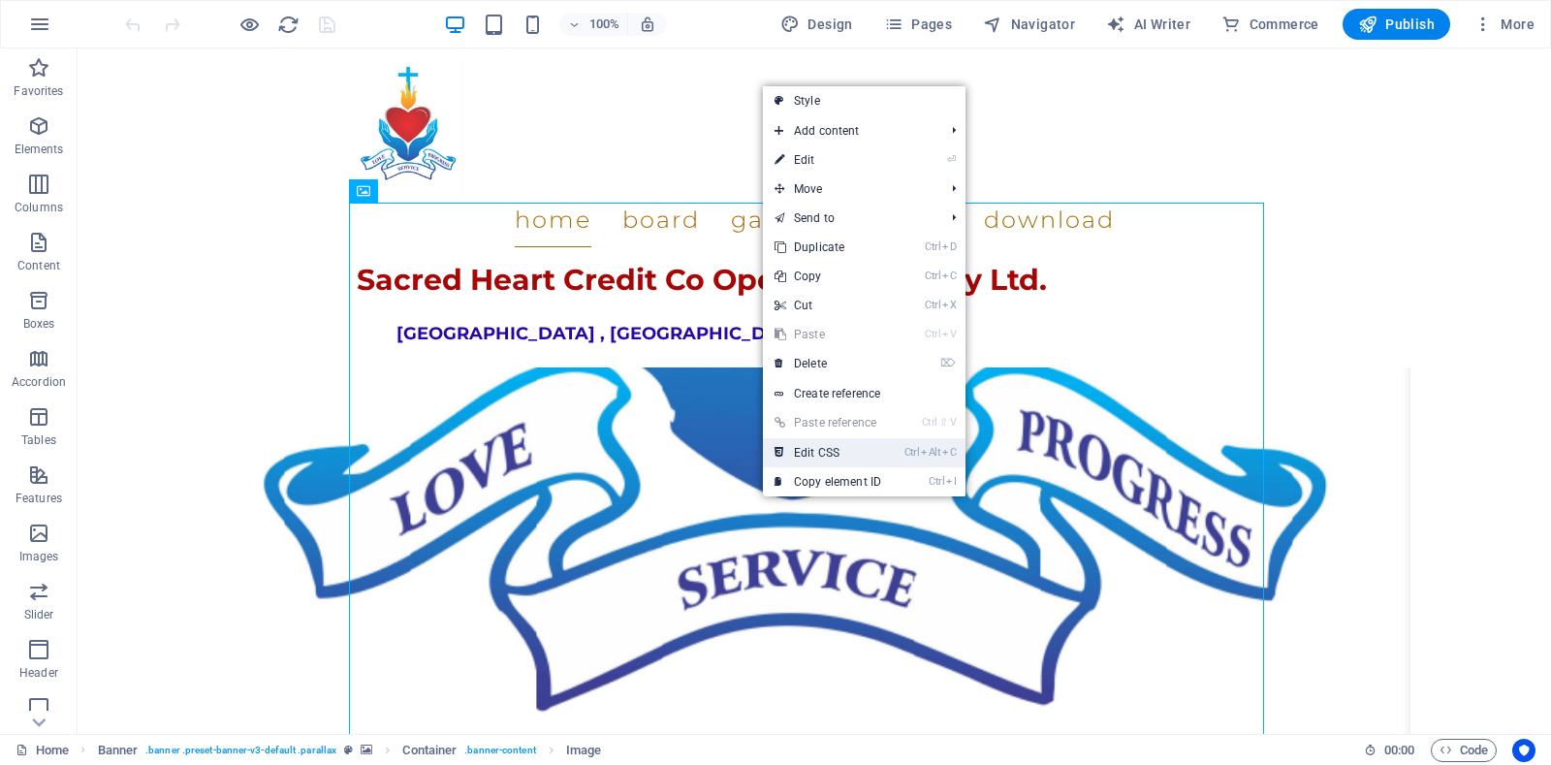
click at [816, 459] on link "Ctrl Alt C Edit CSS" at bounding box center [828, 452] width 130 height 29
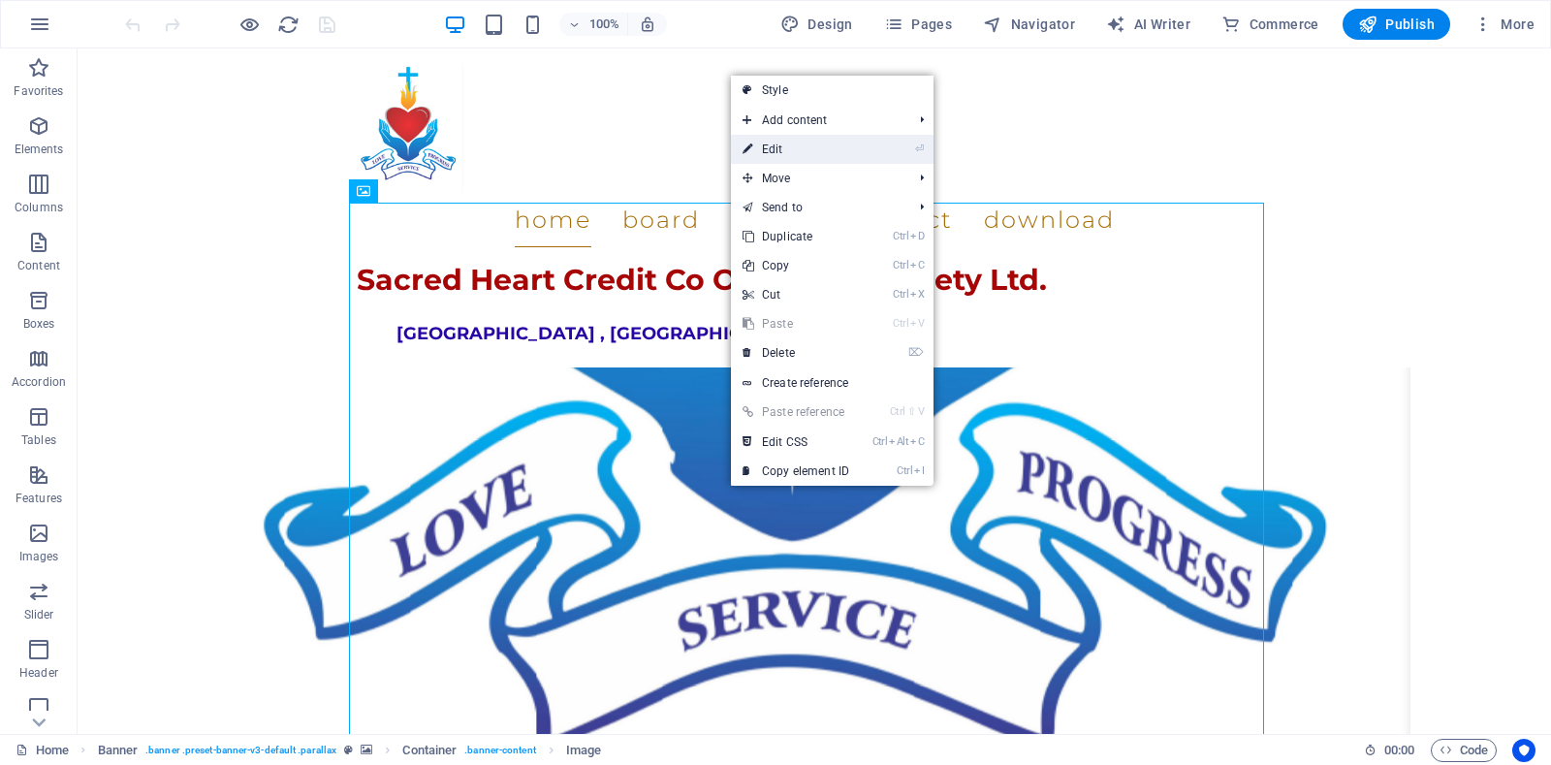
click at [773, 150] on link "⏎ Edit" at bounding box center [796, 149] width 130 height 29
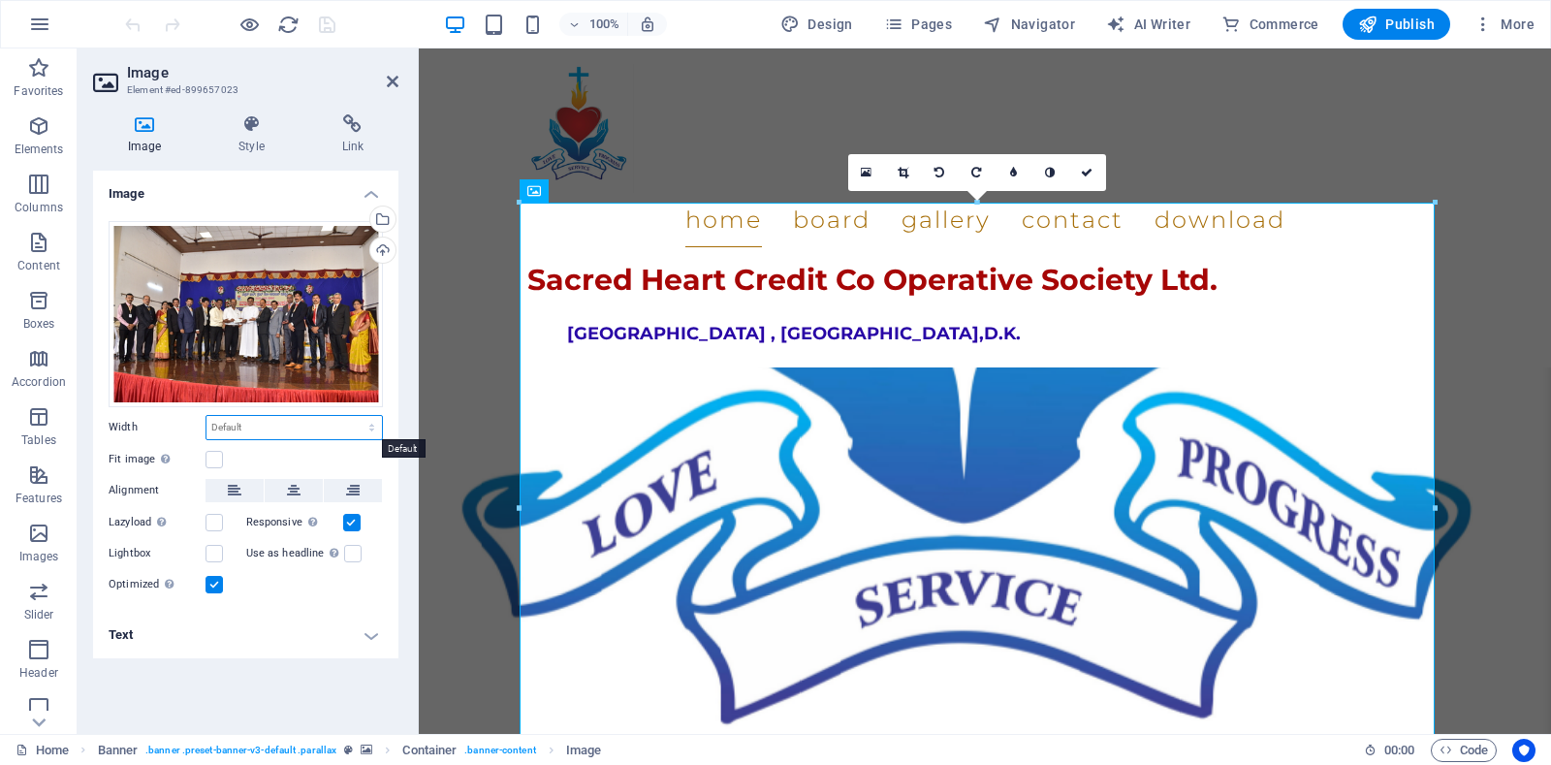
click at [295, 435] on select "Default auto px rem % em vh vw" at bounding box center [293, 427] width 175 height 23
click at [213, 457] on label at bounding box center [214, 459] width 17 height 17
click at [0, 0] on input "Fit image Automatically fit image to a fixed width and height" at bounding box center [0, 0] width 0 height 0
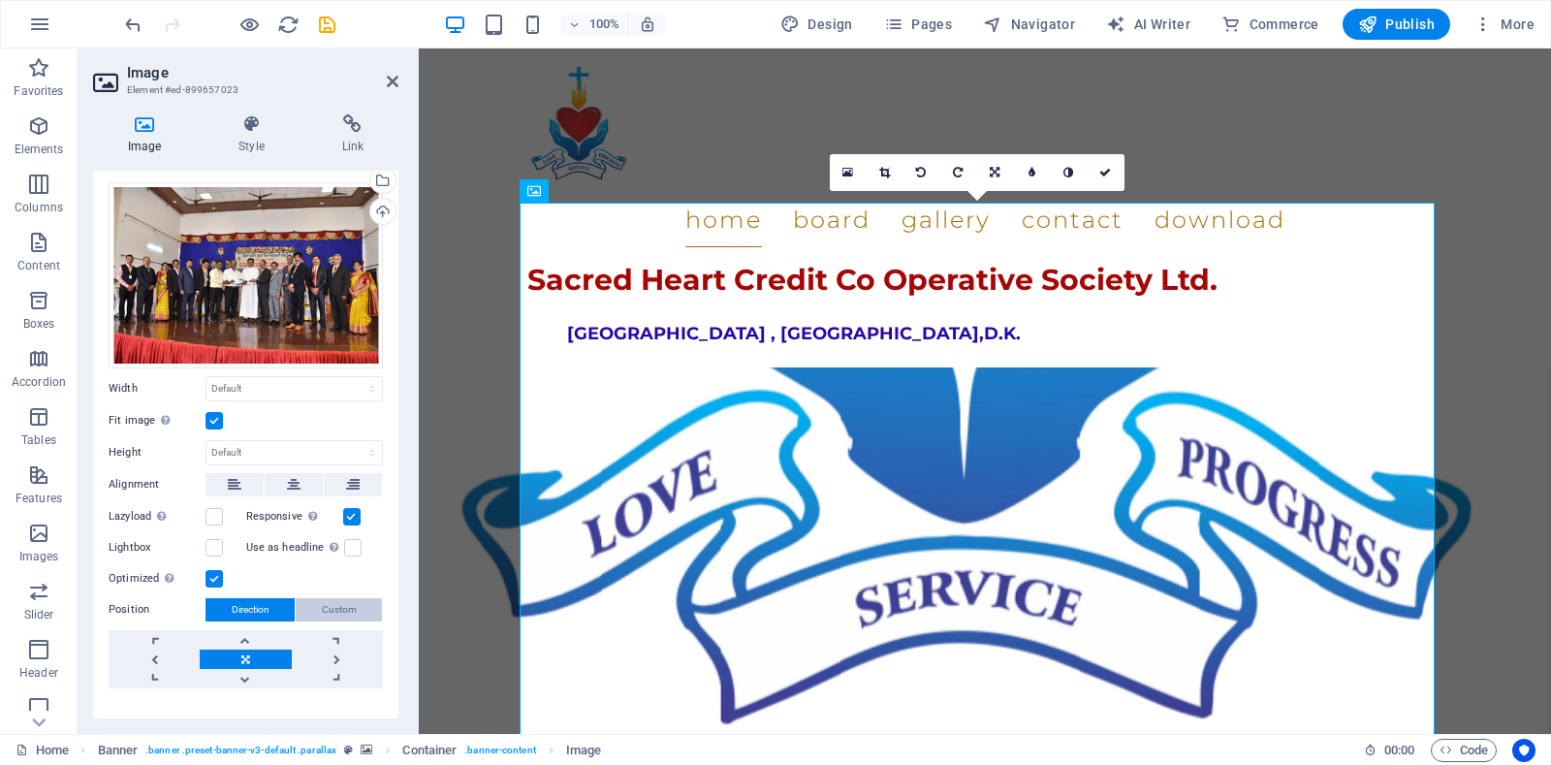
scroll to position [0, 0]
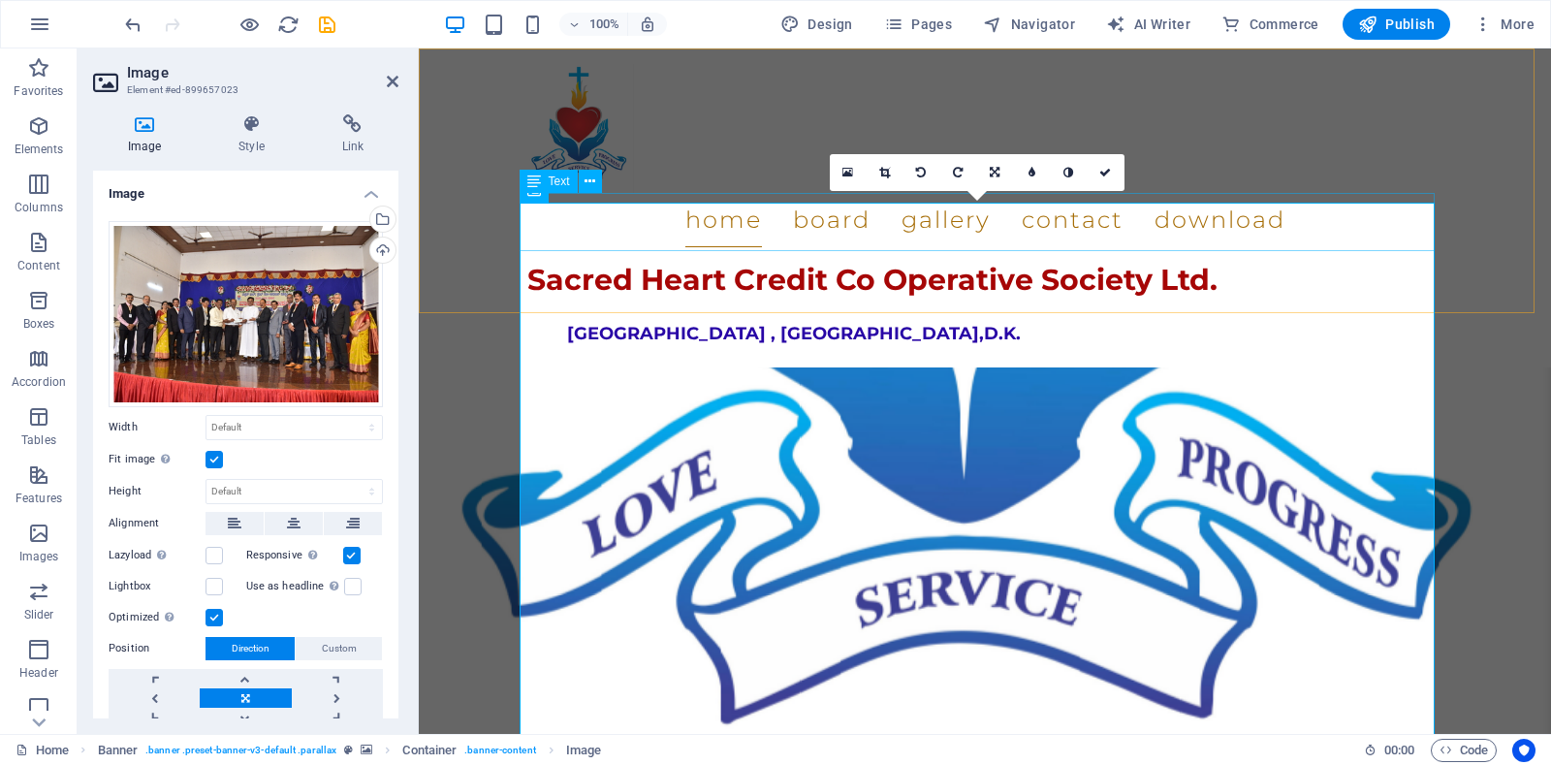
click at [560, 184] on span "Text" at bounding box center [559, 181] width 21 height 12
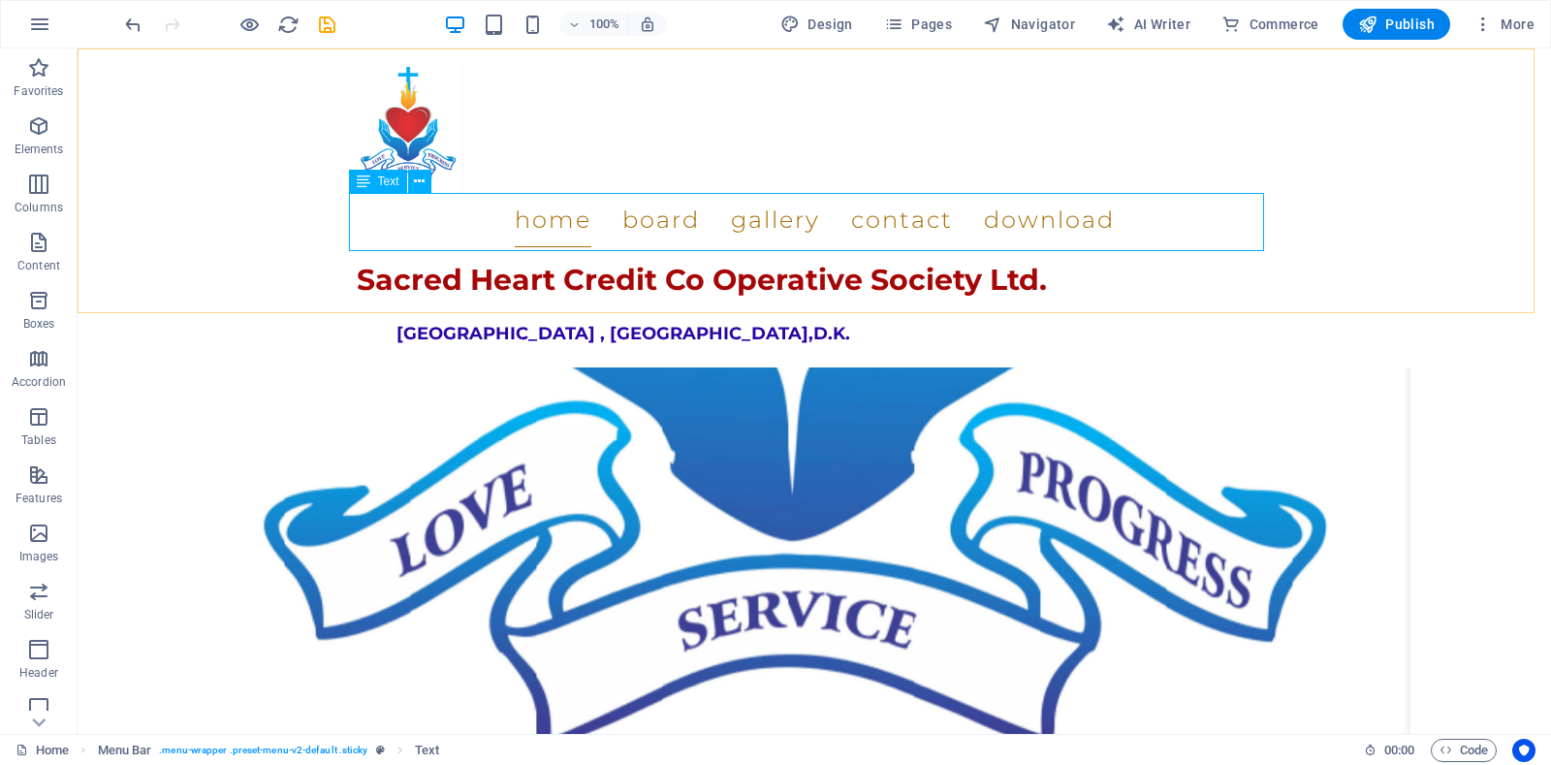
click at [412, 247] on div "Sacred Heart Credit Co Operative Society Ltd." at bounding box center [814, 276] width 915 height 58
click at [428, 247] on div "Sacred Heart Credit Co Operative Society Ltd." at bounding box center [814, 276] width 915 height 58
click at [417, 174] on icon at bounding box center [419, 182] width 11 height 20
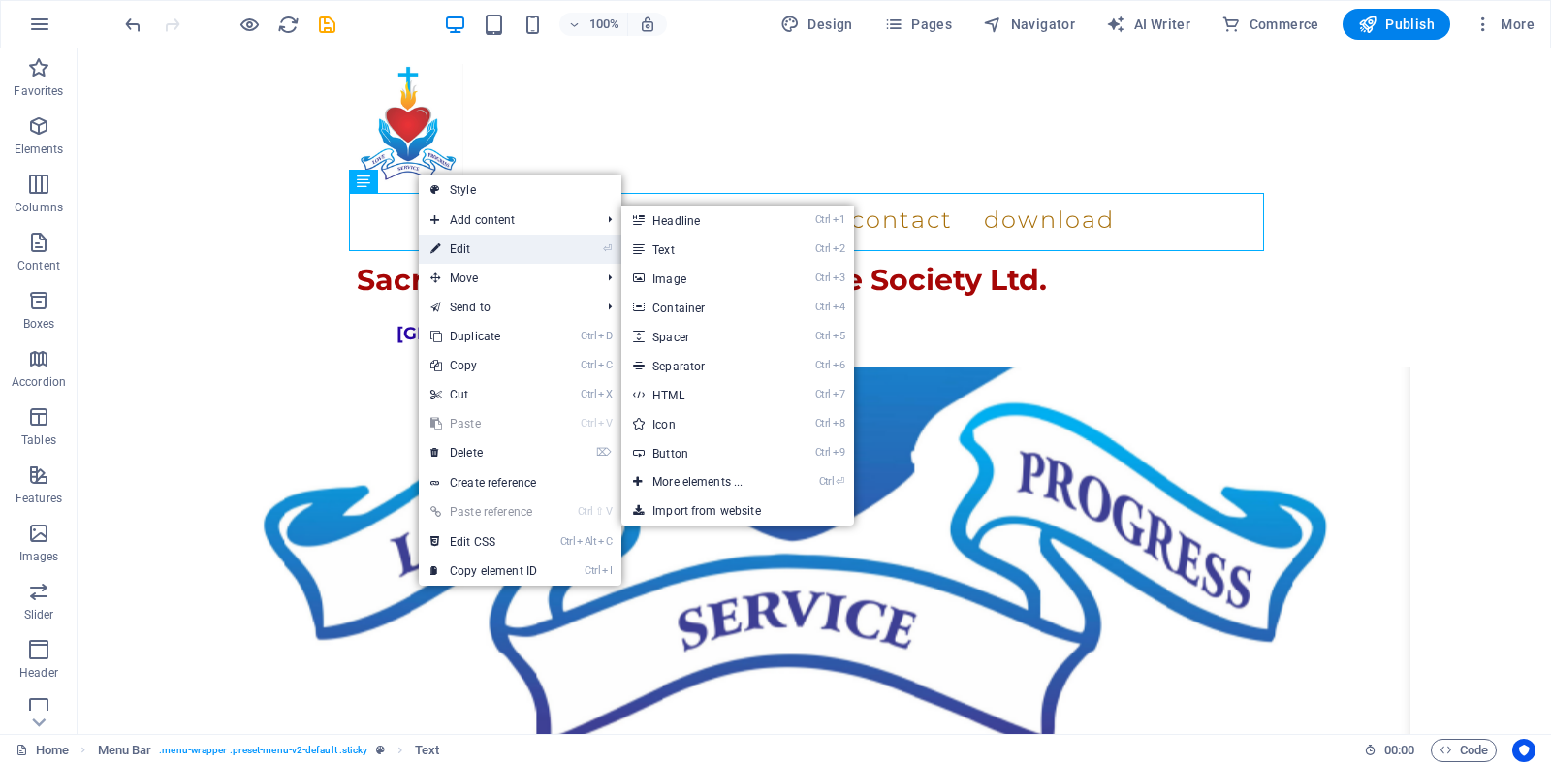
click at [467, 251] on link "⏎ Edit" at bounding box center [484, 249] width 130 height 29
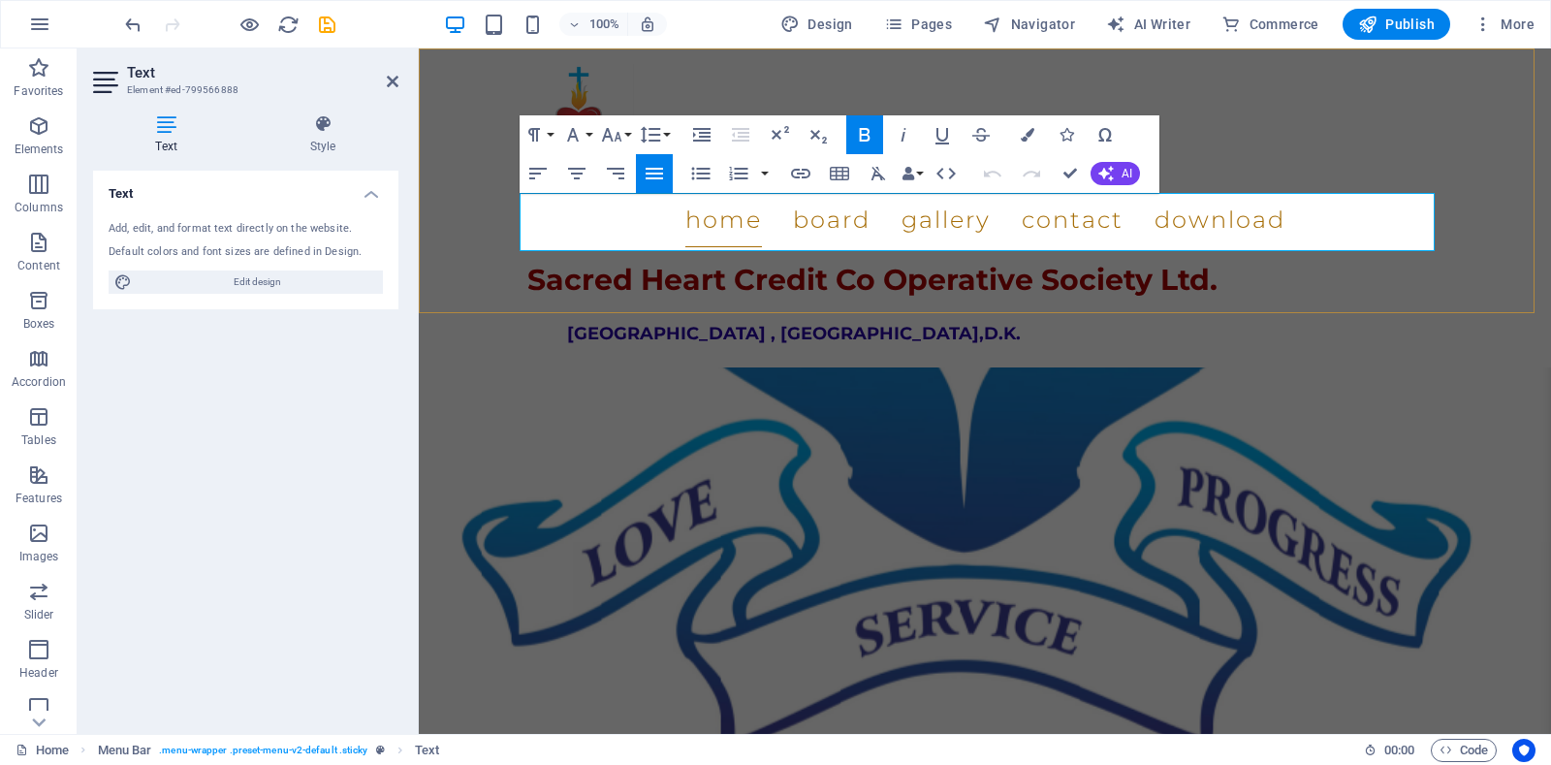
click at [601, 262] on span "Sacred Heart Credit Co Operative Society Ltd." at bounding box center [872, 280] width 690 height 36
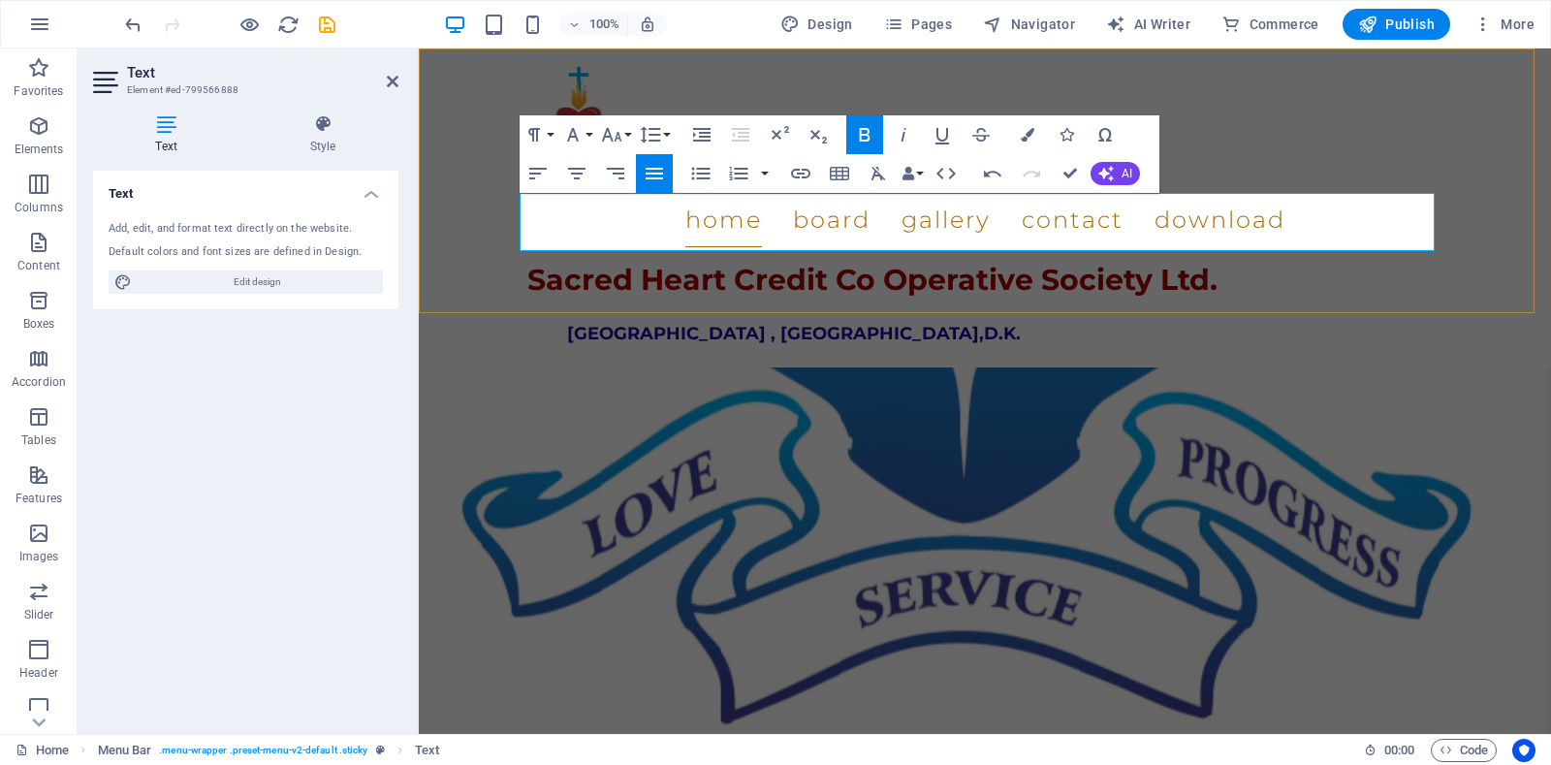
click at [1386, 247] on h1 "Sacred Heart Credit Co Operative Society Ltd." at bounding box center [984, 276] width 915 height 58
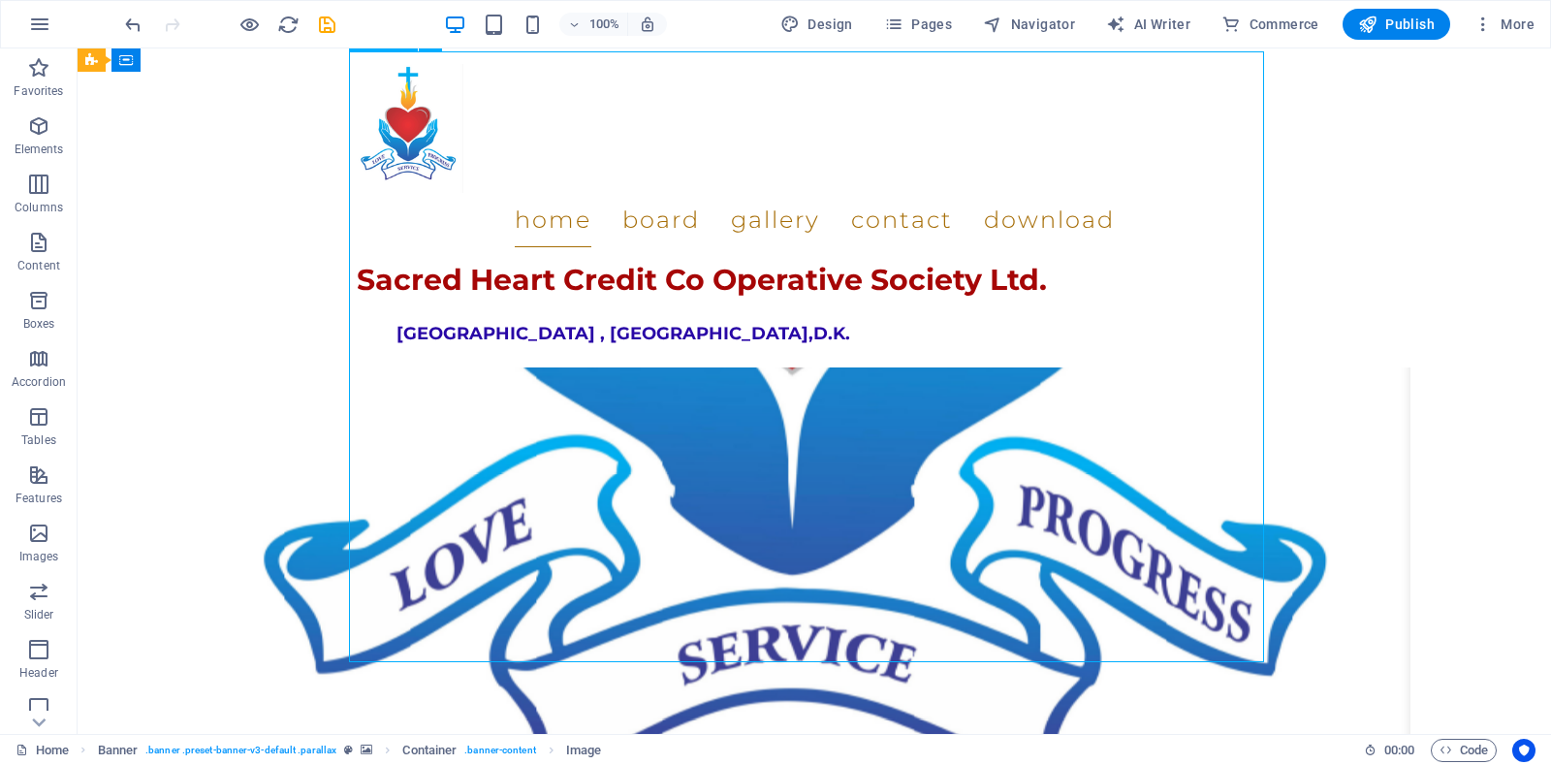
scroll to position [1842, 0]
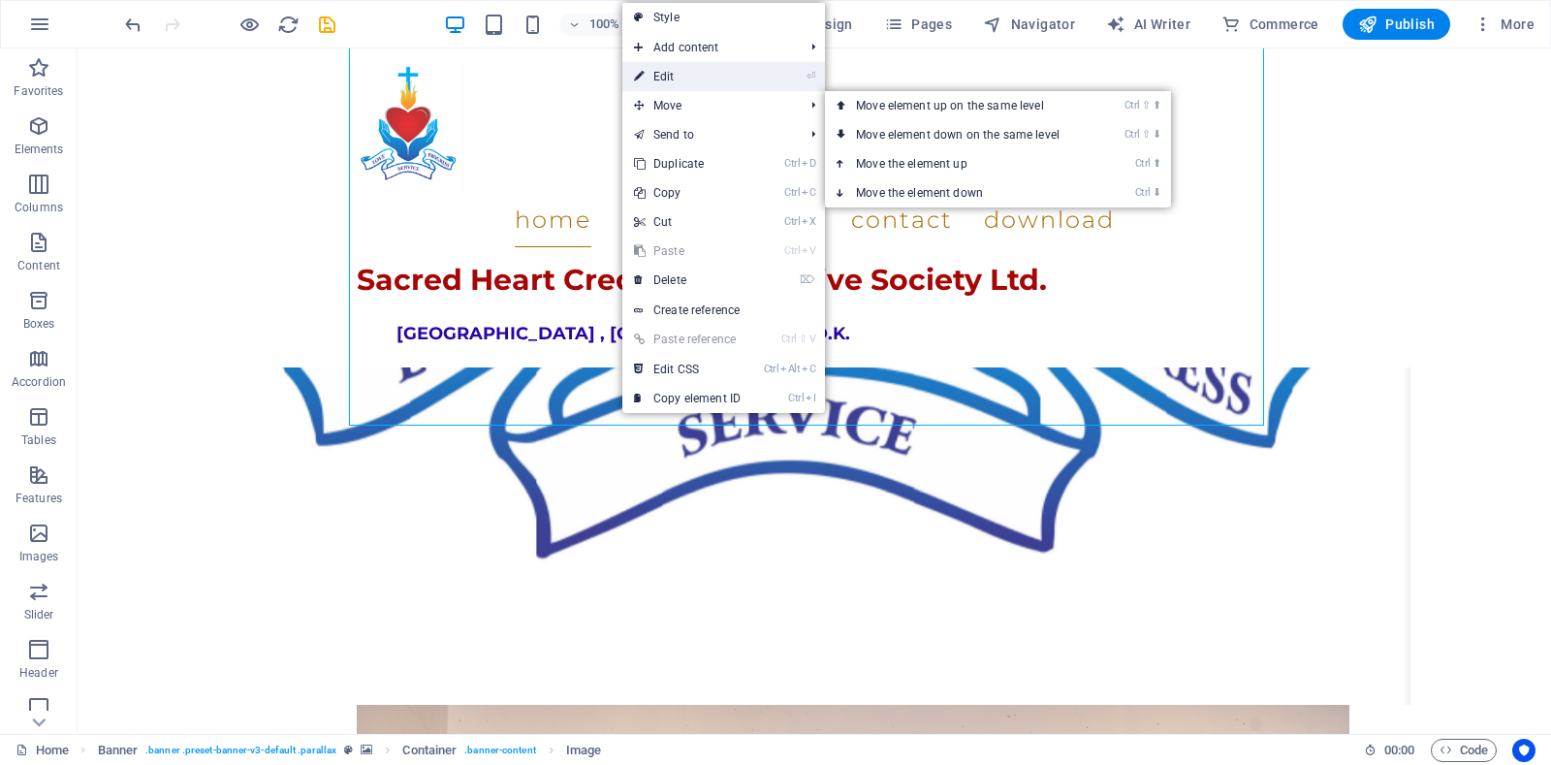
click at [688, 66] on link "⏎ Edit" at bounding box center [687, 76] width 130 height 29
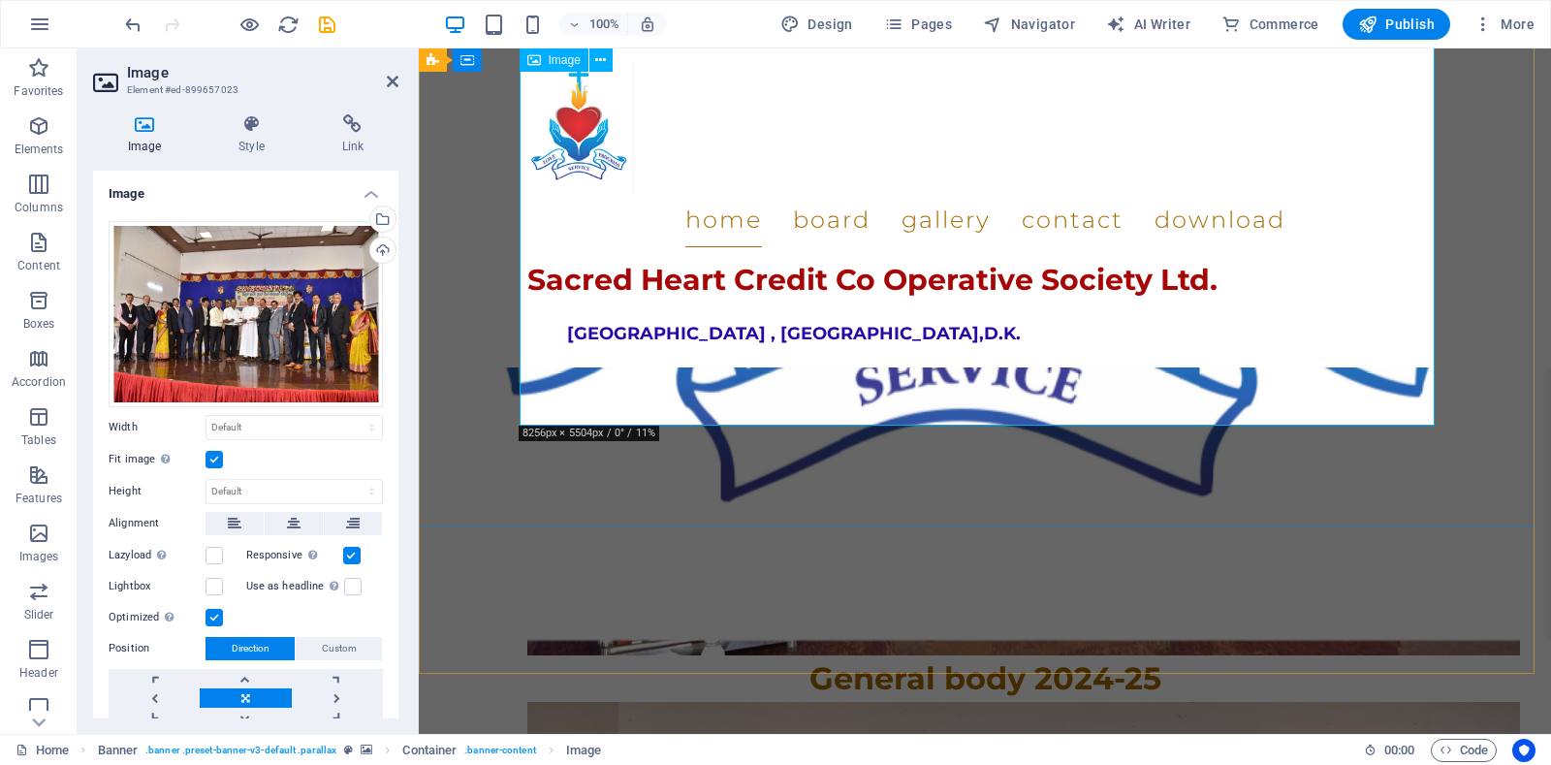
scroll to position [1551, 0]
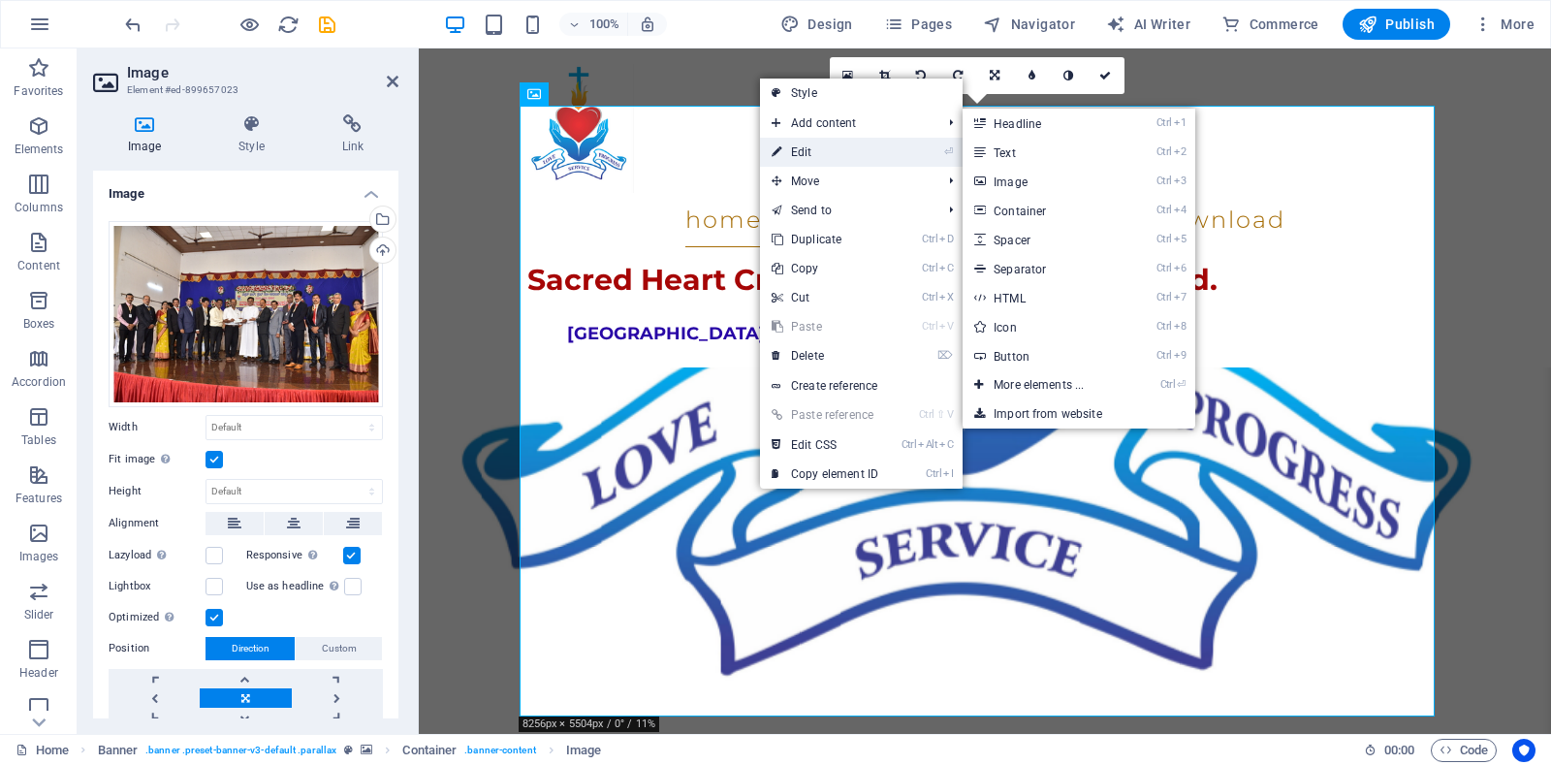
click at [833, 149] on link "⏎ Edit" at bounding box center [825, 152] width 130 height 29
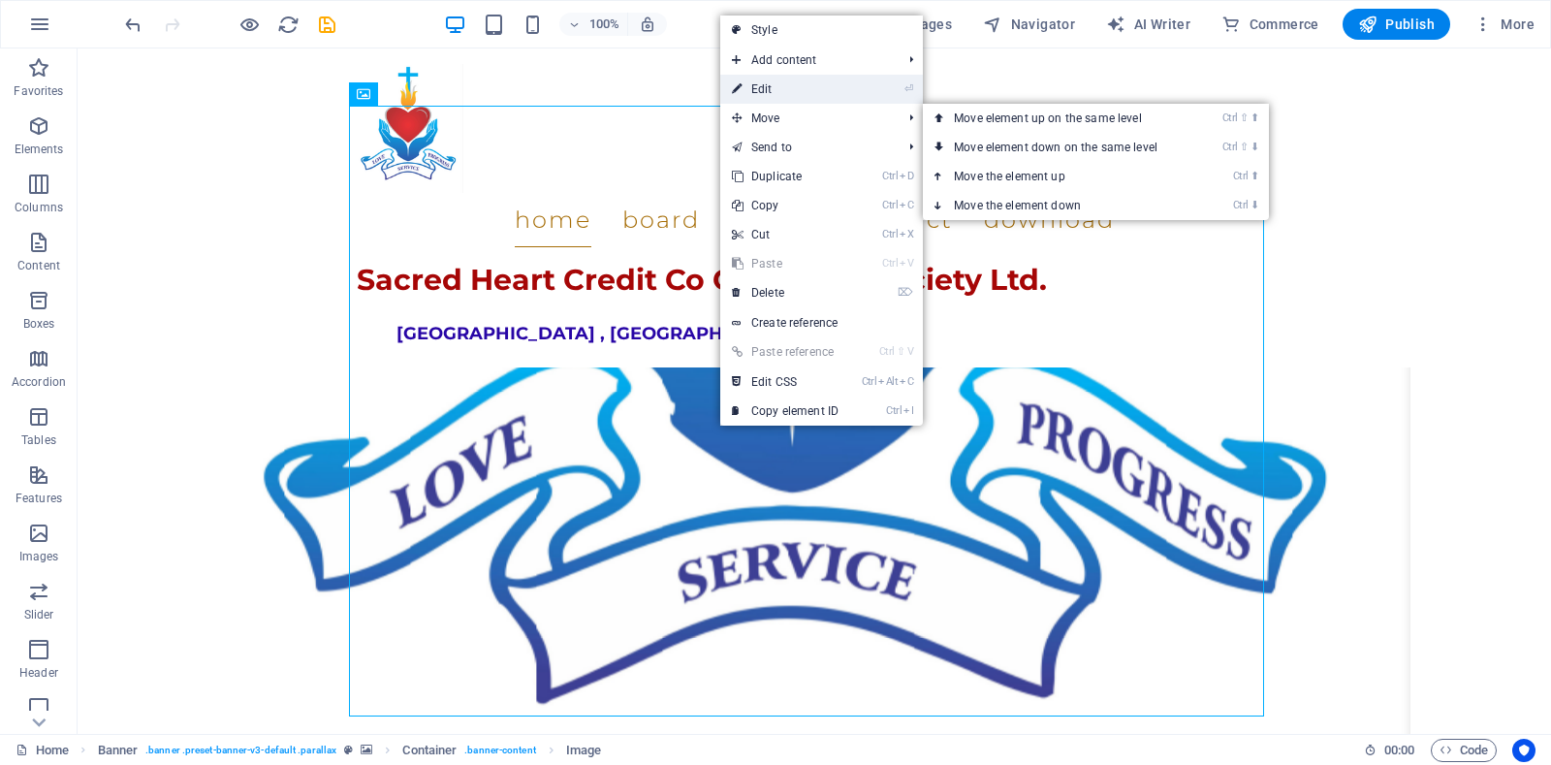
click at [771, 91] on link "⏎ Edit" at bounding box center [785, 89] width 130 height 29
